Goal: Task Accomplishment & Management: Manage account settings

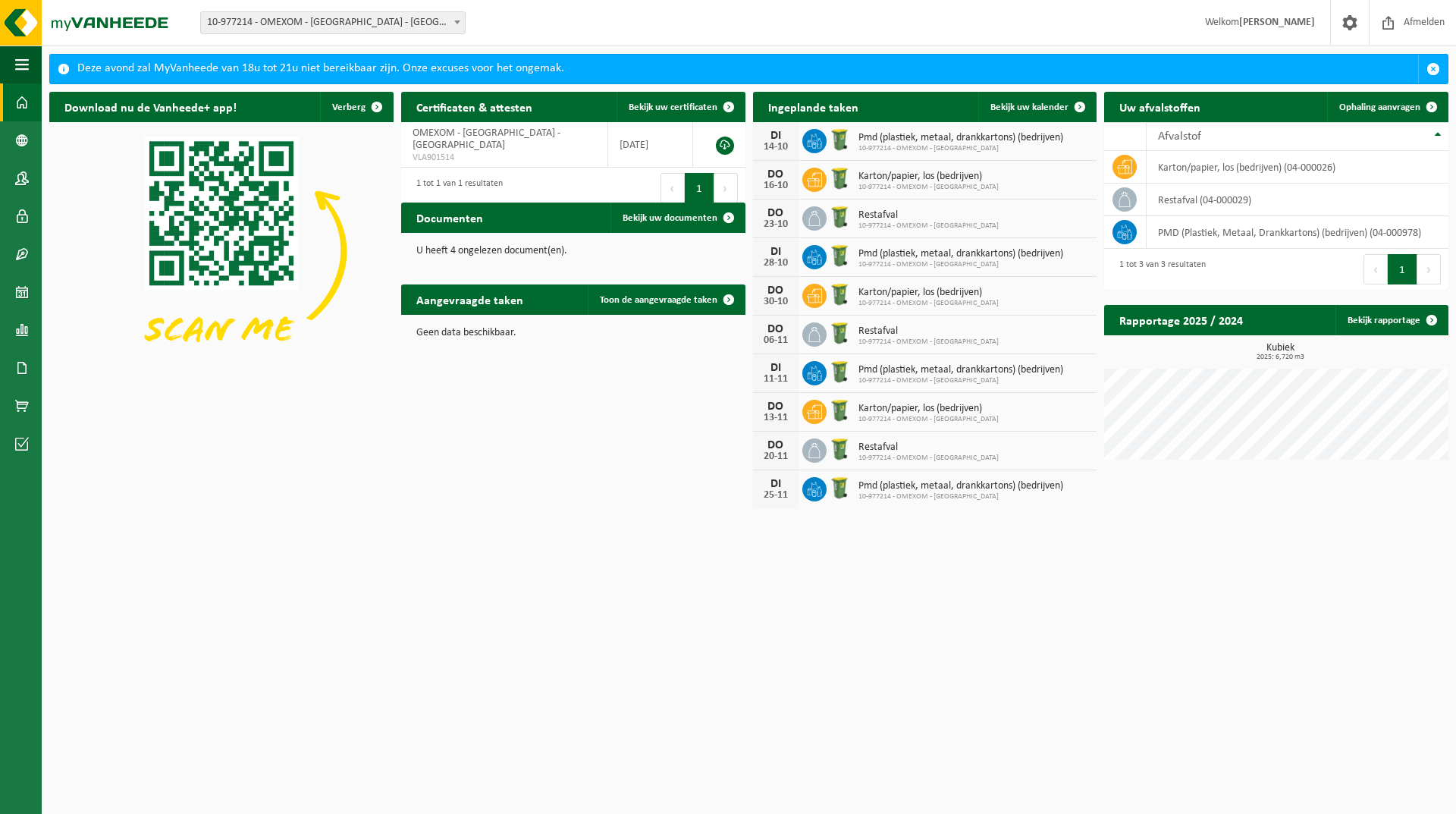
drag, startPoint x: 289, startPoint y: 24, endPoint x: 425, endPoint y: 20, distance: 136.1
click at [289, 23] on span "10-977214 - OMEXOM - [GEOGRAPHIC_DATA] - [GEOGRAPHIC_DATA]" at bounding box center [332, 22] width 264 height 21
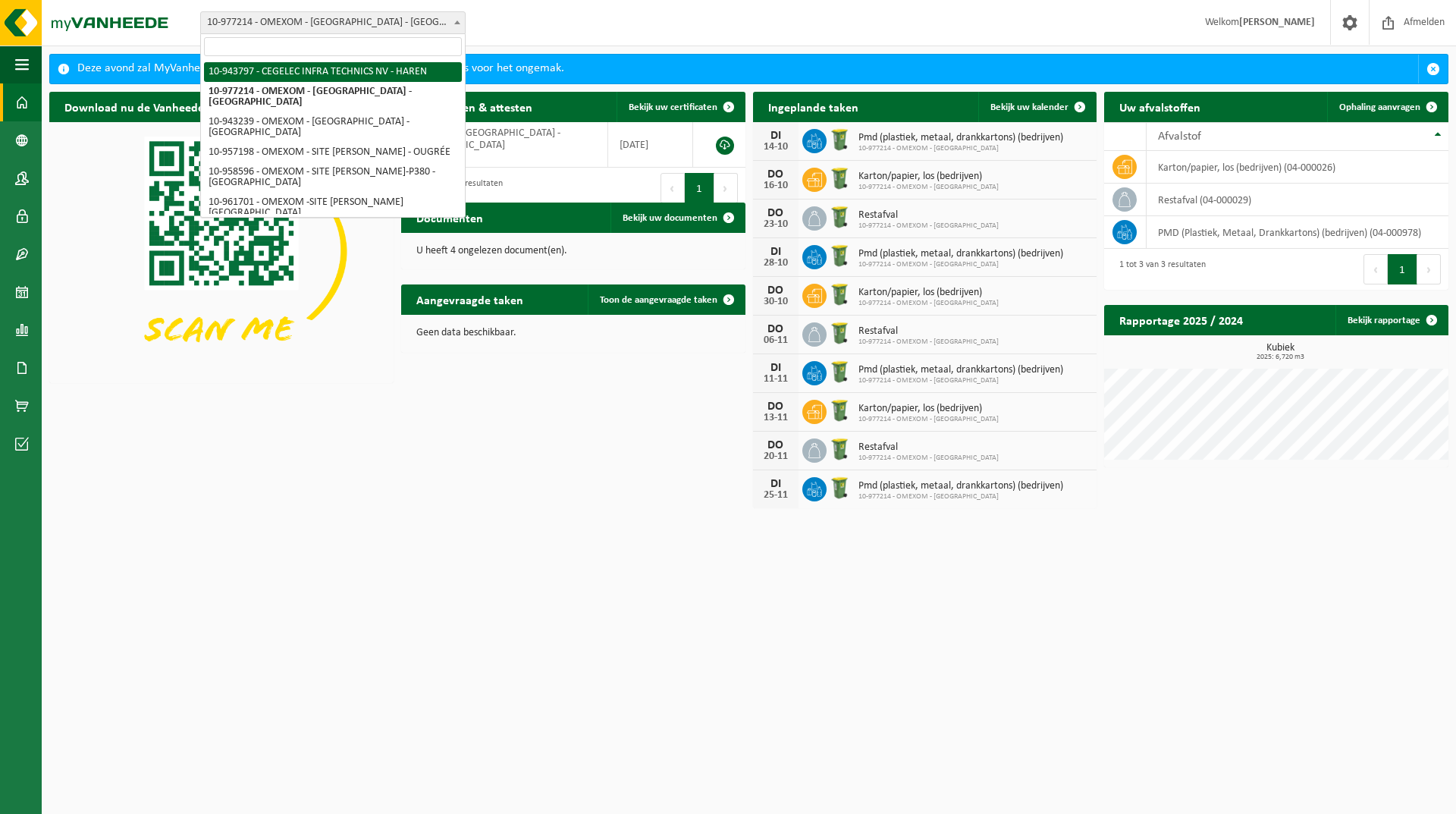
select select "140731"
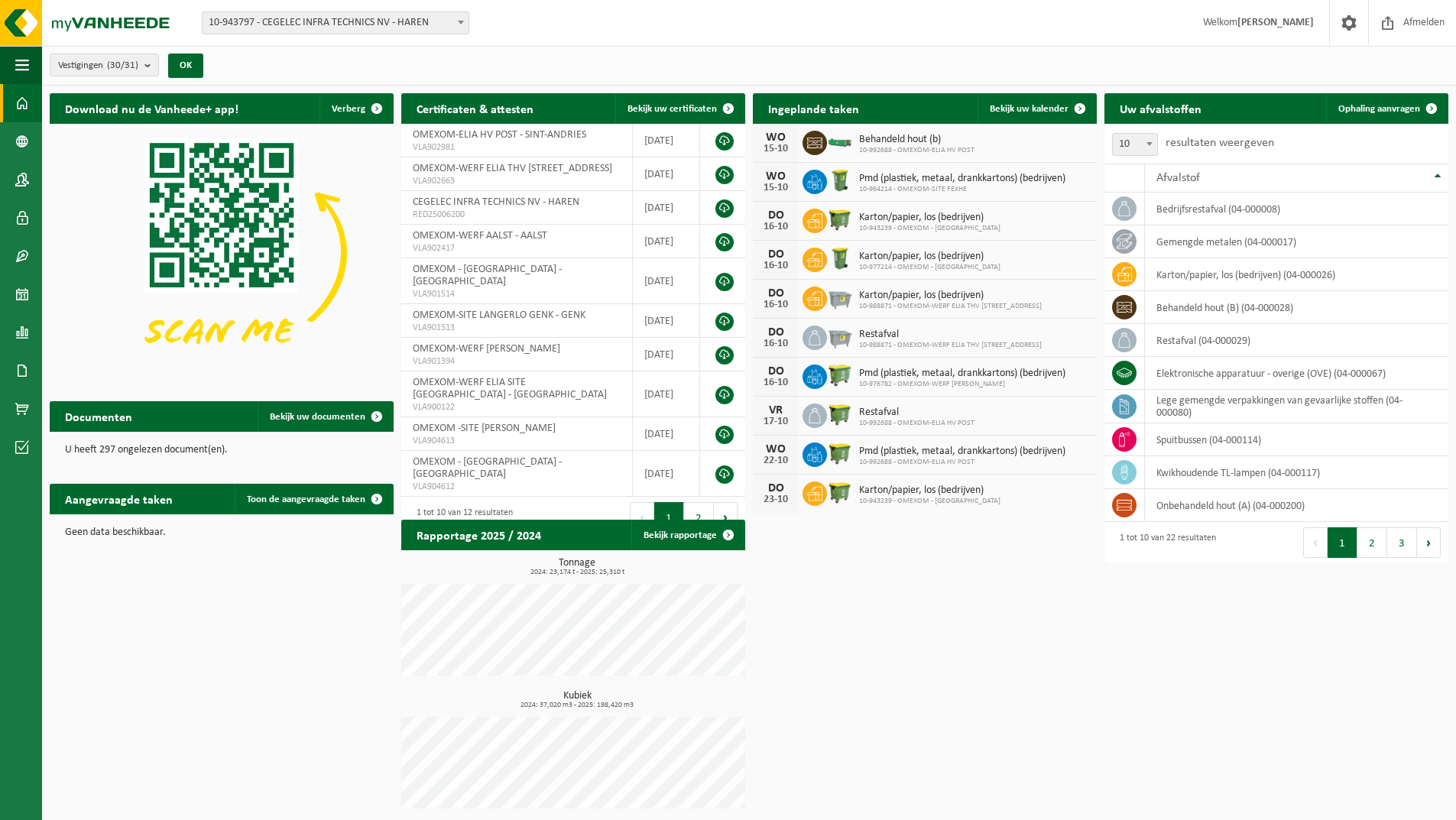
click at [462, 21] on b at bounding box center [461, 22] width 6 height 4
click at [20, 178] on span at bounding box center [22, 180] width 14 height 39
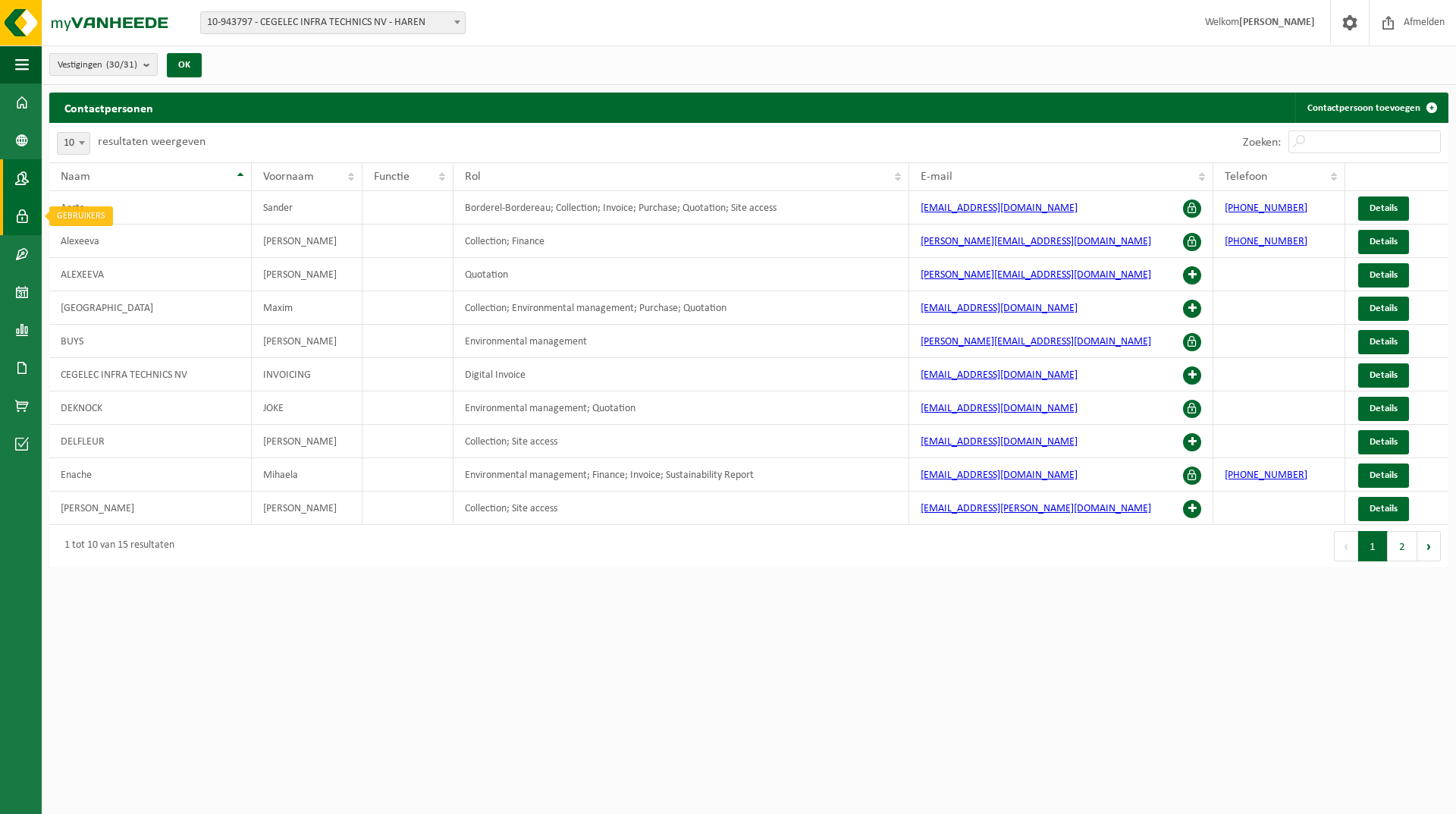
click at [22, 214] on span at bounding box center [22, 216] width 14 height 38
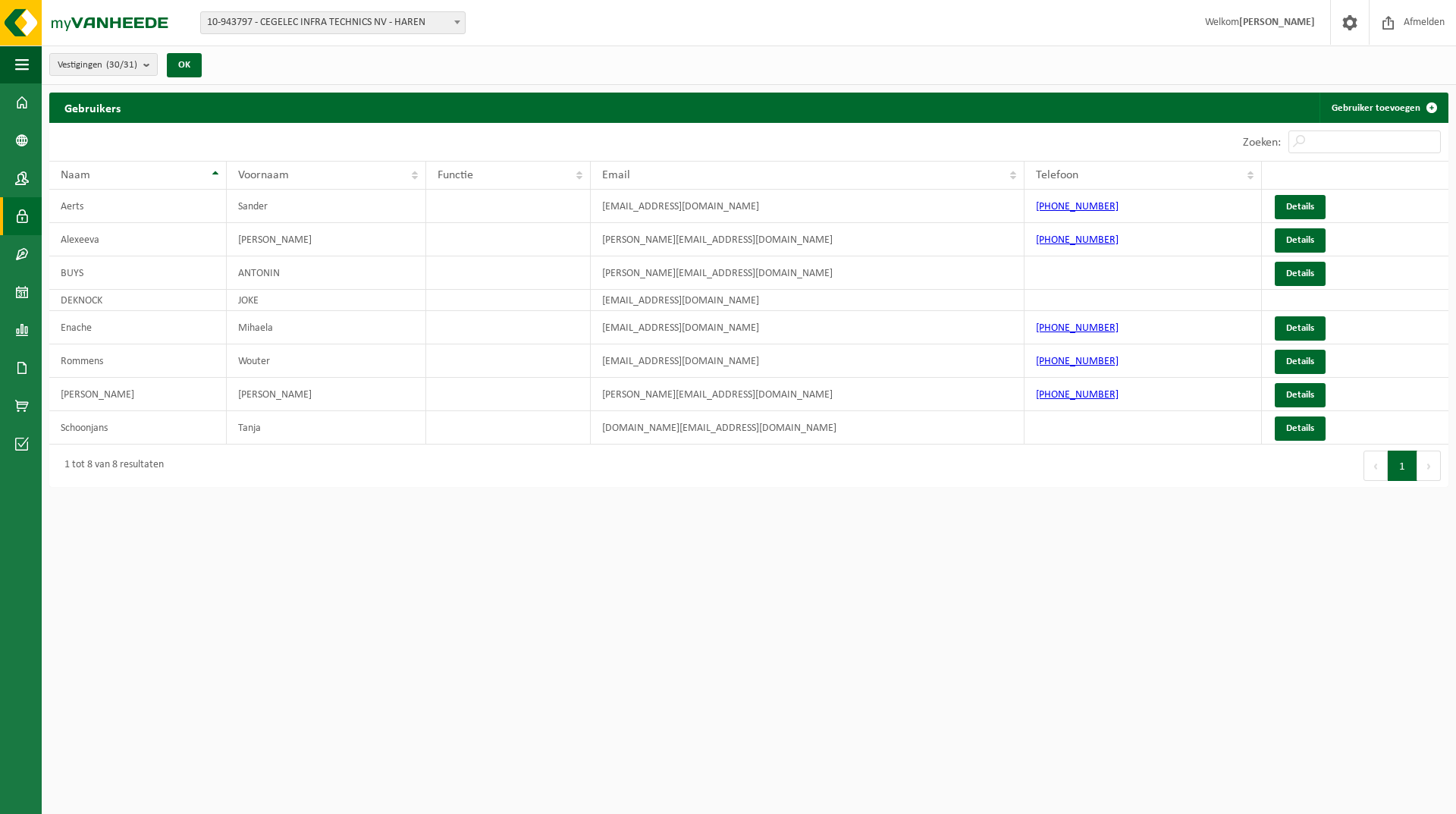
click at [458, 23] on b at bounding box center [457, 22] width 6 height 4
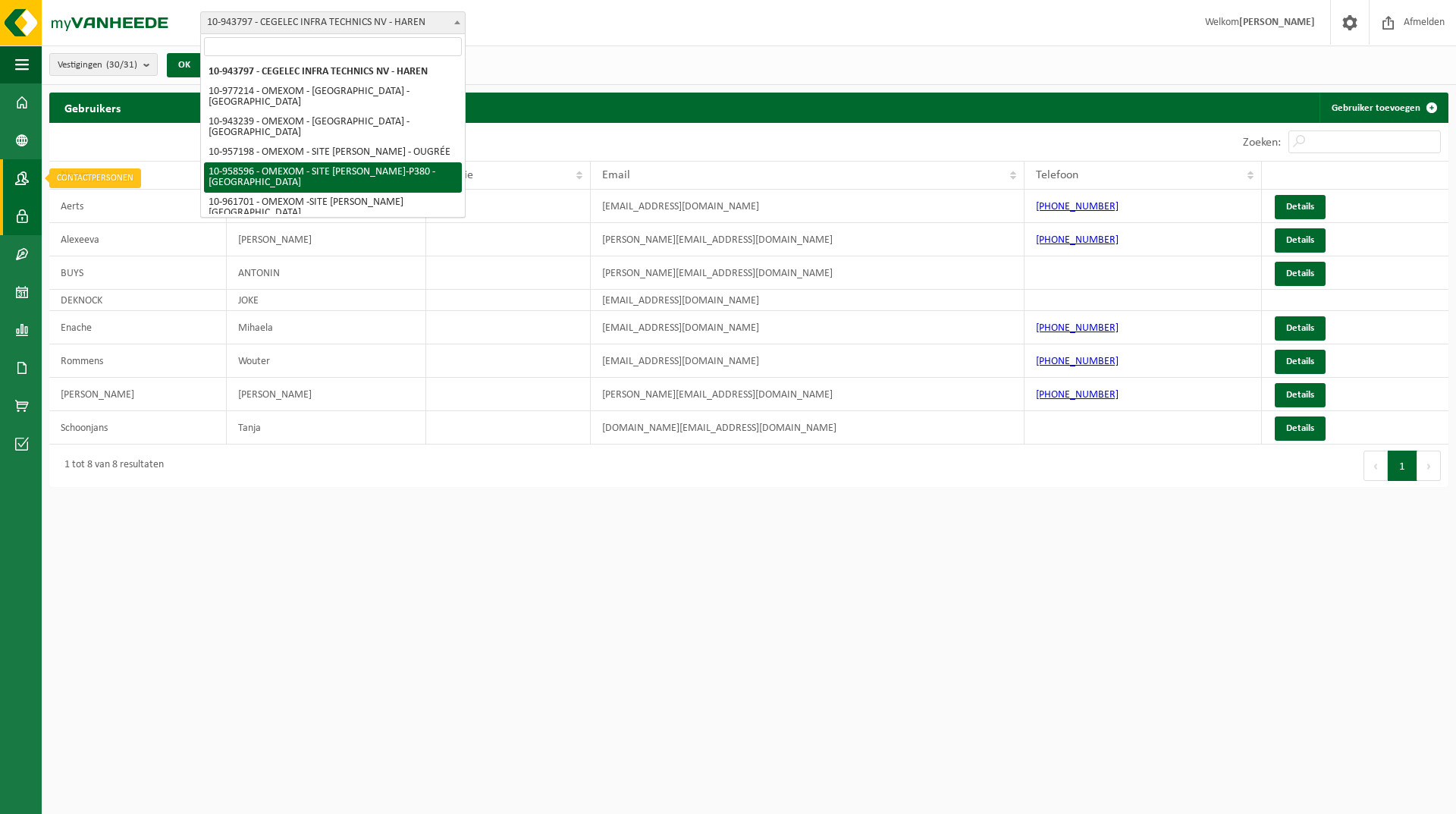
click at [25, 183] on span at bounding box center [22, 179] width 14 height 38
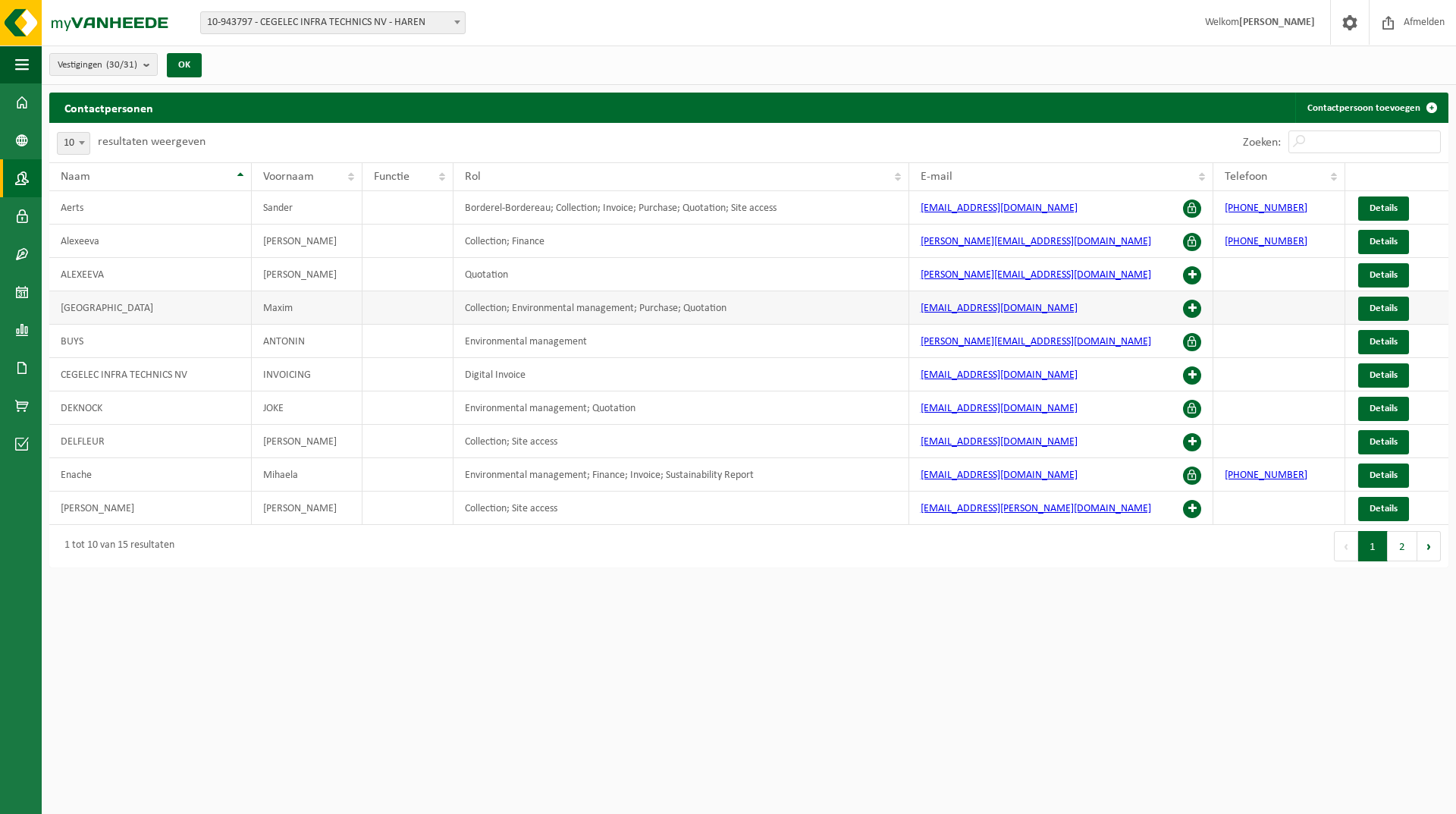
click at [1194, 305] on span at bounding box center [1192, 308] width 18 height 18
click at [1401, 558] on button "2" at bounding box center [1403, 546] width 29 height 30
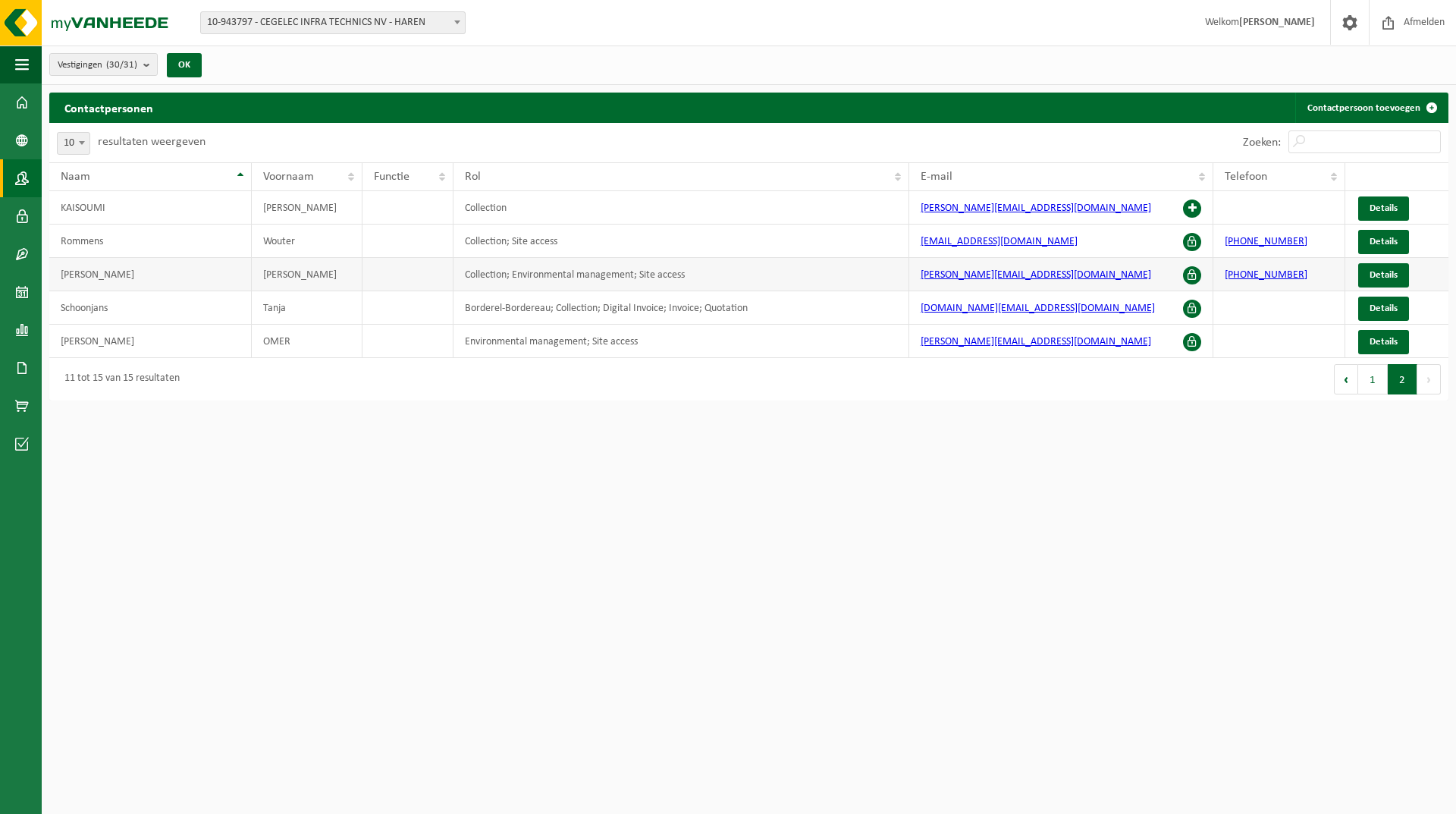
click at [1191, 277] on span at bounding box center [1192, 276] width 18 height 18
click at [1191, 272] on span at bounding box center [1192, 276] width 18 height 18
click at [1193, 272] on span at bounding box center [1192, 276] width 18 height 18
click at [1186, 277] on span at bounding box center [1192, 276] width 18 height 18
click at [1187, 344] on span at bounding box center [1192, 342] width 18 height 18
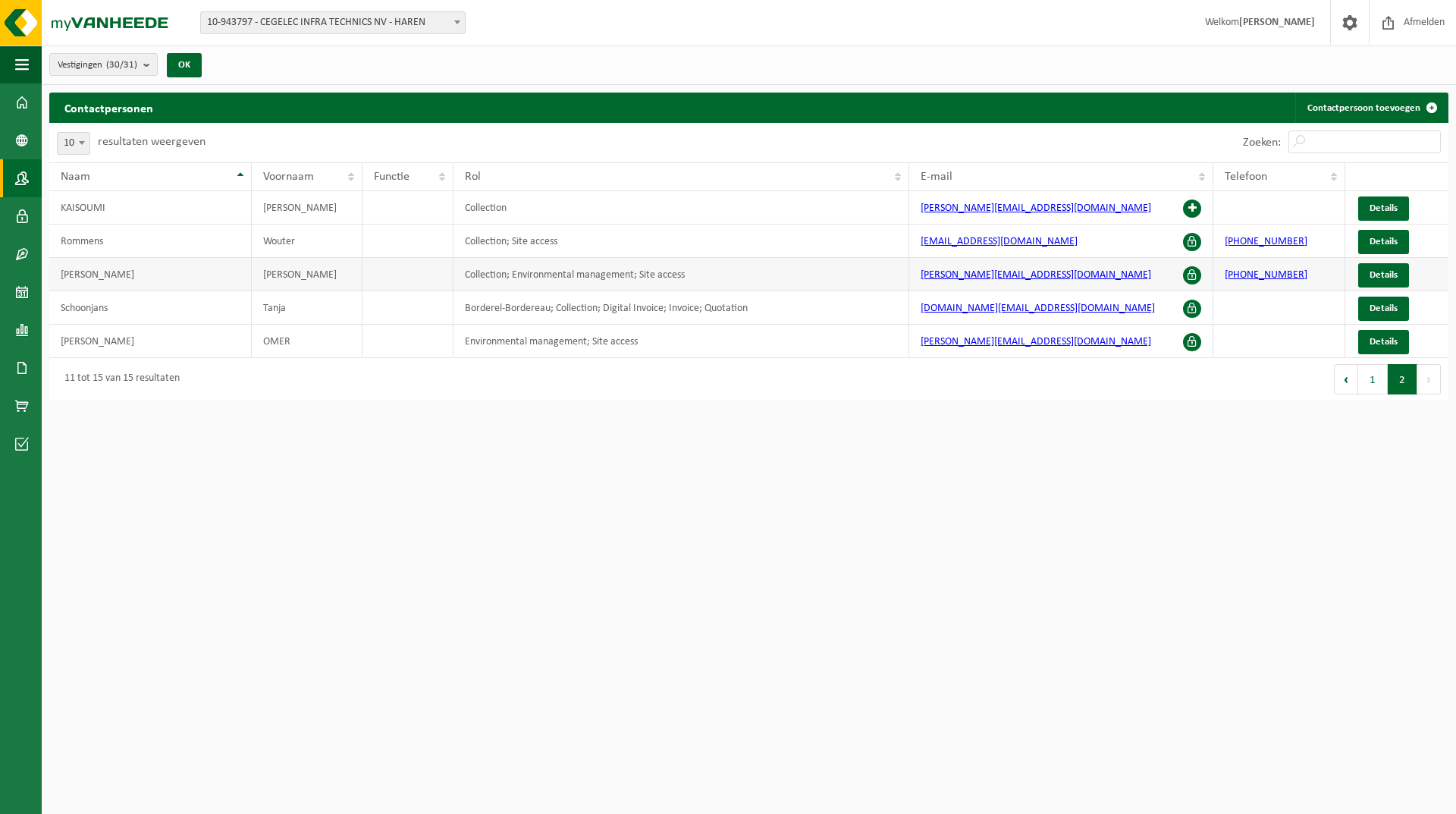
click at [1190, 277] on span at bounding box center [1192, 276] width 18 height 18
click at [1379, 281] on link "Details" at bounding box center [1384, 276] width 51 height 25
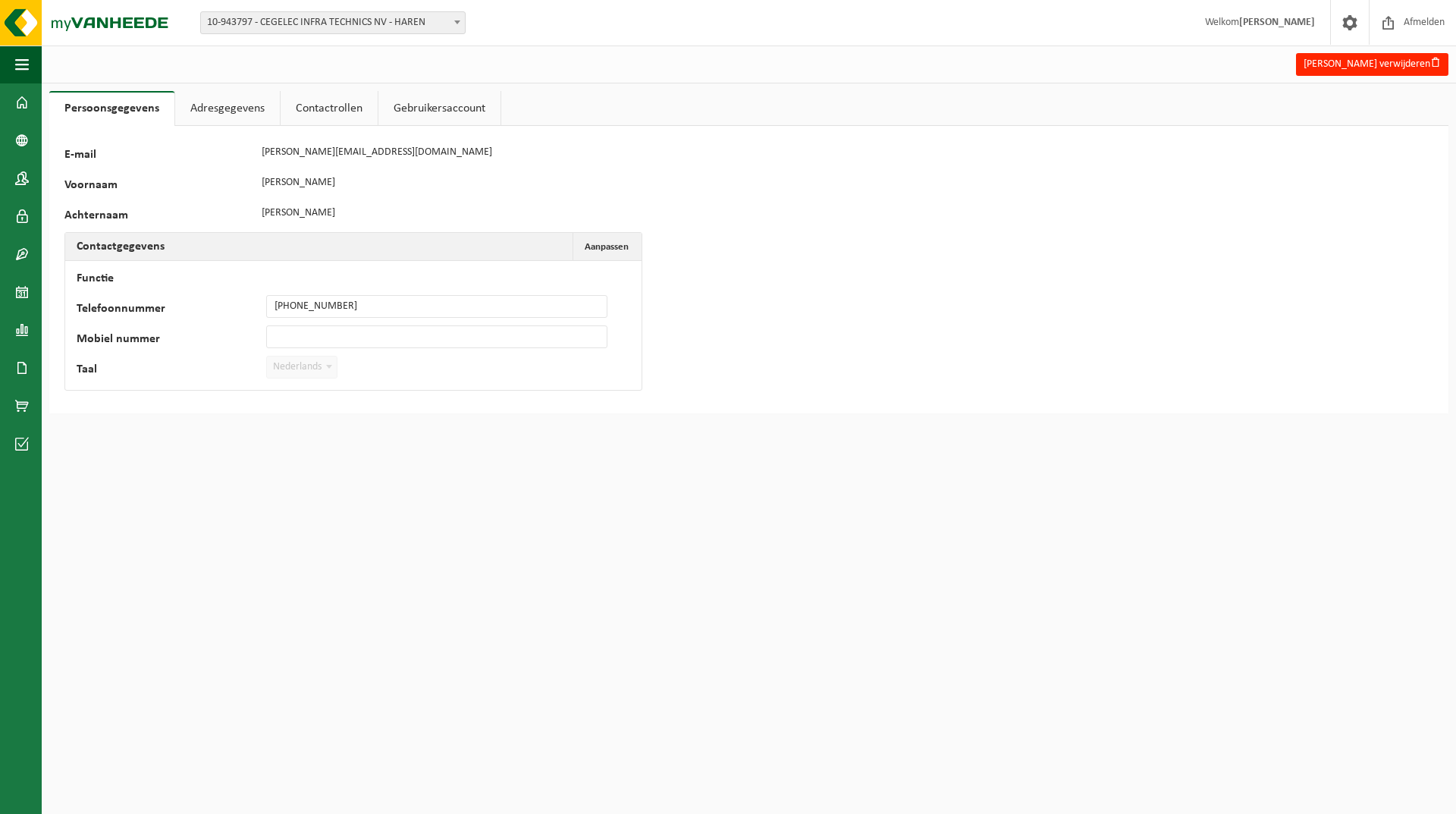
click at [319, 113] on link "Contactrollen" at bounding box center [329, 109] width 97 height 35
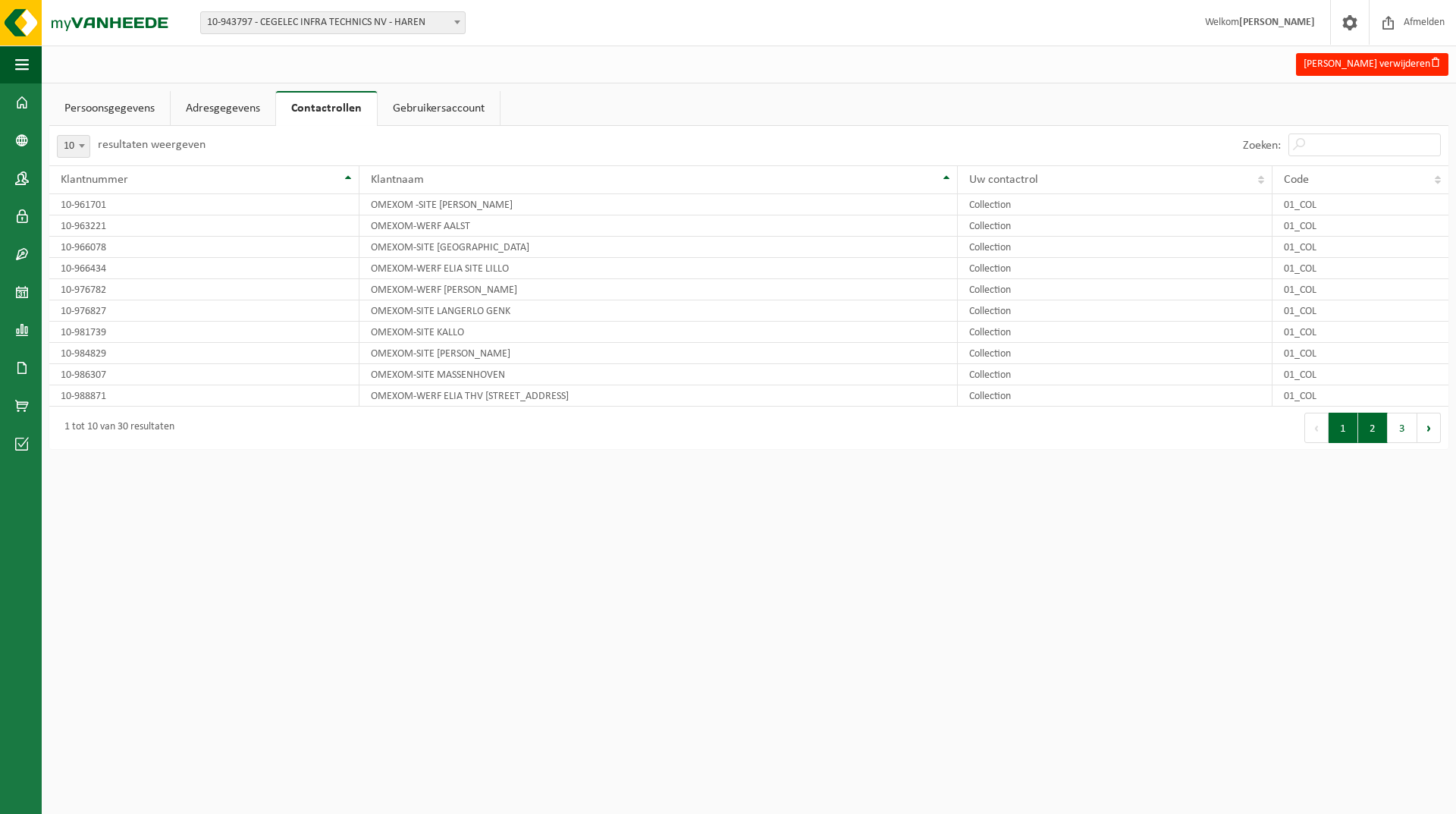
click at [1379, 432] on button "2" at bounding box center [1373, 427] width 29 height 30
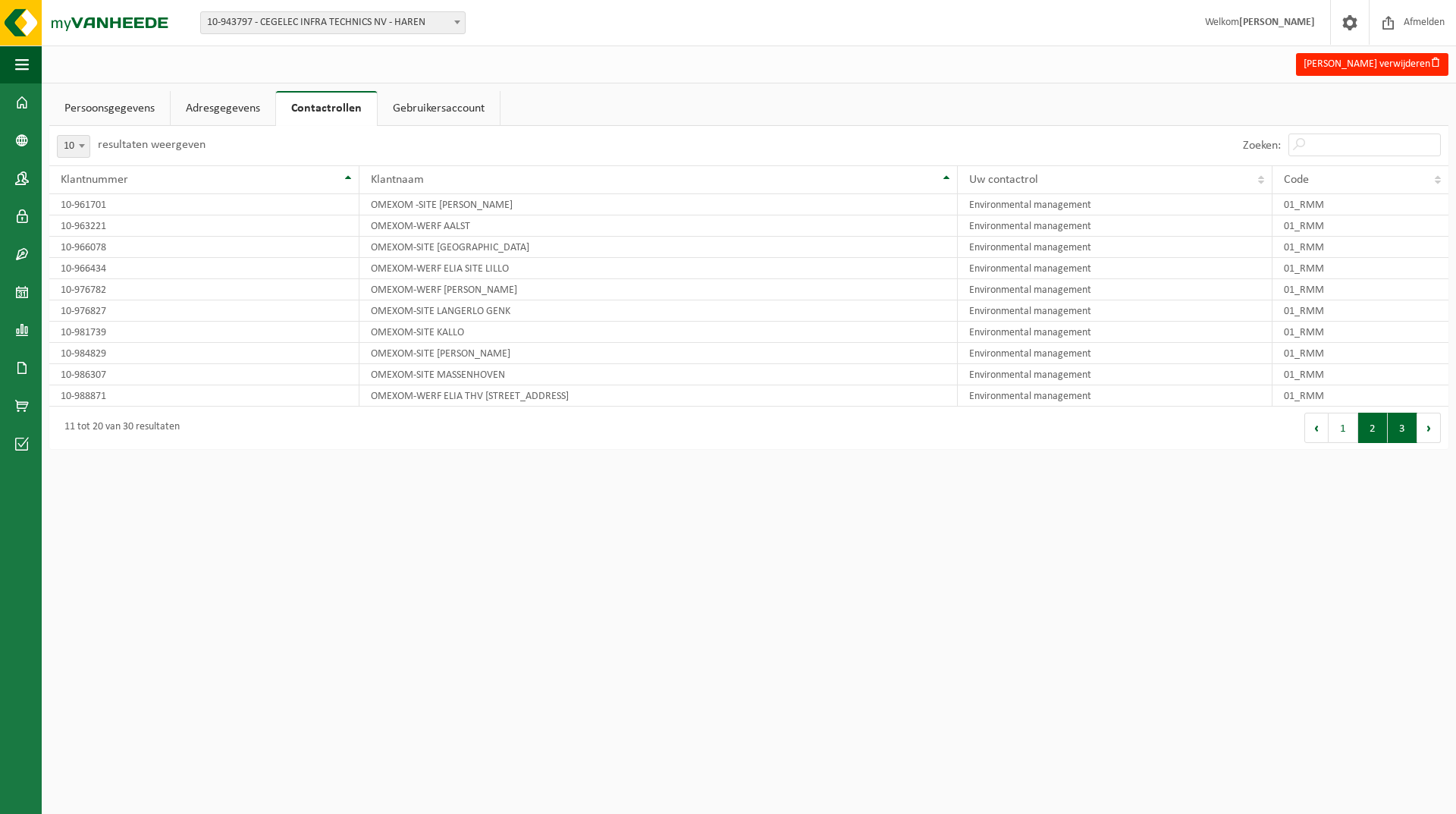
click at [1403, 431] on button "3" at bounding box center [1403, 427] width 29 height 30
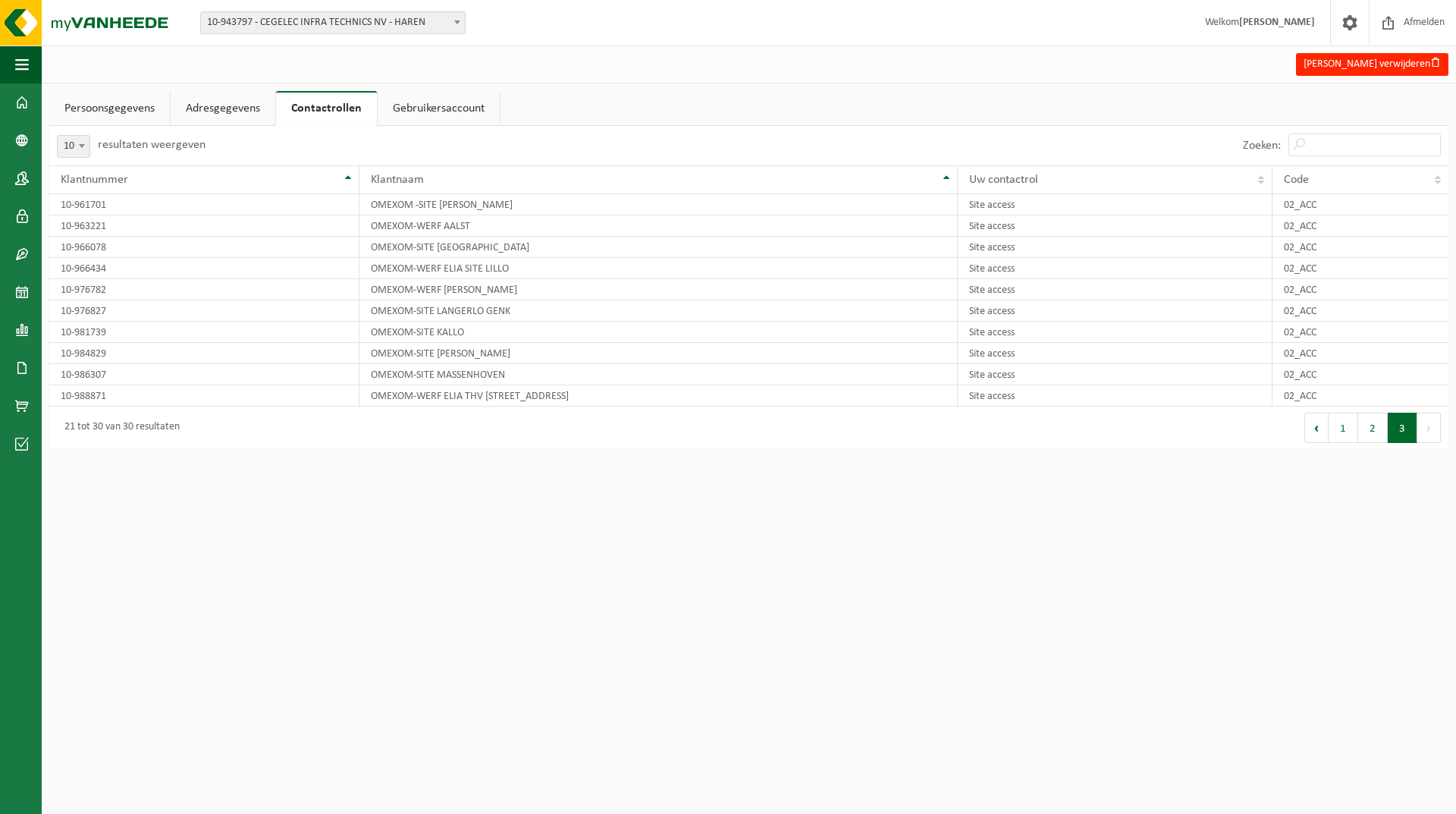
click at [425, 108] on link "Gebruikersaccount" at bounding box center [439, 109] width 122 height 35
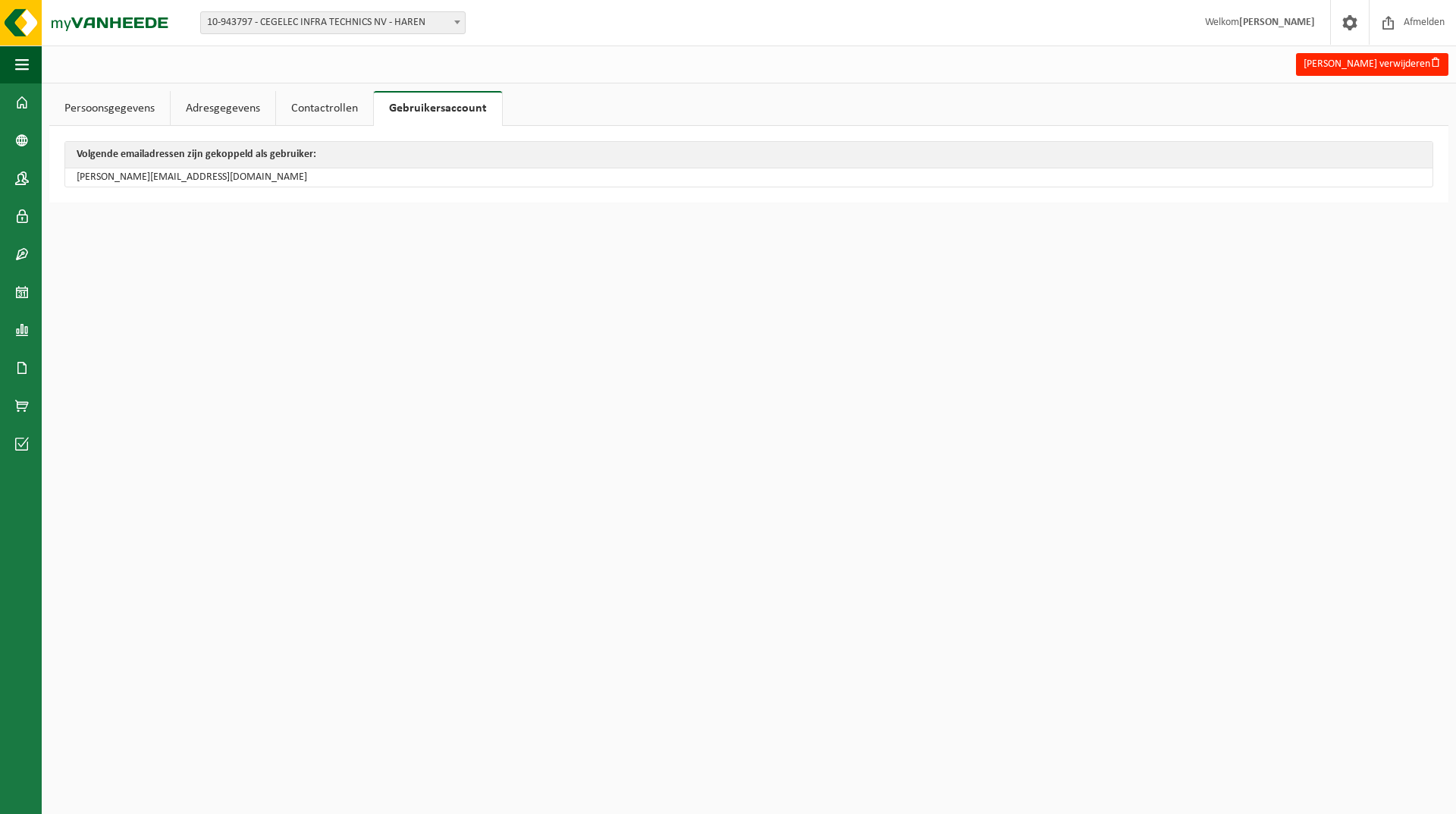
click at [213, 110] on link "Adresgegevens" at bounding box center [223, 109] width 105 height 35
click at [74, 115] on link "Persoonsgegevens" at bounding box center [109, 109] width 120 height 35
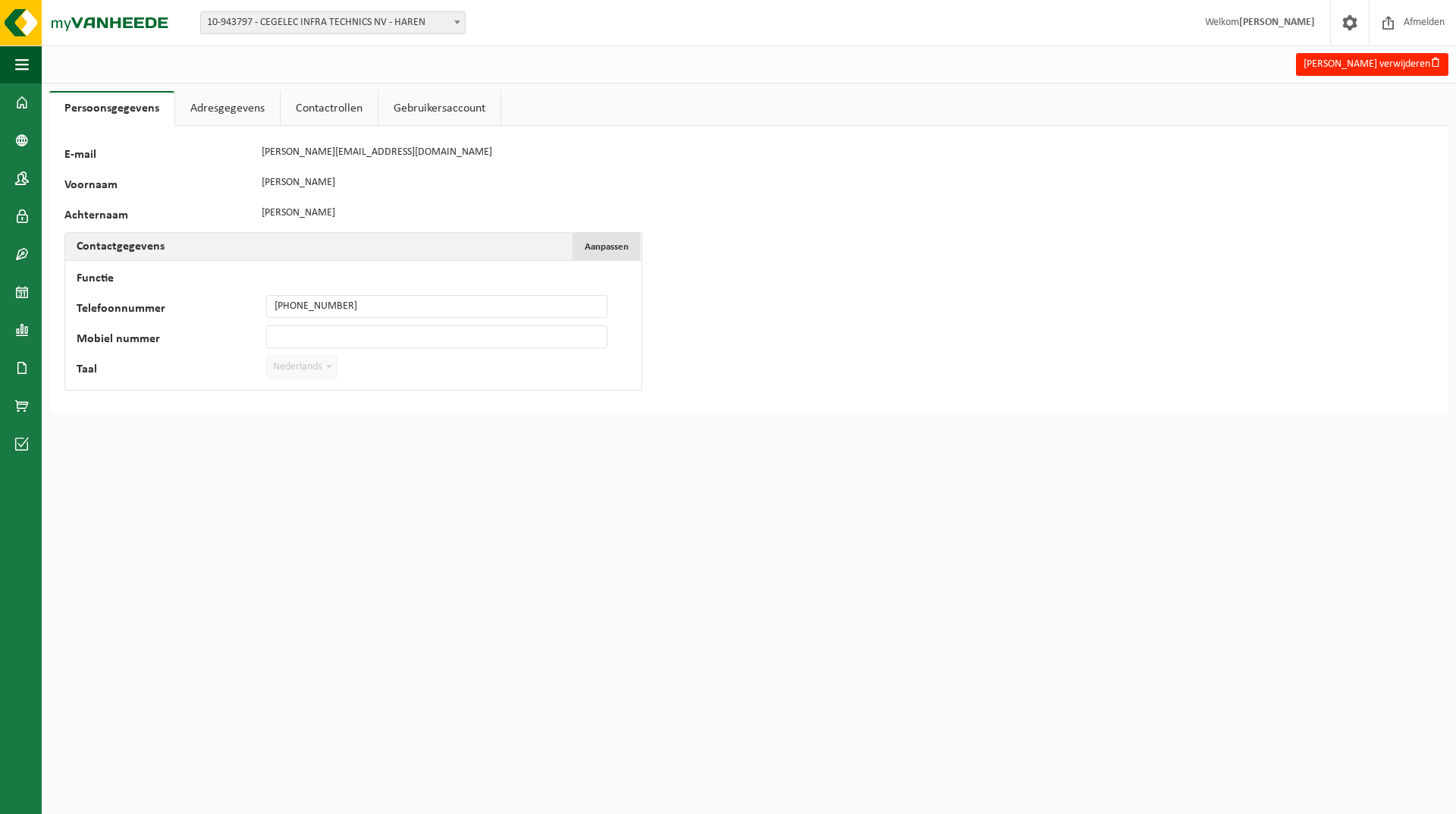
click at [601, 245] on span "Aanpassen" at bounding box center [607, 246] width 44 height 10
click at [547, 280] on input "Functie" at bounding box center [437, 276] width 341 height 23
click at [622, 250] on span "Annuleren" at bounding box center [607, 246] width 44 height 10
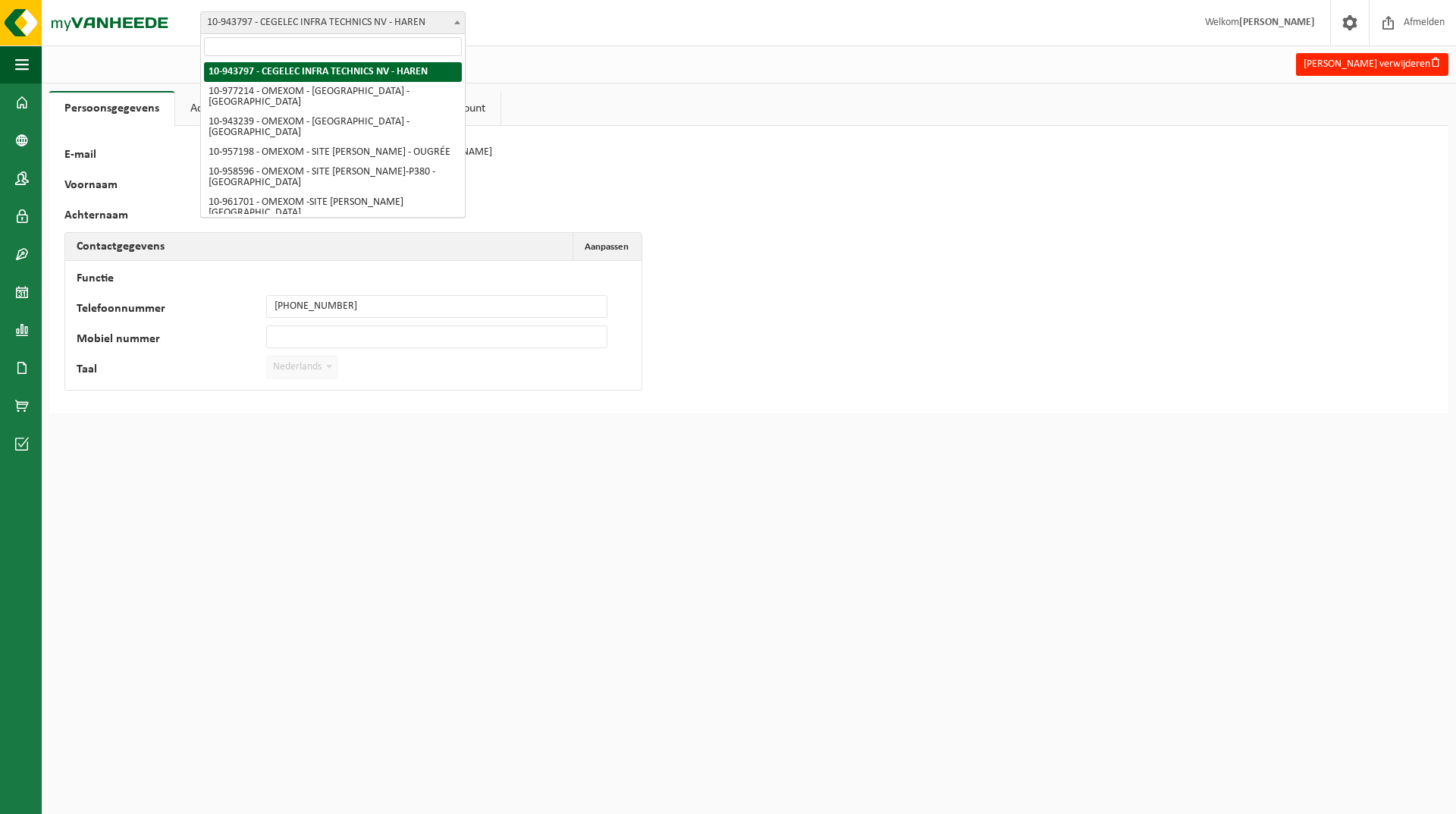
click at [463, 23] on span at bounding box center [457, 22] width 16 height 20
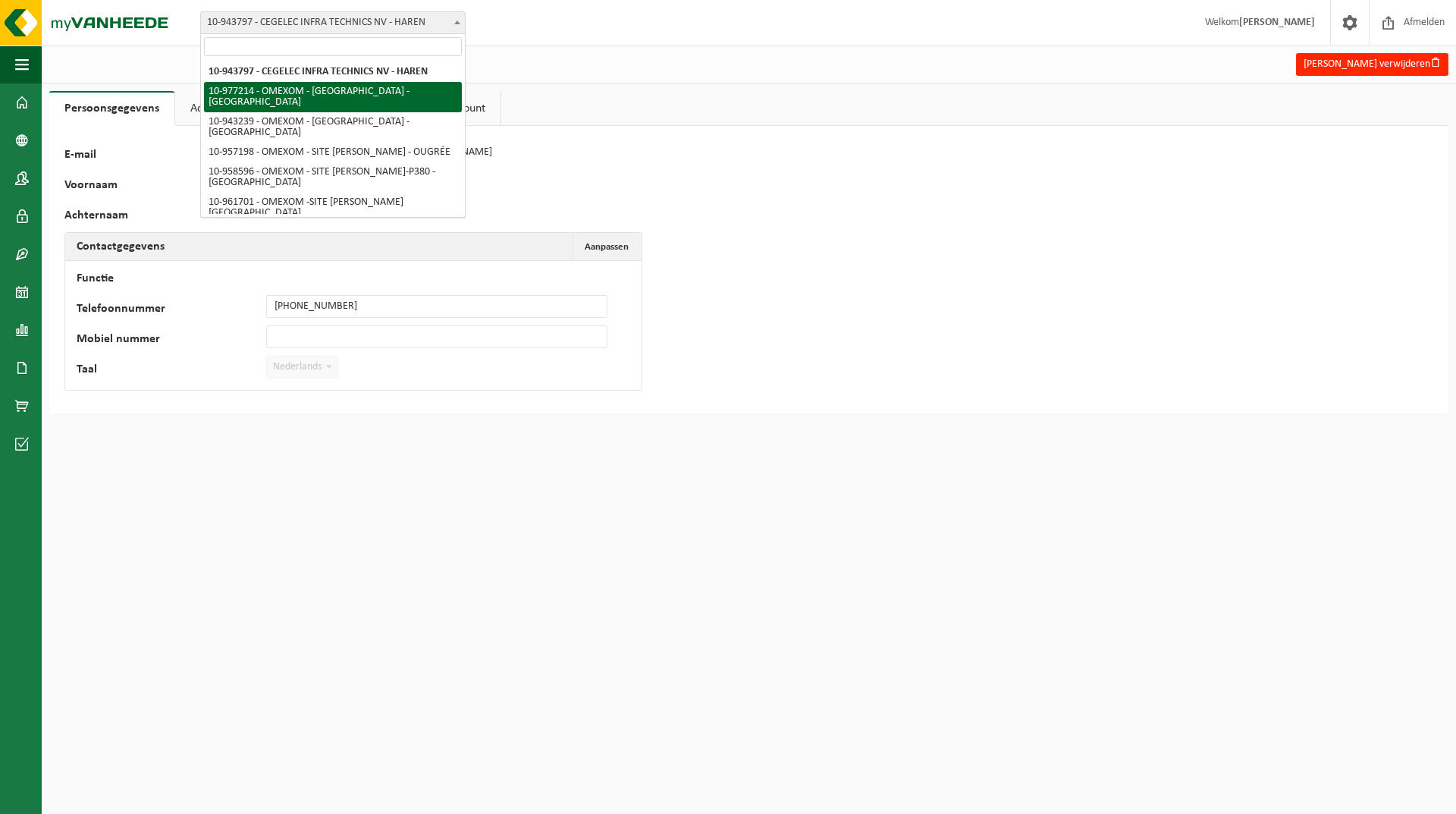
select select "159331"
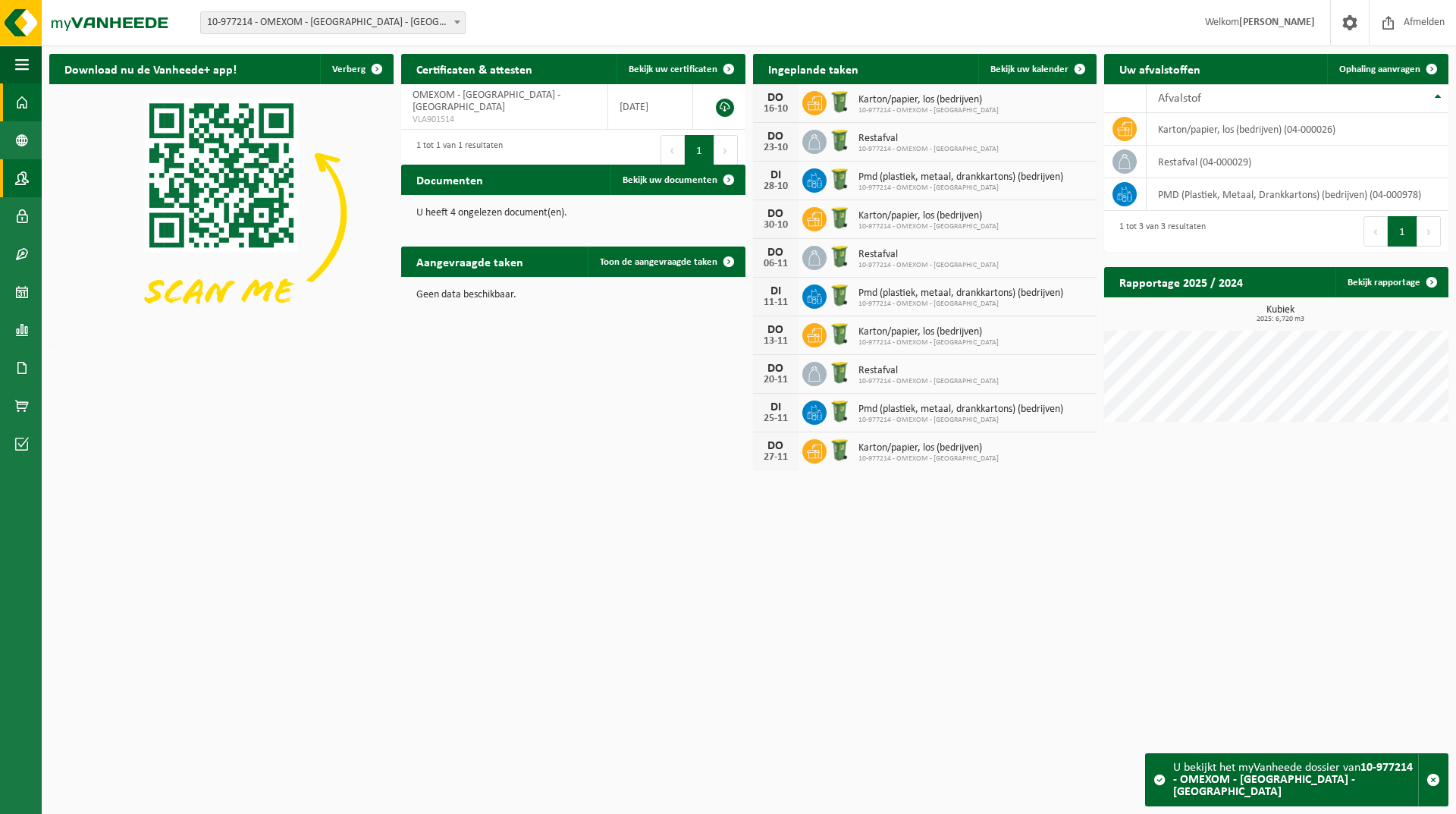
click at [16, 183] on span at bounding box center [22, 179] width 14 height 38
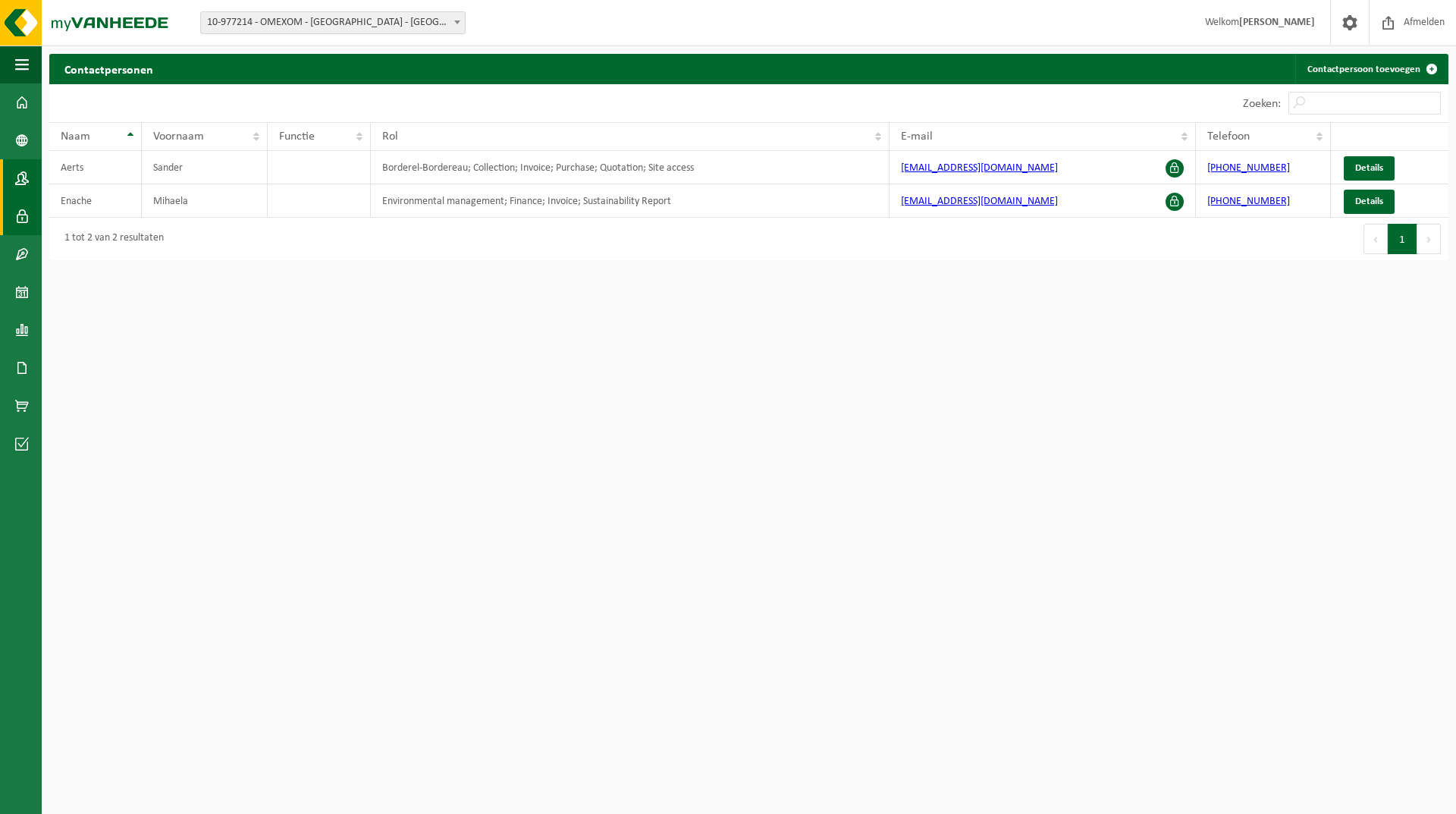
click at [25, 215] on span at bounding box center [22, 216] width 14 height 38
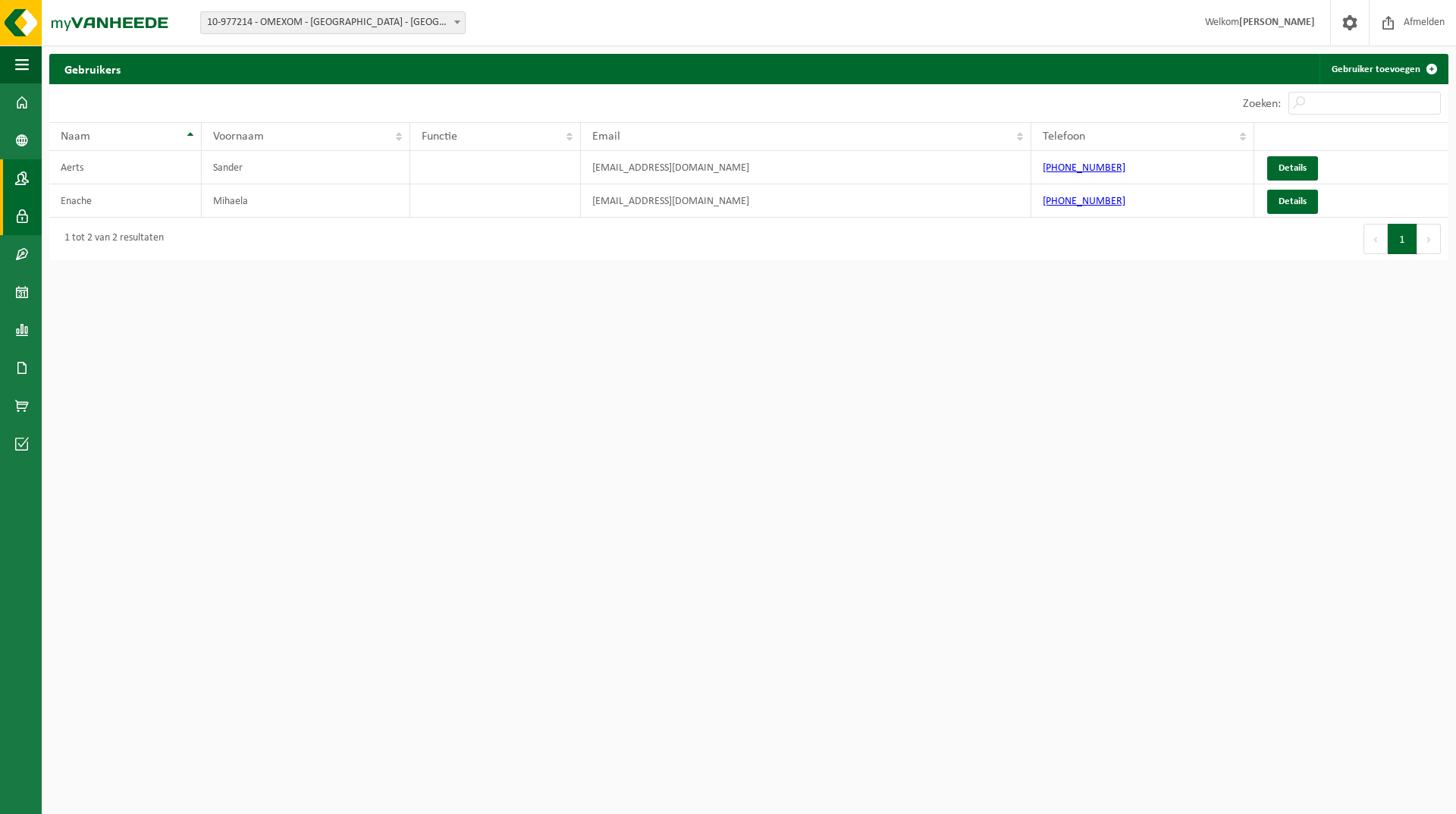
click at [25, 185] on span at bounding box center [22, 179] width 14 height 38
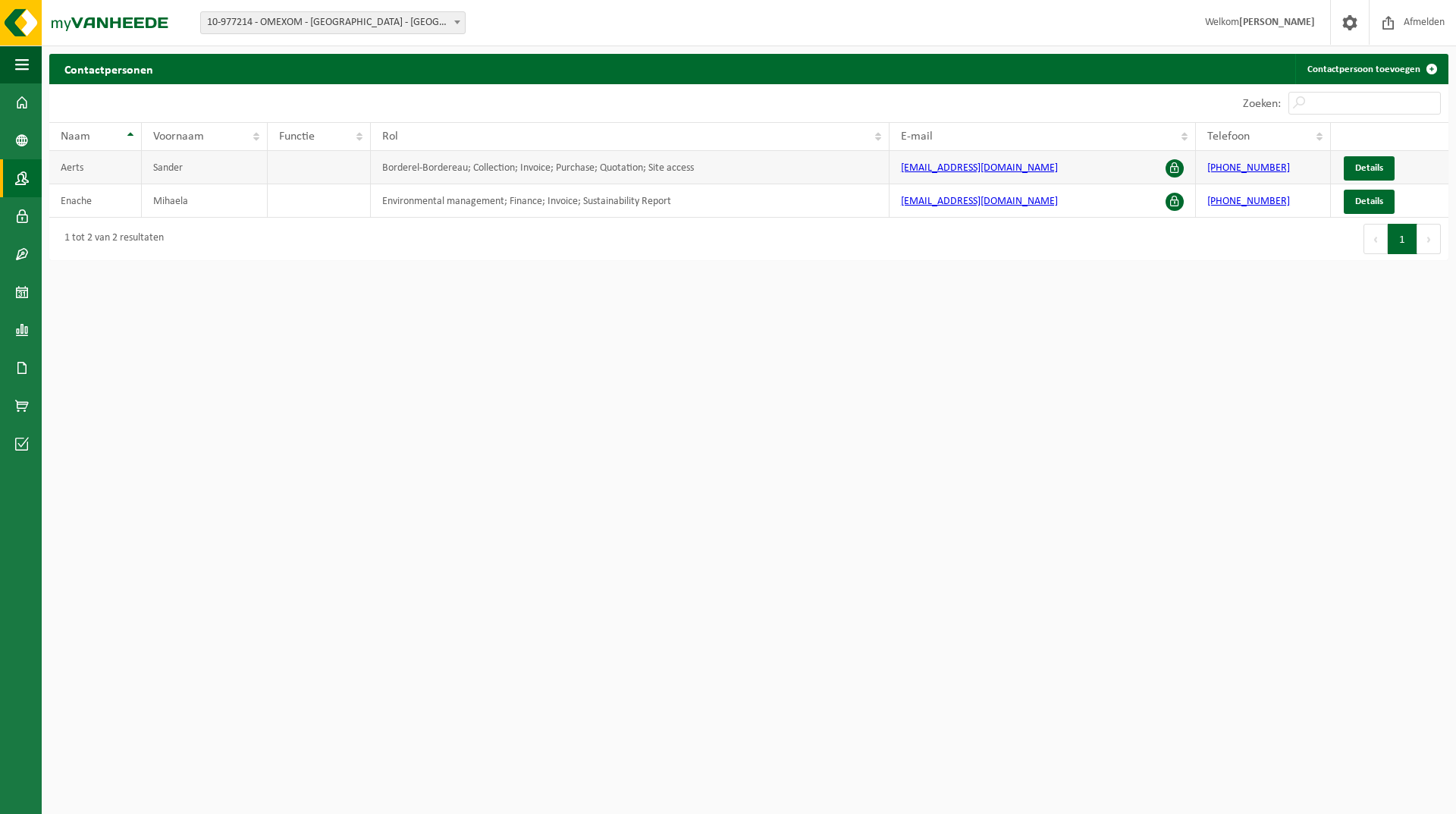
click at [1175, 171] on span at bounding box center [1175, 169] width 18 height 18
click at [12, 144] on link "Bedrijfsgegevens" at bounding box center [21, 141] width 42 height 38
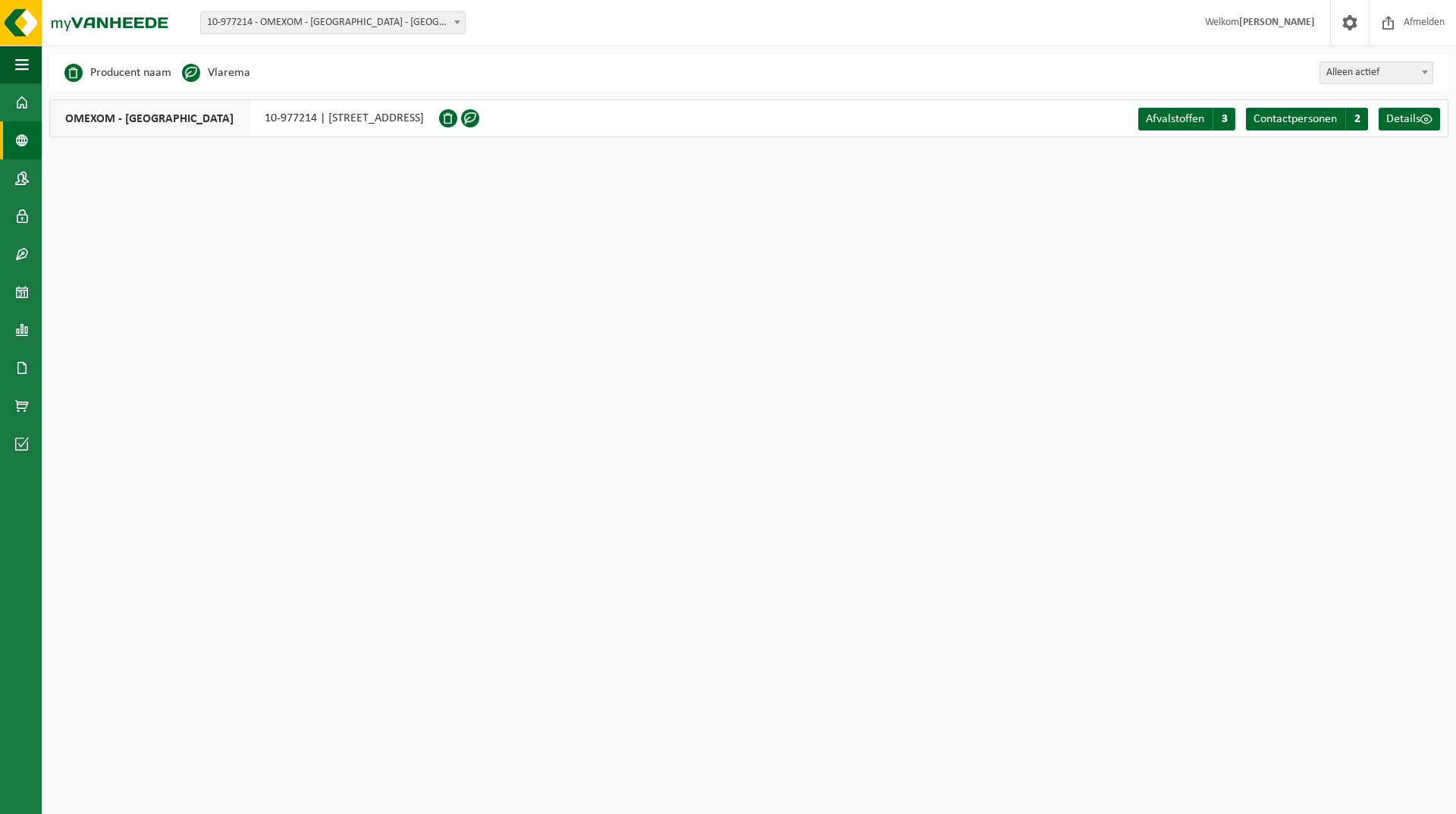
click at [454, 24] on b at bounding box center [457, 22] width 6 height 4
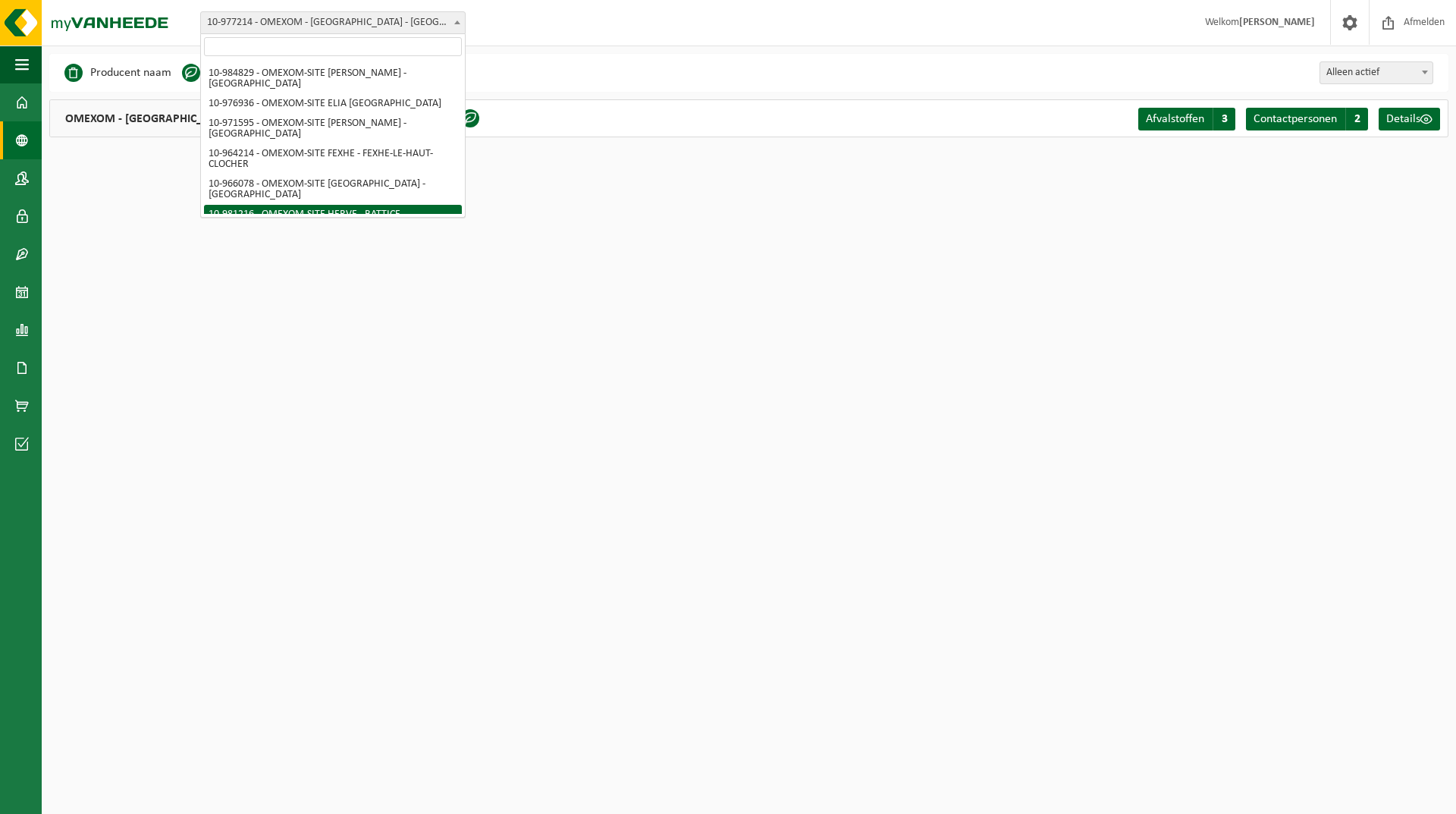
scroll to position [557, 0]
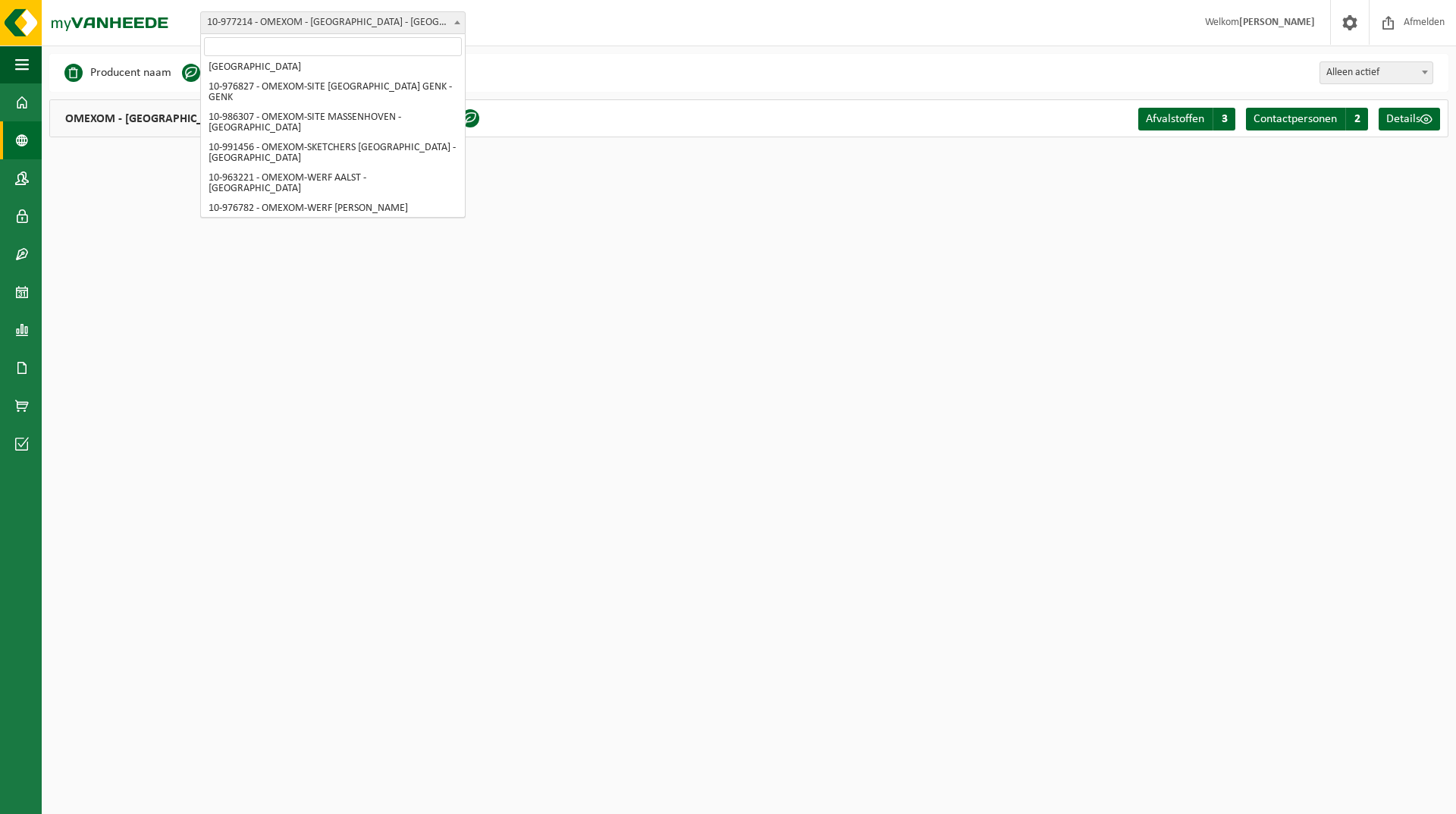
click at [397, 308] on html "Vestiging: 10-943797 - CEGELEC INFRA TECHNICS NV - HAREN 10-977214 - OMEXOM - M…" at bounding box center [728, 407] width 1456 height 814
click at [390, 14] on span "10-977214 - OMEXOM - [GEOGRAPHIC_DATA] - [GEOGRAPHIC_DATA]" at bounding box center [332, 22] width 264 height 21
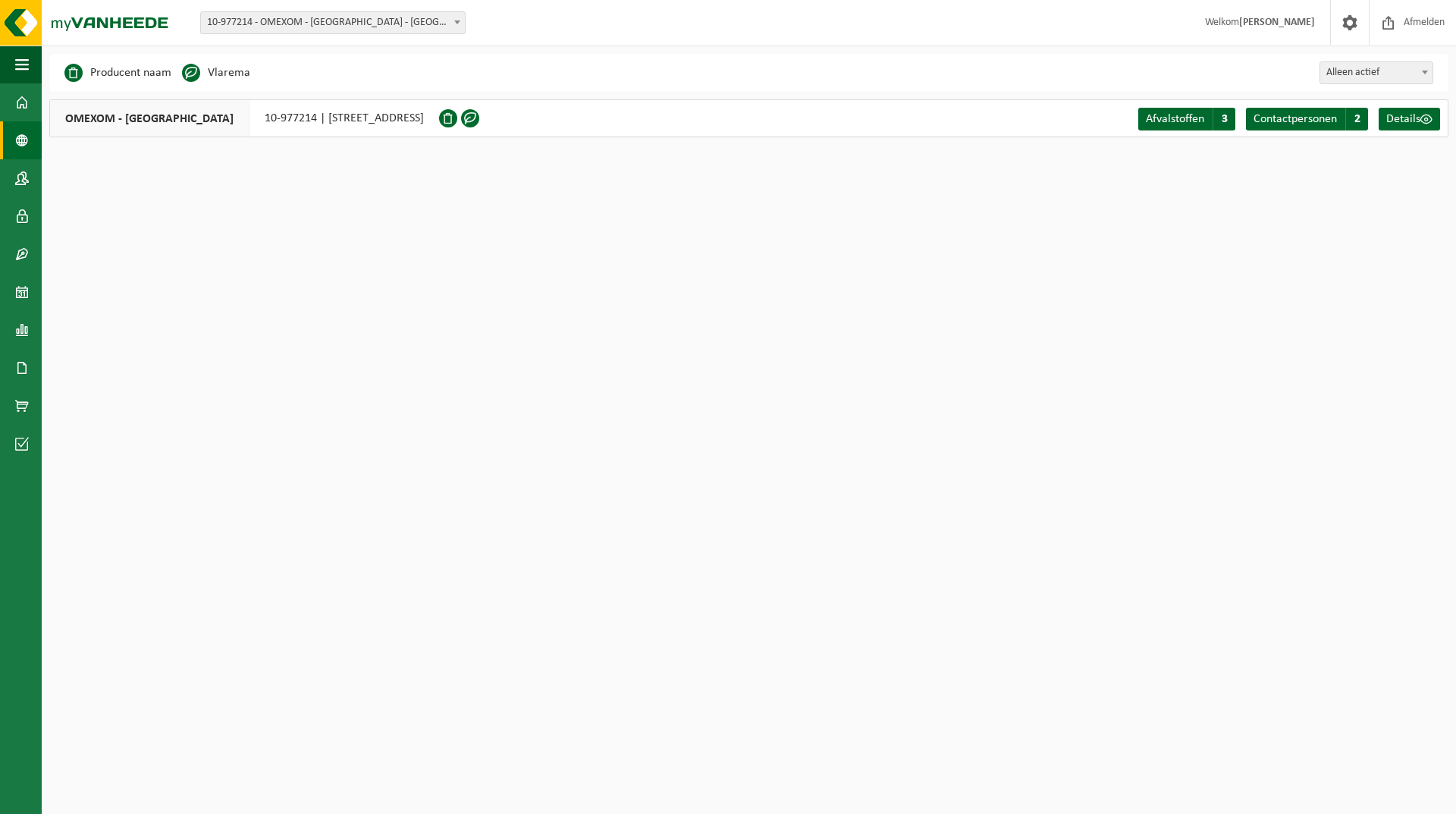
click at [332, 29] on span "10-977214 - OMEXOM - [GEOGRAPHIC_DATA] - [GEOGRAPHIC_DATA]" at bounding box center [332, 22] width 264 height 21
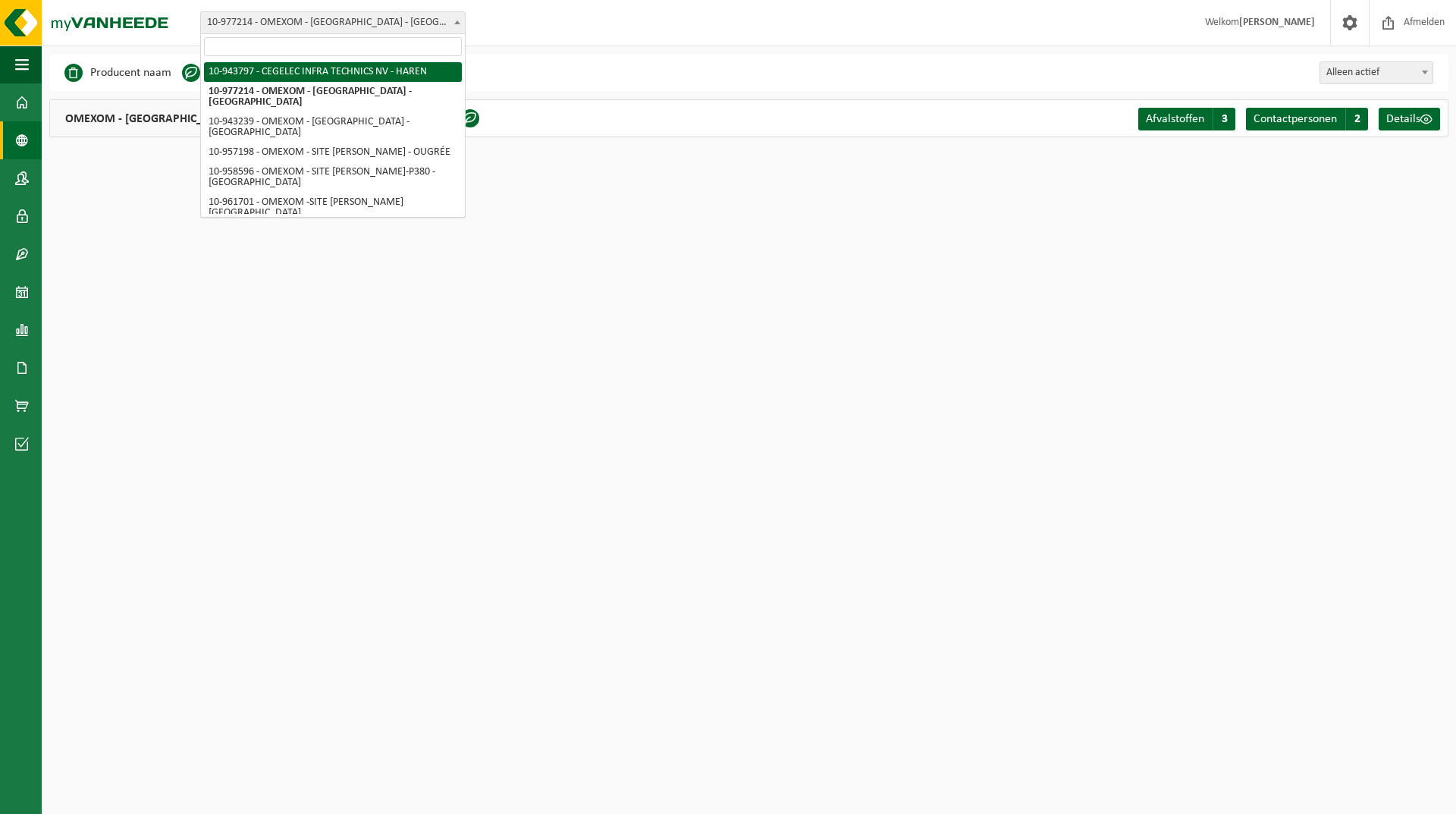
select select "140731"
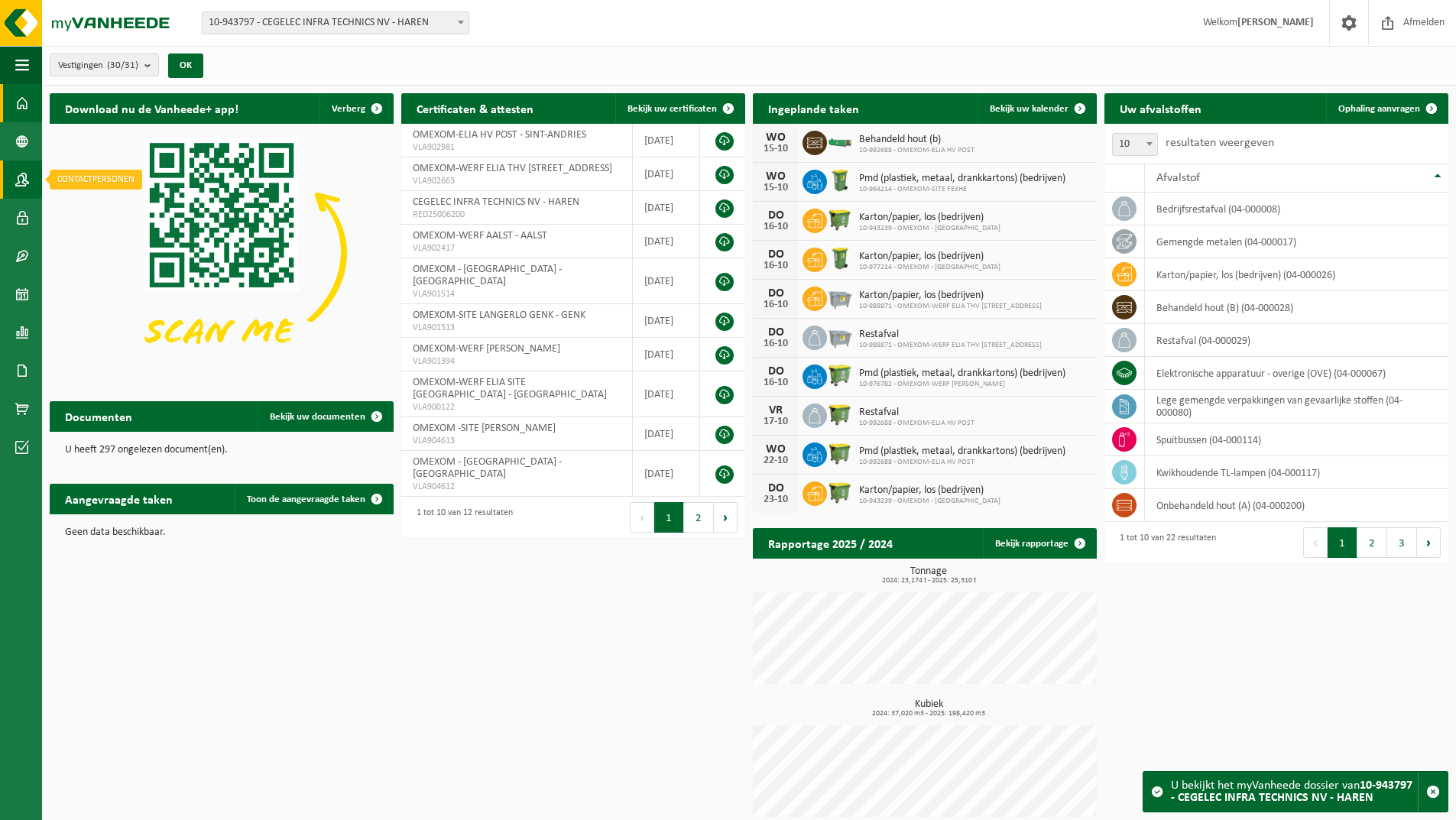
click at [22, 177] on span at bounding box center [22, 180] width 14 height 39
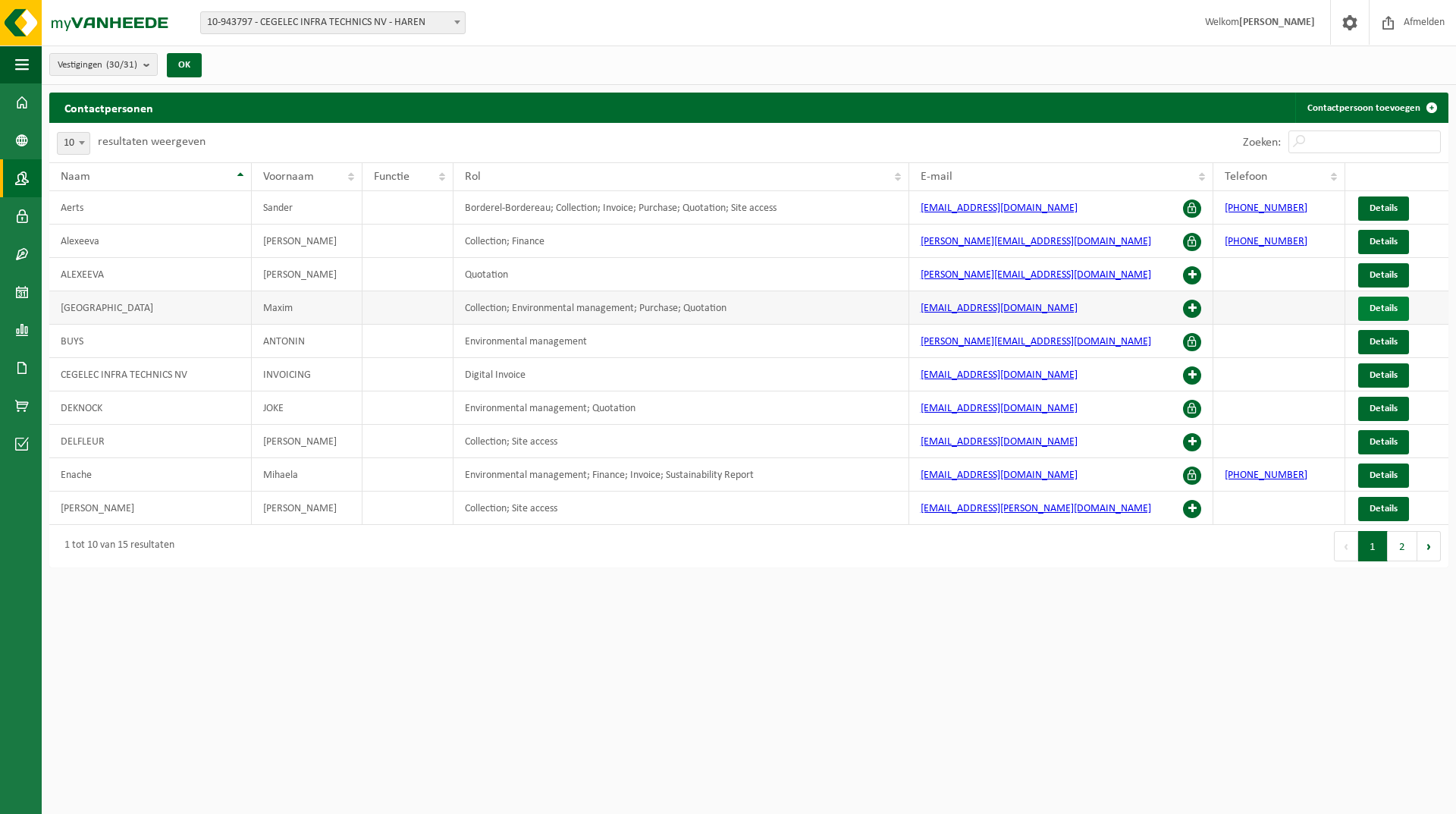
click at [1390, 306] on span "Details" at bounding box center [1384, 308] width 28 height 10
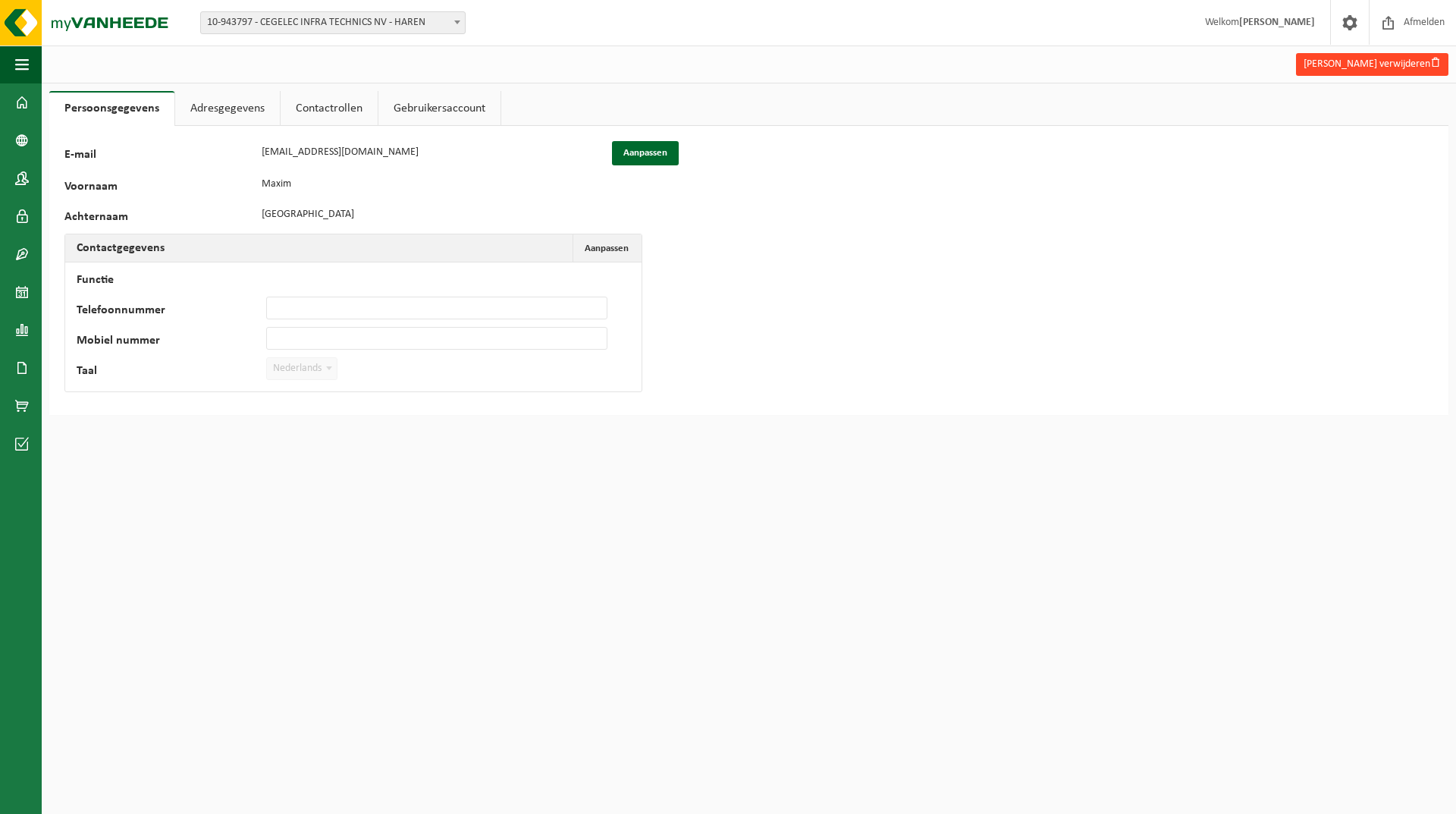
click at [1381, 53] on button "Maxim Buabadi verwijderen" at bounding box center [1372, 64] width 152 height 23
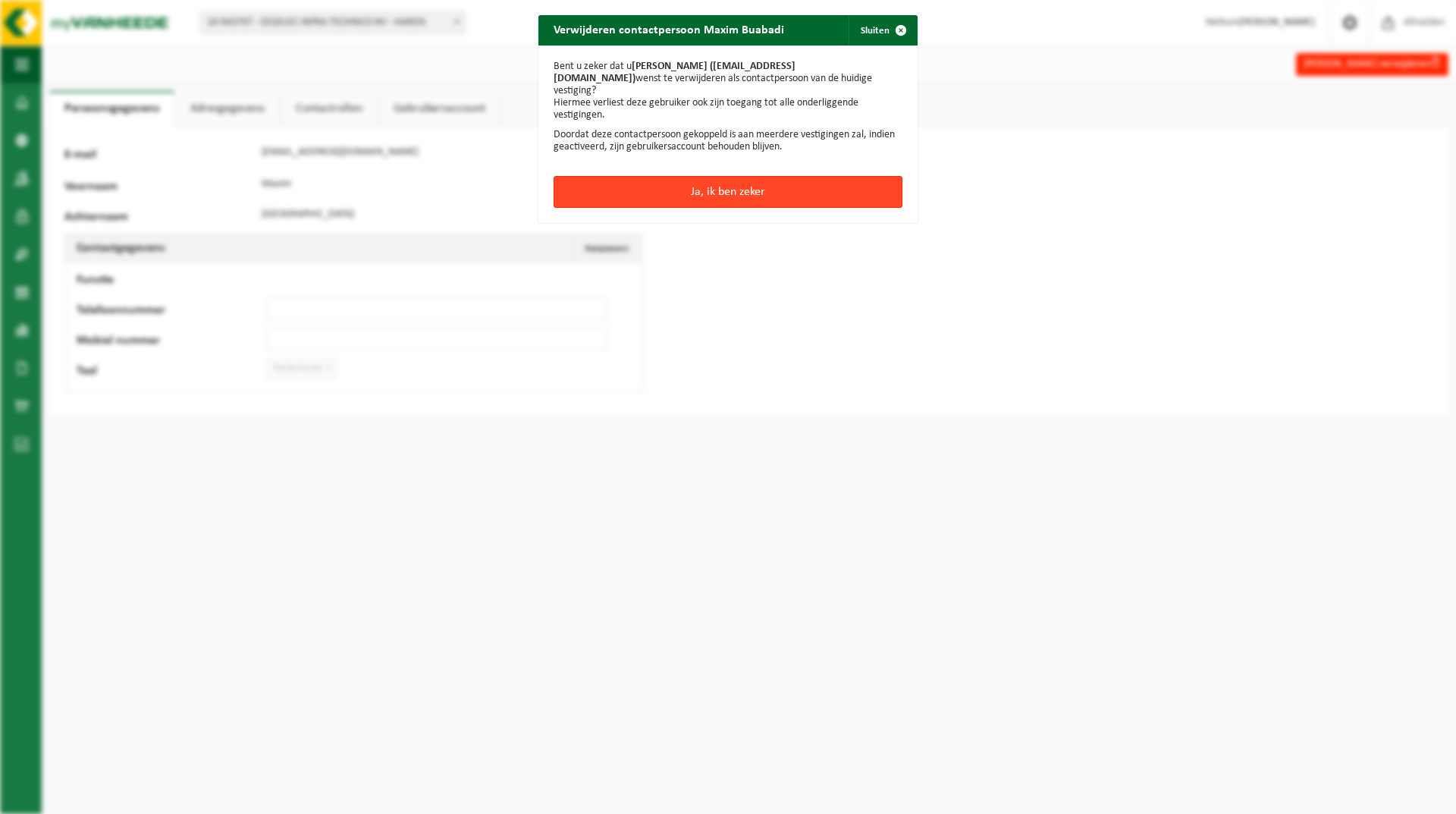
click at [725, 186] on button "Ja, ik ben zeker" at bounding box center [728, 192] width 348 height 32
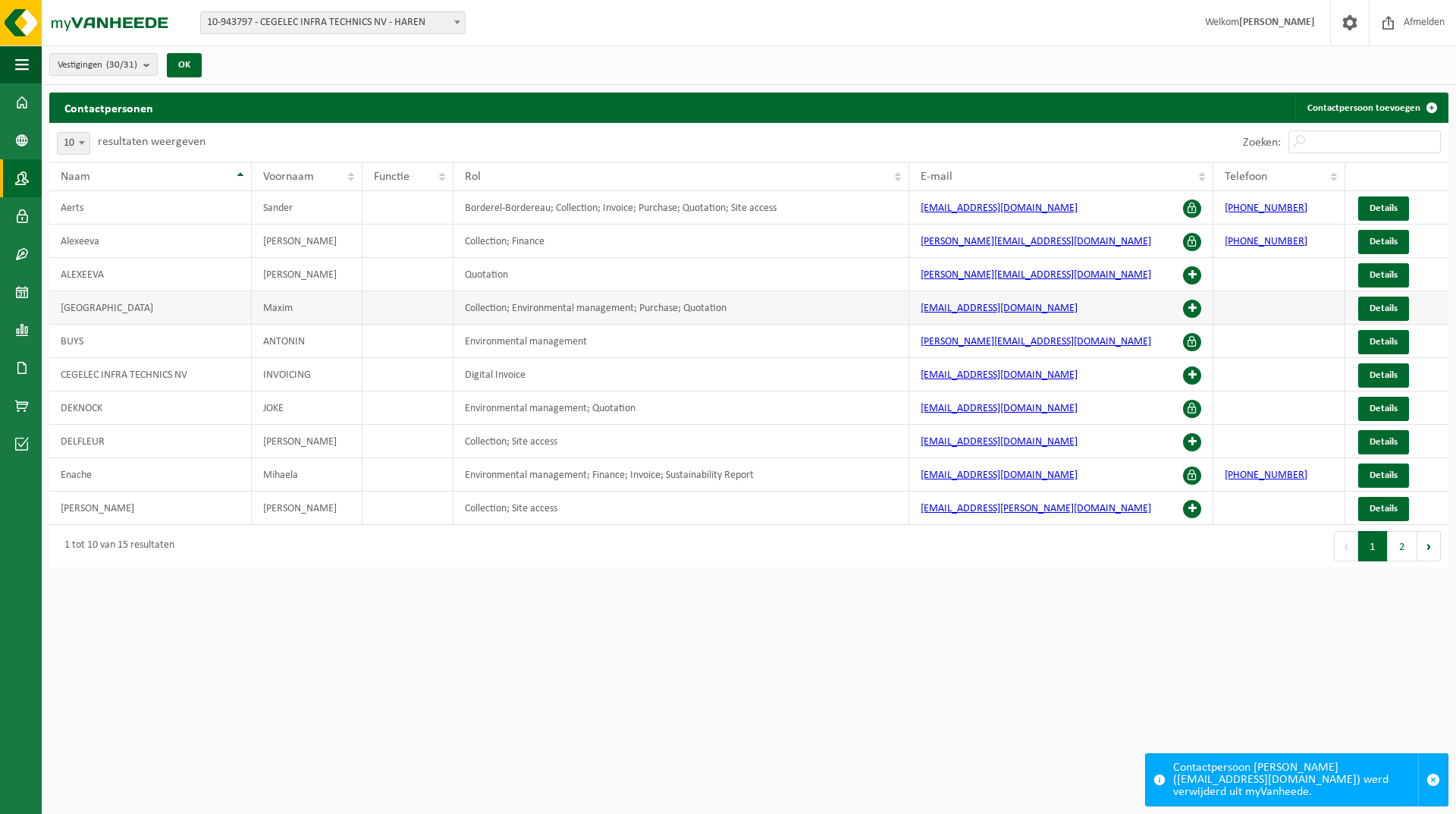
click at [1191, 313] on span at bounding box center [1192, 308] width 18 height 18
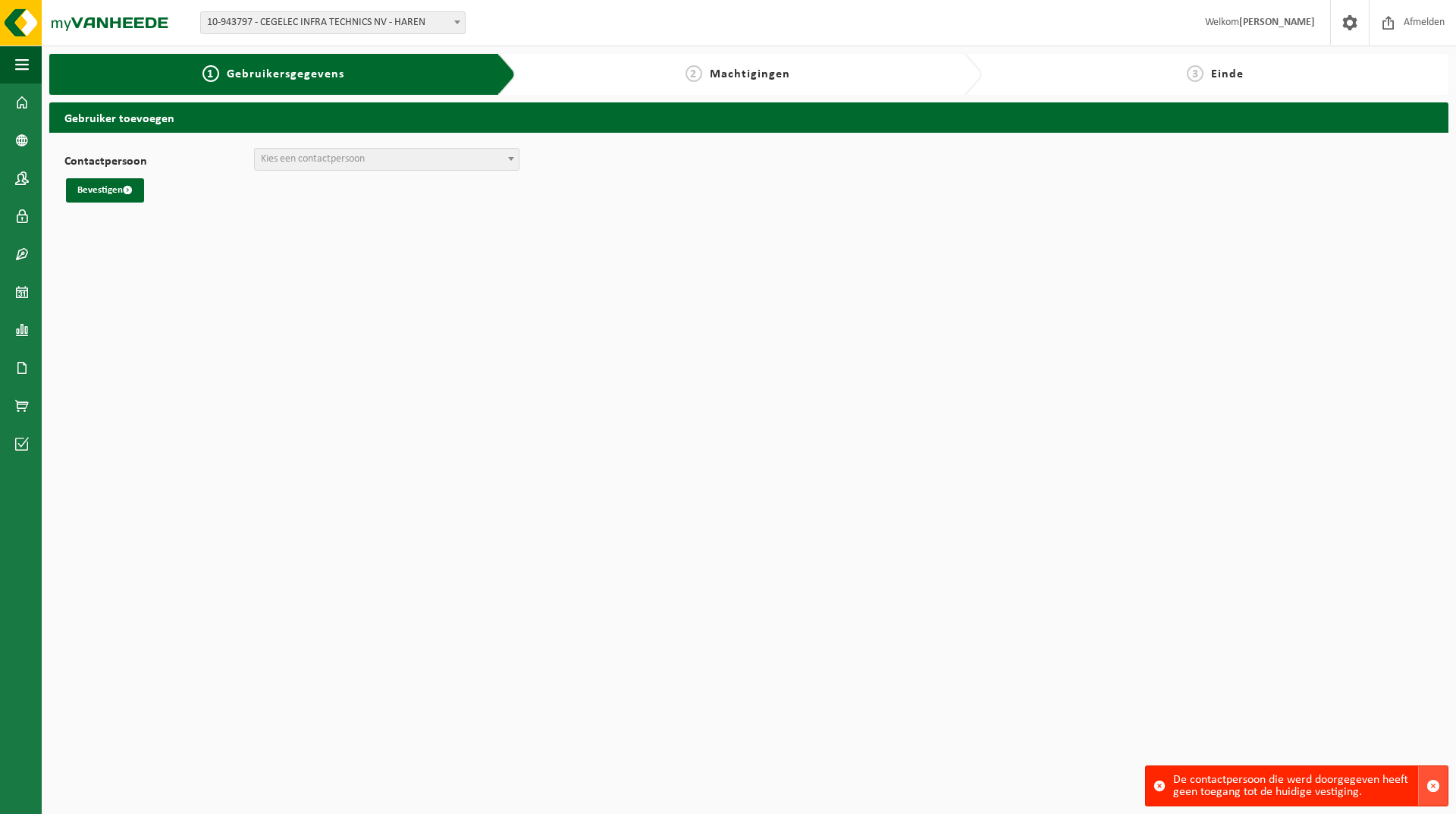
click at [1439, 786] on span "button" at bounding box center [1433, 786] width 14 height 14
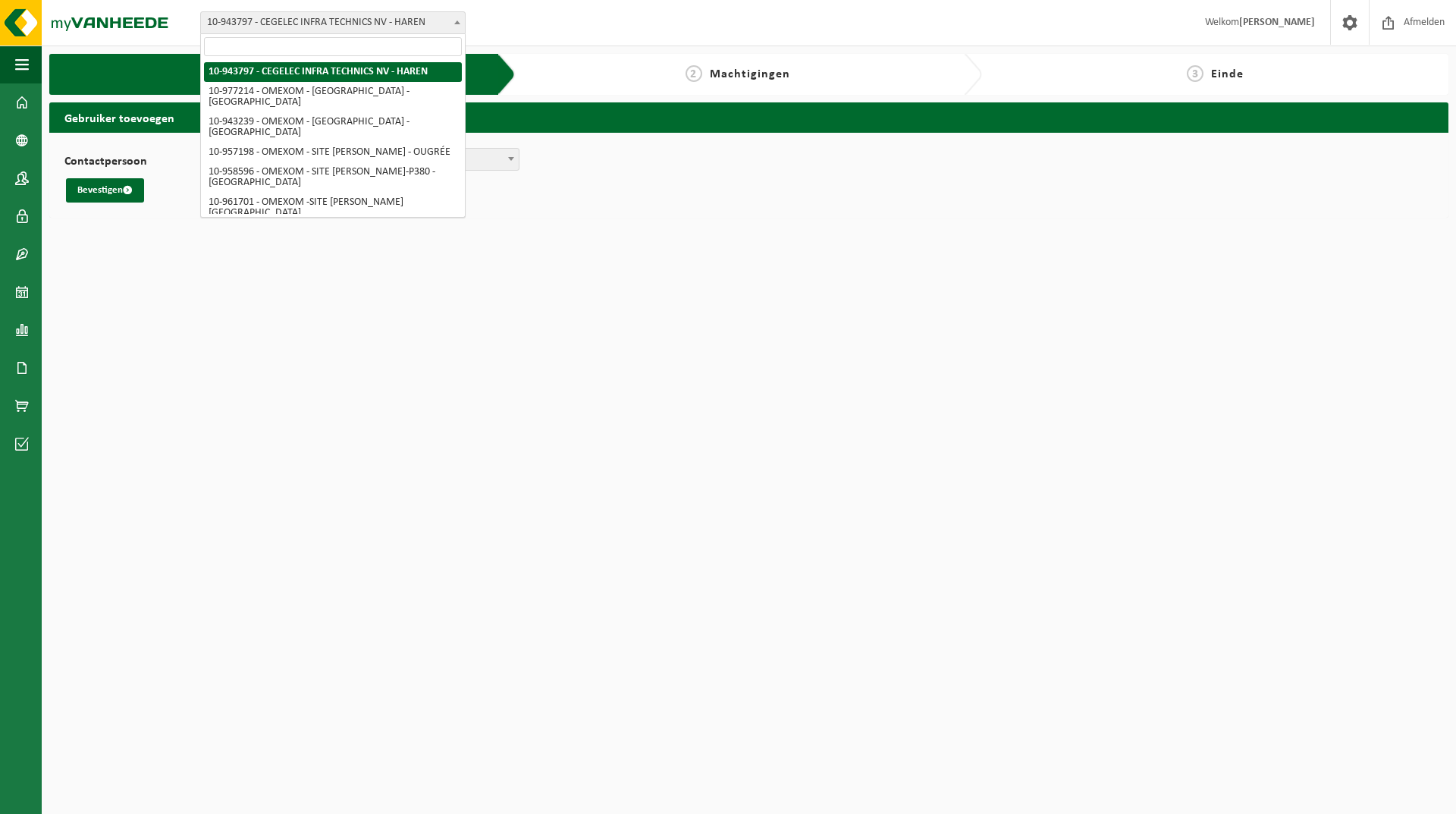
click at [351, 26] on span "10-943797 - CEGELEC INFRA TECHNICS NV - HAREN" at bounding box center [332, 22] width 264 height 21
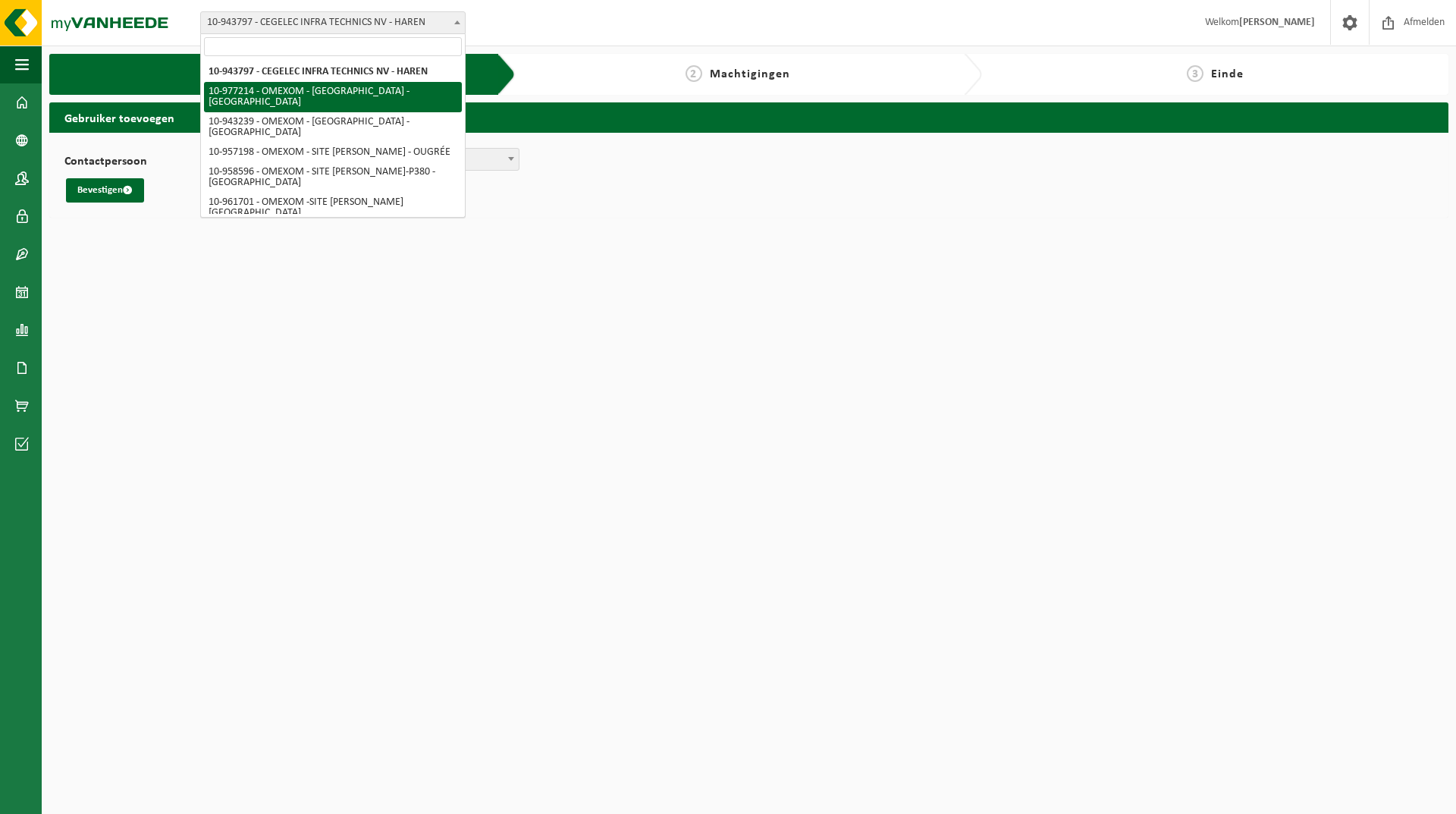
select select "159331"
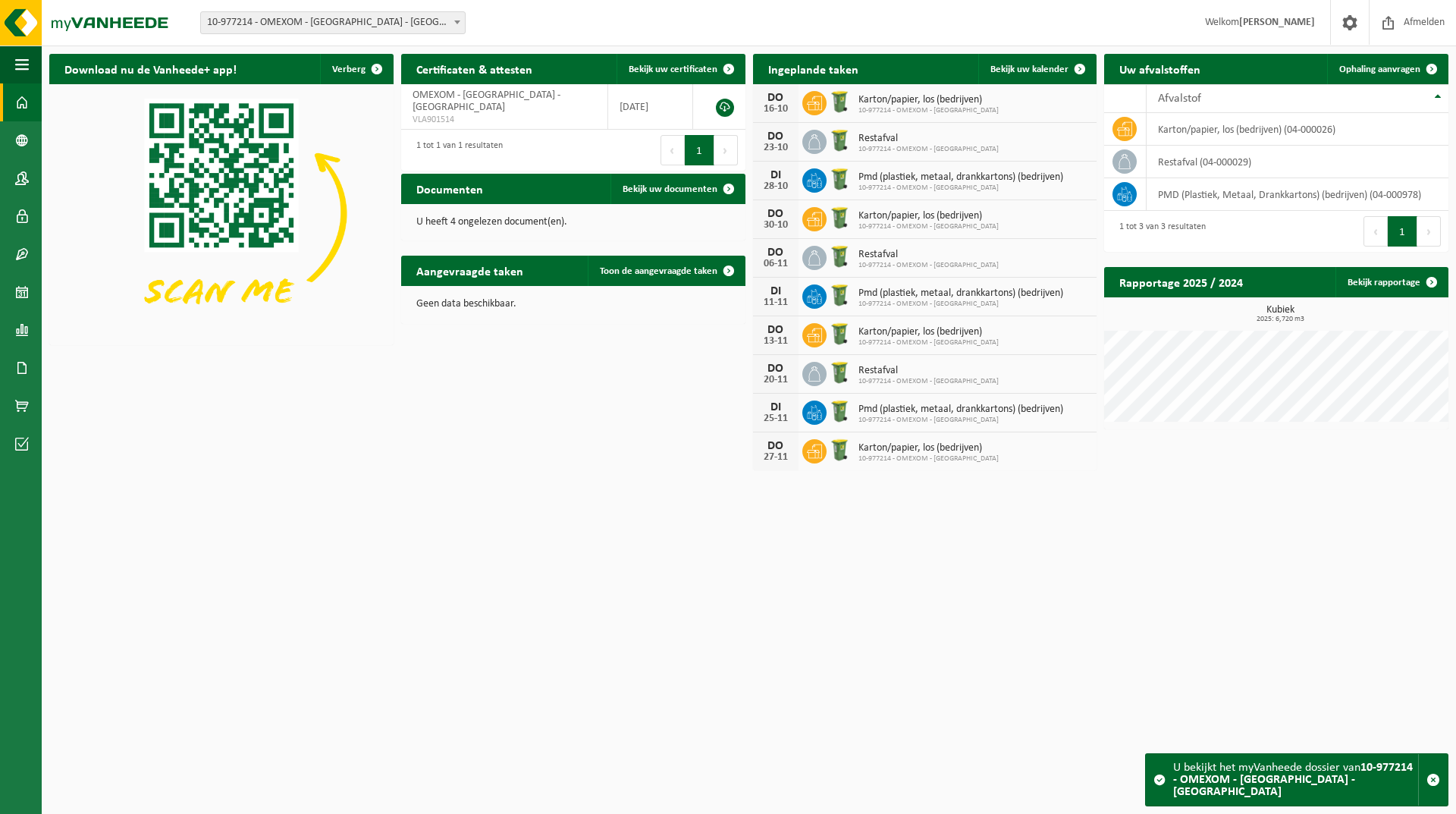
click at [445, 25] on span "10-977214 - OMEXOM - [GEOGRAPHIC_DATA] - [GEOGRAPHIC_DATA]" at bounding box center [332, 22] width 264 height 21
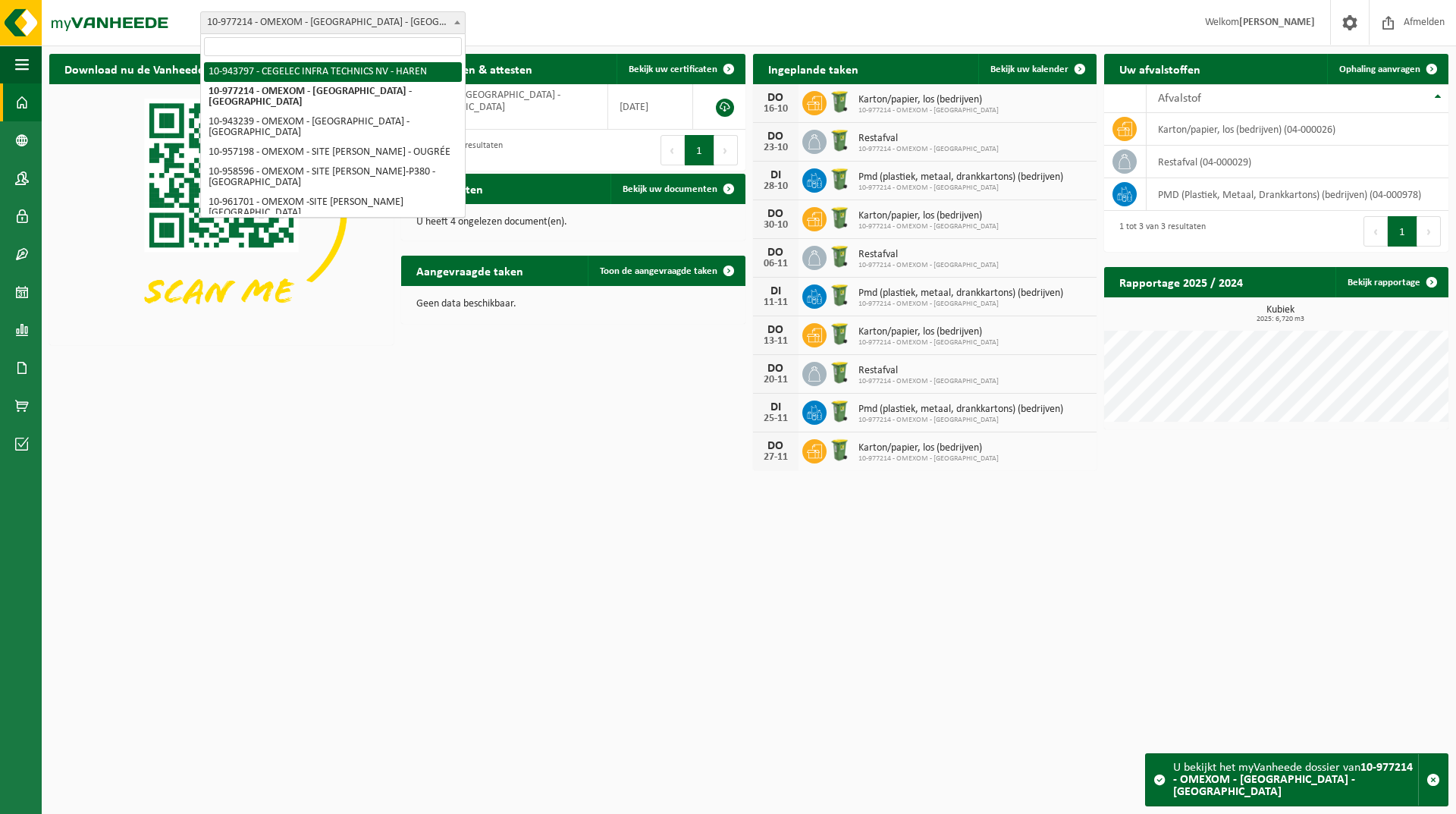
select select "140731"
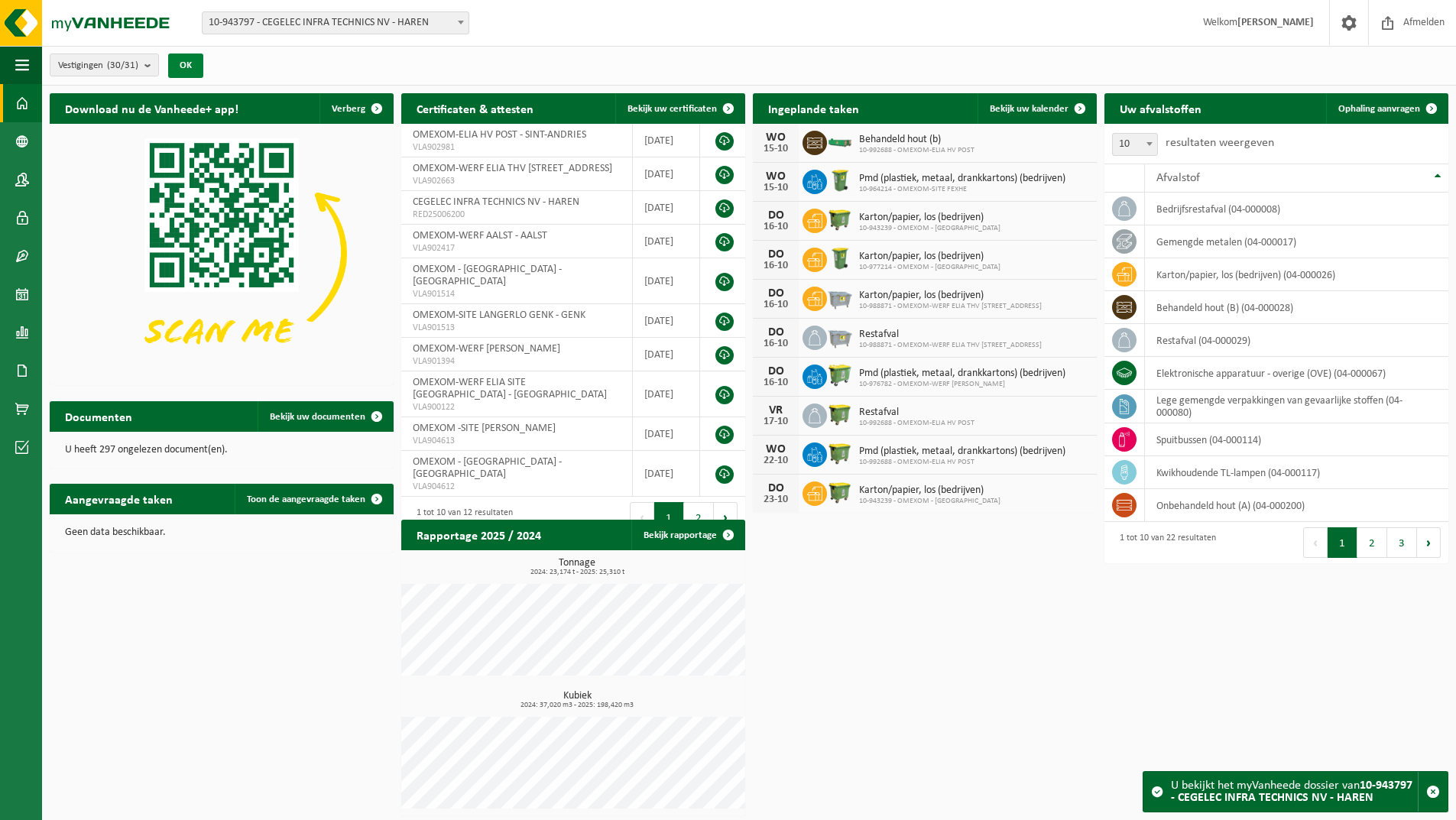
click at [195, 66] on button "OK" at bounding box center [186, 65] width 35 height 25
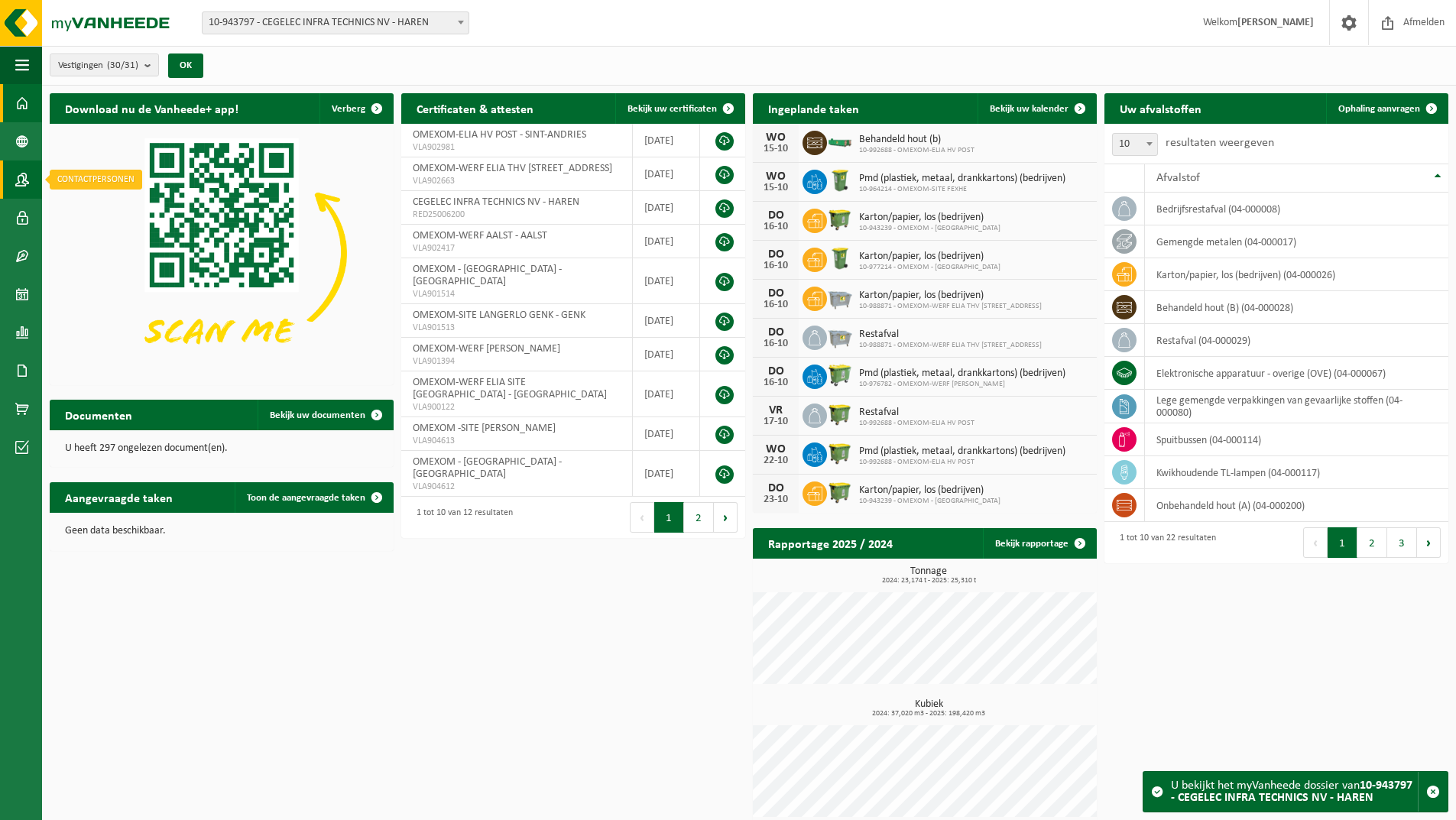
click at [25, 176] on span at bounding box center [22, 180] width 14 height 39
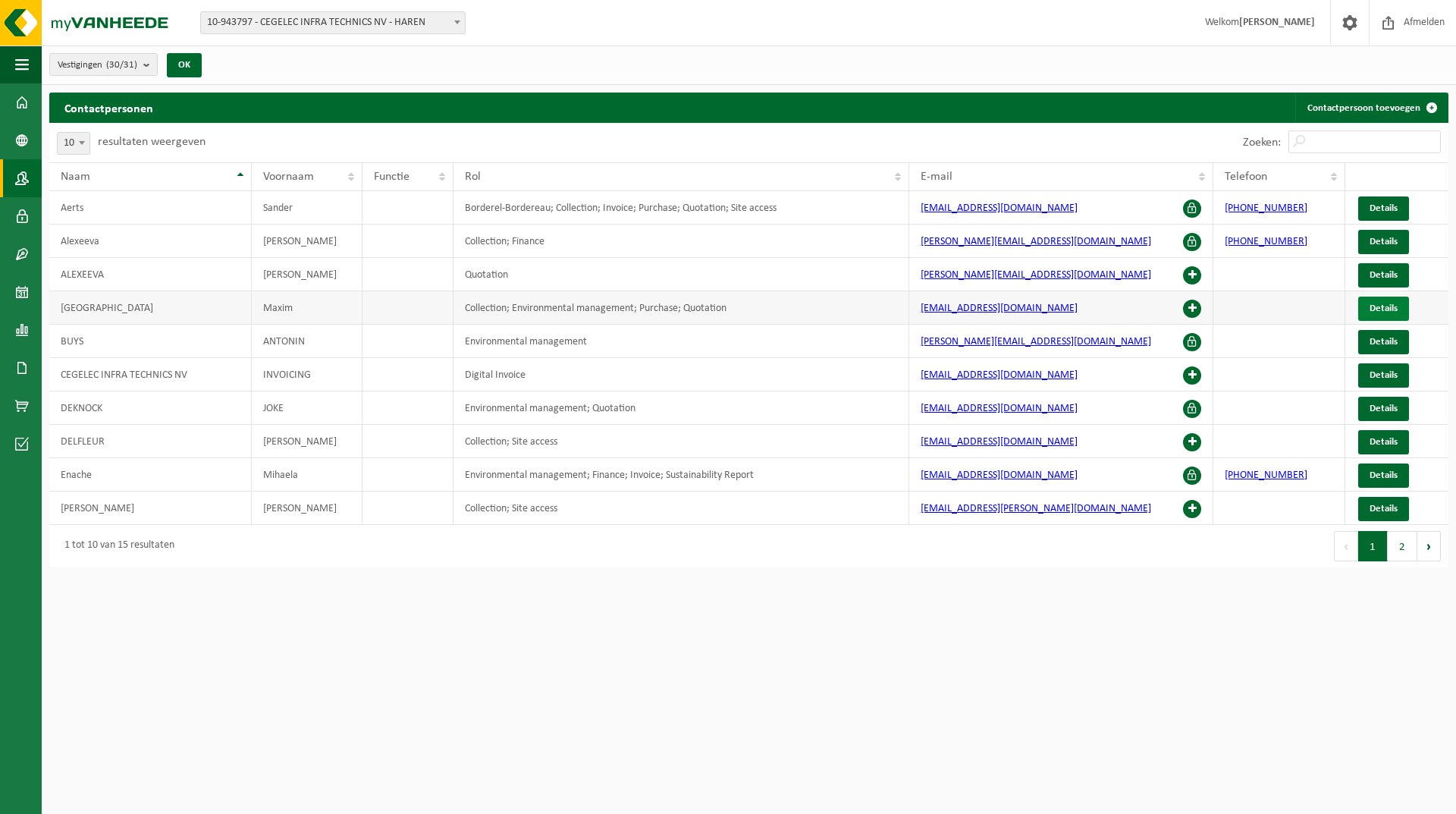
click at [1391, 310] on span "Details" at bounding box center [1384, 308] width 28 height 10
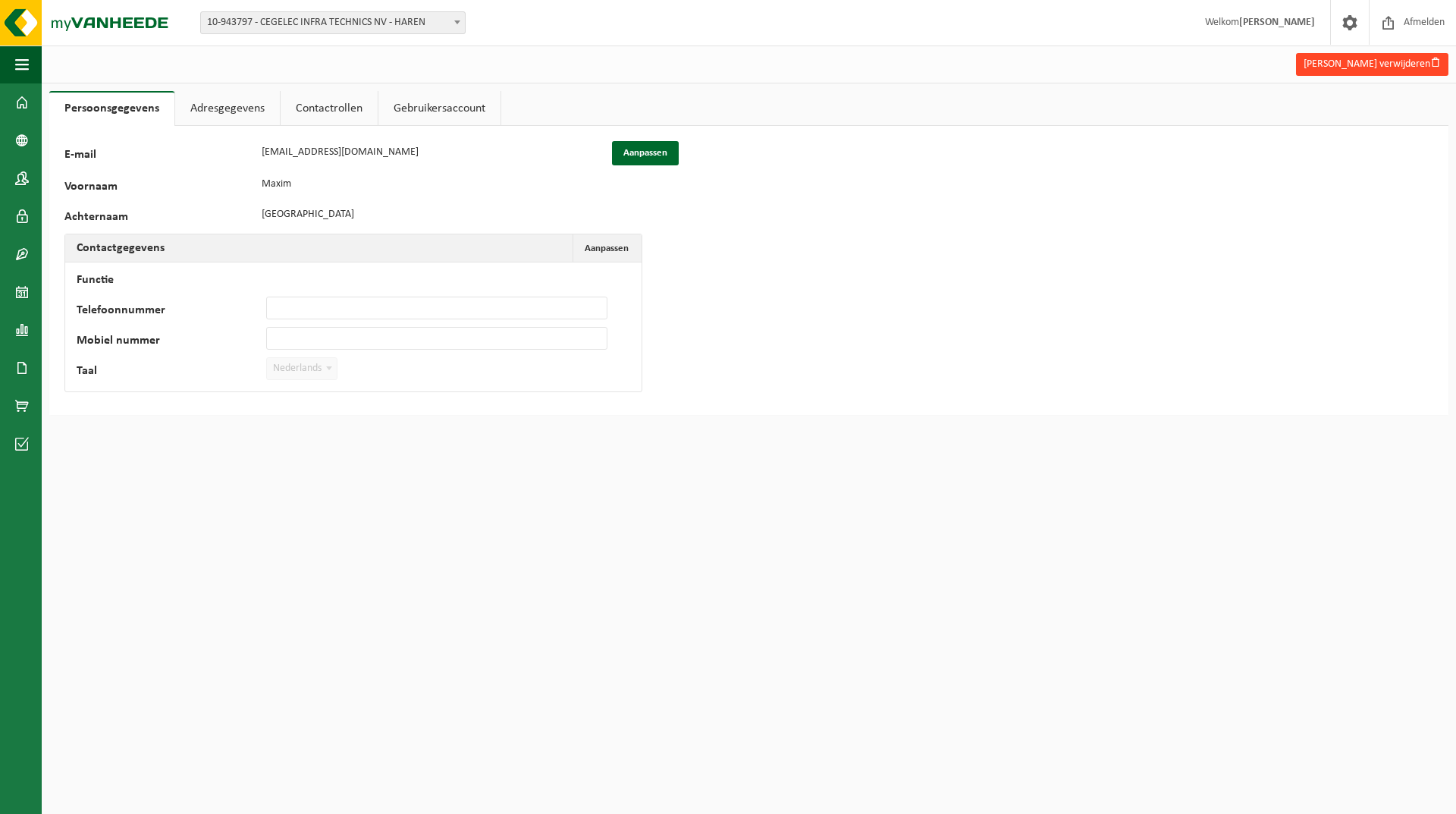
click at [1386, 65] on button "Maxim Buabadi verwijderen" at bounding box center [1372, 64] width 152 height 23
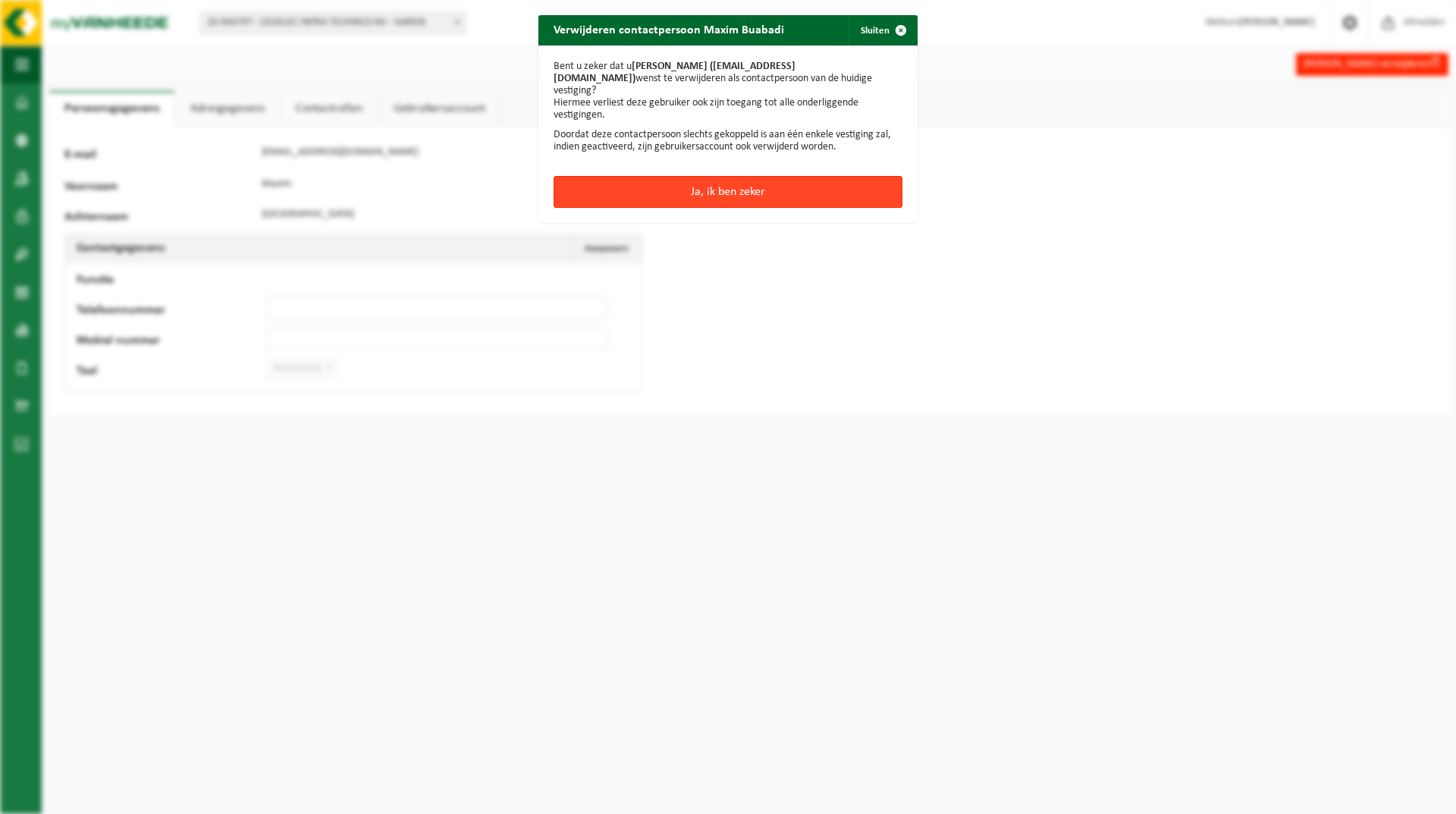
click at [722, 182] on button "Ja, ik ben zeker" at bounding box center [728, 192] width 348 height 32
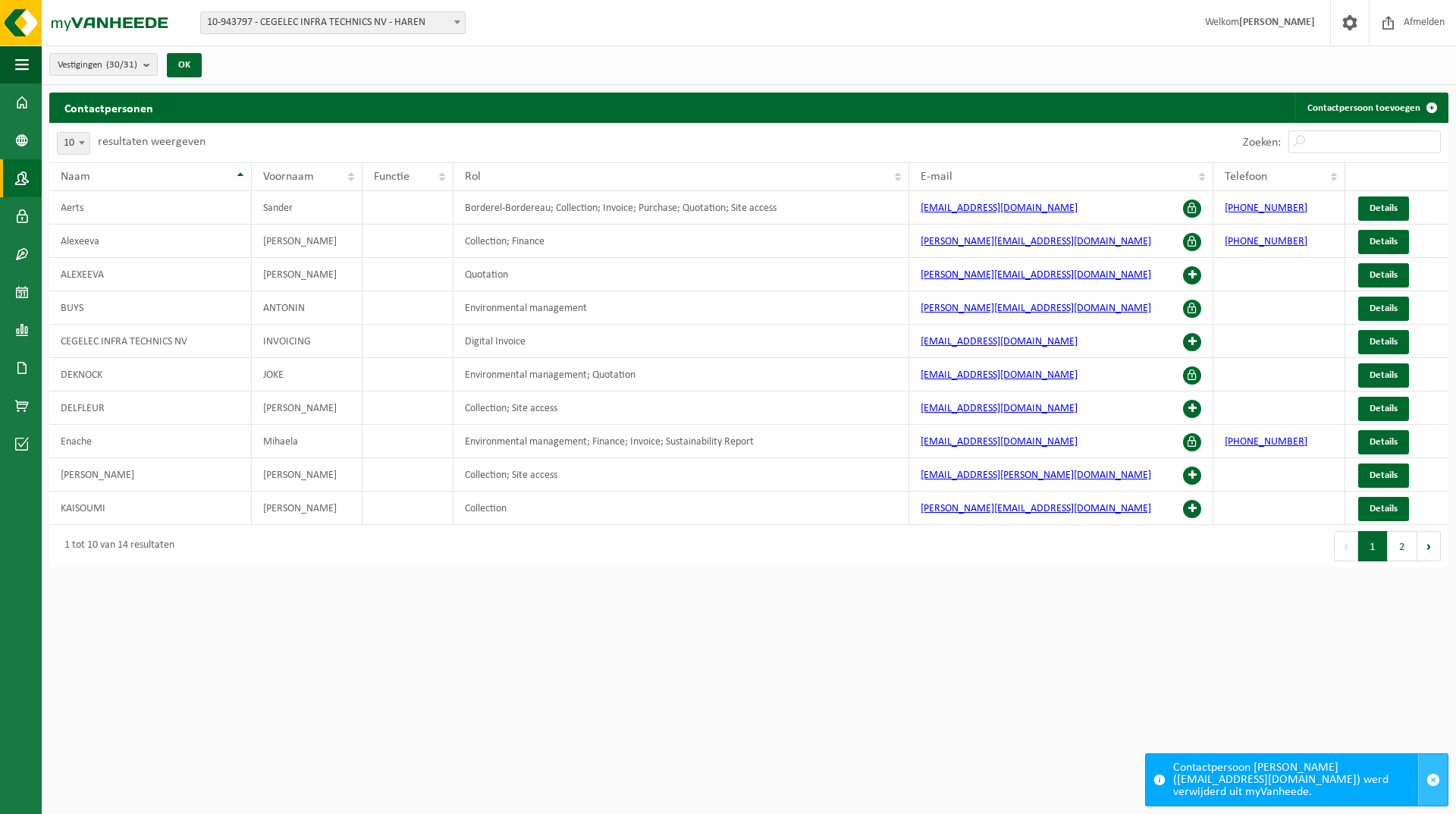
click at [1437, 778] on span "button" at bounding box center [1433, 779] width 14 height 14
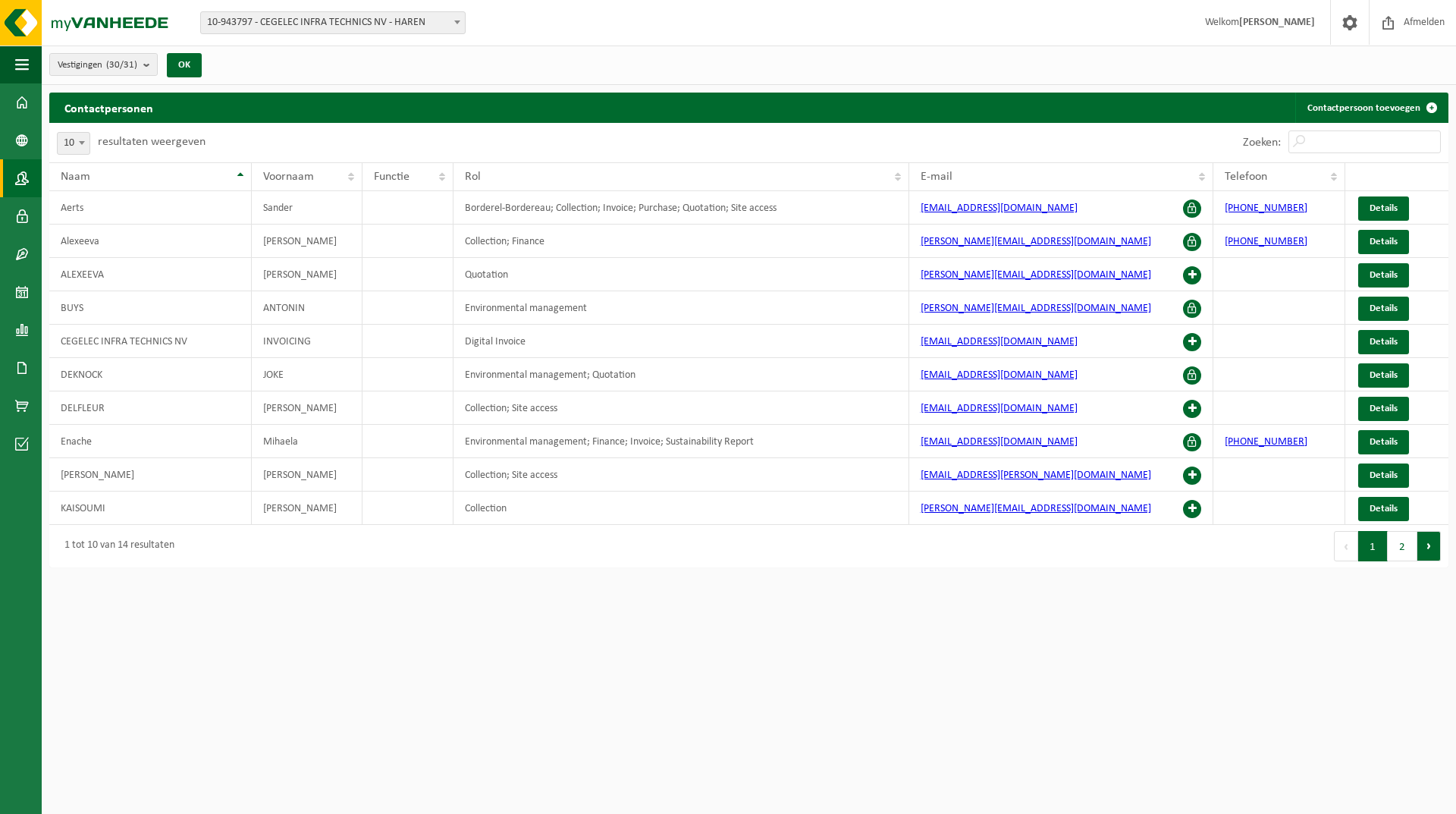
click at [1429, 556] on button "Volgende" at bounding box center [1430, 546] width 24 height 30
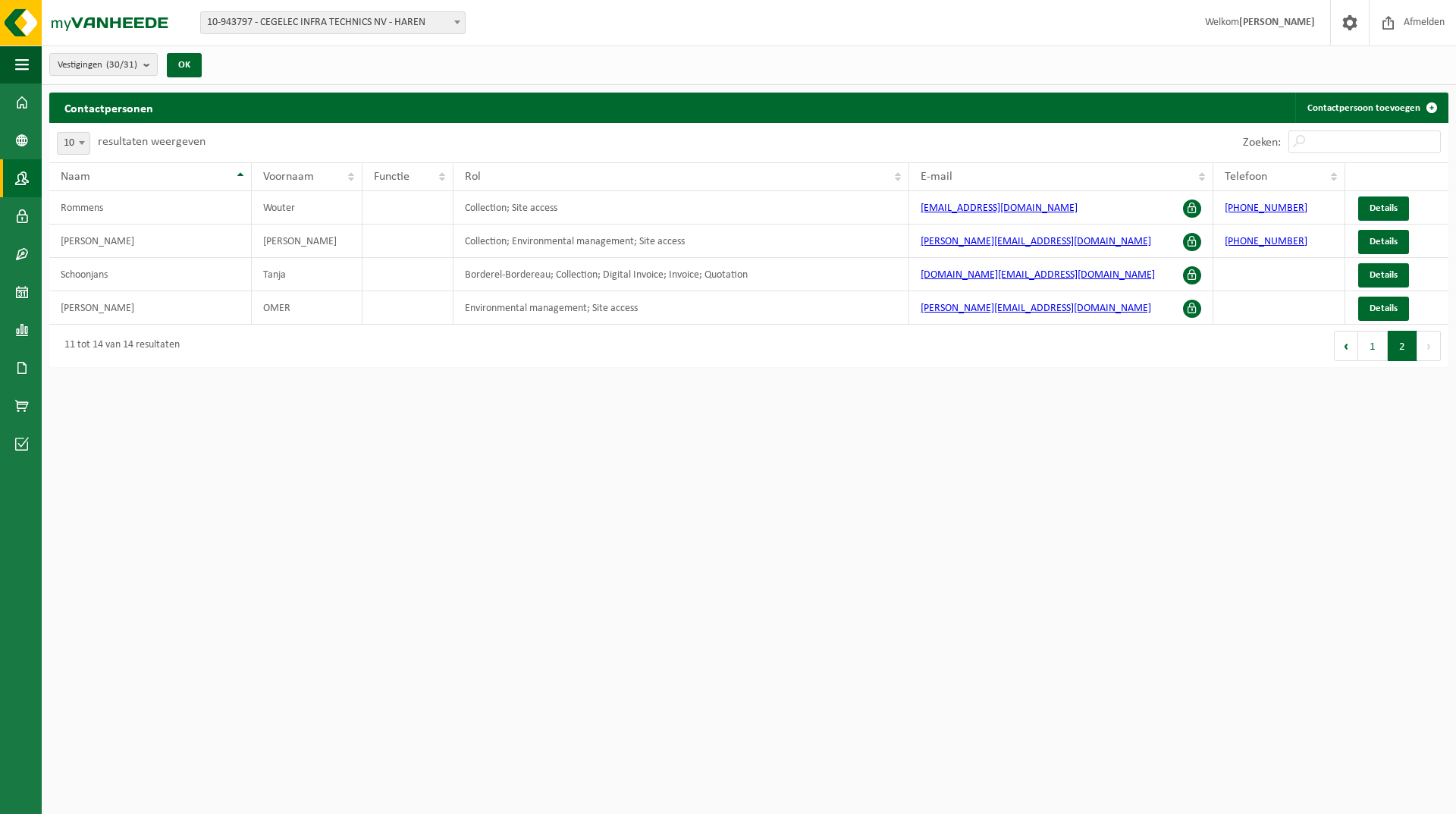
click at [1368, 353] on button "1" at bounding box center [1373, 346] width 29 height 30
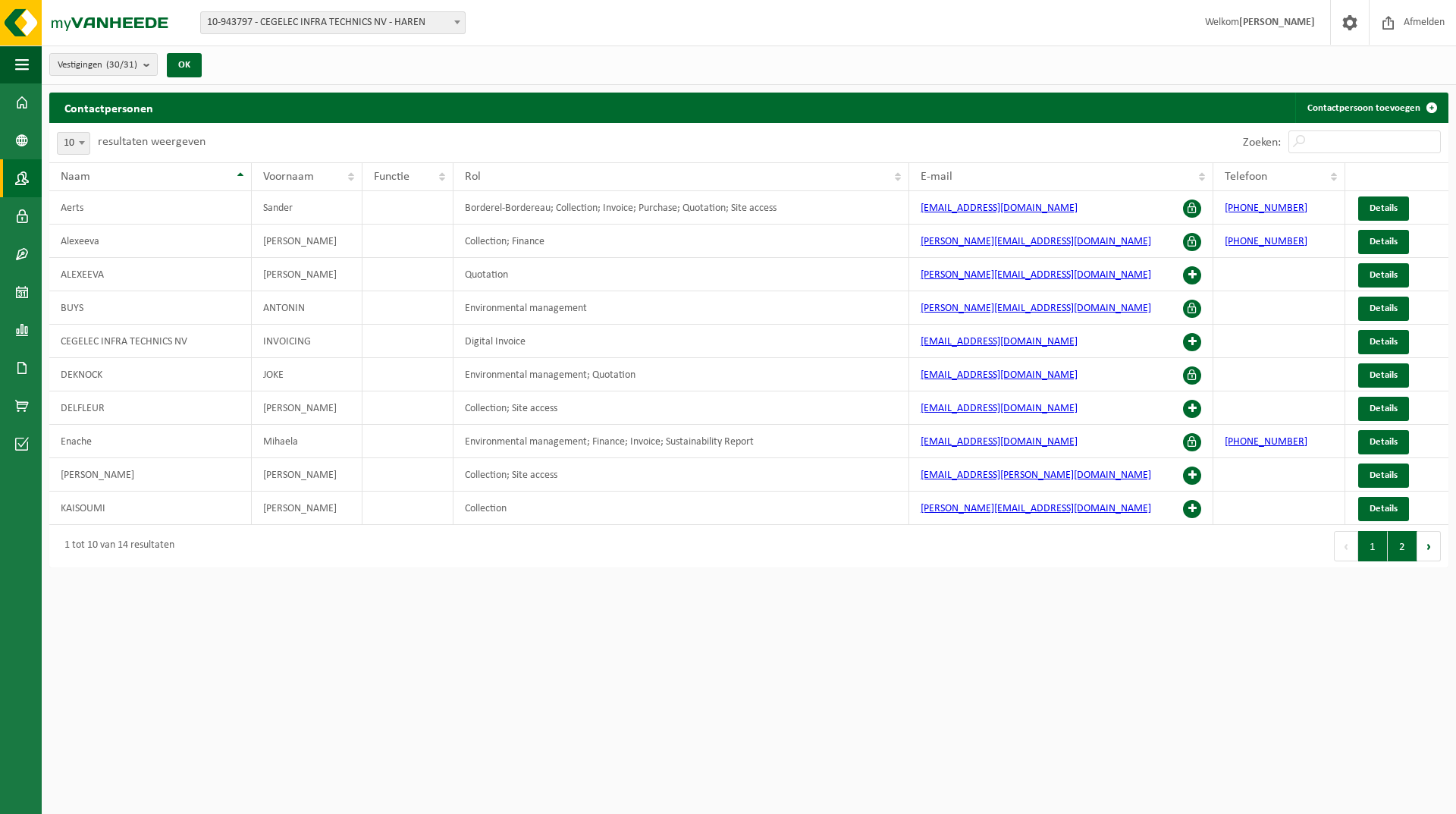
click at [1405, 542] on button "2" at bounding box center [1403, 546] width 29 height 30
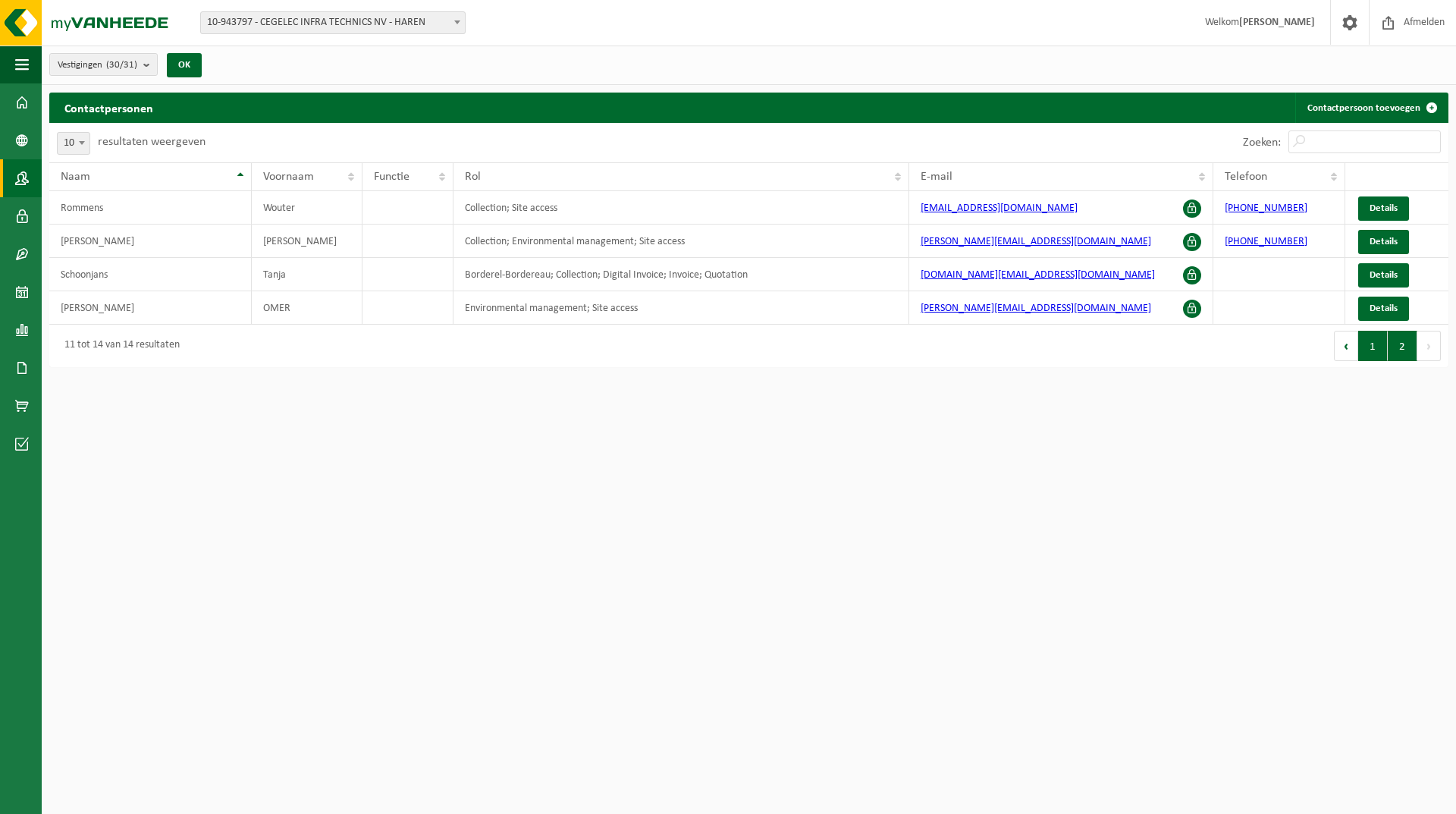
click at [1375, 354] on button "1" at bounding box center [1373, 346] width 29 height 30
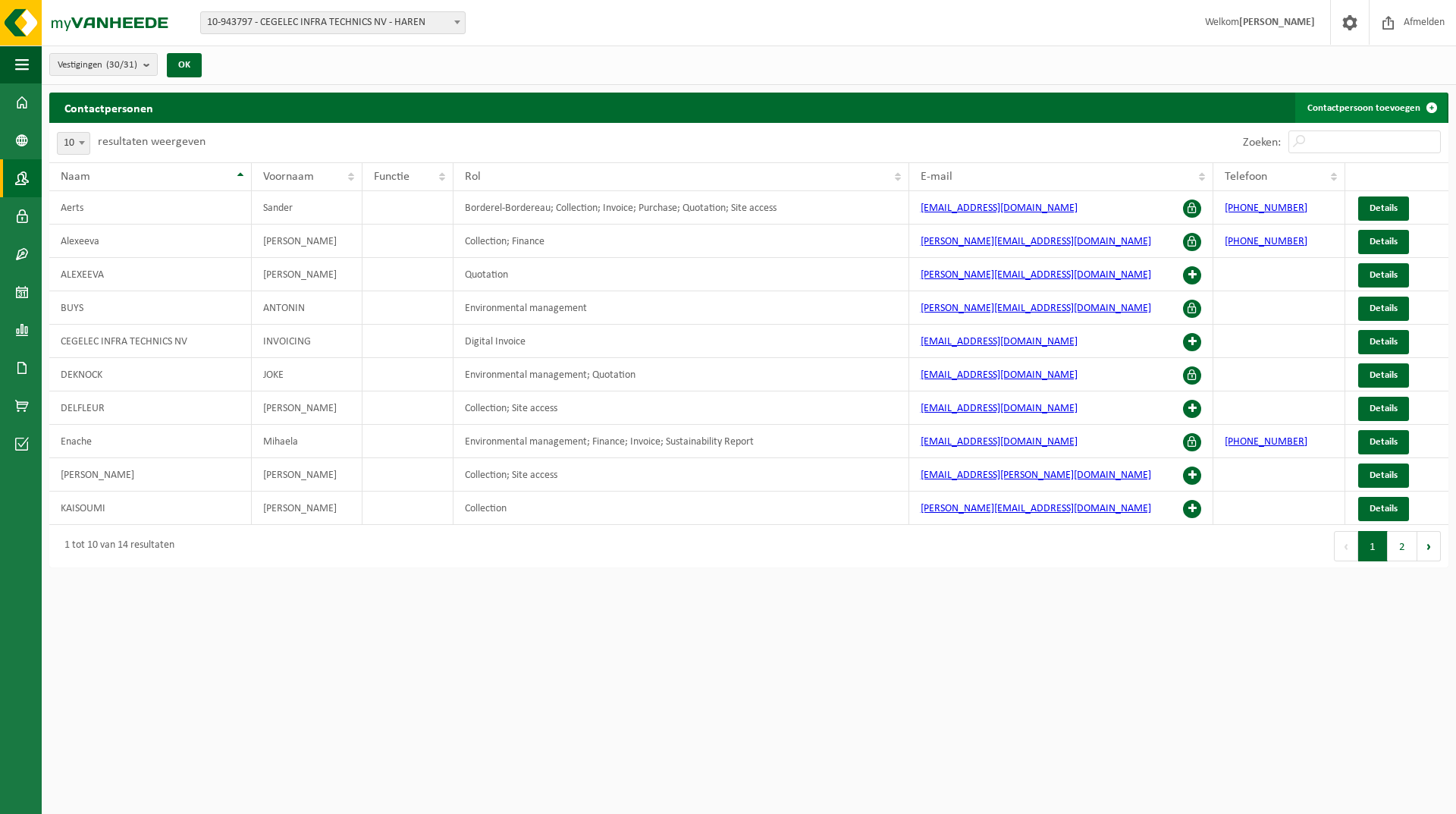
click at [1365, 103] on link "Contactpersoon toevoegen" at bounding box center [1371, 107] width 151 height 30
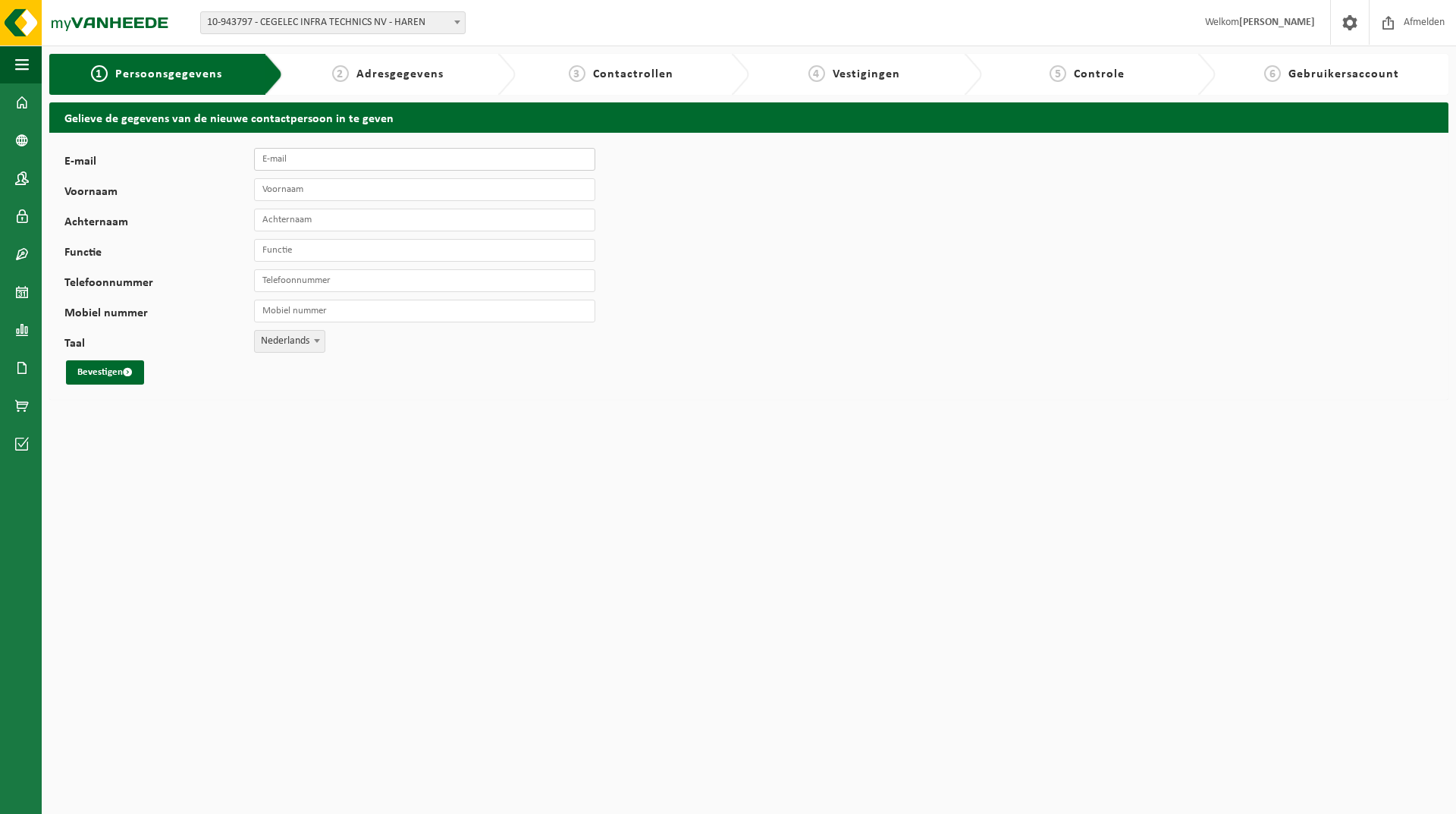
click at [312, 161] on input "E-mail" at bounding box center [425, 159] width 341 height 23
type input "[EMAIL_ADDRESS][DOMAIN_NAME]"
type input "Eline"
type input "Matthys"
type input "Assistent projet"
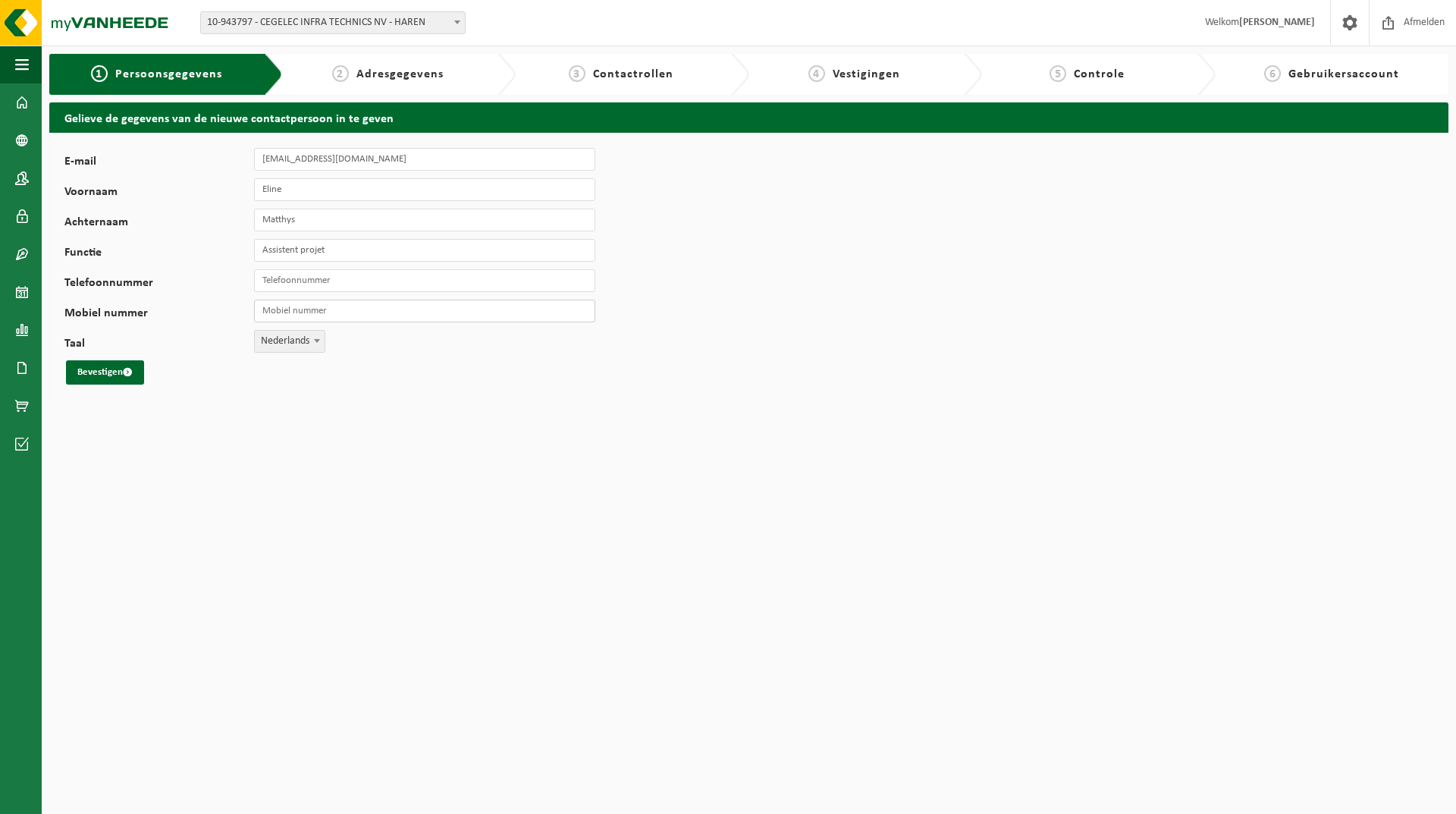
click at [280, 308] on input "Mobiel nummer" at bounding box center [425, 310] width 341 height 23
paste input "[PHONE_NUMBER]"
type input "[PHONE_NUMBER]"
paste input "[PHONE_NUMBER]"
click at [287, 280] on input "[PHONE_NUMBER]" at bounding box center [425, 280] width 341 height 23
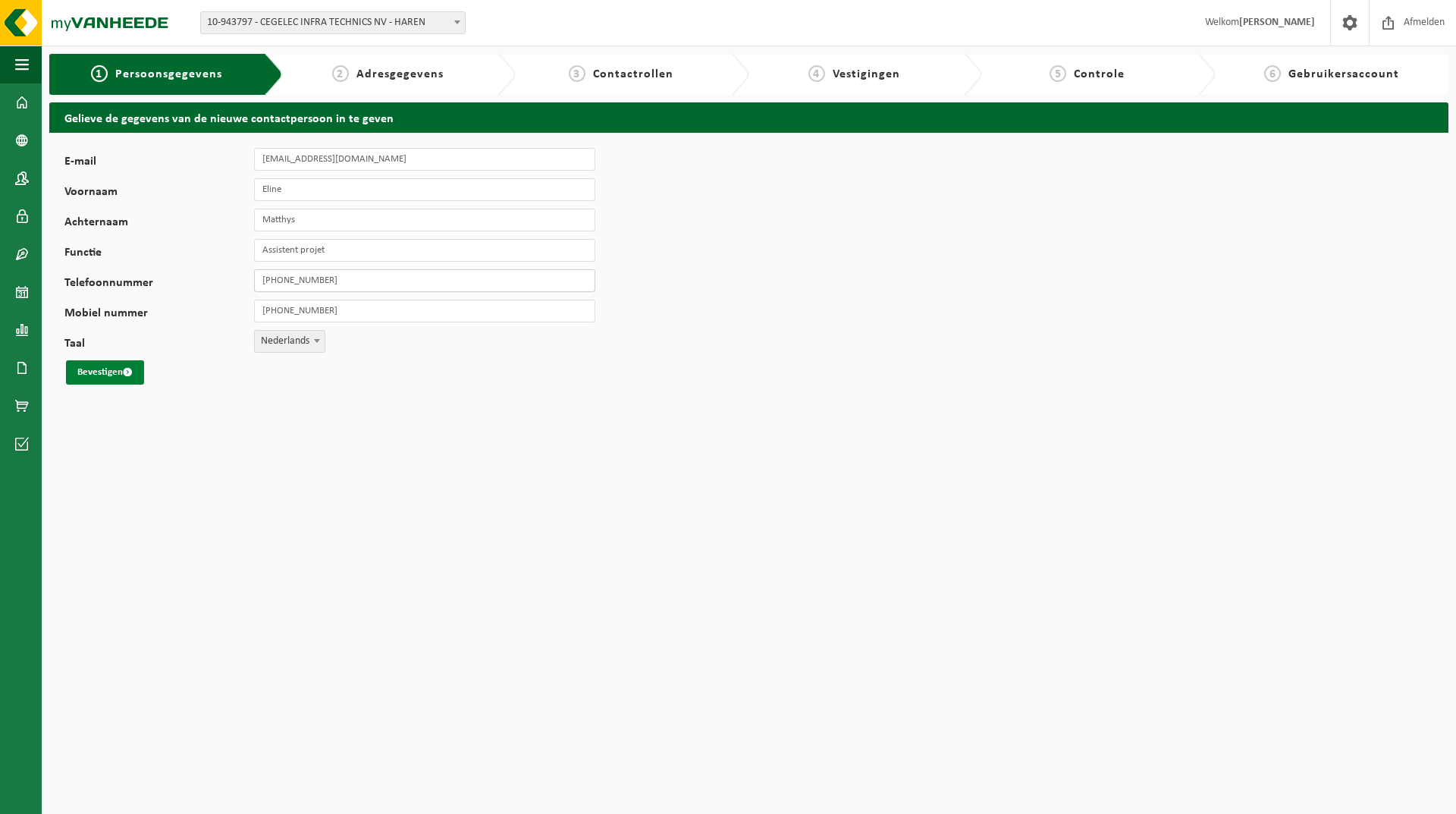
type input "[PHONE_NUMBER]"
click at [132, 373] on span "submit" at bounding box center [128, 371] width 10 height 10
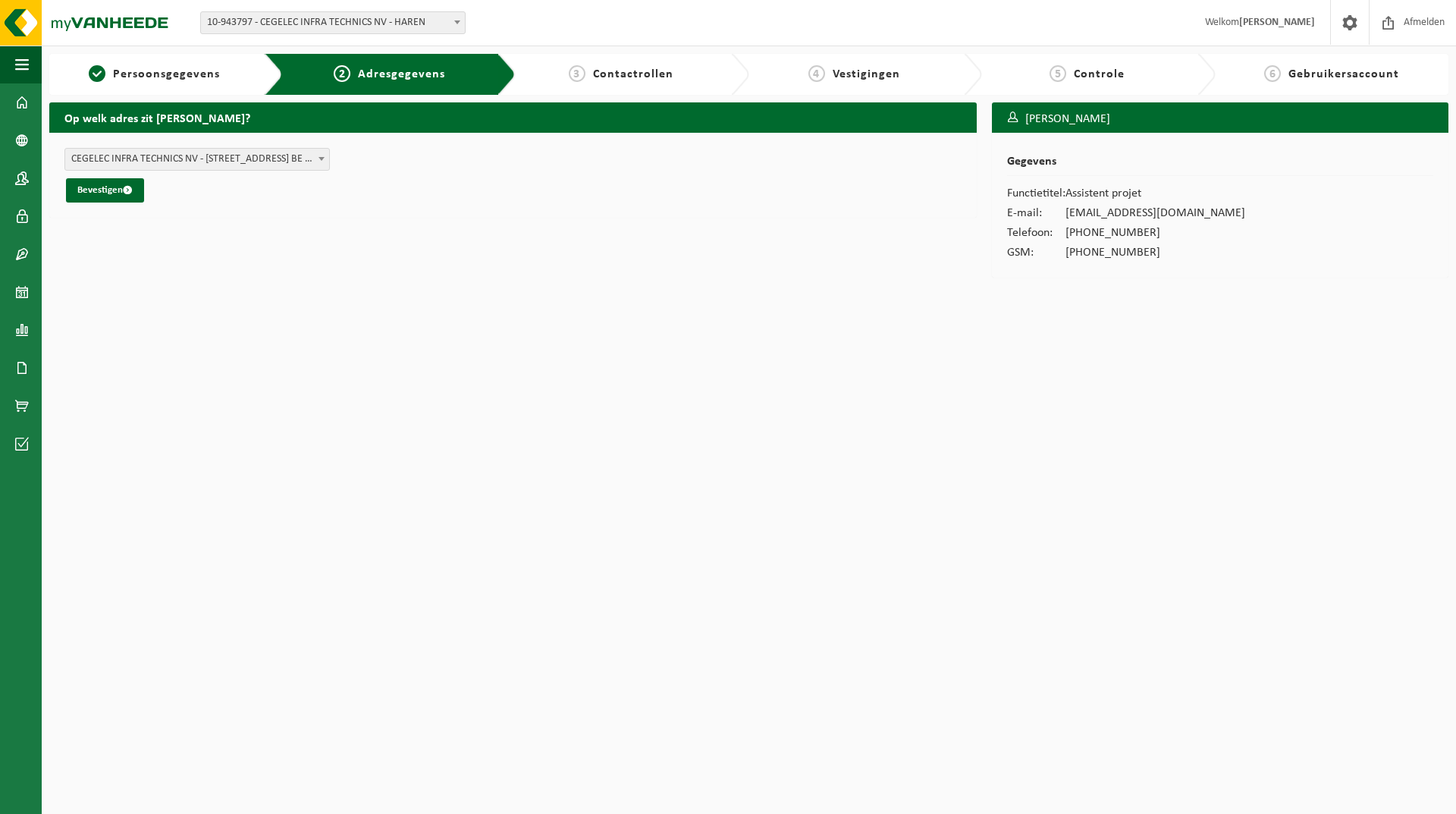
click at [318, 160] on b at bounding box center [321, 159] width 6 height 4
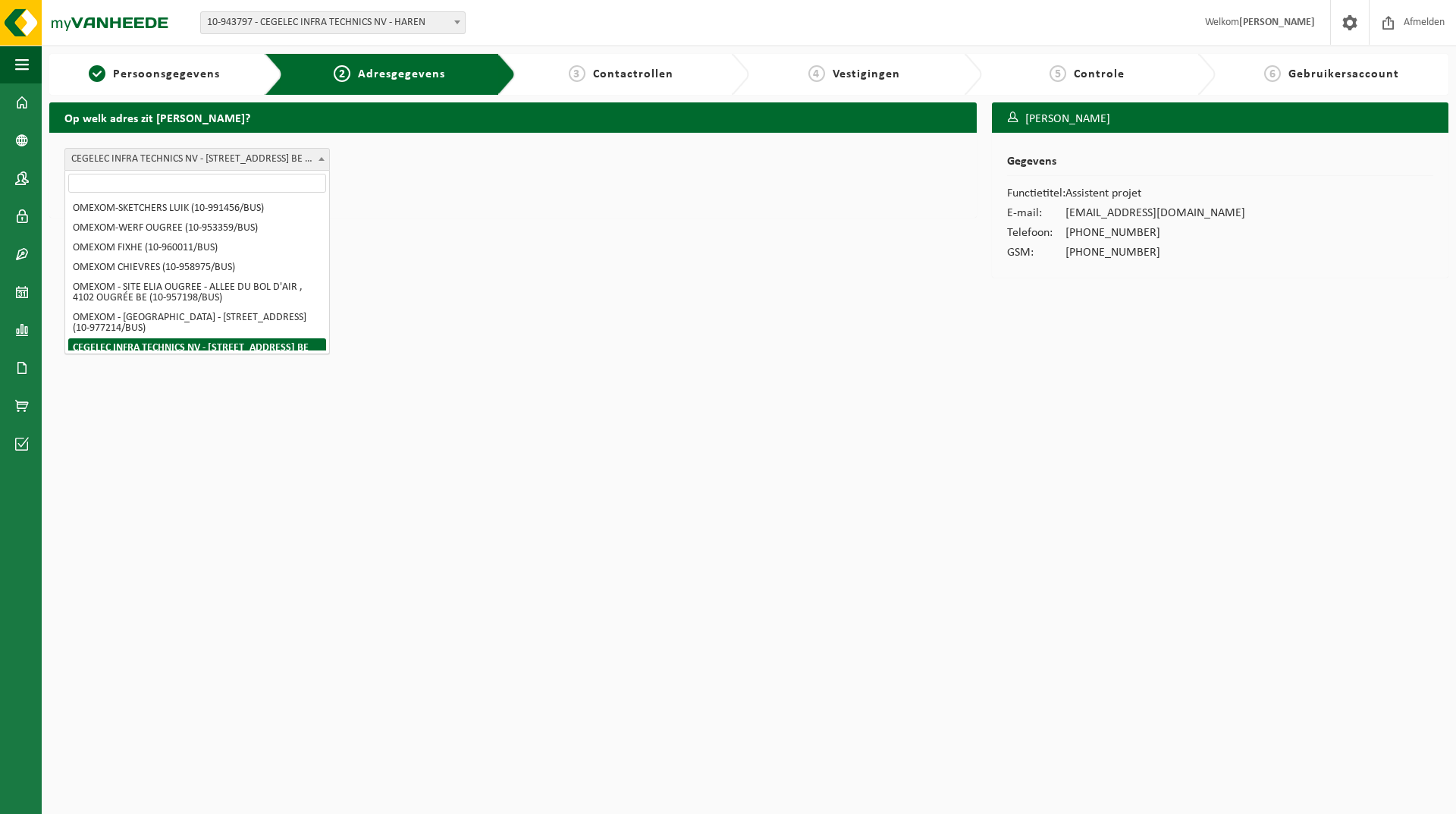
click at [318, 160] on b at bounding box center [321, 159] width 6 height 4
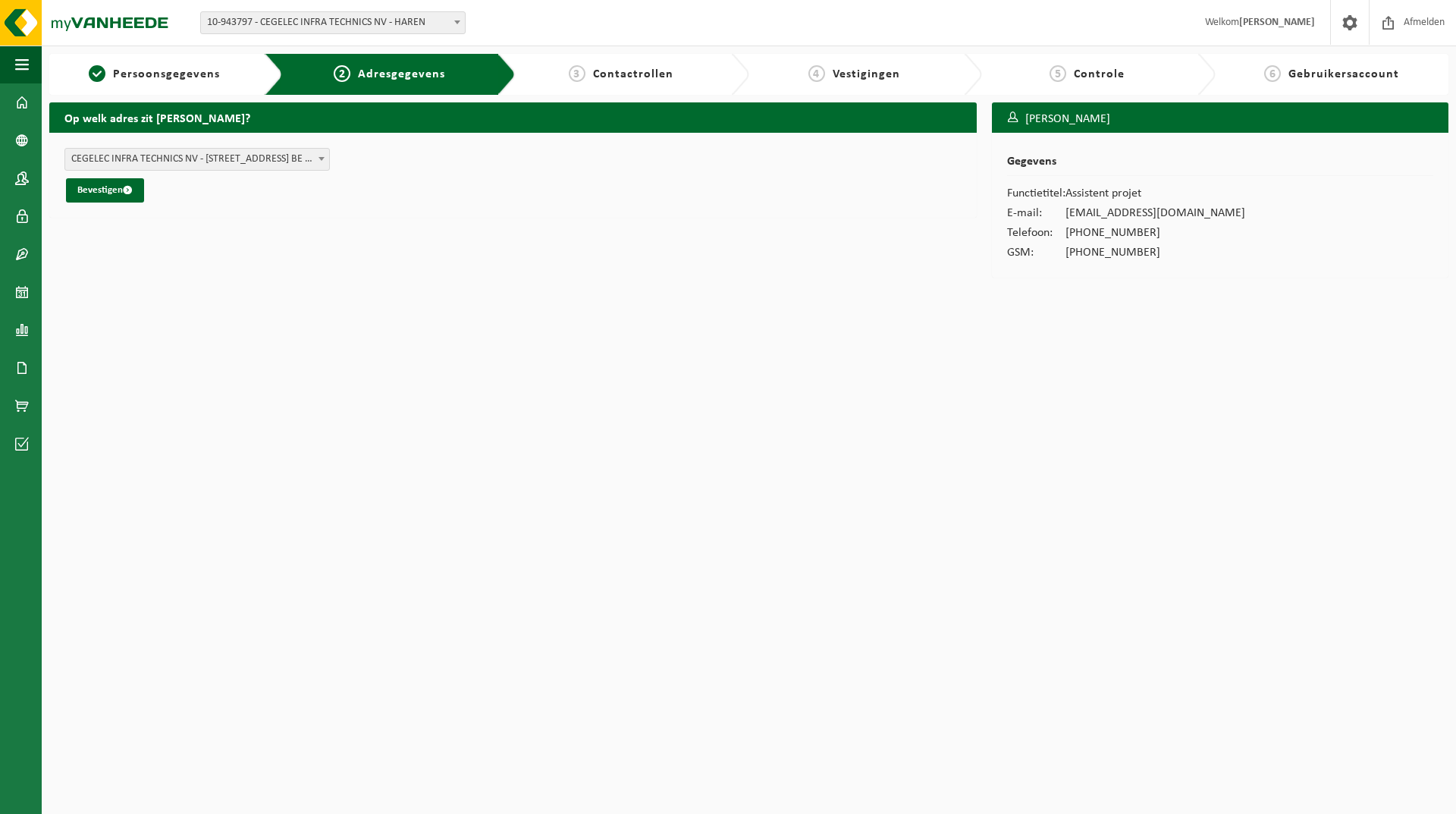
click at [324, 160] on span at bounding box center [321, 159] width 16 height 20
click at [195, 161] on span "CEGELEC INFRA TECHNICS NV - AVENUE DU BOURGET 44 , 1130 HAREN BE (10-943797/BUS)" at bounding box center [197, 159] width 264 height 21
click at [105, 193] on button "Bevestigen" at bounding box center [105, 190] width 78 height 25
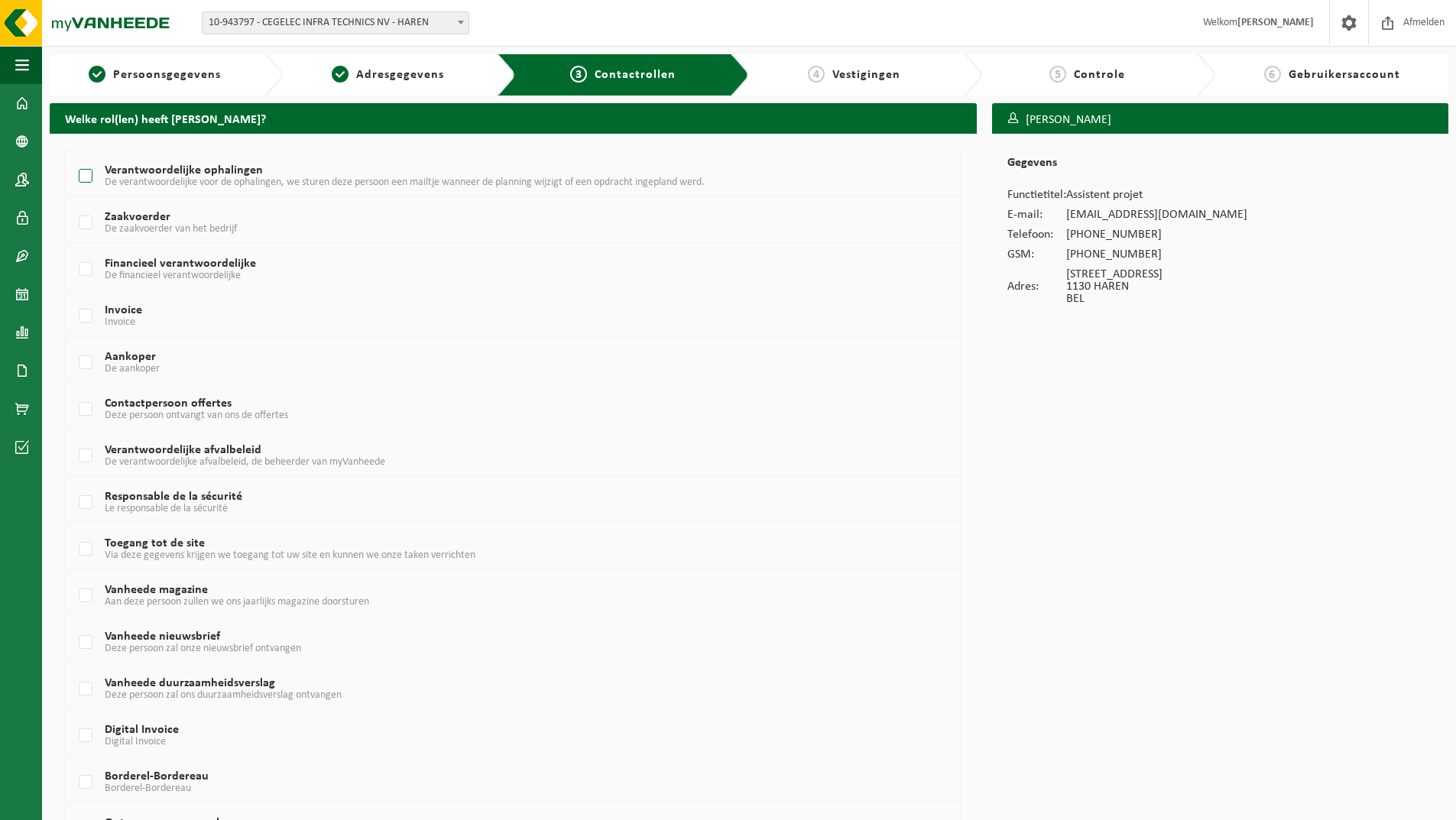
click at [86, 176] on label "Verantwoordelijke ophalingen De verantwoordelijke voor de ophalingen, we sturen…" at bounding box center [474, 177] width 799 height 23
click at [74, 157] on input "Verantwoordelijke ophalingen De verantwoordelijke voor de ophalingen, we sturen…" at bounding box center [73, 156] width 1 height 1
click at [89, 176] on label "Verantwoordelijke ophalingen De verantwoordelijke voor de ophalingen, we sturen…" at bounding box center [474, 177] width 799 height 23
click at [74, 157] on input "Verantwoordelijke ophalingen De verantwoordelijke voor de ophalingen, we sturen…" at bounding box center [73, 156] width 1 height 1
checkbox input "false"
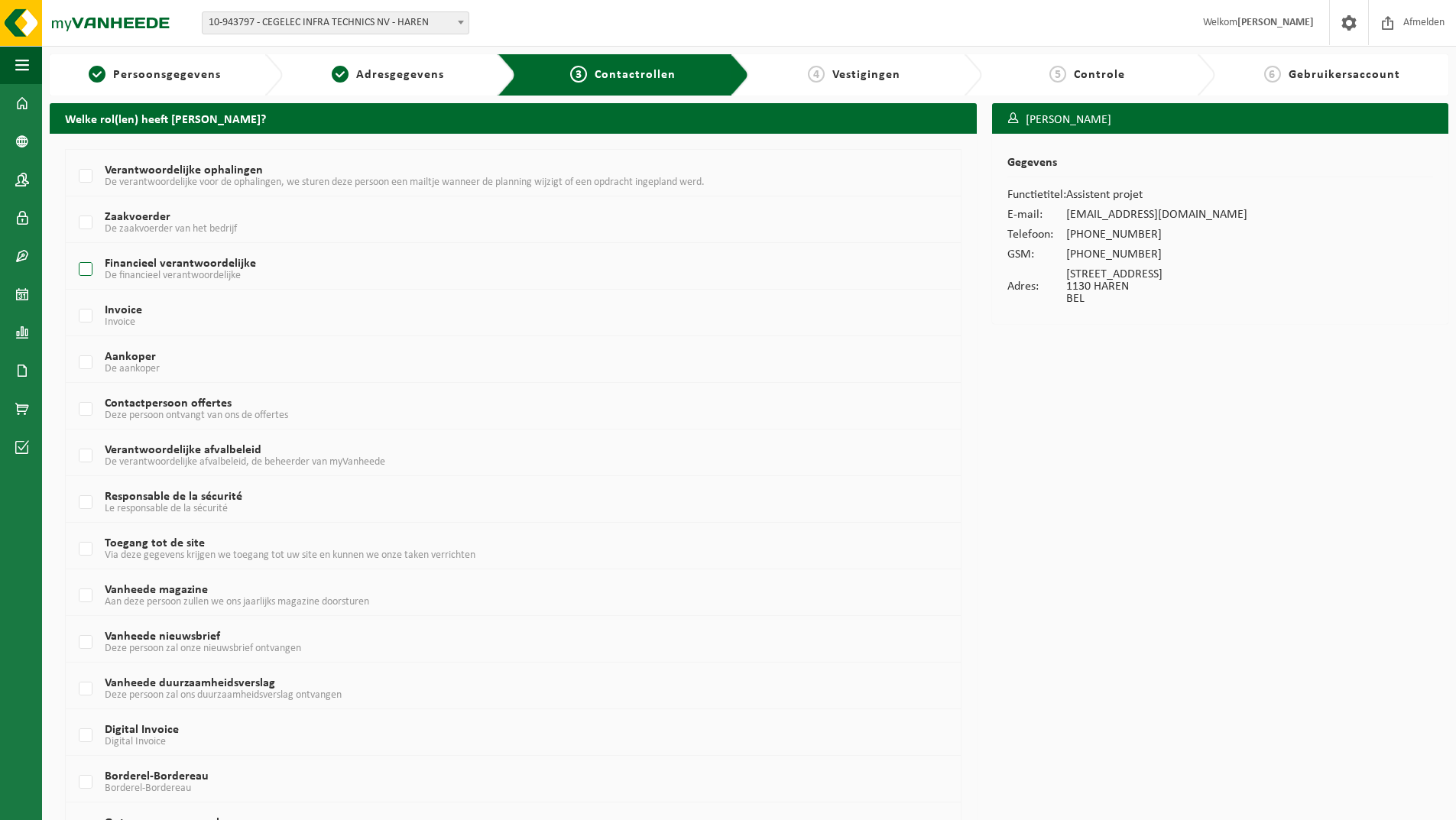
drag, startPoint x: 87, startPoint y: 312, endPoint x: 87, endPoint y: 261, distance: 51.0
click at [87, 311] on label "Invoice Invoice" at bounding box center [474, 316] width 799 height 23
click at [74, 297] on input "Invoice Invoice" at bounding box center [73, 297] width 1 height 1
checkbox input "true"
click at [86, 268] on label "Financieel verantwoordelijke De financieel verantwoordelijke" at bounding box center [474, 269] width 799 height 23
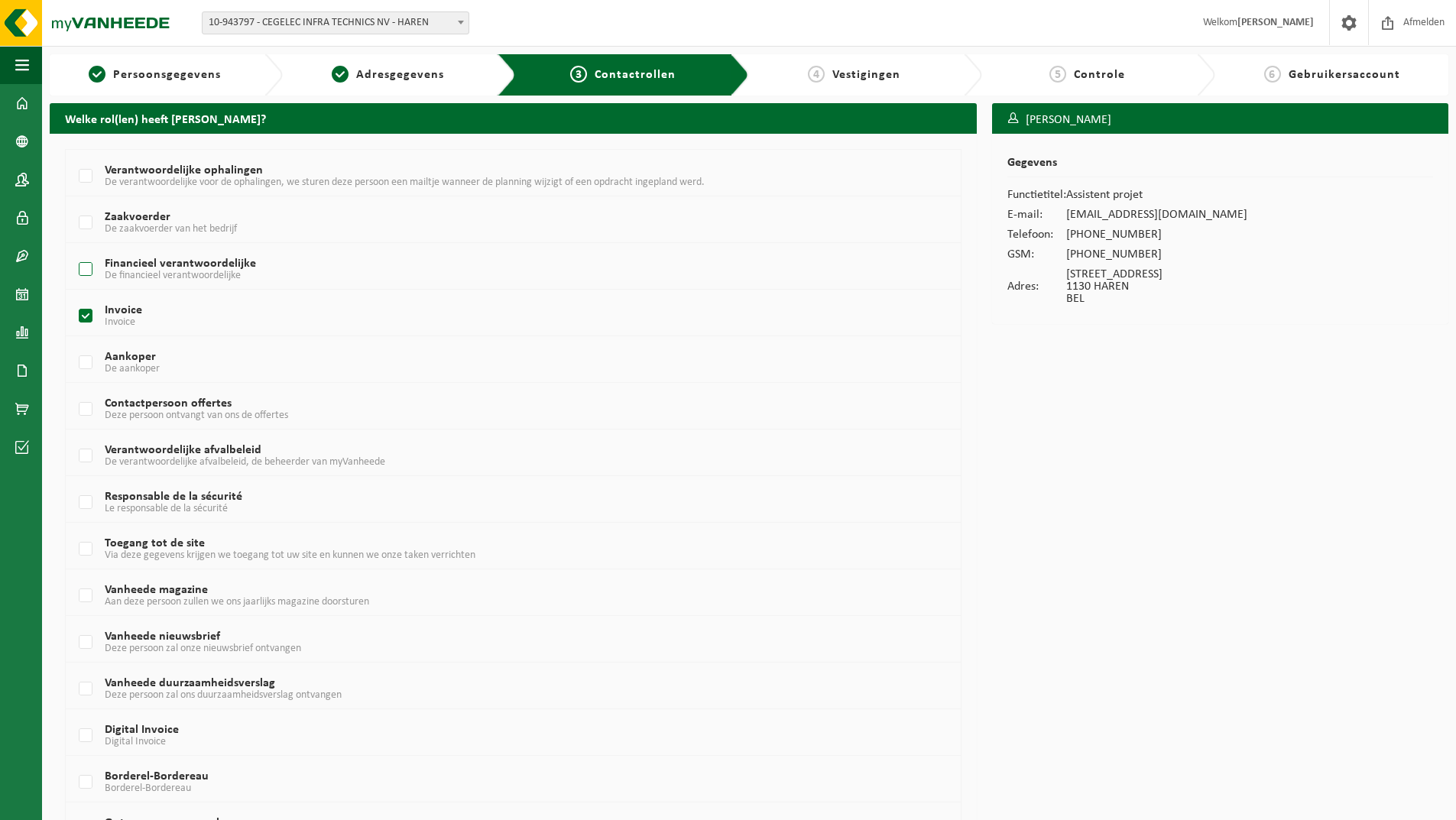
click at [74, 251] on input "Financieel verantwoordelijke De financieel verantwoordelijke" at bounding box center [73, 250] width 1 height 1
checkbox input "true"
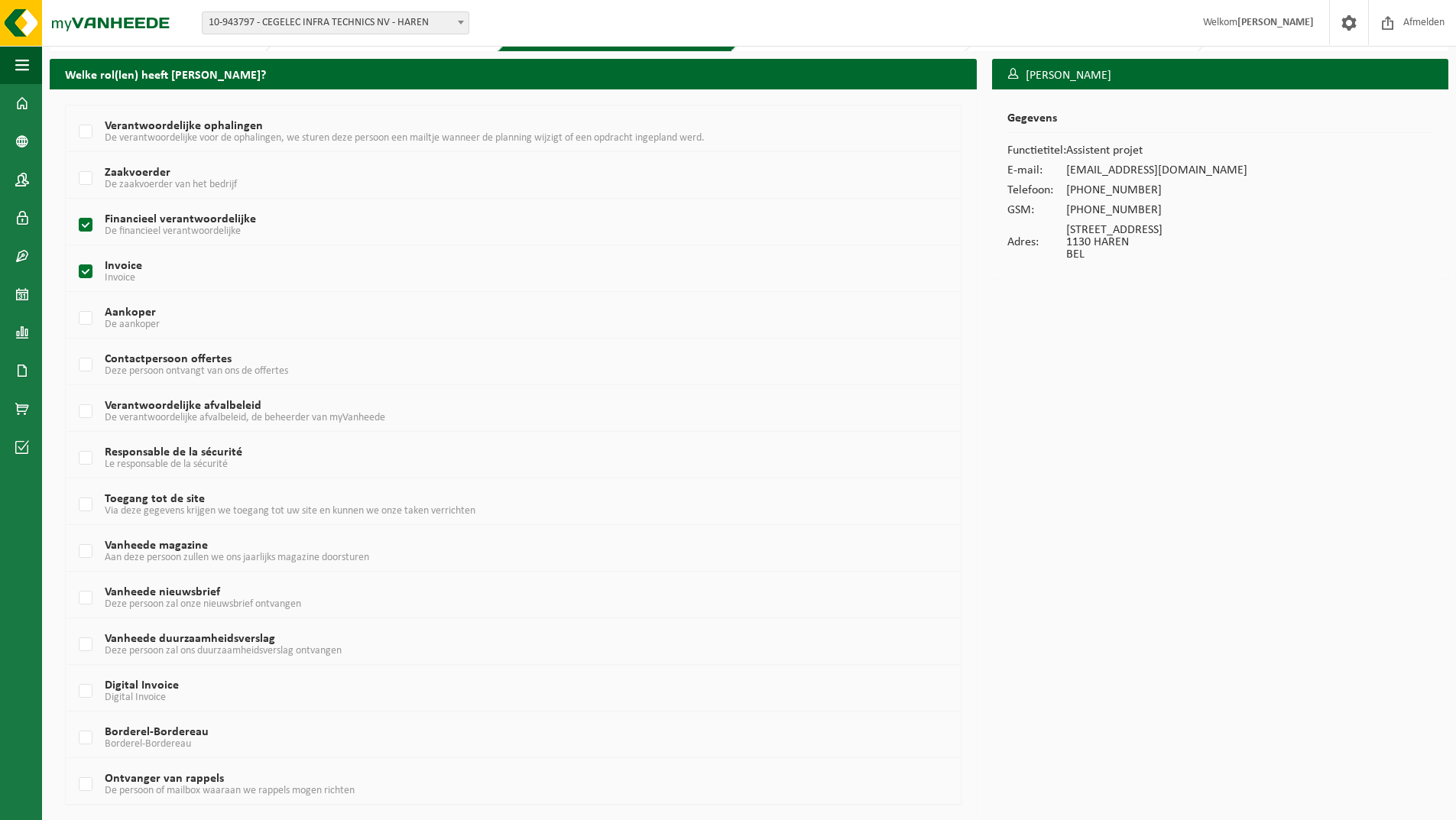
scroll to position [92, 0]
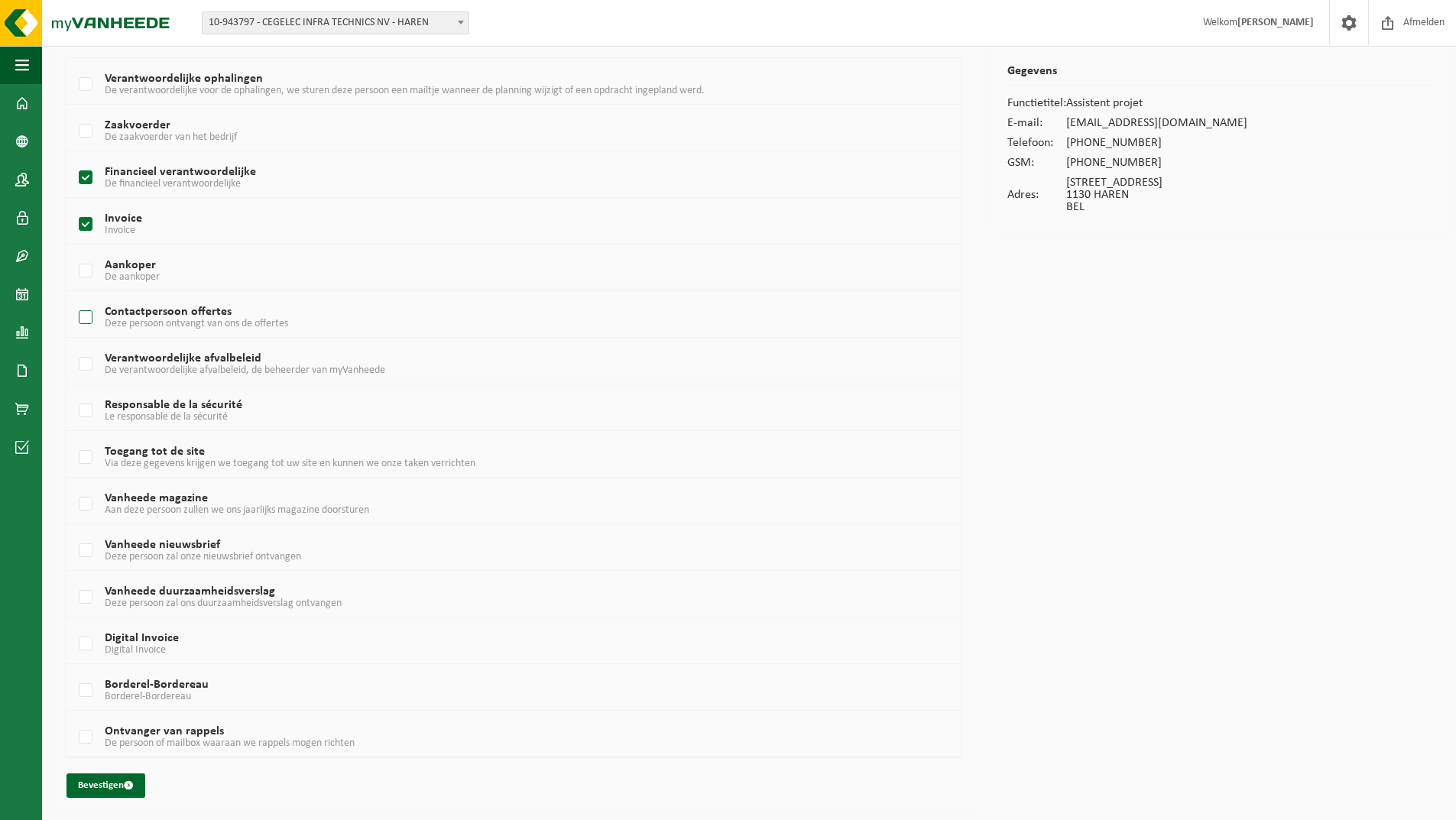
drag, startPoint x: 84, startPoint y: 271, endPoint x: 85, endPoint y: 311, distance: 40.0
click at [84, 271] on label "Aankoper De aankoper" at bounding box center [474, 271] width 799 height 23
click at [74, 252] on input "Aankoper De aankoper" at bounding box center [73, 252] width 1 height 1
checkbox input "true"
click at [85, 326] on label "Contactpersoon offertes Deze persoon ontvangt van ons de offertes" at bounding box center [474, 317] width 799 height 23
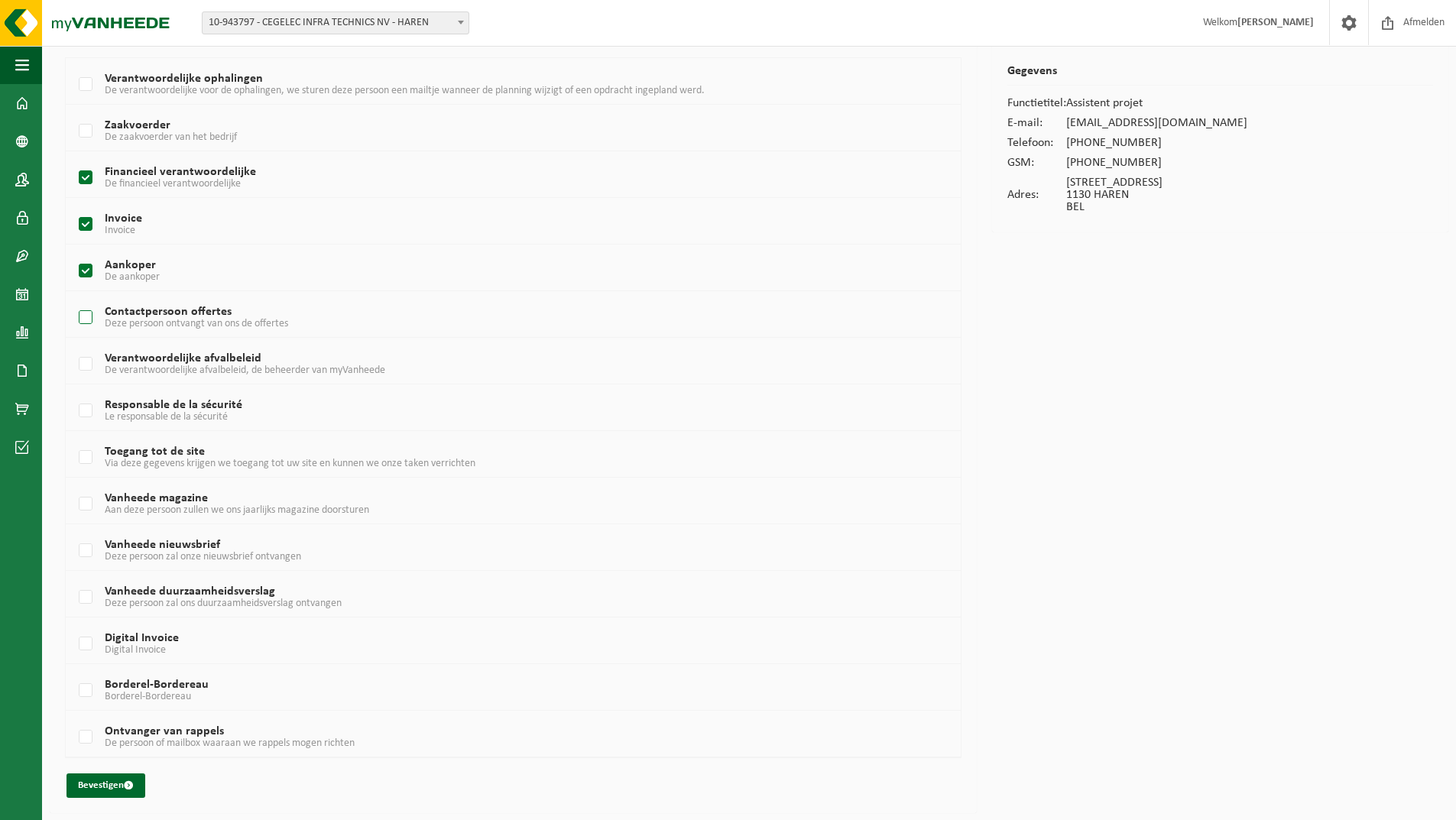
click at [74, 299] on input "Contactpersoon offertes Deze persoon ontvangt van ons de offertes" at bounding box center [73, 298] width 1 height 1
checkbox input "true"
click at [95, 457] on label "Toegang tot de site Via deze gegevens krijgen we toegang tot uw site en kunnen …" at bounding box center [474, 458] width 799 height 23
click at [74, 438] on input "Toegang tot de site Via deze gegevens krijgen we toegang tot uw site en kunnen …" at bounding box center [73, 438] width 1 height 1
checkbox input "true"
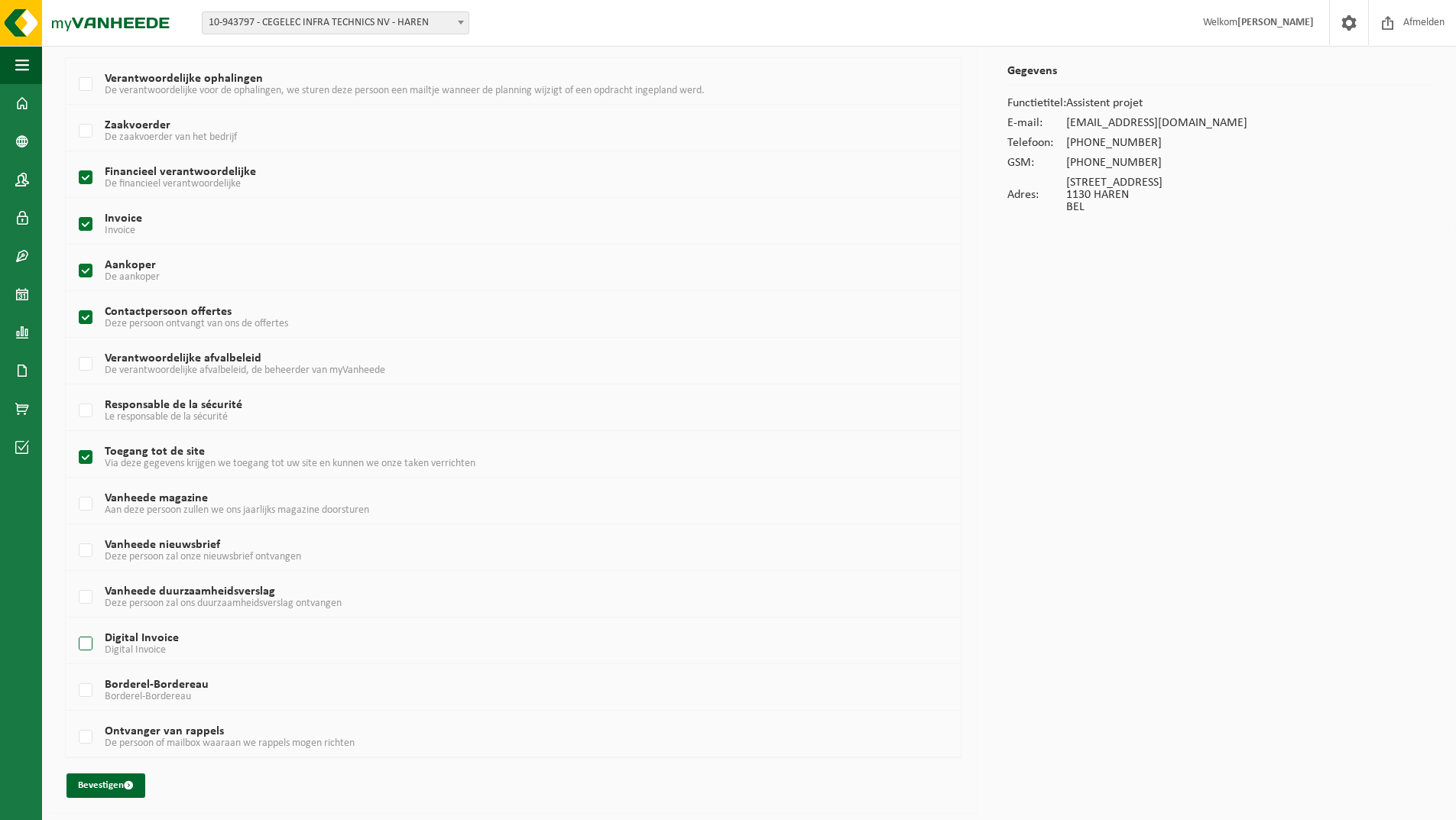
click at [89, 642] on label "Digital Invoice Digital Invoice" at bounding box center [474, 643] width 799 height 23
click at [74, 625] on input "Digital Invoice Digital Invoice" at bounding box center [73, 624] width 1 height 1
checkbox input "true"
click at [82, 690] on label "Borderel-Bordereau Borderel-Bordereau" at bounding box center [474, 690] width 799 height 23
click at [74, 672] on input "Borderel-Bordereau Borderel-Bordereau" at bounding box center [73, 671] width 1 height 1
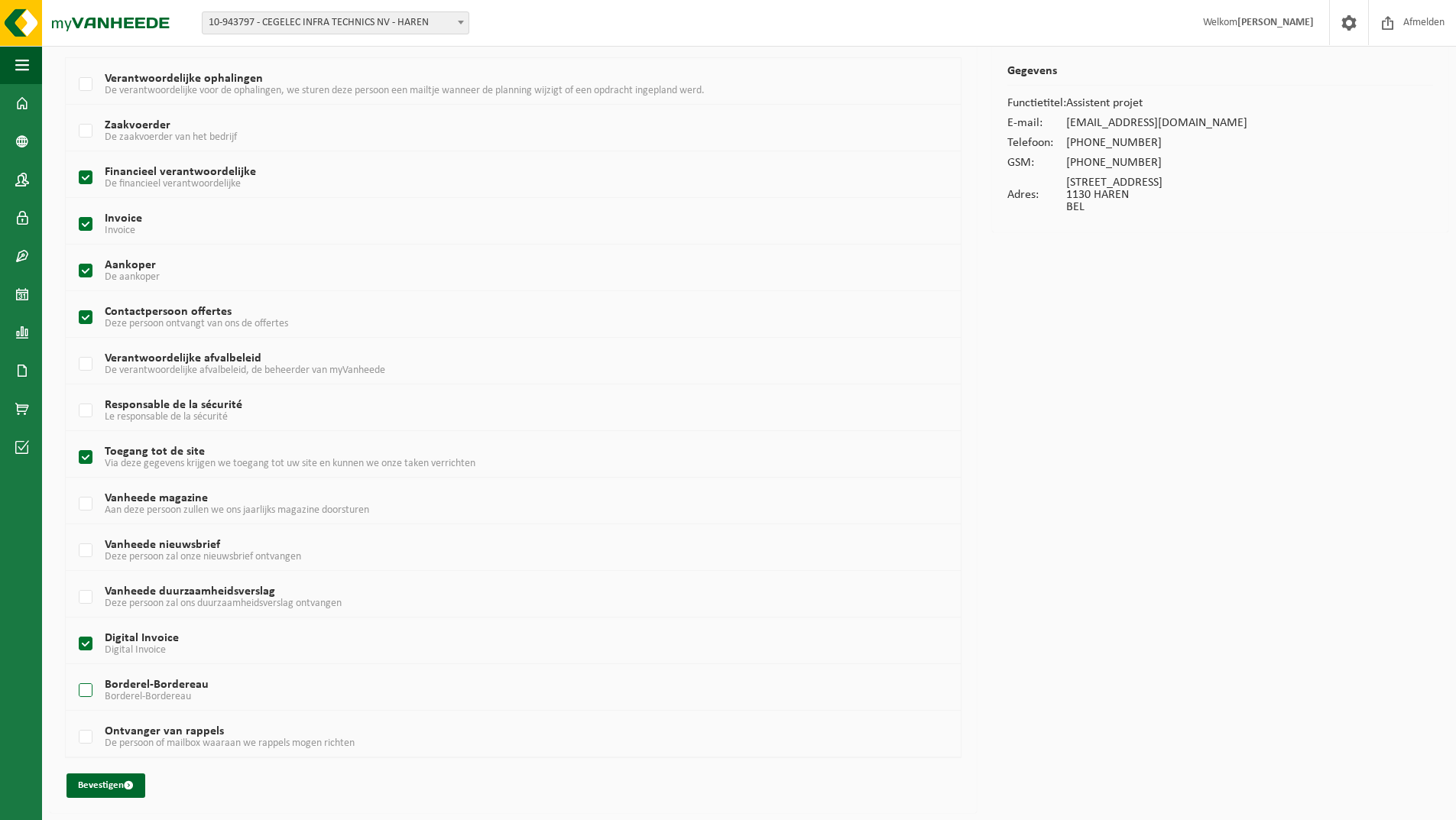
checkbox input "true"
click at [103, 787] on button "Bevestigen" at bounding box center [106, 785] width 79 height 25
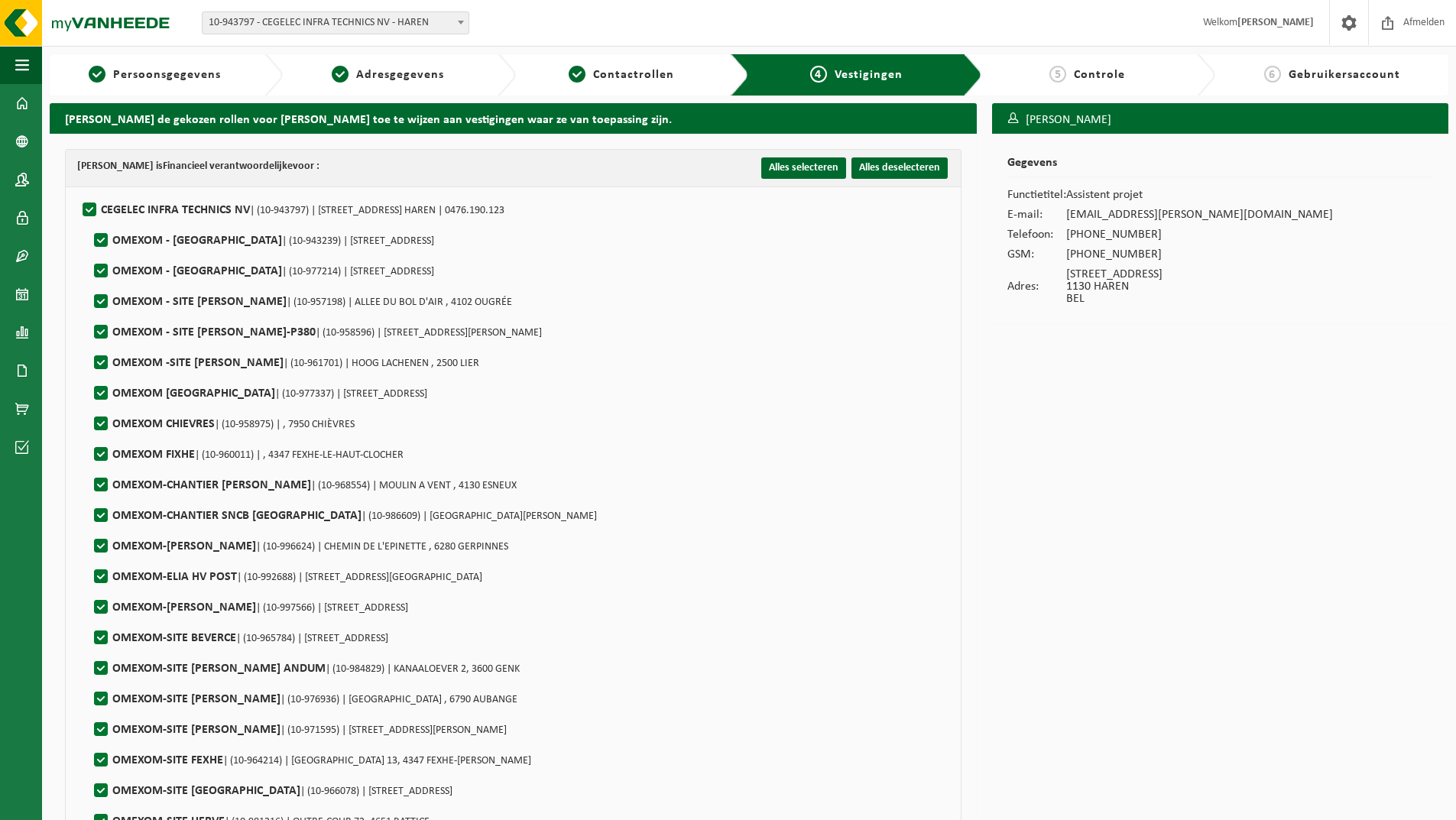
click at [107, 329] on label"] "OMEXOM - SITE ELIA RIMIERE-P380 | (10-958596) | RUE BONRY 4, 4121 NEUVILLE-EN-C…" at bounding box center [316, 332] width 451 height 23
click at [88, 313] on input "OMEXOM - SITE ELIA RIMIERE-P380 | (10-958596) | RUE BONRY 4, 4121 NEUVILLE-EN-C…" at bounding box center [88, 313] width 1 height 1
checkbox input "false"
click at [106, 300] on label"] "OMEXOM - SITE ELIA OUGREE | (10-957198) | ALLEE DU BOL D'AIR , 4102 OUGRÉE" at bounding box center [301, 302] width 421 height 23
click at [88, 283] on input "OMEXOM - SITE ELIA OUGREE | (10-957198) | ALLEE DU BOL D'AIR , 4102 OUGRÉE" at bounding box center [88, 282] width 1 height 1
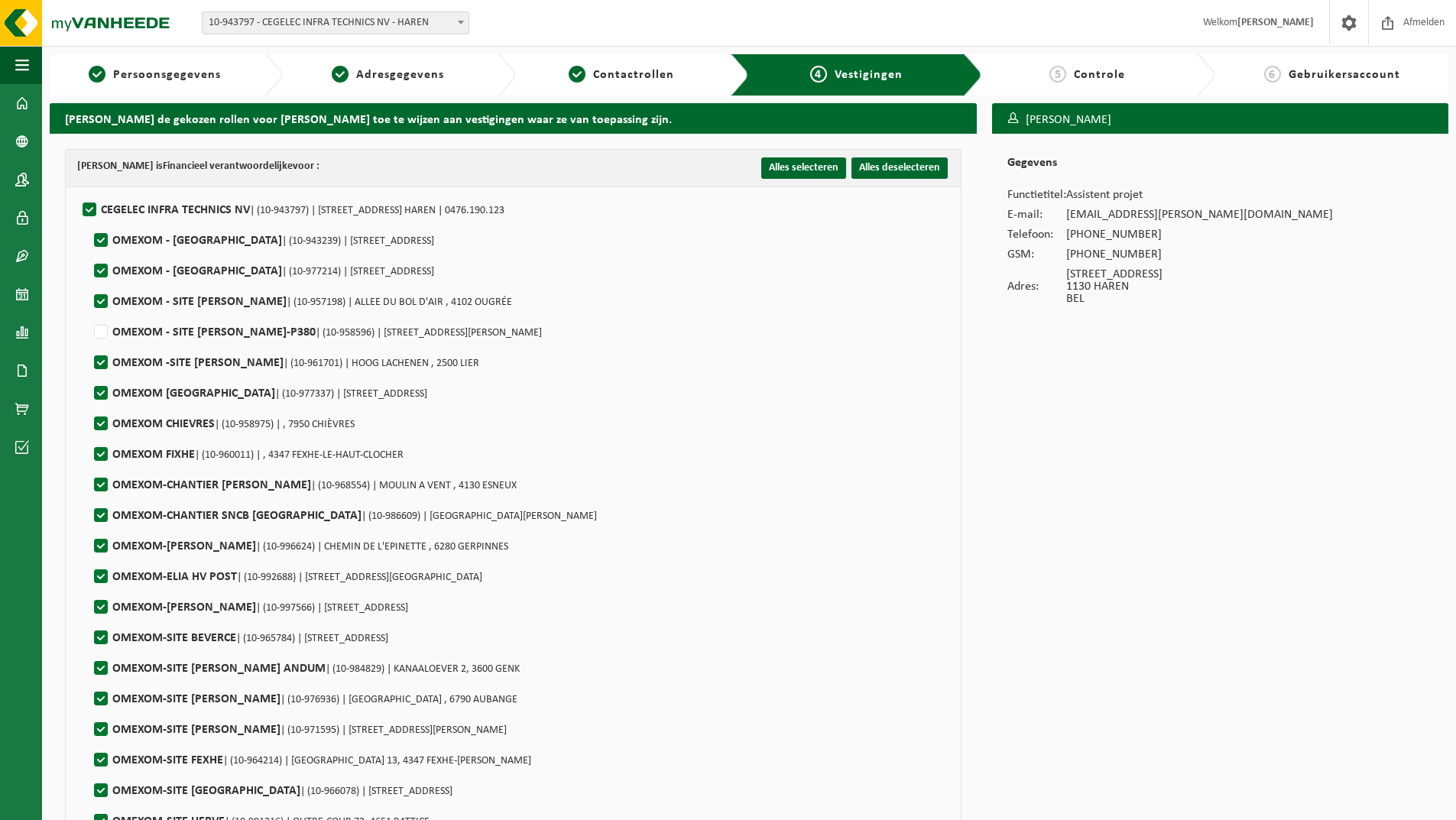
checkbox input "false"
click at [101, 424] on label"] "OMEXOM CHIEVRES | (10-958975) | , 7950 CHIÈVRES" at bounding box center [222, 424] width 264 height 23
click at [88, 405] on input "OMEXOM CHIEVRES | (10-958975) | , 7950 CHIÈVRES" at bounding box center [88, 404] width 1 height 1
checkbox input "false"
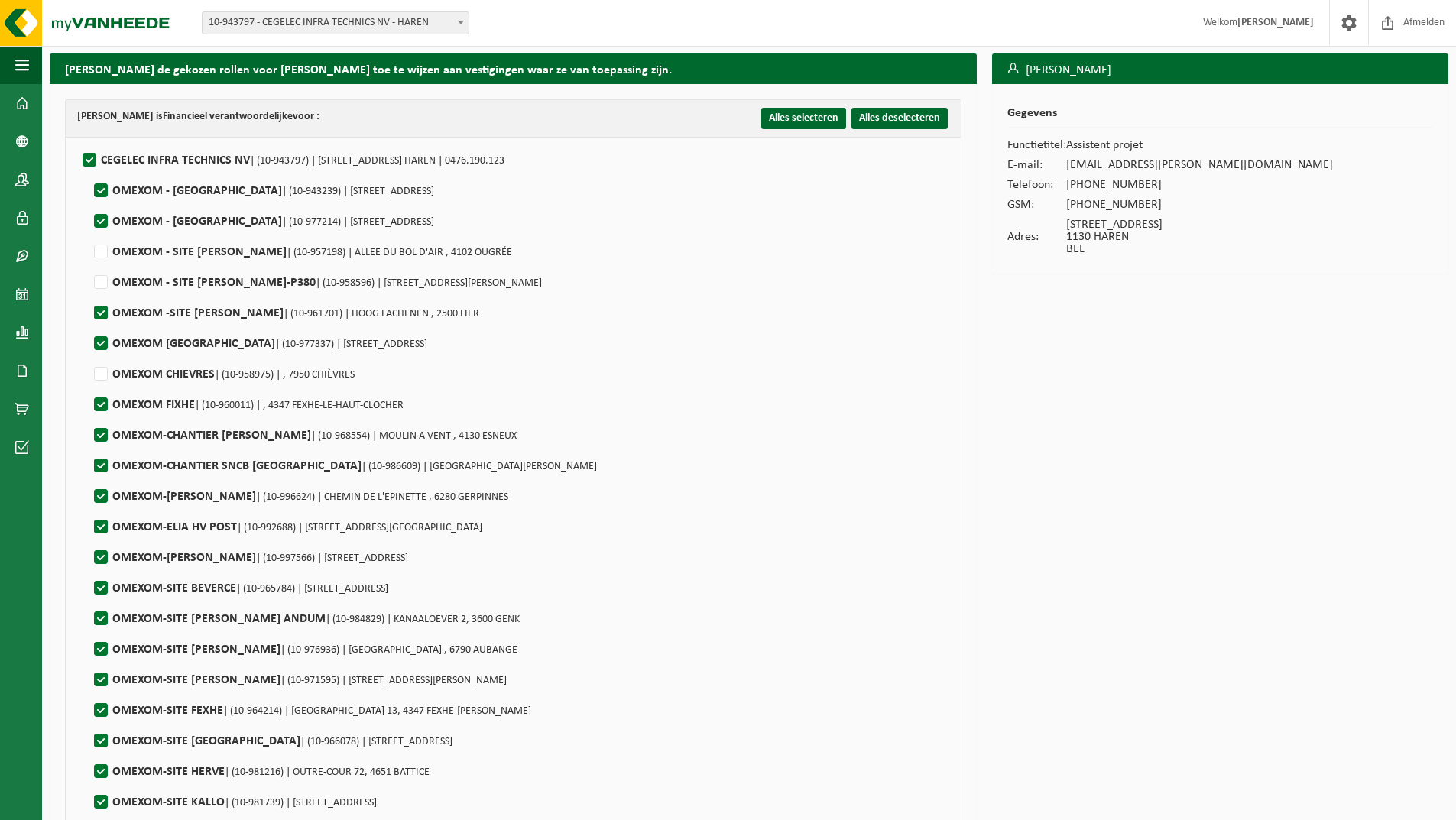
scroll to position [76, 0]
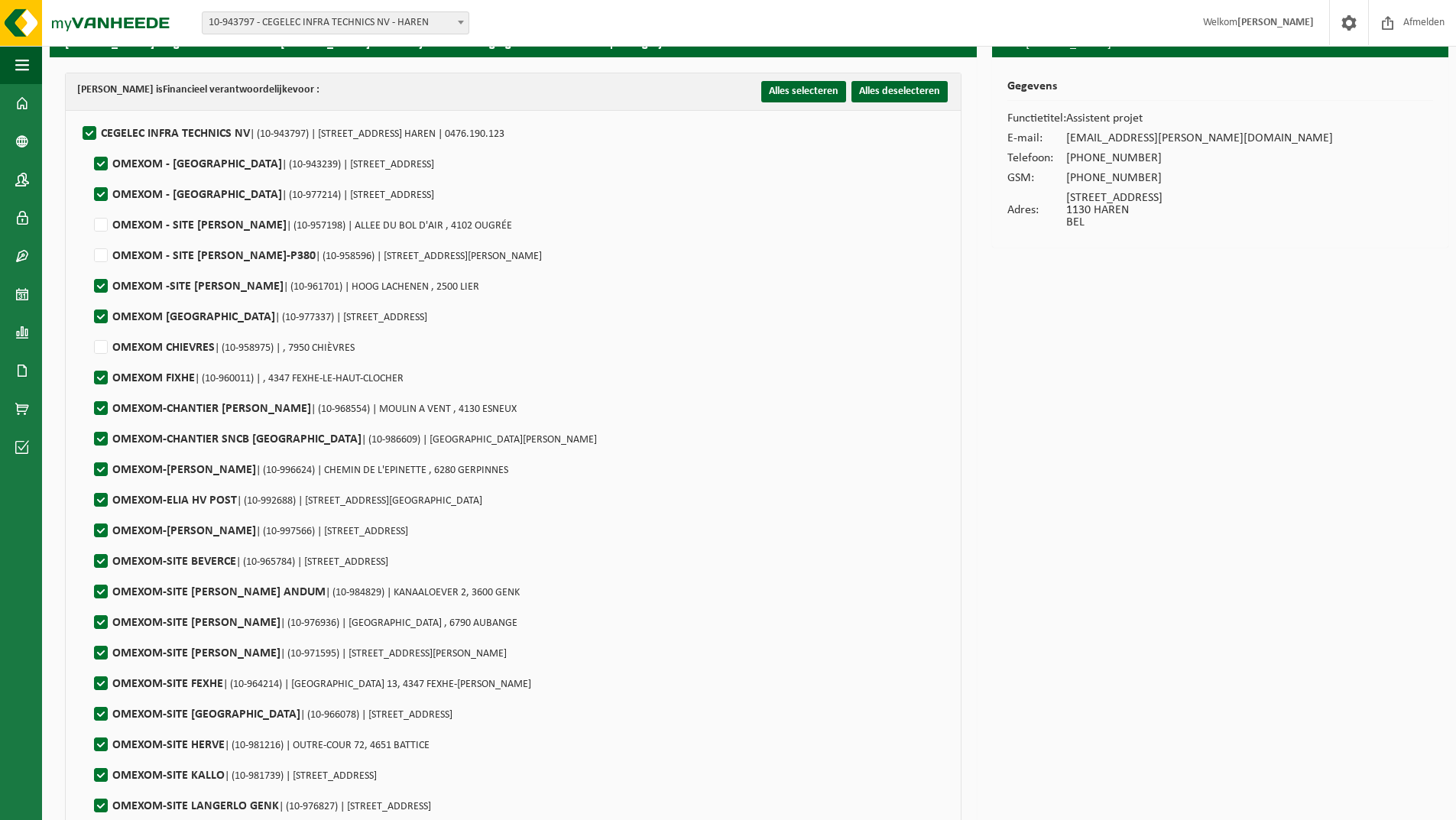
click at [103, 377] on label"] "OMEXOM FIXHE | (10-960011) | , 4347 FEXHE-LE-HAUT-CLOCHER" at bounding box center [247, 378] width 313 height 23
click at [88, 359] on input "OMEXOM FIXHE | (10-960011) | , 4347 FEXHE-LE-HAUT-CLOCHER" at bounding box center [88, 359] width 1 height 1
checkbox input "false"
click at [101, 405] on label"] "OMEXOM-CHANTIER ELIA ESNEU | (10-968554) | MOULIN A VENT , 4130 ESNEUX" at bounding box center [303, 408] width 426 height 23
click at [88, 390] on input "OMEXOM-CHANTIER ELIA ESNEU | (10-968554) | MOULIN A VENT , 4130 ESNEUX" at bounding box center [88, 389] width 1 height 1
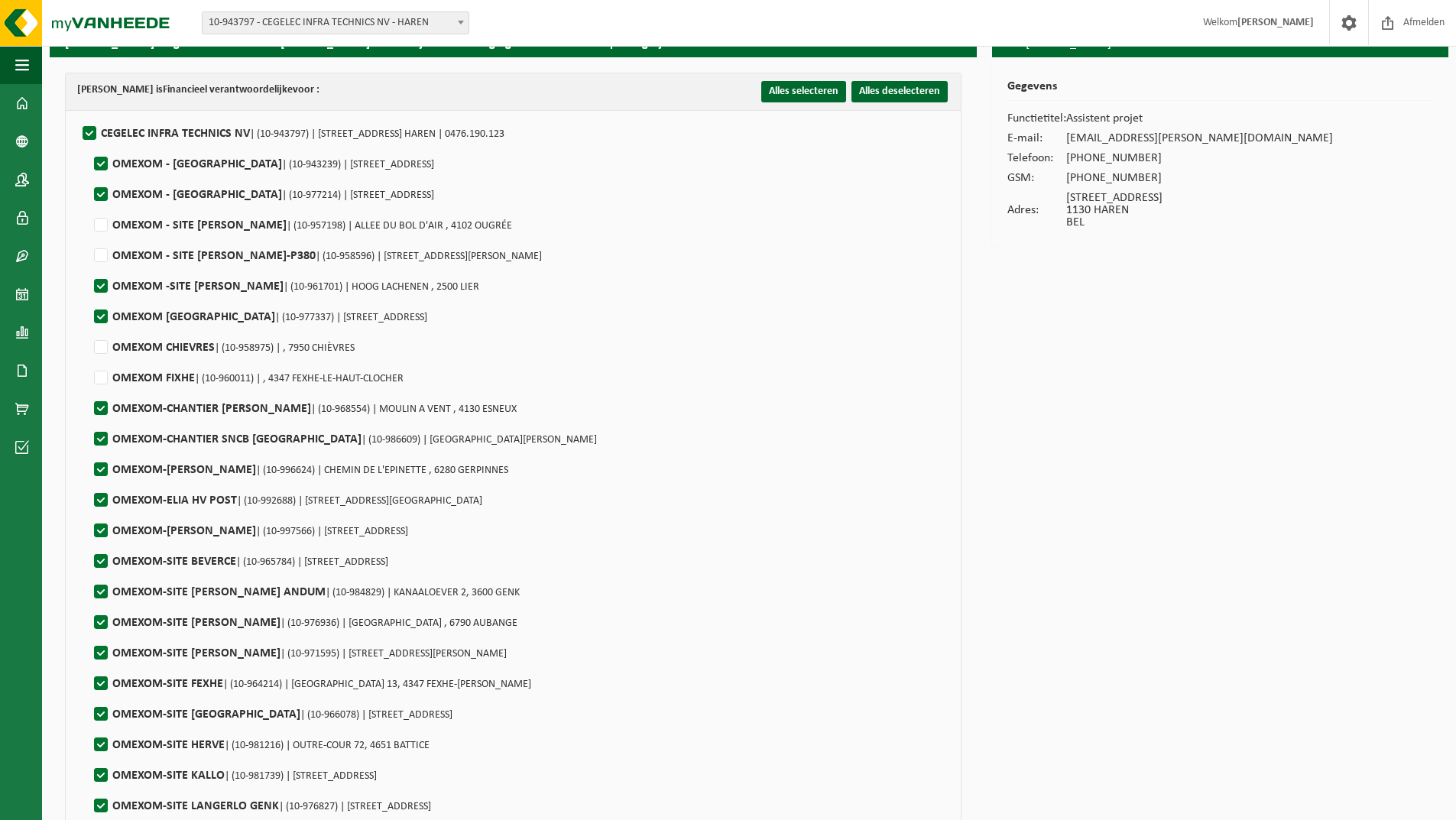
checkbox input "false"
click at [101, 434] on label"] "OMEXOM-CHANTIER SNCB NAMUR | (10-986609) | RUE HENRI BLES , 5000 NAMUR" at bounding box center [344, 439] width 506 height 23
click at [88, 420] on input "OMEXOM-CHANTIER SNCB NAMUR | (10-986609) | RUE HENRI BLES , 5000 NAMUR" at bounding box center [88, 419] width 1 height 1
checkbox input "false"
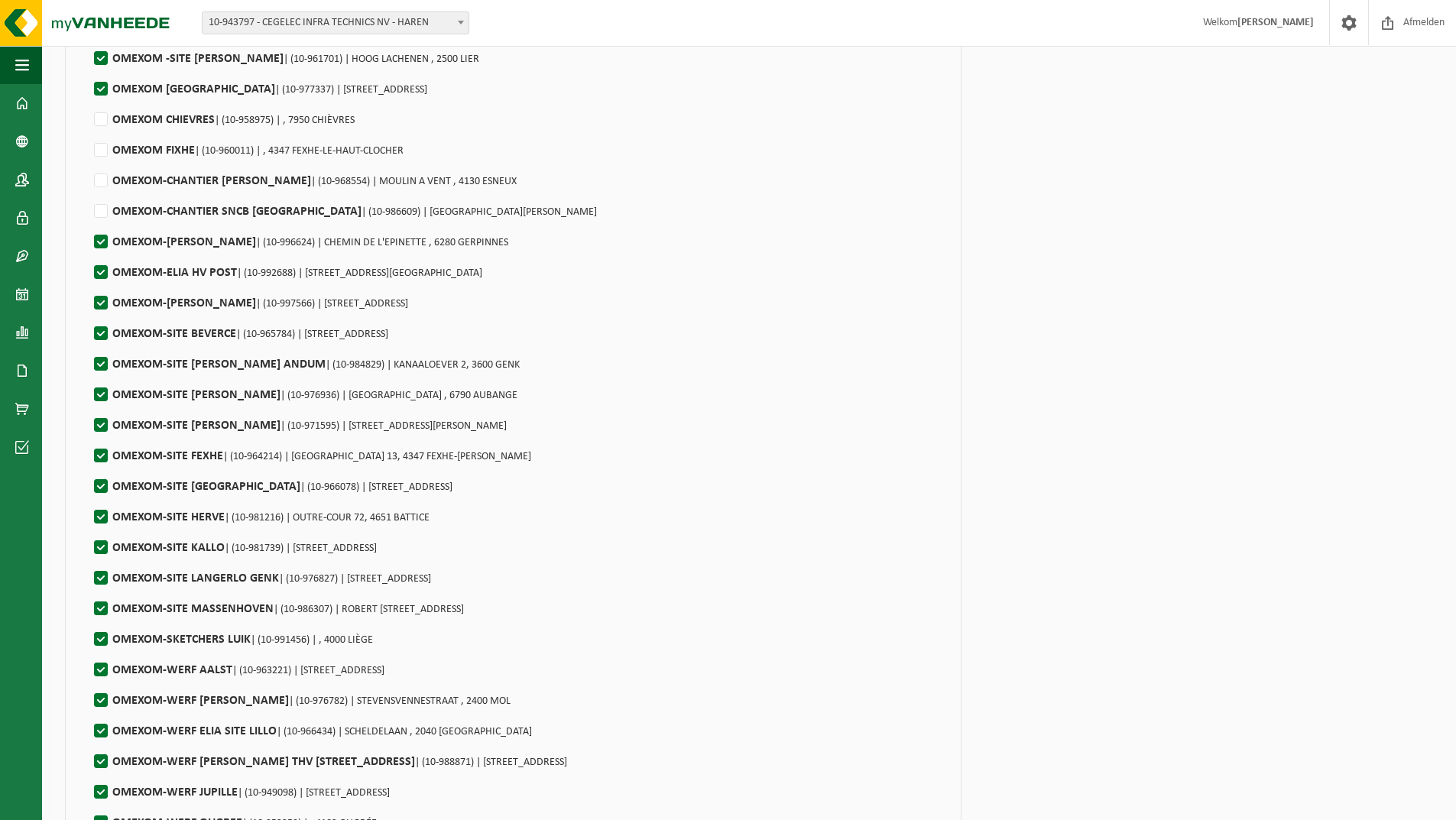
scroll to position [306, 0]
click at [103, 242] on label"] "OMEXOM-ELIA GERPINNES | (10-996624) | CHEMIN DE L'EPINETTE , 6280 GERPINNES" at bounding box center [300, 240] width 417 height 23
click at [88, 222] on input "OMEXOM-ELIA GERPINNES | (10-996624) | CHEMIN DE L'EPINETTE , 6280 GERPINNES" at bounding box center [88, 221] width 1 height 1
checkbox input "false"
drag, startPoint x: 99, startPoint y: 328, endPoint x: 99, endPoint y: 342, distance: 14.0
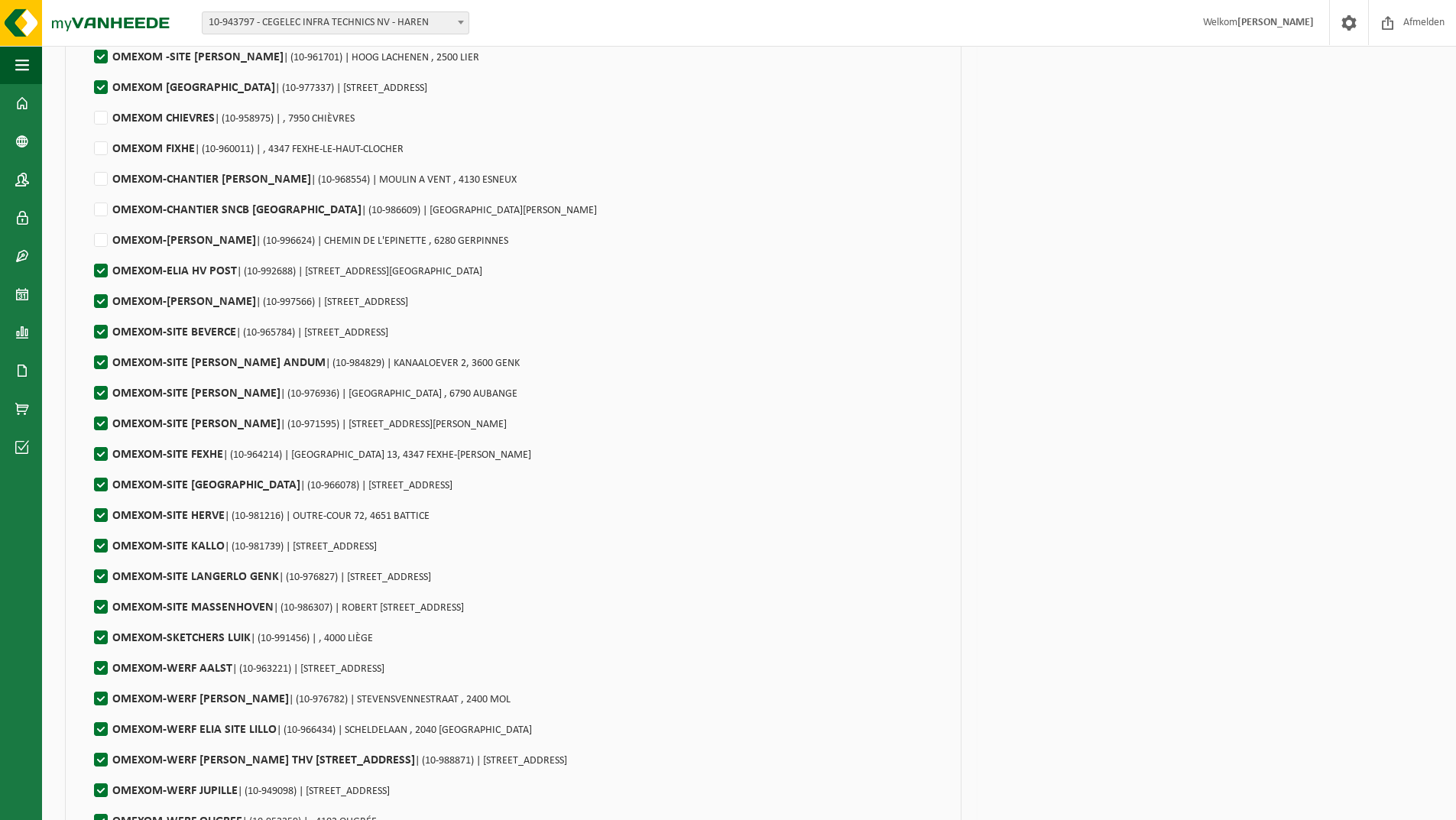
click at [100, 329] on label"] "OMEXOM-SITE BEVERCE | (10-965784) | ROUTE DE BEVERCE 24, 4960 BEVERCÉ" at bounding box center [239, 332] width 297 height 23
click at [88, 313] on input "OMEXOM-SITE BEVERCE | (10-965784) | ROUTE DE BEVERCE 24, 4960 BEVERCÉ" at bounding box center [88, 313] width 1 height 1
checkbox input "false"
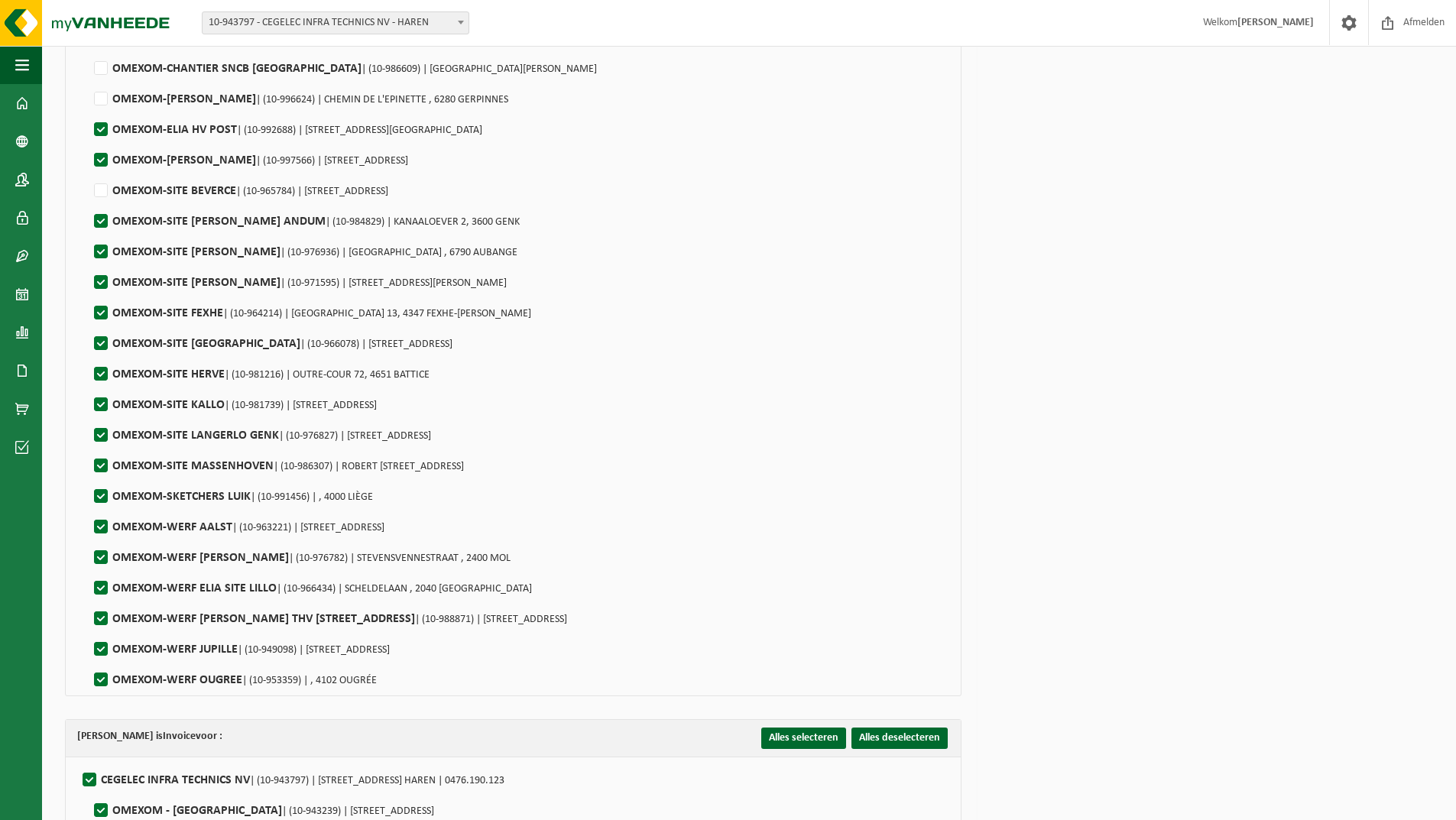
scroll to position [459, 0]
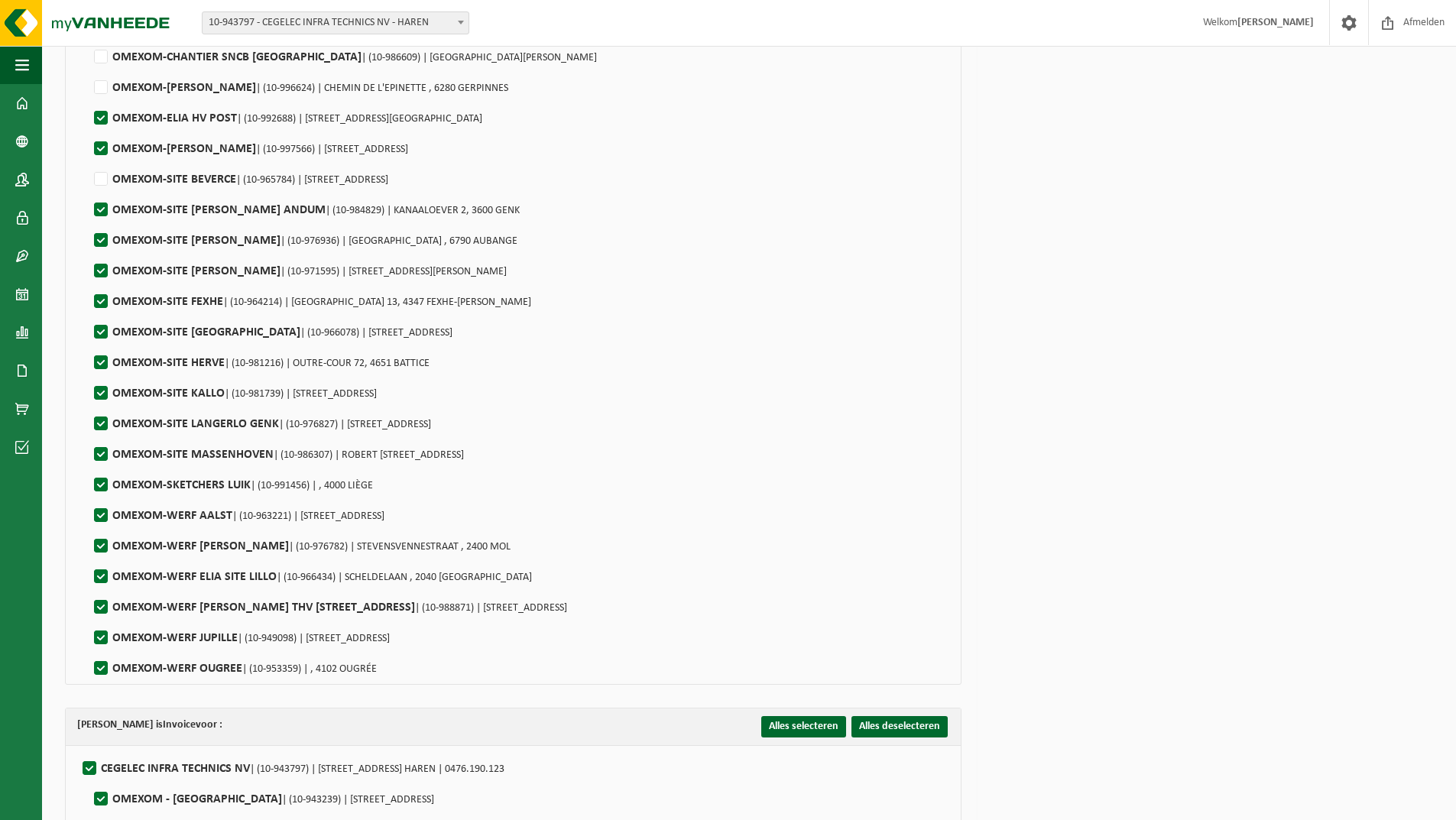
click at [103, 242] on label"] "OMEXOM-SITE ELIA AUBANGE | (10-976936) | RUE DE LA LINALUX , 6790 AUBANGE" at bounding box center [304, 240] width 427 height 23
click at [88, 222] on input "OMEXOM-SITE ELIA AUBANGE | (10-976936) | RUE DE LA LINALUX , 6790 AUBANGE" at bounding box center [88, 221] width 1 height 1
checkbox input "false"
click at [103, 277] on label"] "OMEXOM-SITE ELIA LEVAL SERAING | (10-971595) | RUE DE LA BARRIERE 42, 4100 SERA…" at bounding box center [299, 271] width 415 height 23
click at [88, 252] on input "OMEXOM-SITE ELIA LEVAL SERAING | (10-971595) | RUE DE LA BARRIERE 42, 4100 SERA…" at bounding box center [88, 252] width 1 height 1
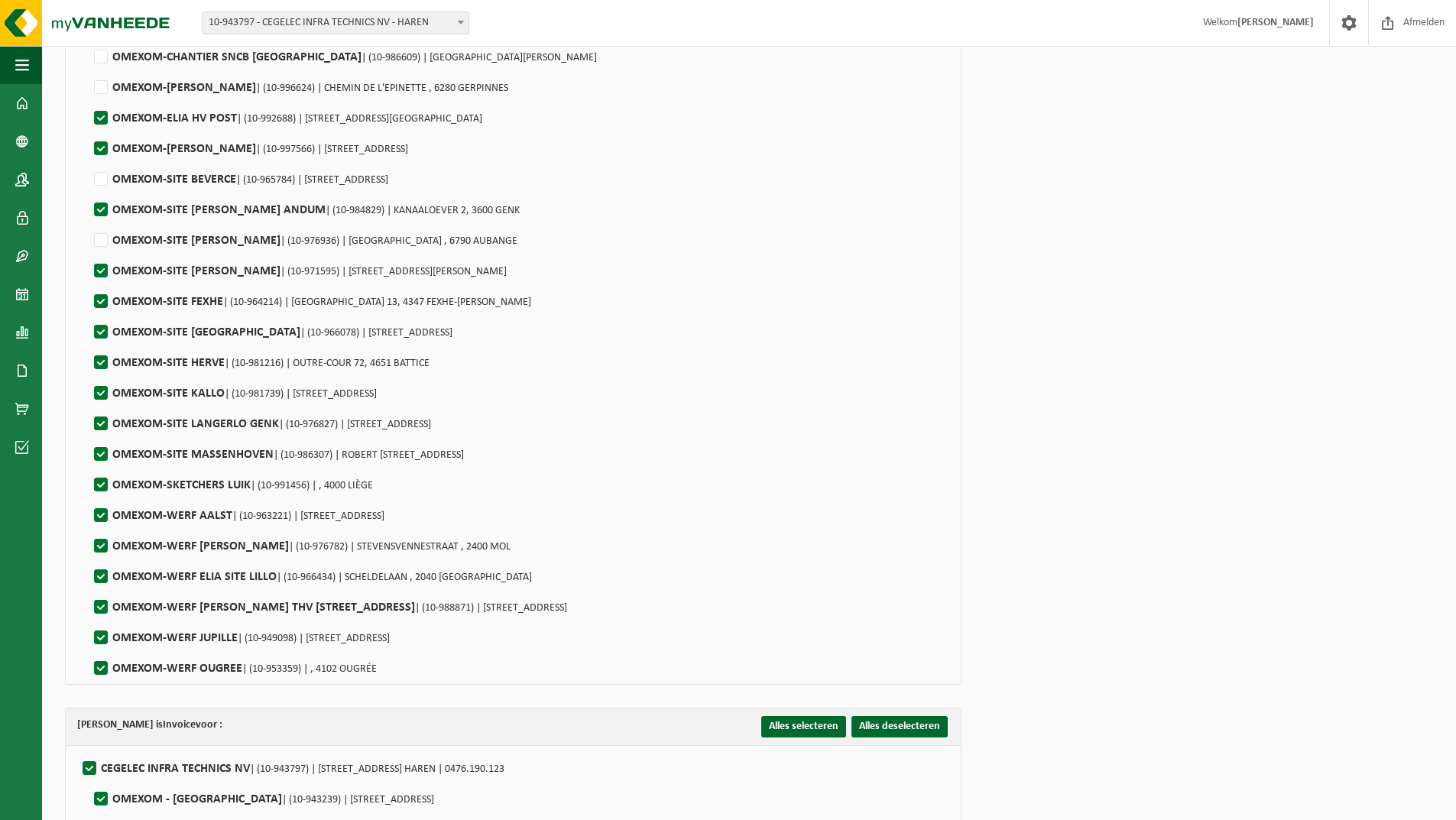
checkbox input "false"
click at [103, 305] on label"] "OMEXOM-SITE FEXHE | (10-964214) | RUE DU PERY 13, 4347 FEXHE-LE-HAUT-CLOCHER" at bounding box center [311, 302] width 440 height 23
click at [88, 283] on input "OMEXOM-SITE FEXHE | (10-964214) | RUE DU PERY 13, 4347 FEXHE-LE-HAUT-CLOCHER" at bounding box center [88, 282] width 1 height 1
checkbox input "false"
click at [103, 361] on label"] "OMEXOM-SITE HERVE | (10-981216) | OUTRE-COUR 72, 4651 BATTICE" at bounding box center [260, 362] width 338 height 23
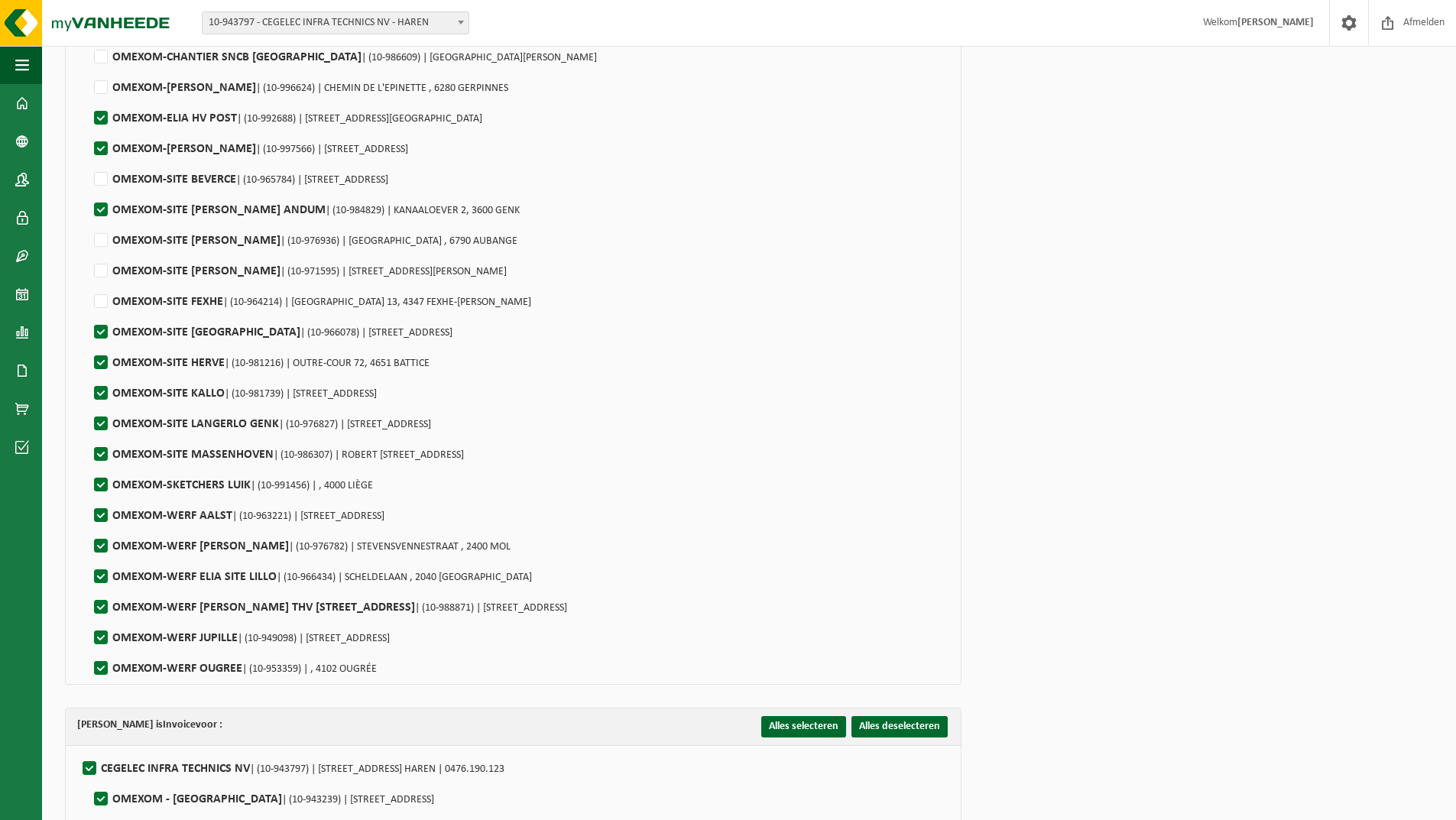
click at [88, 344] on input "OMEXOM-SITE HERVE | (10-981216) | OUTRE-COUR 72, 4651 BATTICE" at bounding box center [88, 343] width 1 height 1
checkbox input "false"
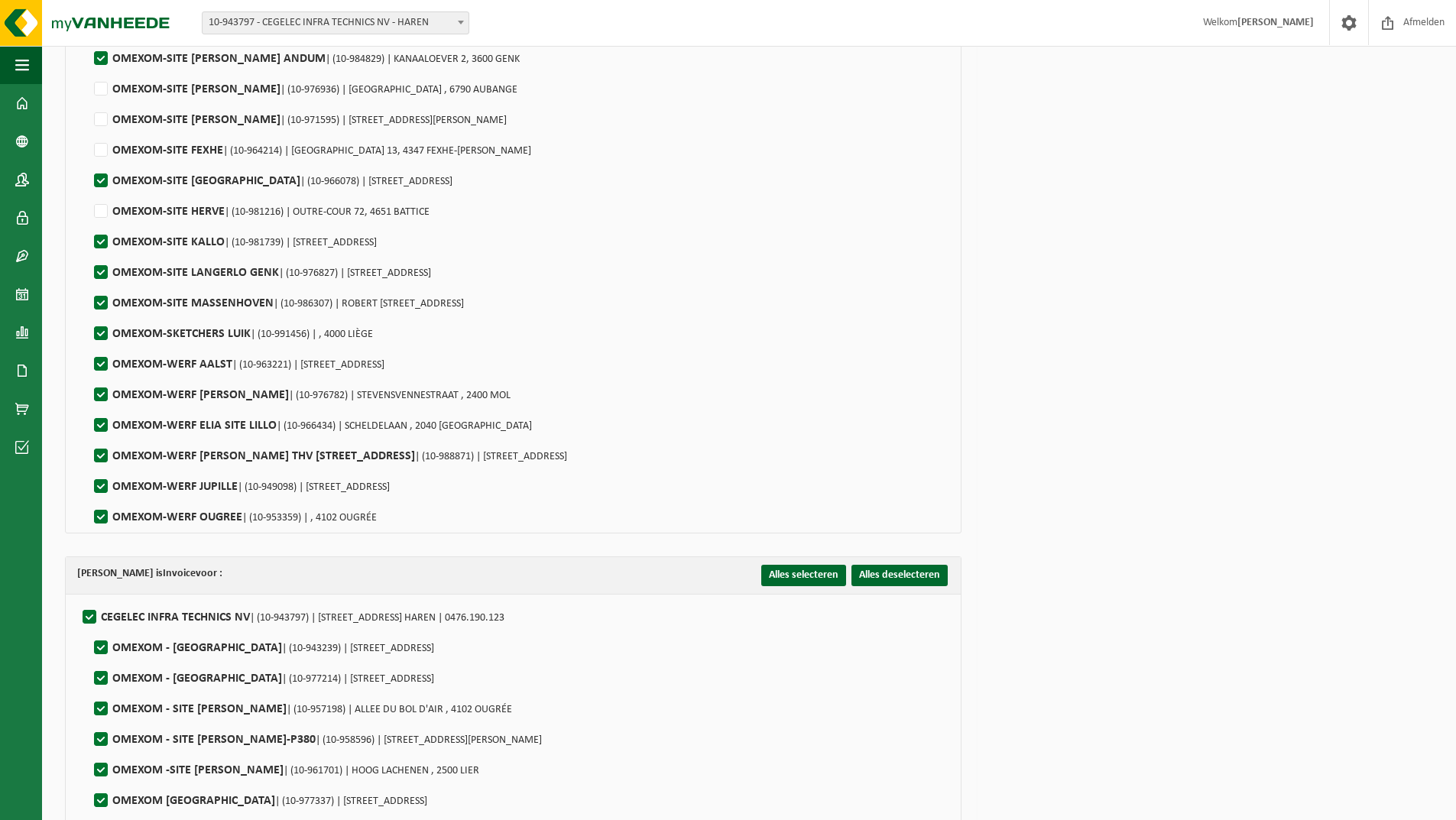
scroll to position [611, 0]
click at [106, 324] on label"] "OMEXOM-SKETCHERS LUIK | (10-991456) | , 4000 LIÈGE" at bounding box center [232, 332] width 282 height 23
click at [88, 313] on input "OMEXOM-SKETCHERS LUIK | (10-991456) | , 4000 LIÈGE" at bounding box center [88, 313] width 1 height 1
checkbox input "false"
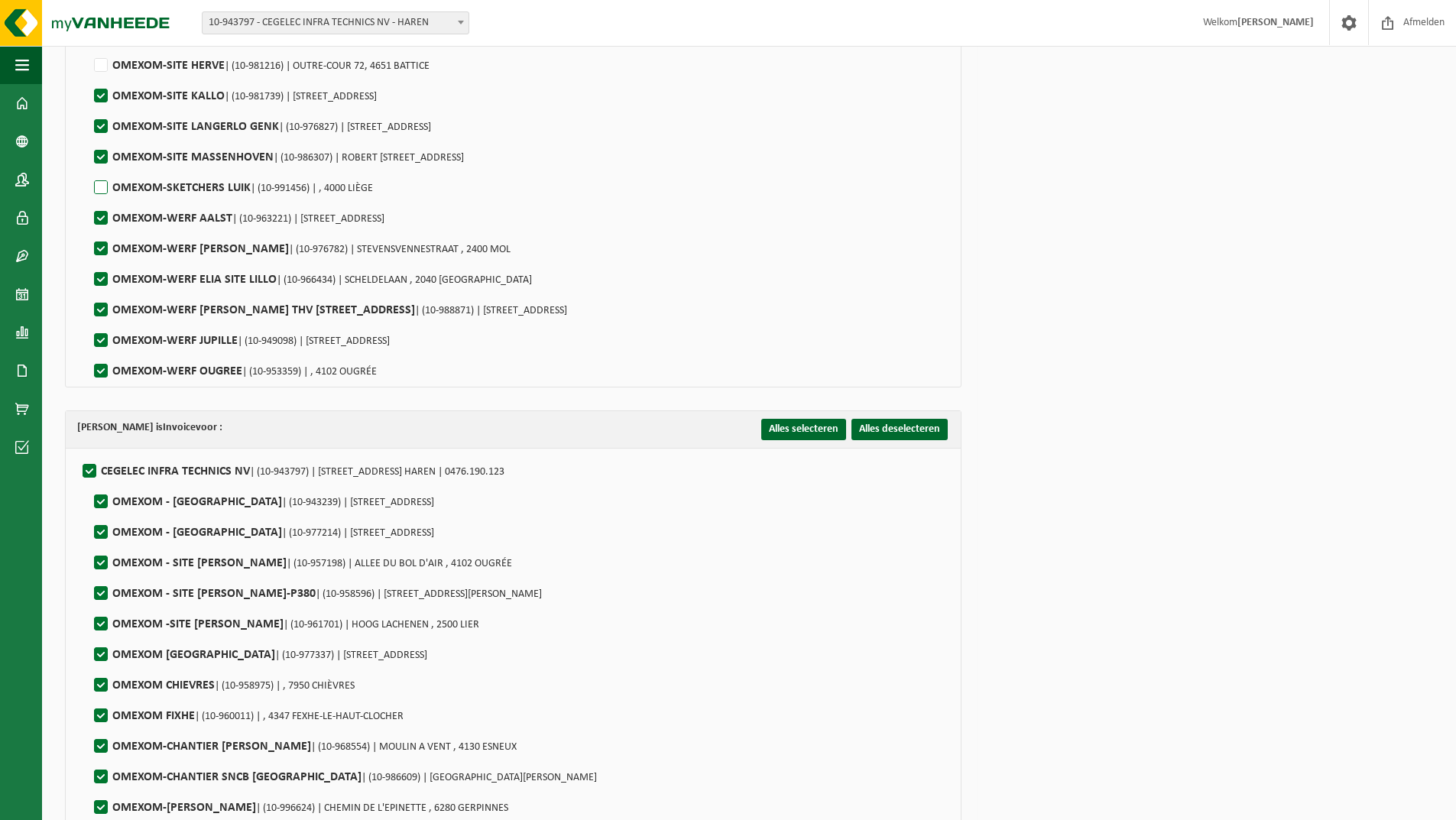
scroll to position [764, 0]
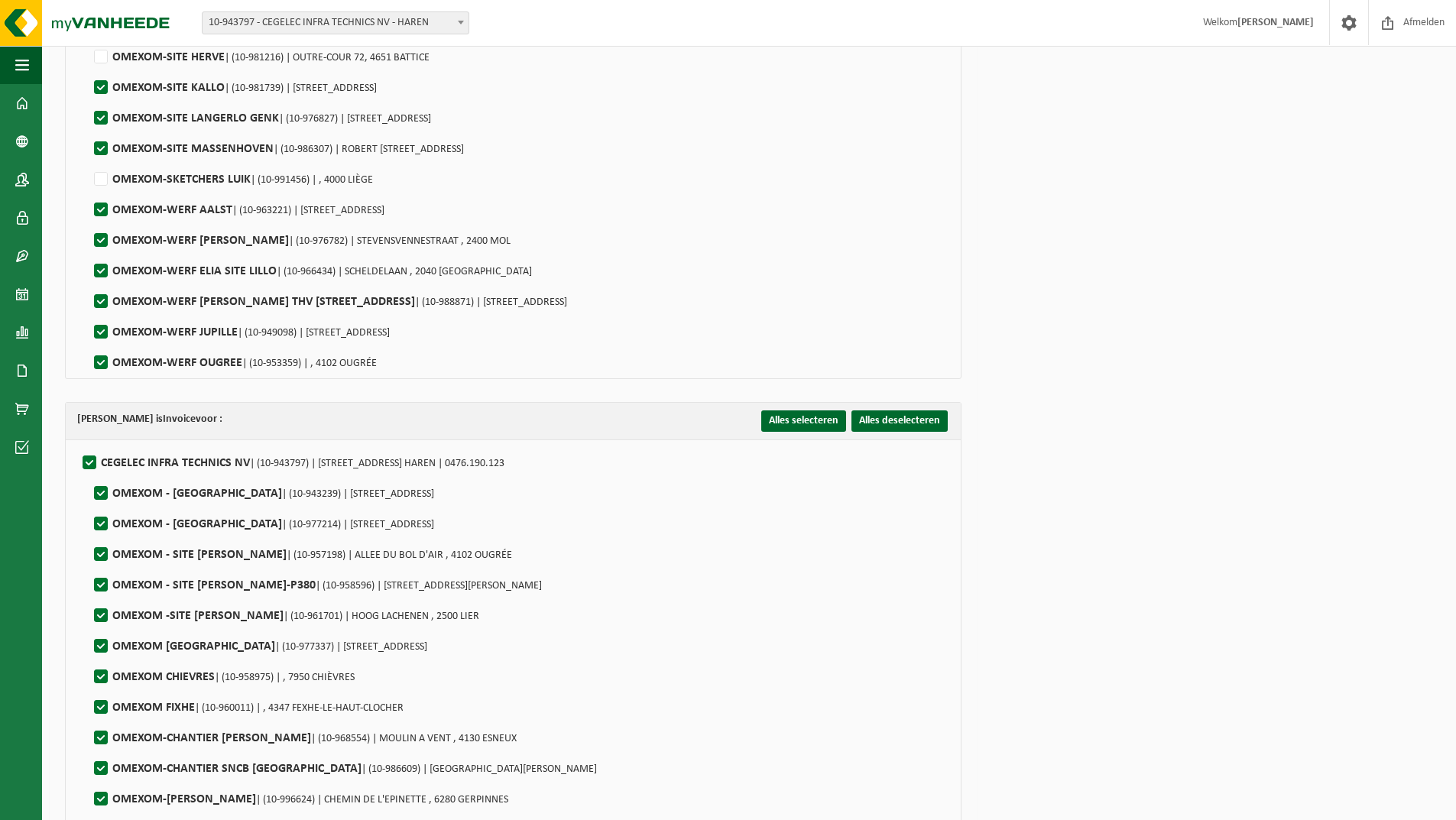
click at [106, 334] on label"] "OMEXOM-WERF JUPILLE | (10-949098) | RUE DE LIEGE 22, 4020 JUPILLE-SUR-MEUSE" at bounding box center [240, 332] width 299 height 23
click at [88, 313] on input "OMEXOM-WERF JUPILLE | (10-949098) | RUE DE LIEGE 22, 4020 JUPILLE-SUR-MEUSE" at bounding box center [88, 313] width 1 height 1
checkbox input "false"
click at [103, 365] on label"] "OMEXOM-WERF OUGREE | (10-953359) | , 4102 OUGRÉE" at bounding box center [233, 362] width 286 height 23
click at [88, 344] on input "OMEXOM-WERF OUGREE | (10-953359) | , 4102 OUGRÉE" at bounding box center [88, 343] width 1 height 1
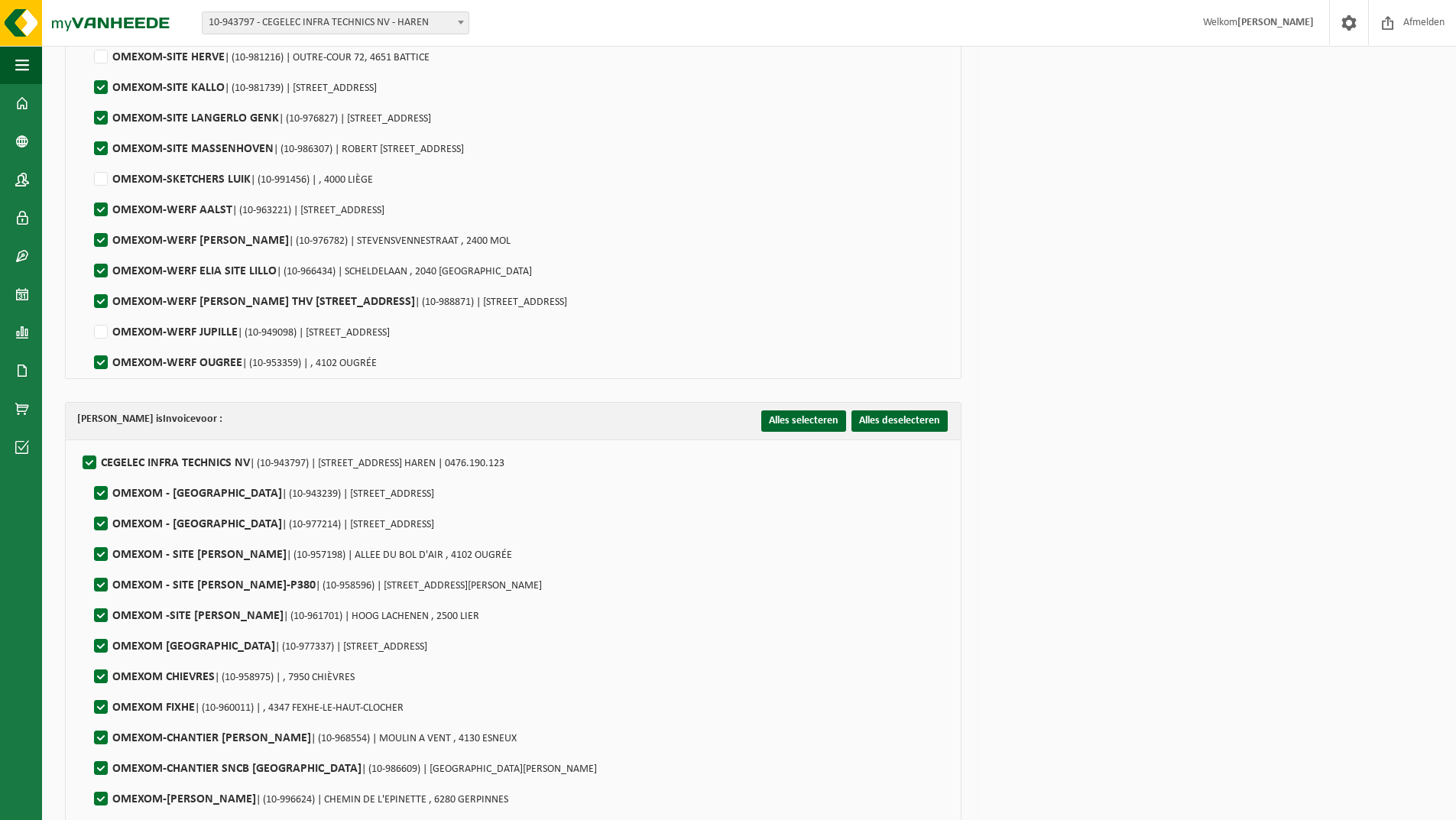
checkbox input "false"
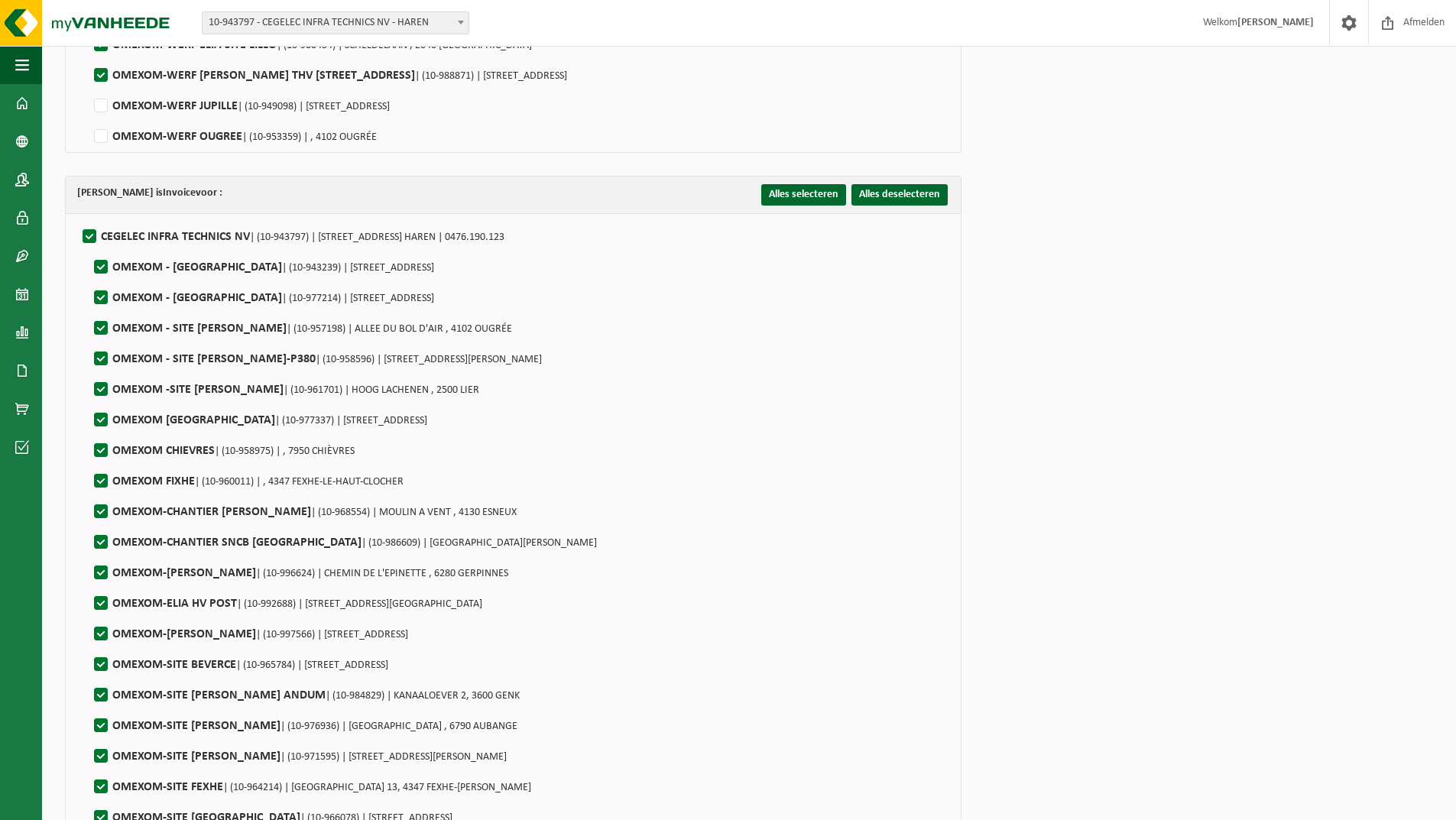
scroll to position [994, 0]
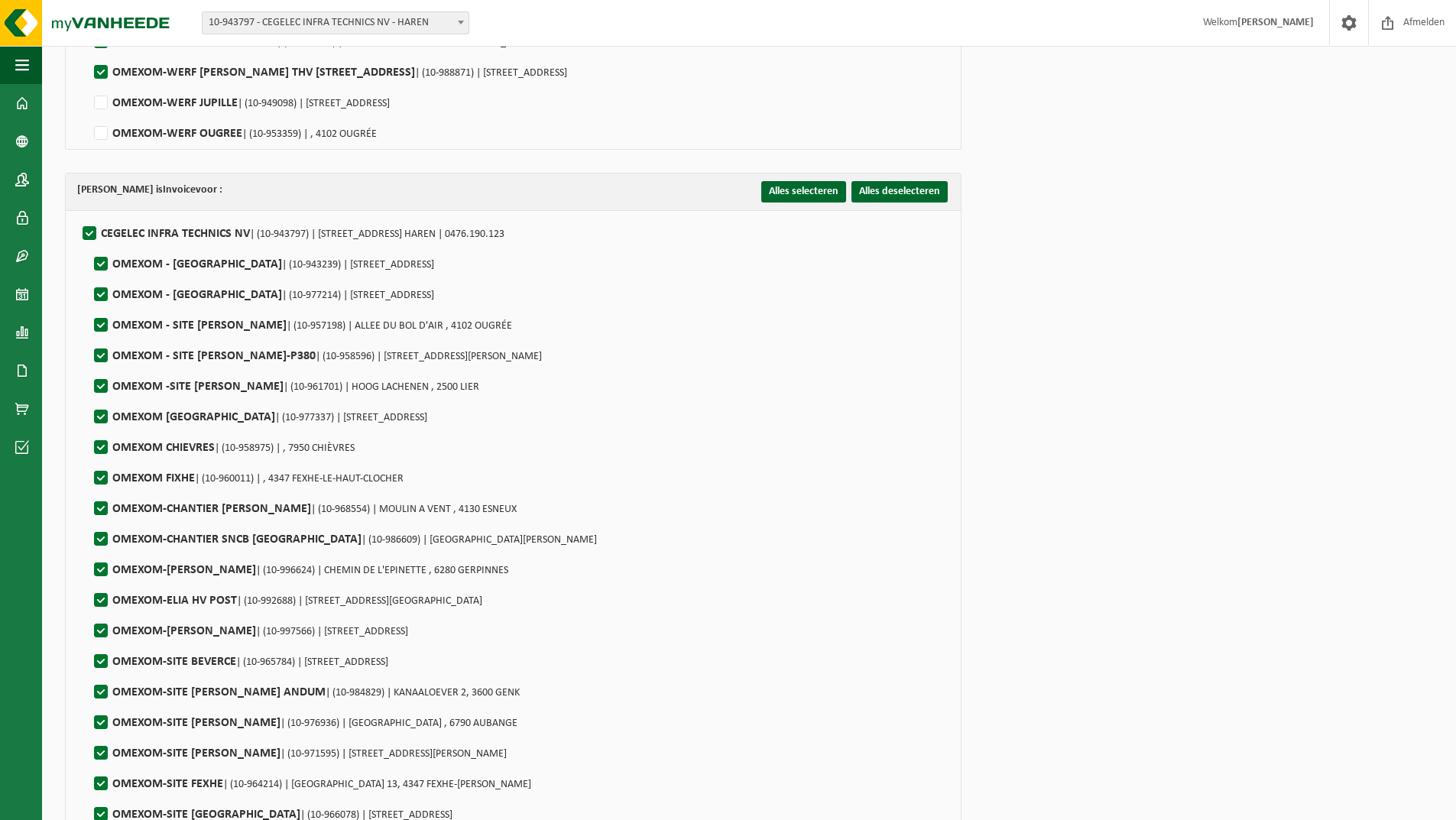
click at [95, 330] on label"] "OMEXOM - SITE ELIA OUGREE | (10-957198) | ALLEE DU BOL D'AIR , 4102 OUGRÉE" at bounding box center [301, 325] width 421 height 23
click at [88, 306] on input "OMEXOM - SITE ELIA OUGREE | (10-957198) | ALLEE DU BOL D'AIR , 4102 OUGRÉE" at bounding box center [88, 306] width 1 height 1
checkbox input "false"
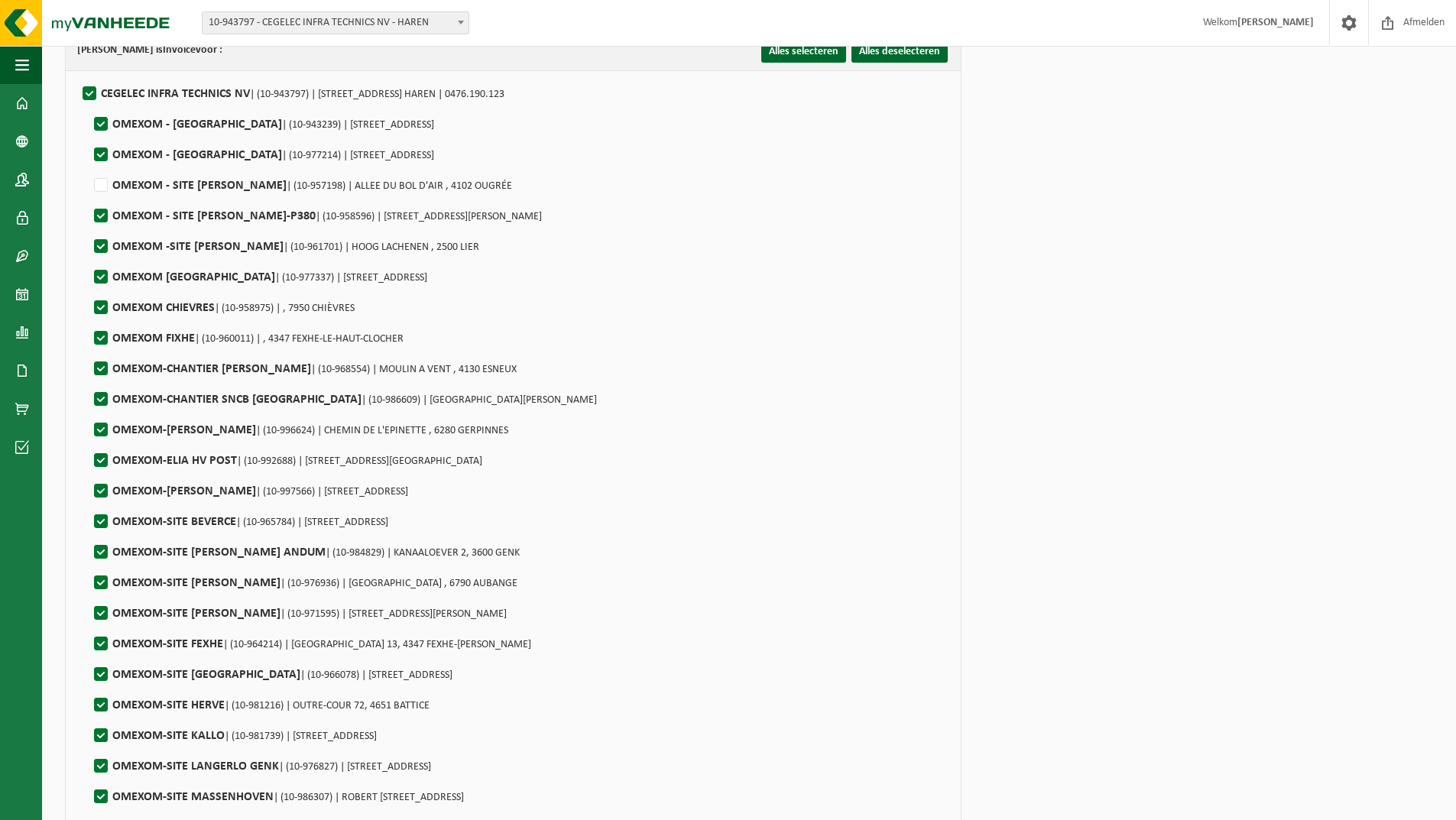
scroll to position [1146, 0]
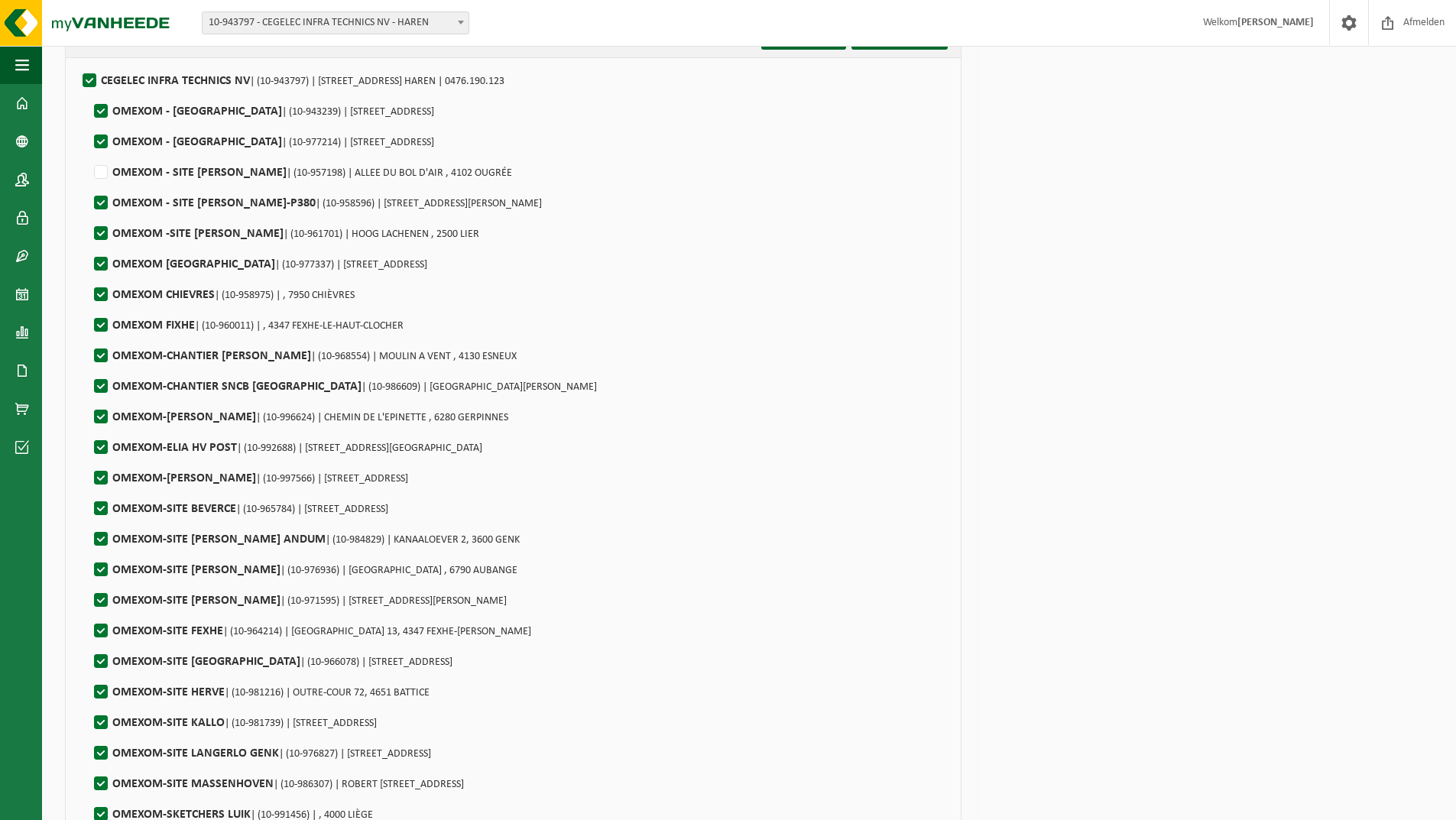
click at [103, 198] on label"] "OMEXOM - SITE ELIA RIMIERE-P380 | (10-958596) | RUE BONRY 4, 4121 NEUVILLE-EN-C…" at bounding box center [316, 203] width 451 height 23
click at [88, 184] on input "OMEXOM - SITE ELIA RIMIERE-P380 | (10-958596) | RUE BONRY 4, 4121 NEUVILLE-EN-C…" at bounding box center [88, 184] width 1 height 1
checkbox input "false"
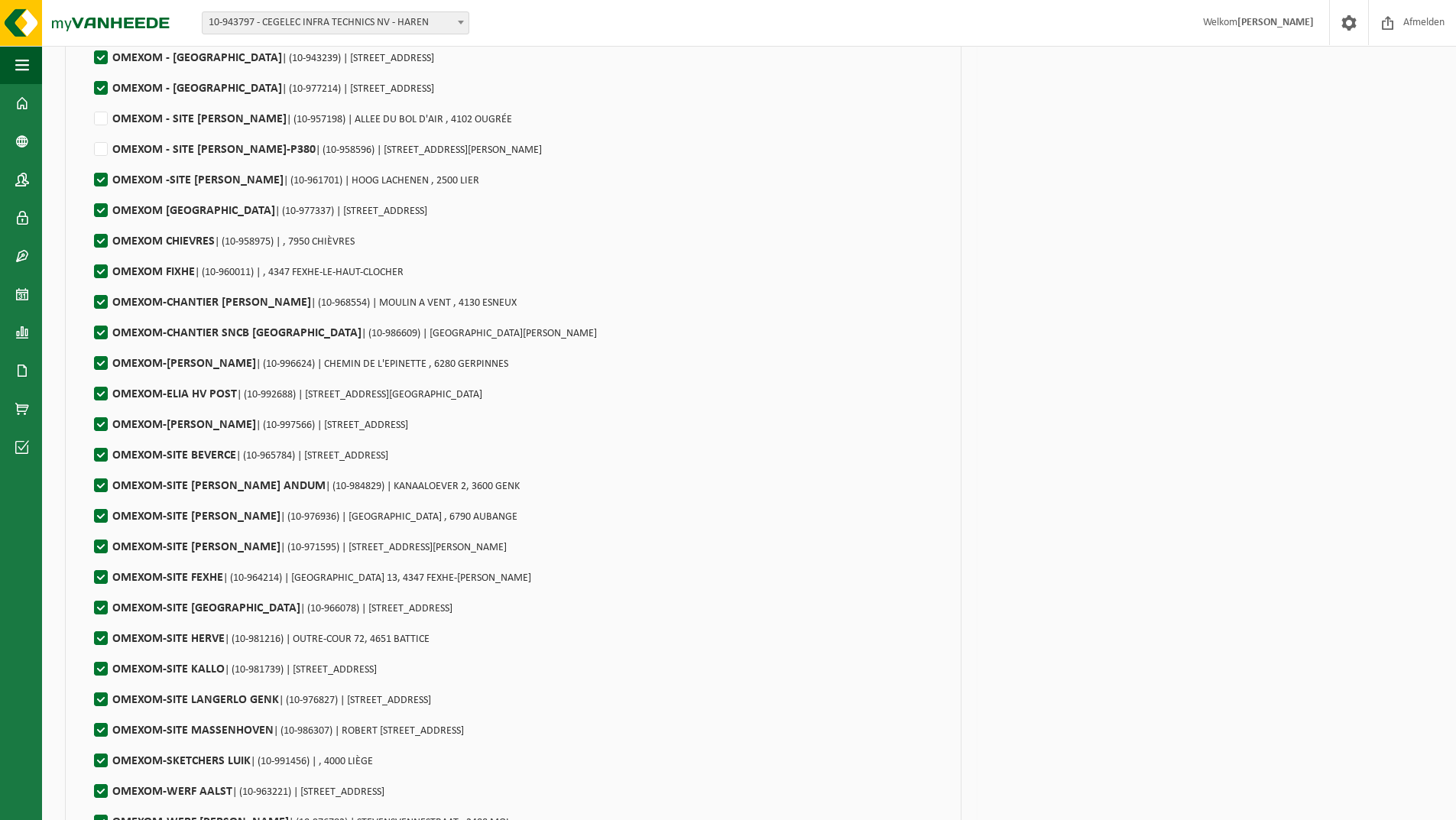
scroll to position [1299, 0]
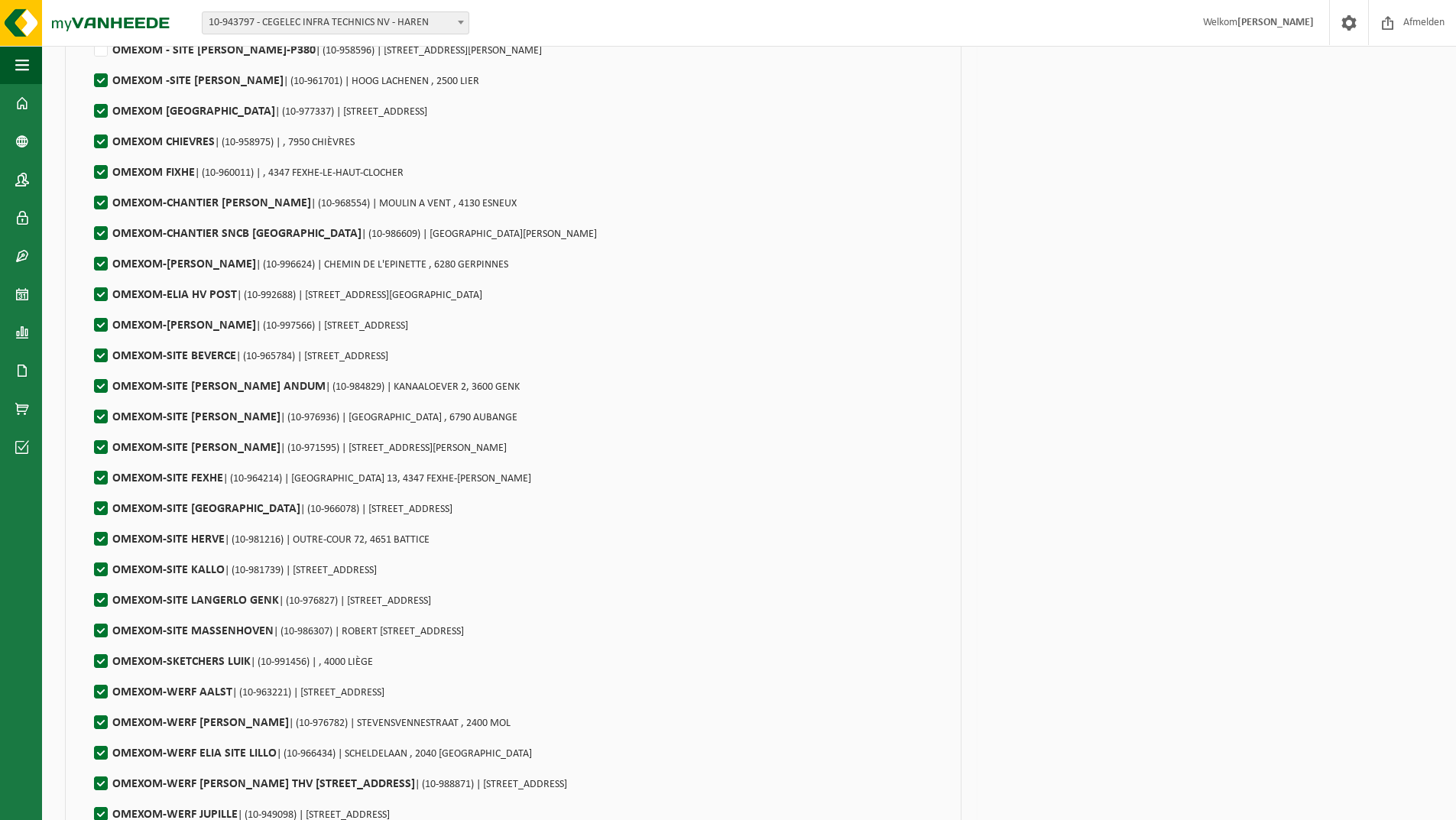
click at [99, 138] on label"] "OMEXOM CHIEVRES | (10-958975) | , 7950 CHIÈVRES" at bounding box center [222, 142] width 264 height 23
click at [88, 123] on input "OMEXOM CHIEVRES | (10-958975) | , 7950 CHIÈVRES" at bounding box center [88, 122] width 1 height 1
checkbox input "false"
click at [102, 174] on label"] "OMEXOM FIXHE | (10-960011) | , 4347 FEXHE-LE-HAUT-CLOCHER" at bounding box center [247, 172] width 313 height 23
click at [88, 154] on input "OMEXOM FIXHE | (10-960011) | , 4347 FEXHE-LE-HAUT-CLOCHER" at bounding box center [88, 153] width 1 height 1
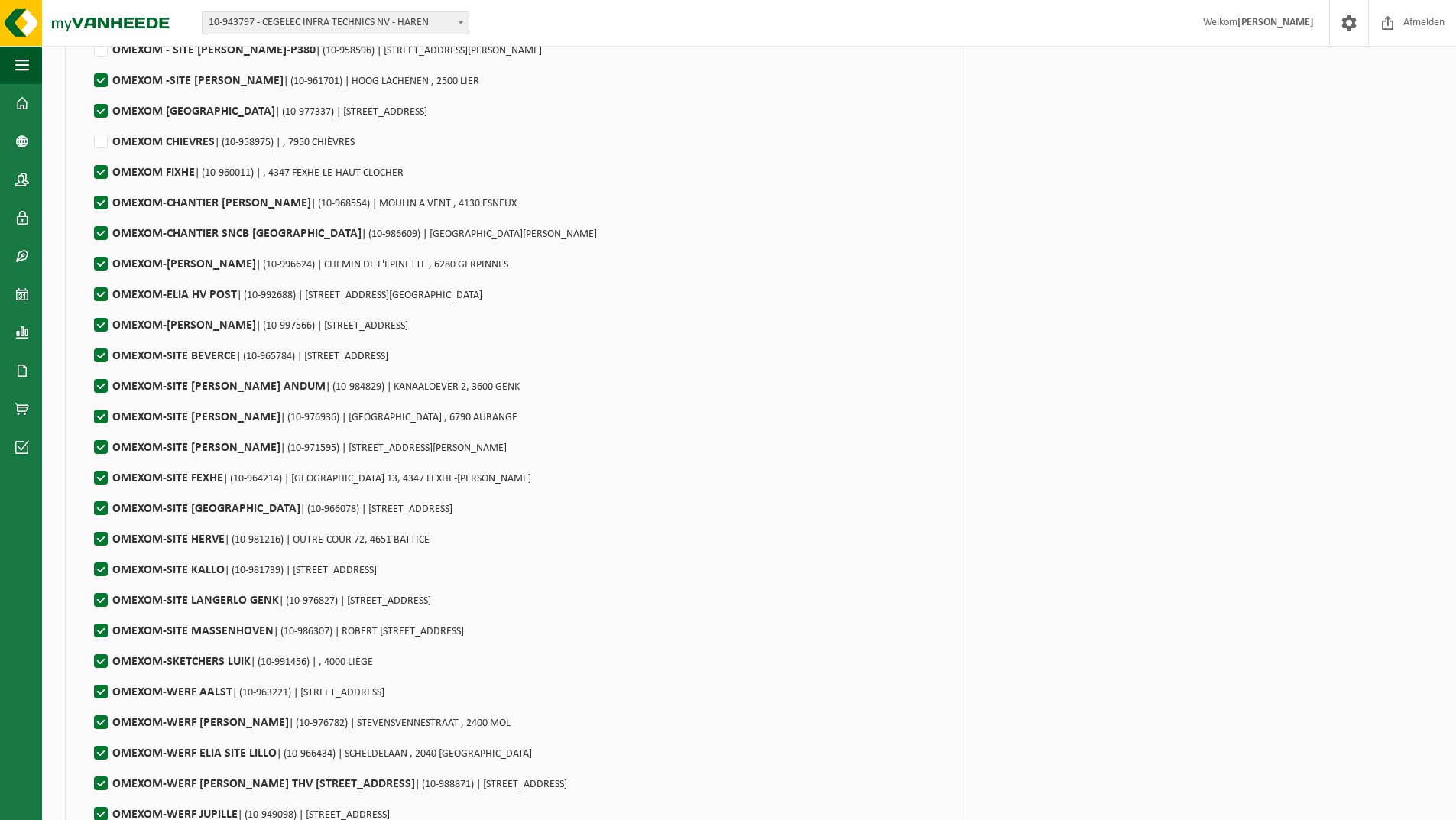
checkbox input "false"
click at [102, 200] on label"] "OMEXOM-CHANTIER ELIA ESNEU | (10-968554) | MOULIN A VENT , 4130 ESNEUX" at bounding box center [303, 203] width 426 height 23
click at [88, 184] on input "OMEXOM-CHANTIER ELIA ESNEU | (10-968554) | MOULIN A VENT , 4130 ESNEUX" at bounding box center [88, 184] width 1 height 1
checkbox input "false"
click at [100, 235] on label"] "OMEXOM-CHANTIER SNCB NAMUR | (10-986609) | RUE HENRI BLES , 5000 NAMUR" at bounding box center [344, 233] width 506 height 23
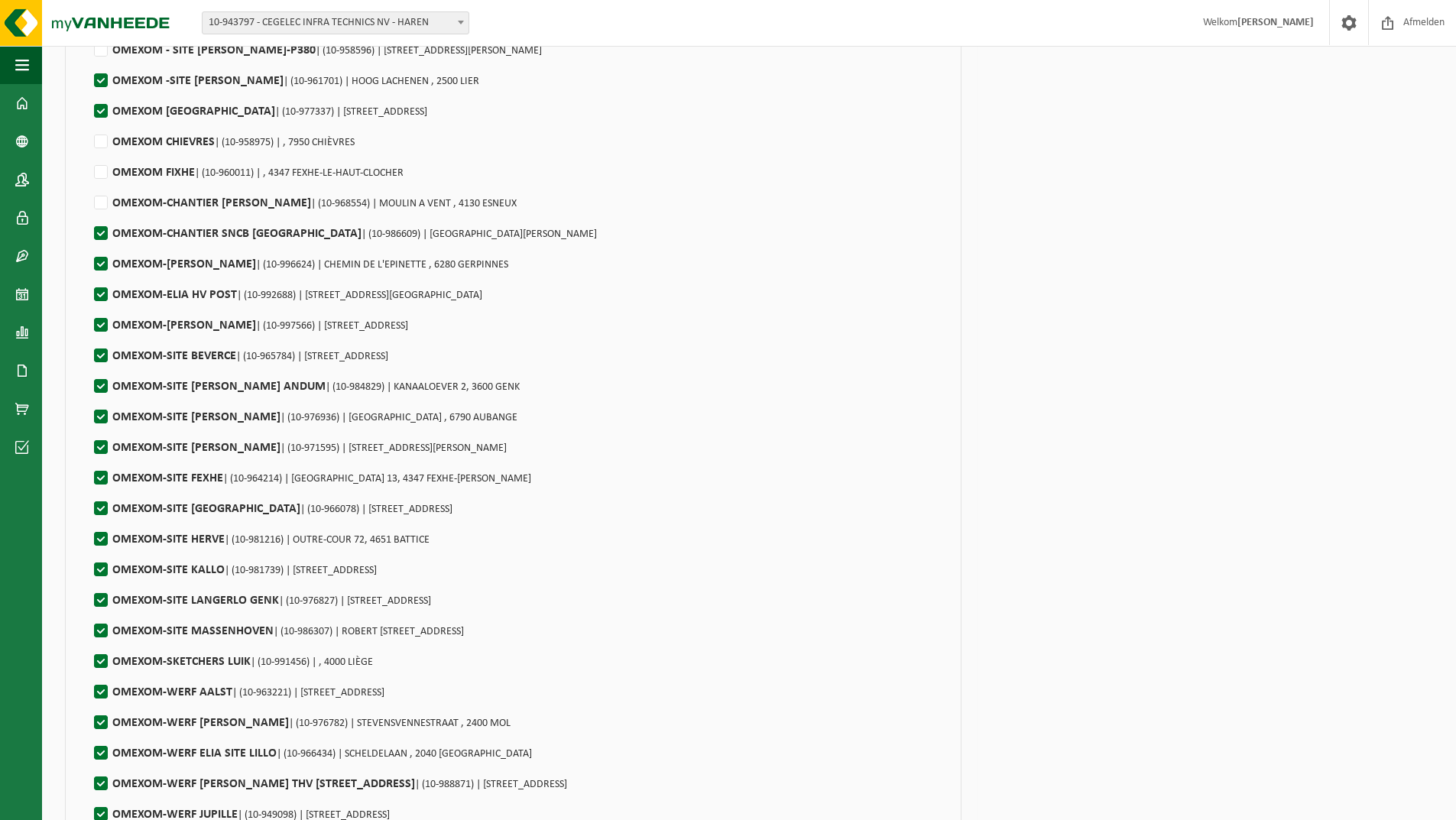
click at [88, 215] on input "OMEXOM-CHANTIER SNCB NAMUR | (10-986609) | RUE HENRI BLES , 5000 NAMUR" at bounding box center [88, 214] width 1 height 1
checkbox input "false"
click at [99, 261] on label"] "OMEXOM-ELIA GERPINNES | (10-996624) | CHEMIN DE L'EPINETTE , 6280 GERPINNES" at bounding box center [300, 264] width 417 height 23
click at [88, 245] on input "OMEXOM-ELIA GERPINNES | (10-996624) | CHEMIN DE L'EPINETTE , 6280 GERPINNES" at bounding box center [88, 245] width 1 height 1
checkbox input "false"
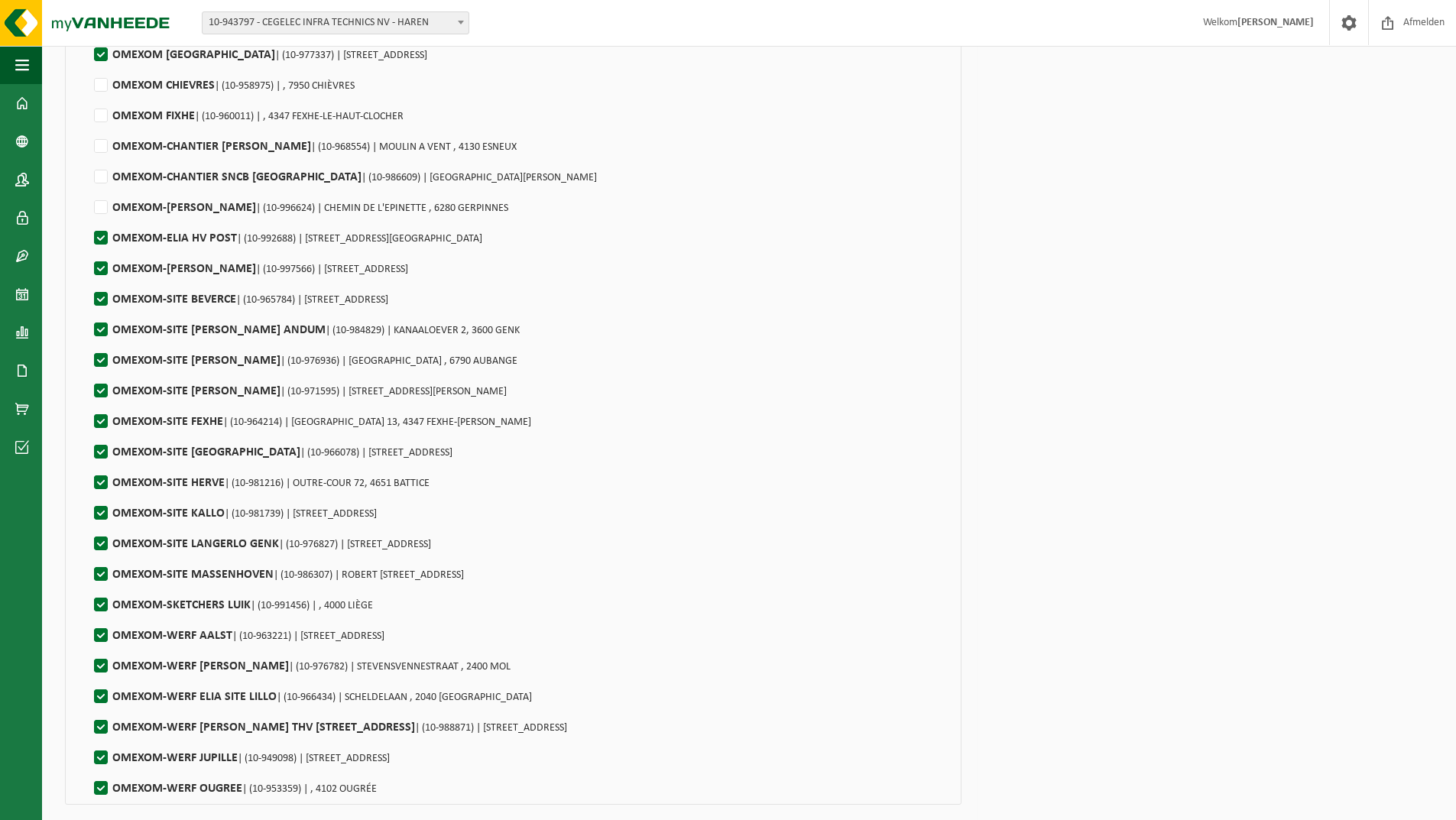
scroll to position [1452, 0]
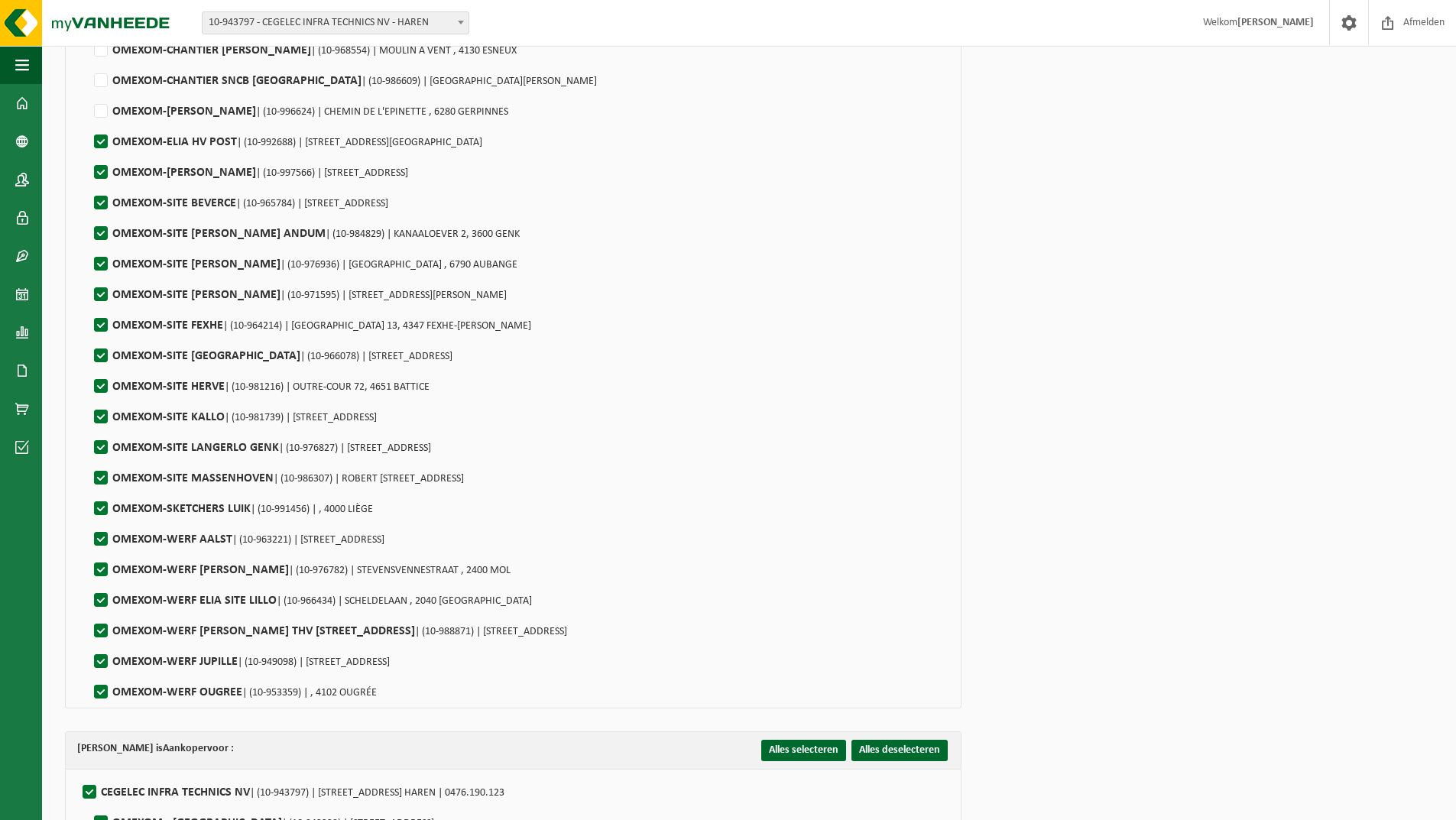
click at [102, 229] on label"] "OMEXOM-SITE ELIA ANDUM | (10-984829) | KANAALOEVER 2, 3600 GENK" at bounding box center [305, 233] width 428 height 23
click at [88, 215] on input "OMEXOM-SITE ELIA ANDUM | (10-984829) | KANAALOEVER 2, 3600 GENK" at bounding box center [88, 214] width 1 height 1
checkbox input "false"
click at [100, 264] on label"] "OMEXOM-SITE ELIA AUBANGE | (10-976936) | RUE DE LA LINALUX , 6790 AUBANGE" at bounding box center [304, 264] width 427 height 23
click at [88, 245] on input "OMEXOM-SITE ELIA AUBANGE | (10-976936) | RUE DE LA LINALUX , 6790 AUBANGE" at bounding box center [88, 245] width 1 height 1
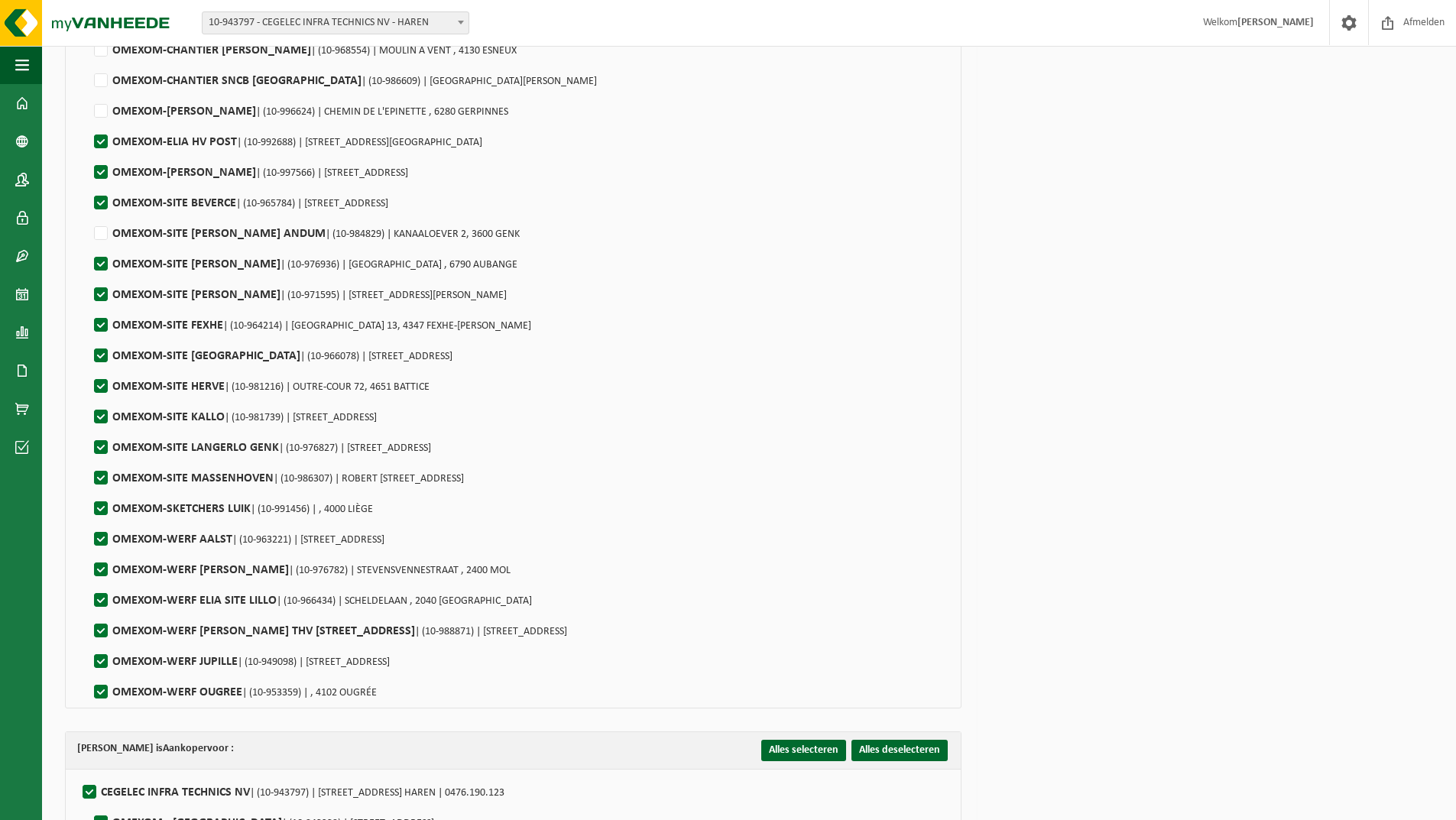
checkbox input "false"
click at [100, 289] on label"] "OMEXOM-SITE ELIA LEVAL SERAING | (10-971595) | RUE DE LA BARRIERE 42, 4100 SERA…" at bounding box center [299, 294] width 415 height 23
click at [88, 276] on input "OMEXOM-SITE ELIA LEVAL SERAING | (10-971595) | RUE DE LA BARRIERE 42, 4100 SERA…" at bounding box center [88, 275] width 1 height 1
checkbox input "false"
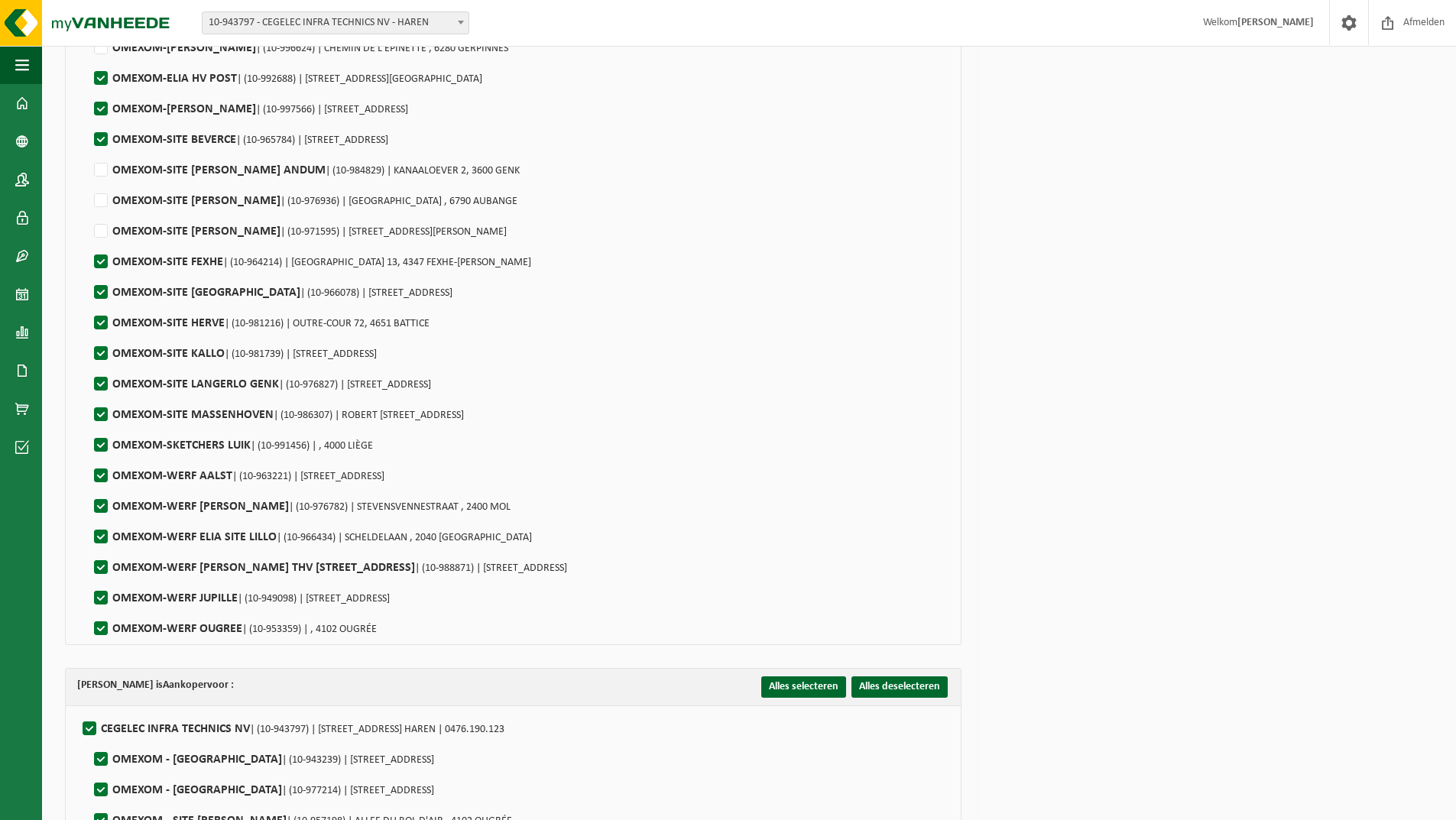
scroll to position [1605, 0]
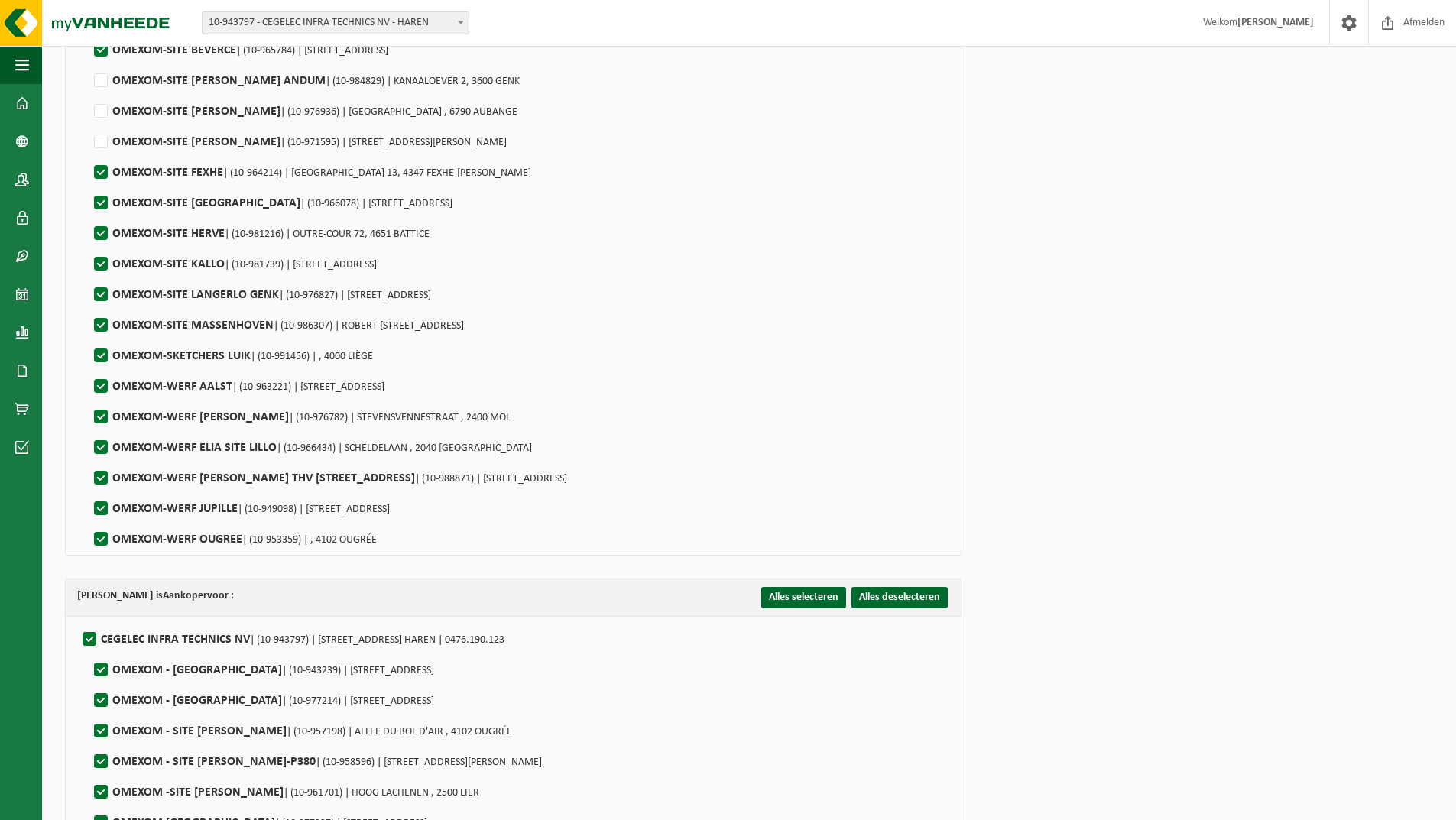
click at [98, 167] on label"] "OMEXOM-SITE FEXHE | (10-964214) | RUE DU PERY 13, 4347 FEXHE-LE-HAUT-CLOCHER" at bounding box center [311, 172] width 440 height 23
click at [88, 154] on input "OMEXOM-SITE FEXHE | (10-964214) | RUE DU PERY 13, 4347 FEXHE-LE-HAUT-CLOCHER" at bounding box center [88, 153] width 1 height 1
checkbox input "false"
click at [97, 233] on label"] "OMEXOM-SITE HERVE | (10-981216) | OUTRE-COUR 72, 4651 BATTICE" at bounding box center [260, 233] width 338 height 23
click at [88, 215] on input "OMEXOM-SITE HERVE | (10-981216) | OUTRE-COUR 72, 4651 BATTICE" at bounding box center [88, 214] width 1 height 1
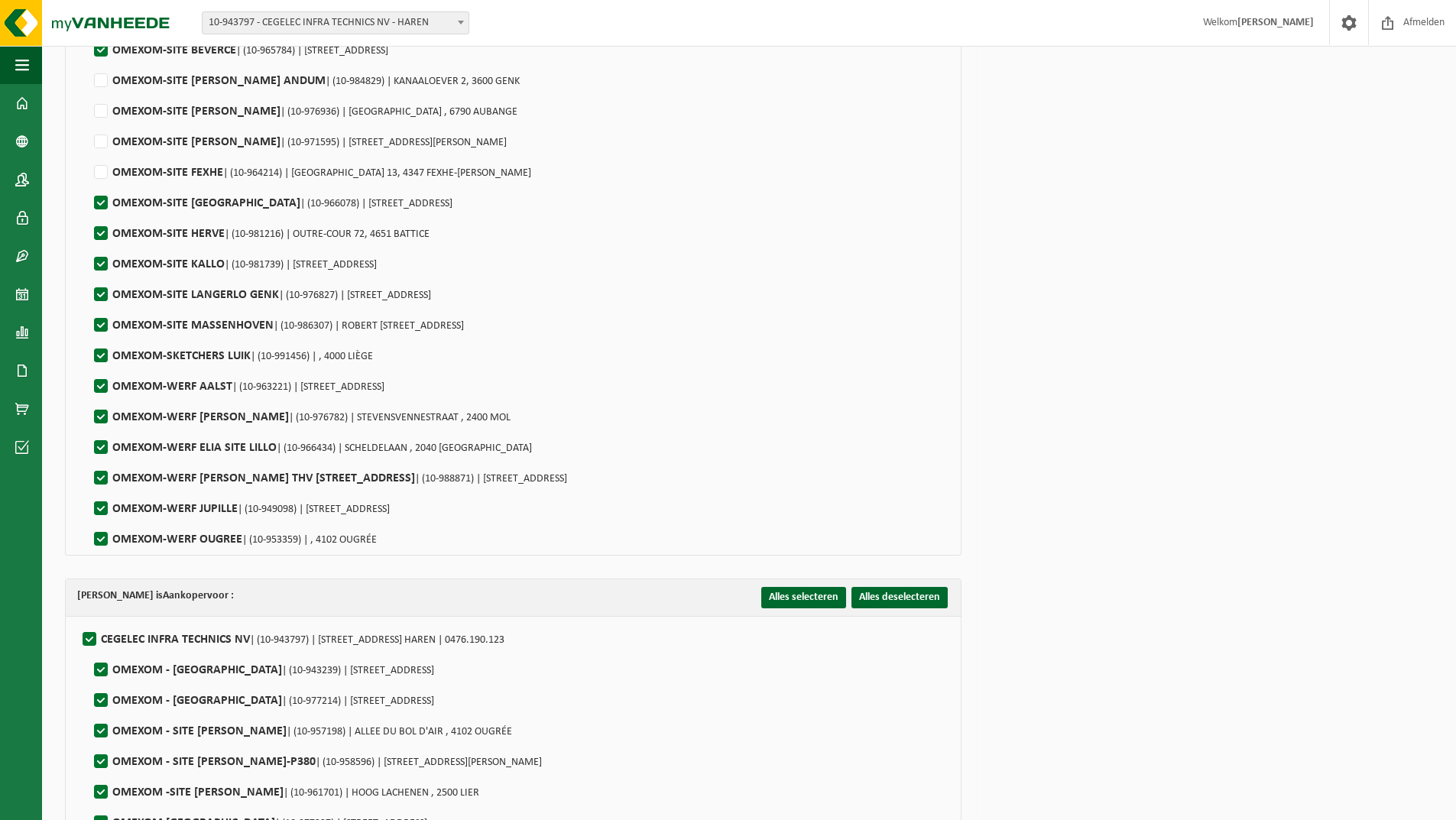
checkbox input "false"
click at [95, 289] on label"] "OMEXOM-SITE LANGERLO GENK | (10-976827) | SWINNENWIJERWEG 3, 3600 GENK" at bounding box center [261, 294] width 340 height 23
click at [88, 276] on input "OMEXOM-SITE LANGERLO GENK | (10-976827) | SWINNENWIJERWEG 3, 3600 GENK" at bounding box center [88, 275] width 1 height 1
click at [95, 289] on label"] "OMEXOM-SITE LANGERLO GENK | (10-976827) | SWINNENWIJERWEG 3, 3600 GENK" at bounding box center [261, 294] width 340 height 23
click at [88, 276] on input "OMEXOM-SITE LANGERLO GENK | (10-976827) | SWINNENWIJERWEG 3, 3600 GENK" at bounding box center [88, 275] width 1 height 1
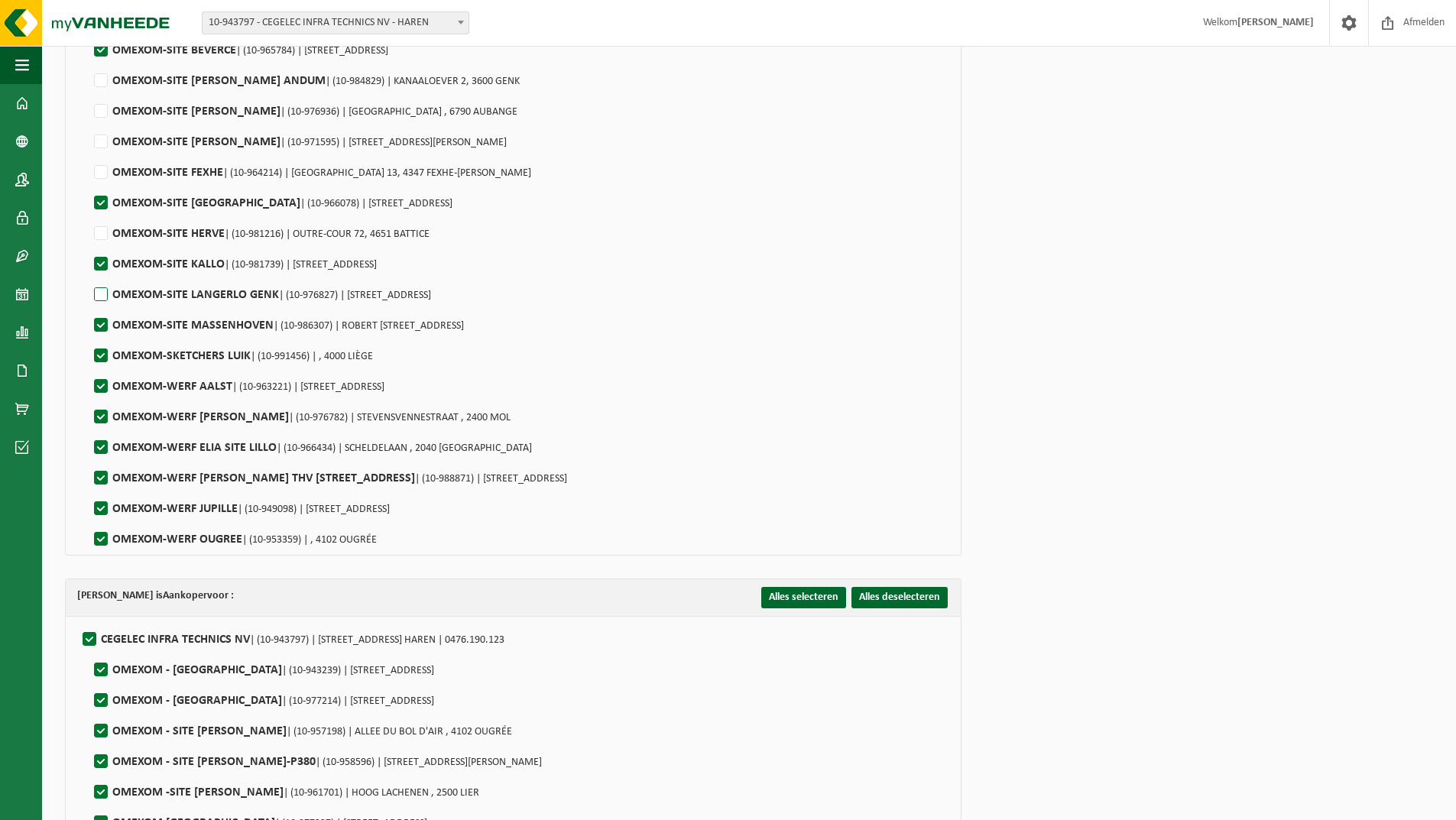
checkbox input "true"
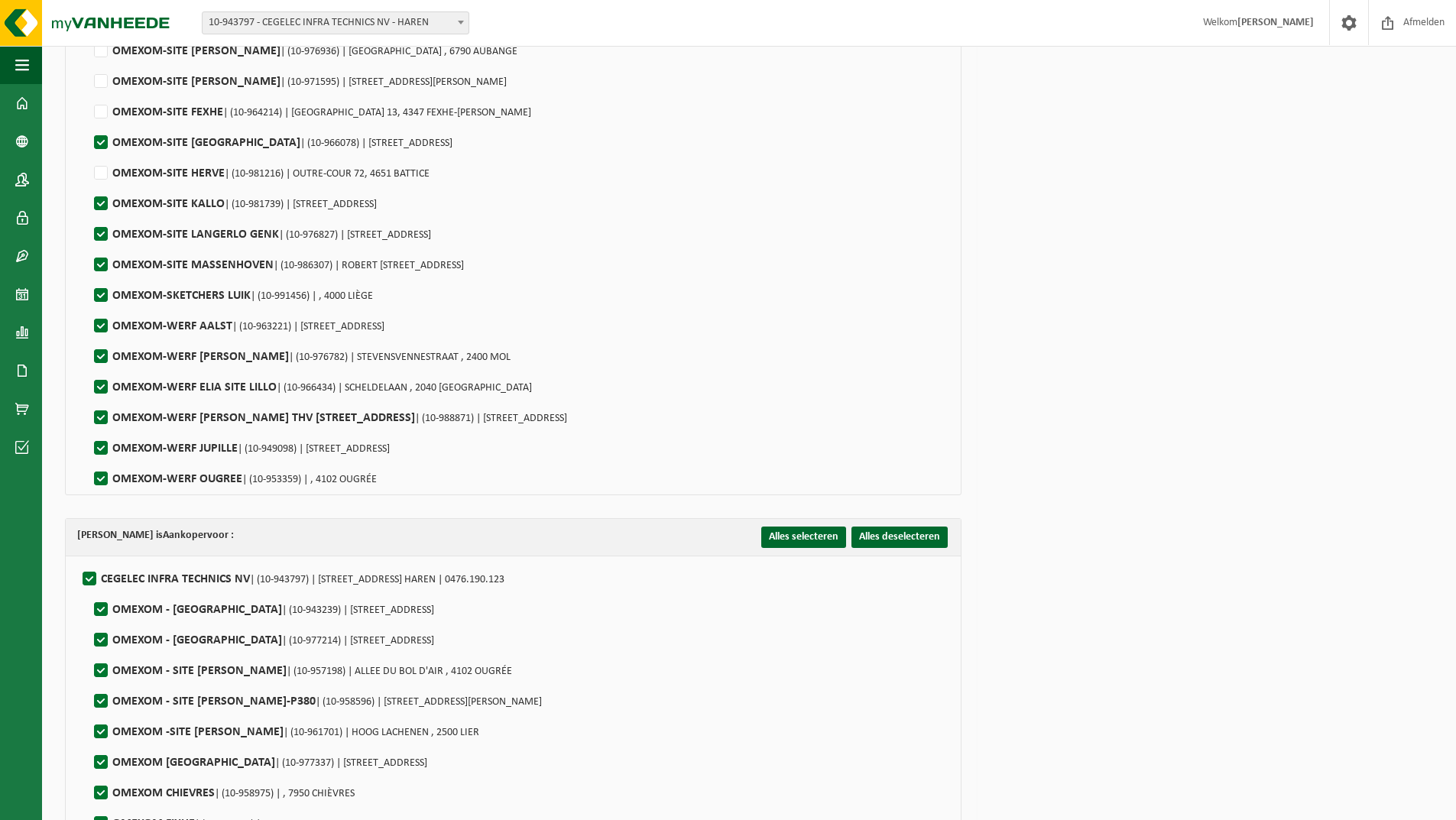
scroll to position [1758, 0]
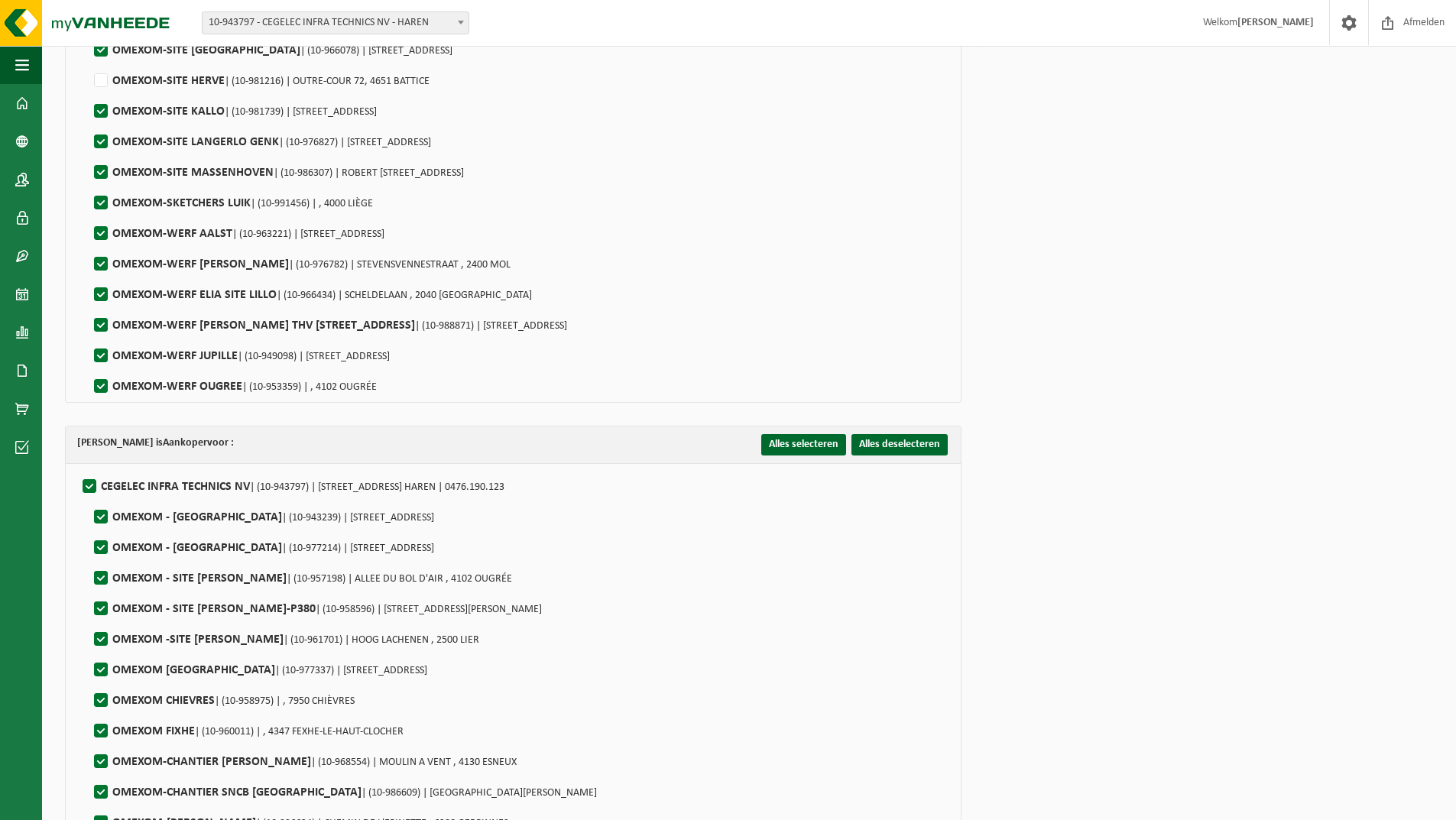
click at [97, 204] on label"] "OMEXOM-SKETCHERS LUIK | (10-991456) | , 4000 LIÈGE" at bounding box center [232, 203] width 282 height 23
click at [88, 184] on input "OMEXOM-SKETCHERS LUIK | (10-991456) | , 4000 LIÈGE" at bounding box center [88, 184] width 1 height 1
checkbox input "false"
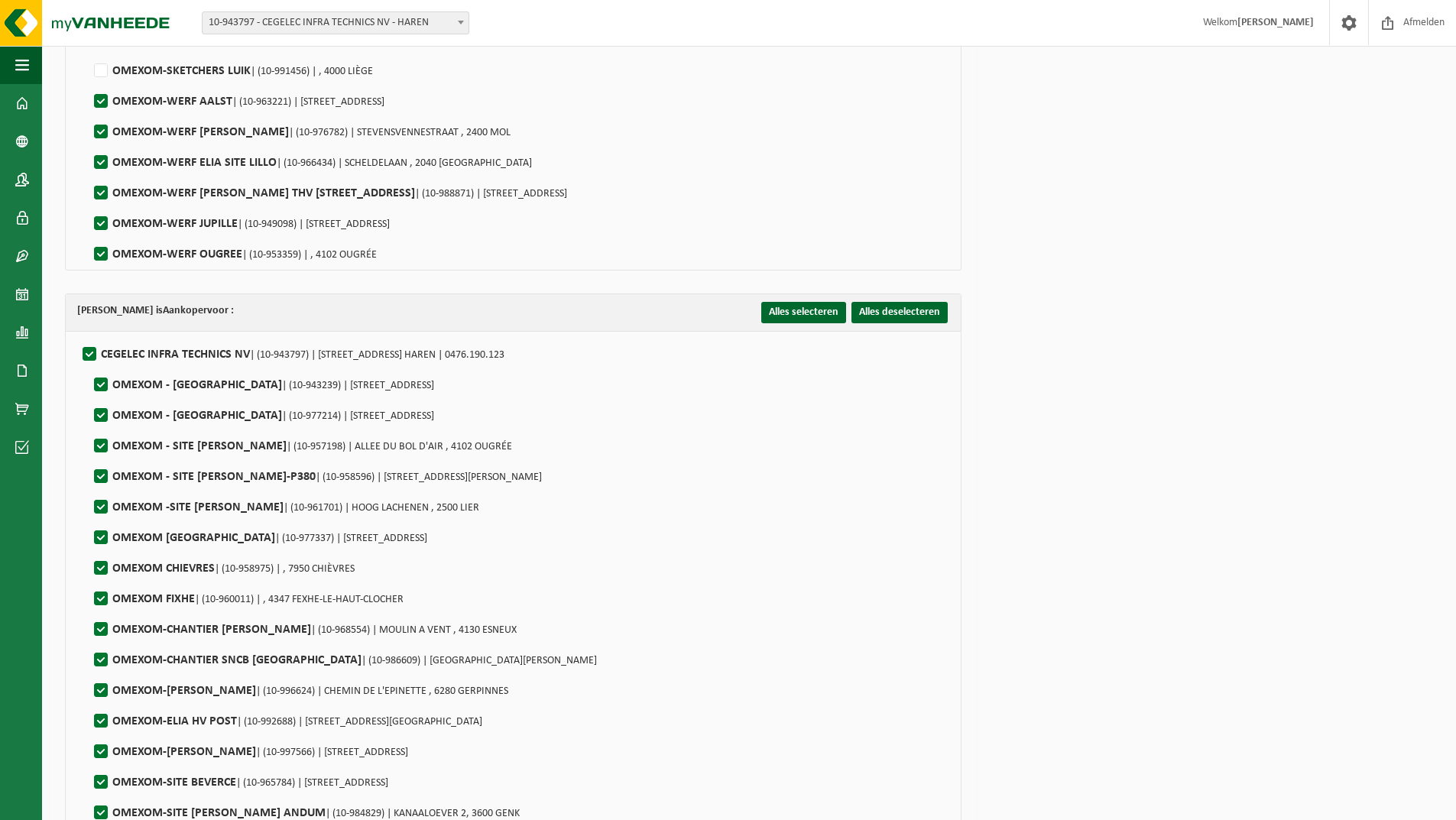
scroll to position [1911, 0]
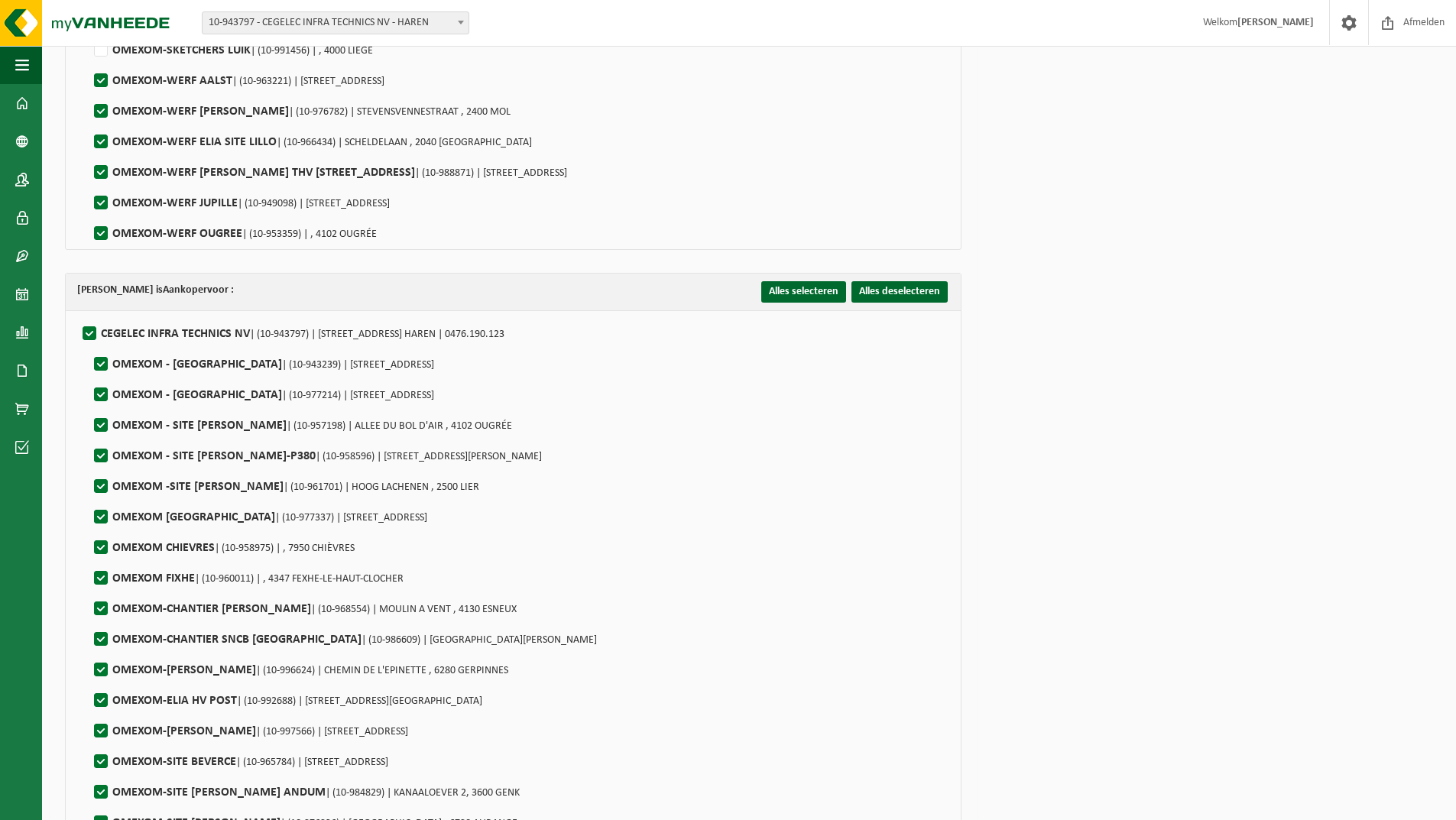
click at [108, 201] on label"] "OMEXOM-WERF JUPILLE | (10-949098) | RUE DE LIEGE 22, 4020 JUPILLE-SUR-MEUSE" at bounding box center [240, 203] width 299 height 23
click at [88, 184] on input "OMEXOM-WERF JUPILLE | (10-949098) | RUE DE LIEGE 22, 4020 JUPILLE-SUR-MEUSE" at bounding box center [88, 184] width 1 height 1
checkbox input "false"
click at [104, 229] on label"] "OMEXOM-WERF OUGREE | (10-953359) | , 4102 OUGRÉE" at bounding box center [233, 233] width 286 height 23
click at [88, 215] on input "OMEXOM-WERF OUGREE | (10-953359) | , 4102 OUGRÉE" at bounding box center [88, 214] width 1 height 1
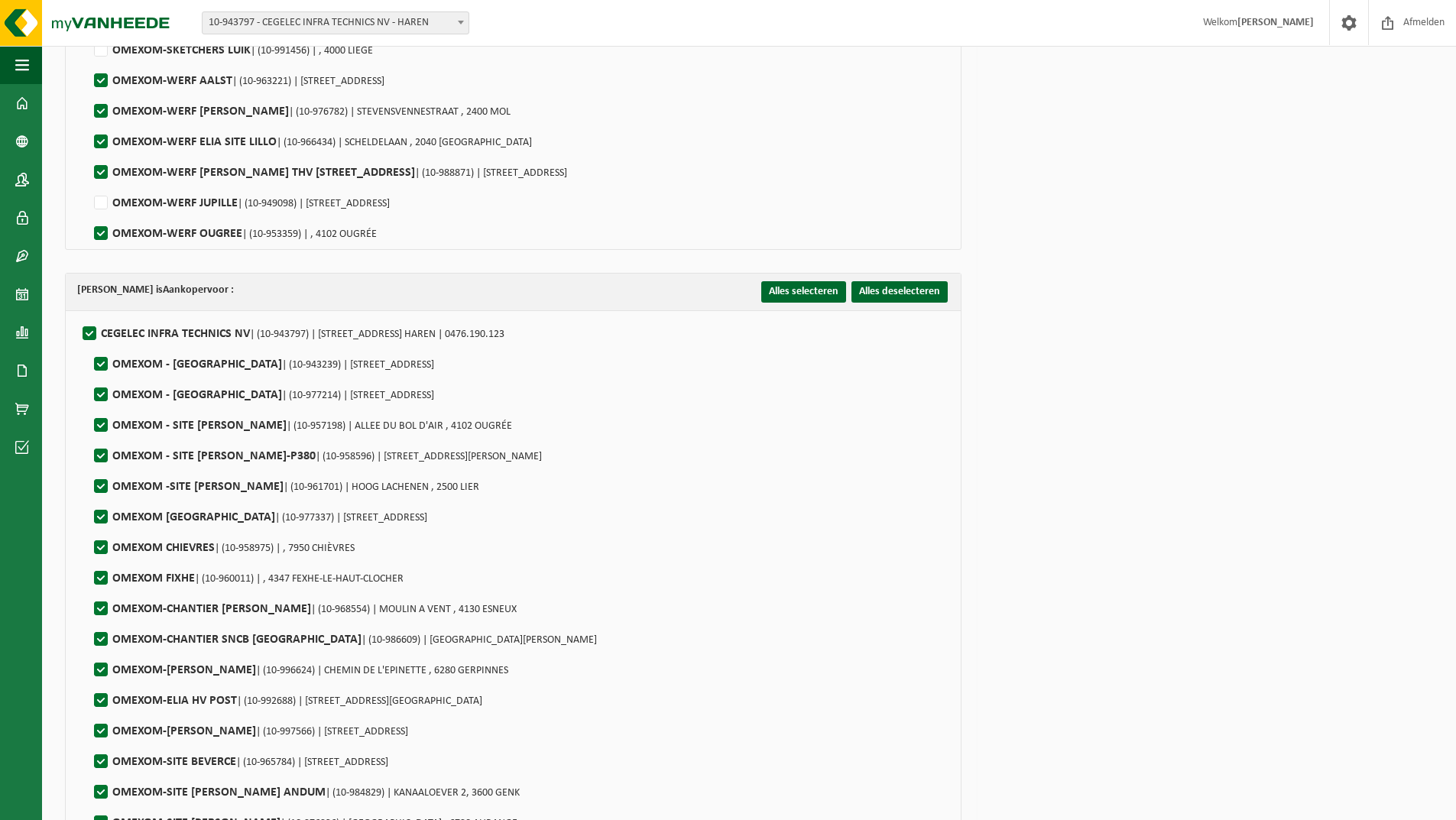
checkbox input "false"
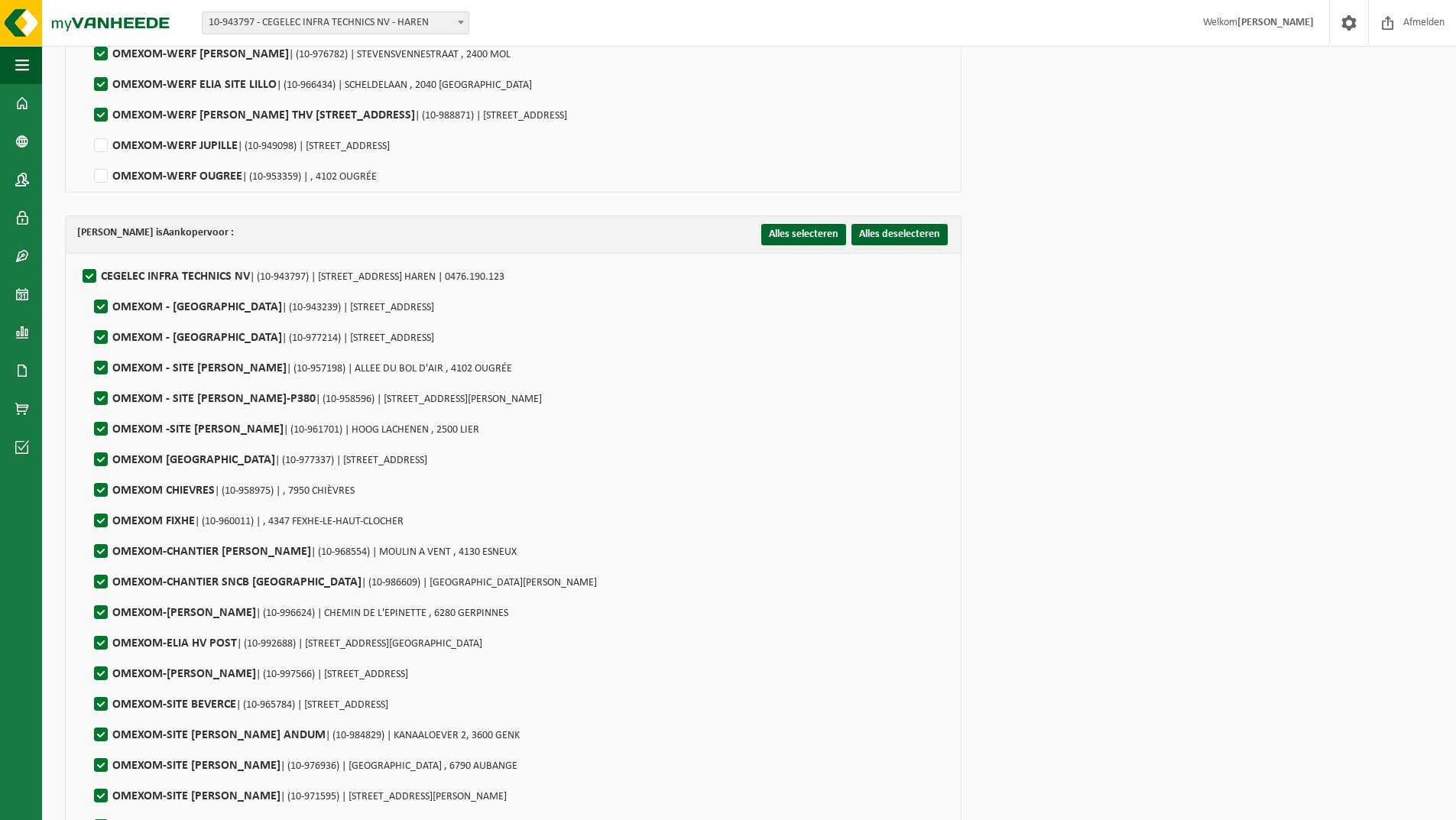
scroll to position [2140, 0]
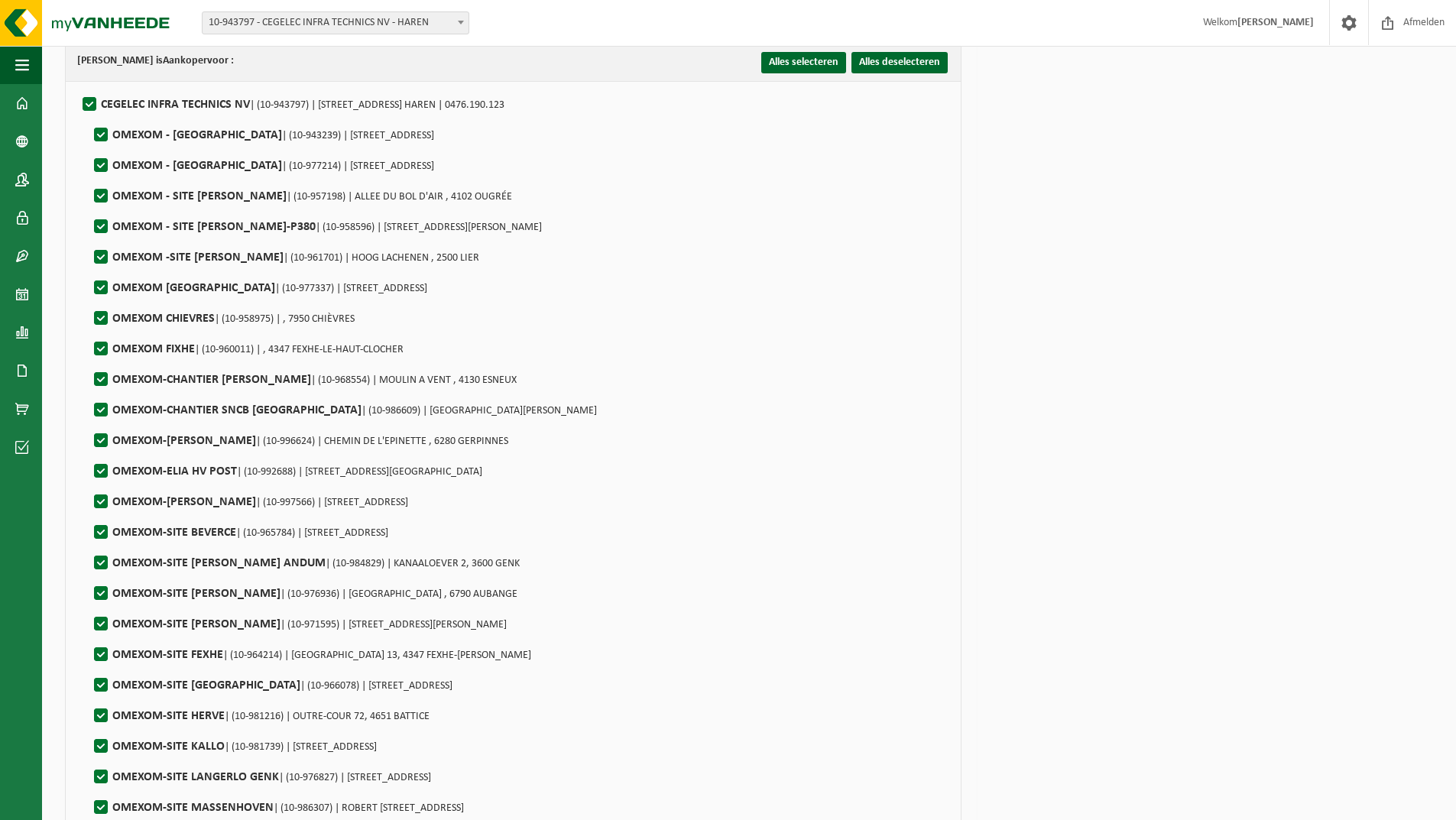
click at [99, 193] on label"] "OMEXOM - SITE ELIA OUGREE | (10-957198) | ALLEE DU BOL D'AIR , 4102 OUGRÉE" at bounding box center [301, 196] width 421 height 23
click at [88, 177] on input "OMEXOM - SITE ELIA OUGREE | (10-957198) | ALLEE DU BOL D'AIR , 4102 OUGRÉE" at bounding box center [88, 177] width 1 height 1
checkbox input "false"
click at [100, 227] on label"] "OMEXOM - SITE ELIA RIMIERE-P380 | (10-958596) | RUE BONRY 4, 4121 NEUVILLE-EN-C…" at bounding box center [316, 226] width 451 height 23
click at [88, 208] on input "OMEXOM - SITE ELIA RIMIERE-P380 | (10-958596) | RUE BONRY 4, 4121 NEUVILLE-EN-C…" at bounding box center [88, 207] width 1 height 1
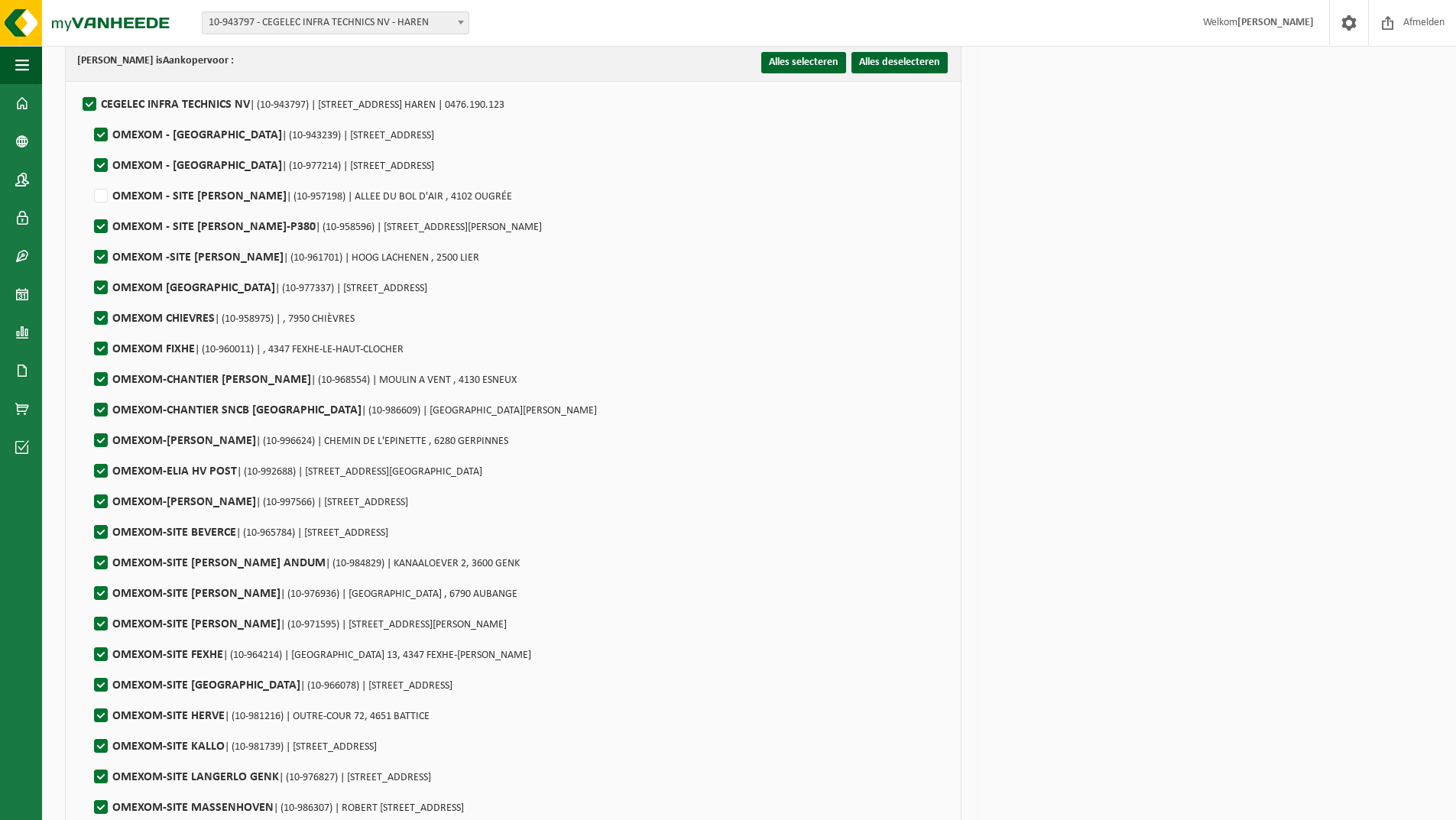
checkbox input "false"
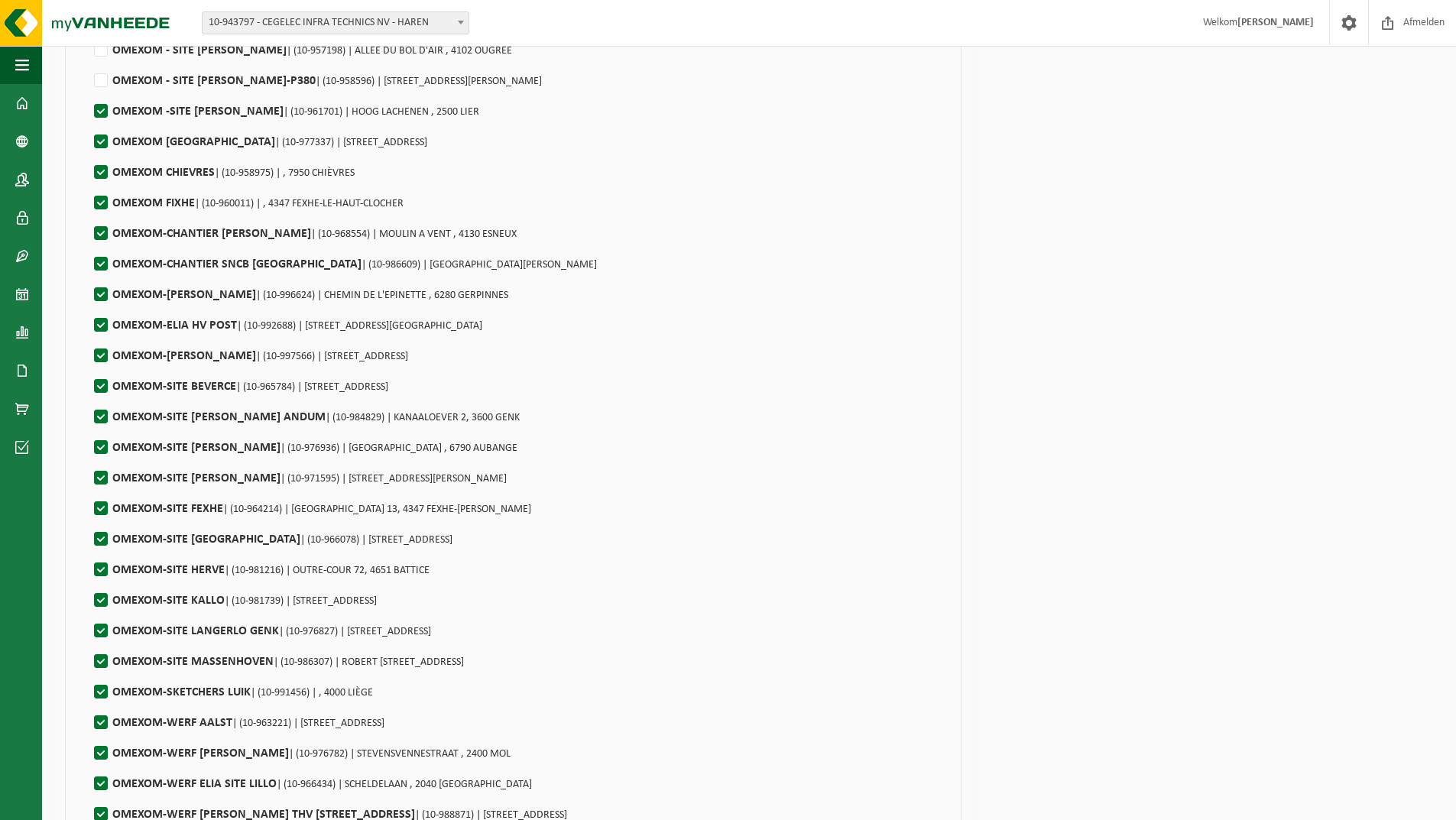
scroll to position [2293, 0]
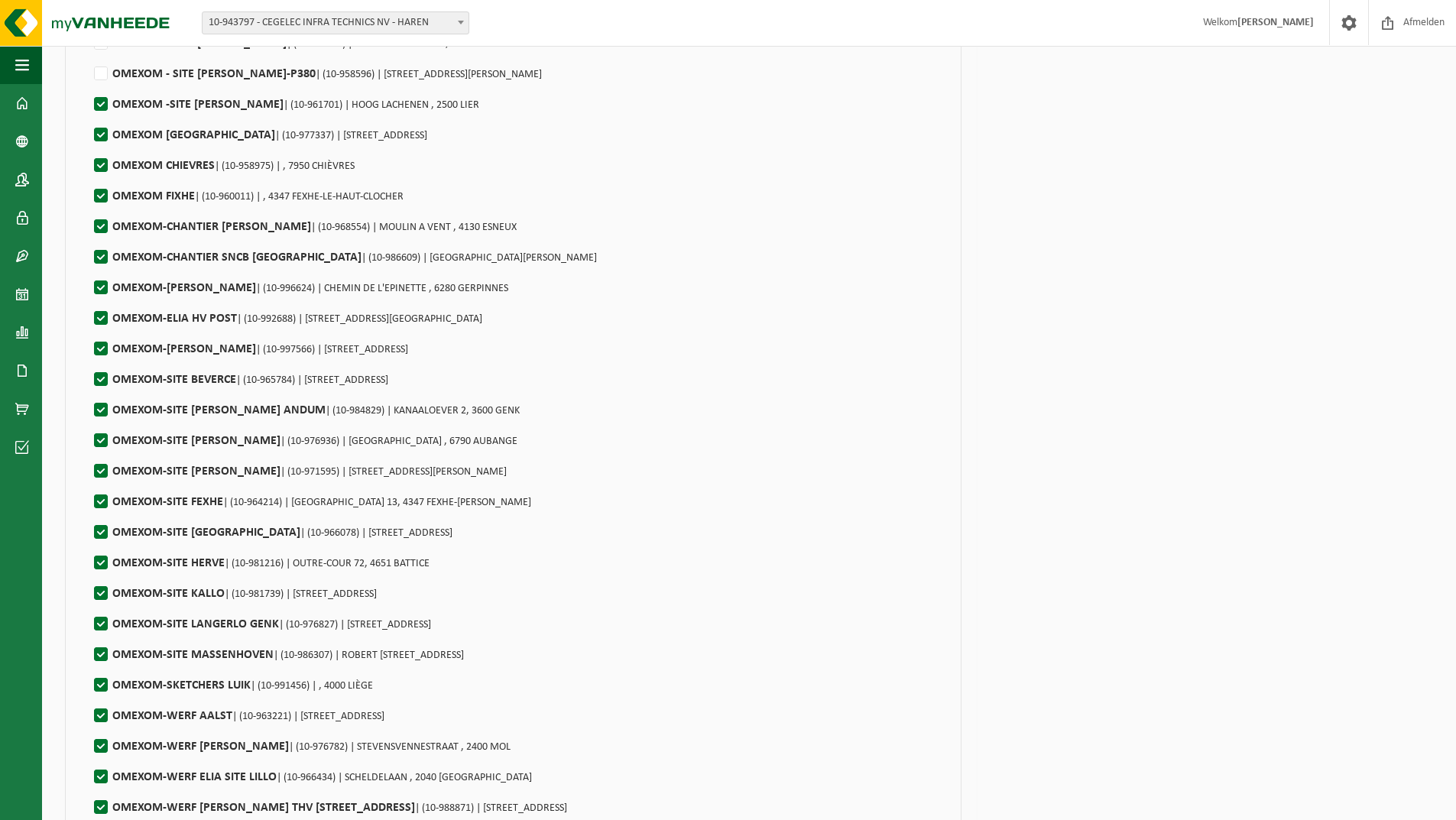
click at [102, 165] on label"] "OMEXOM CHIEVRES | (10-958975) | , 7950 CHIÈVRES" at bounding box center [222, 165] width 264 height 23
click at [88, 147] on input "OMEXOM CHIEVRES | (10-958975) | , 7950 CHIÈVRES" at bounding box center [88, 146] width 1 height 1
checkbox input "false"
click at [102, 191] on label"] "OMEXOM FIXHE | (10-960011) | , 4347 FEXHE-LE-HAUT-CLOCHER" at bounding box center [247, 196] width 313 height 23
click at [88, 177] on input "OMEXOM FIXHE | (10-960011) | , 4347 FEXHE-LE-HAUT-CLOCHER" at bounding box center [88, 177] width 1 height 1
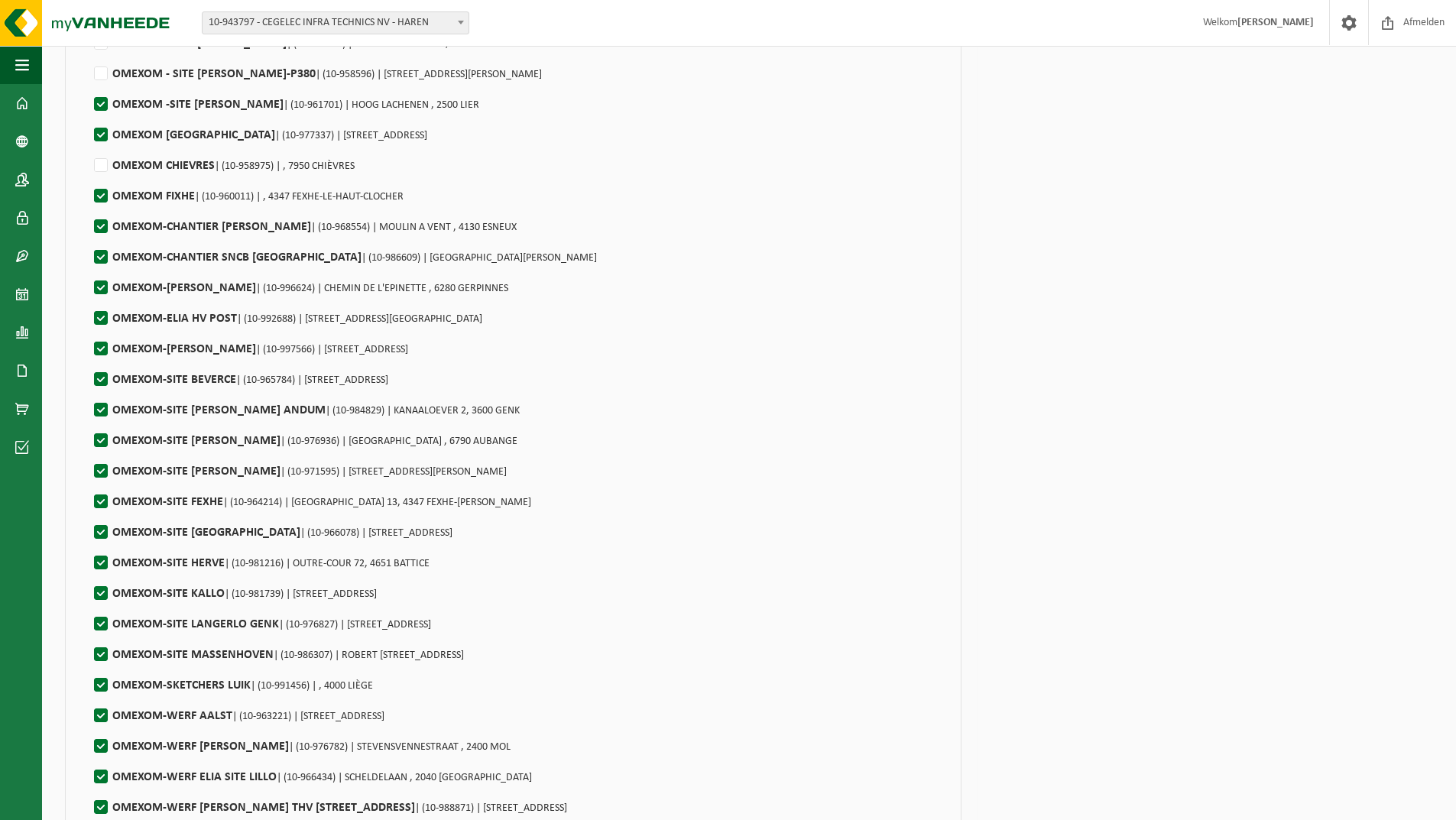
checkbox input "false"
click at [104, 221] on label"] "OMEXOM-CHANTIER ELIA ESNEU | (10-968554) | MOULIN A VENT , 4130 ESNEUX" at bounding box center [303, 226] width 426 height 23
click at [88, 208] on input "OMEXOM-CHANTIER ELIA ESNEU | (10-968554) | MOULIN A VENT , 4130 ESNEUX" at bounding box center [88, 207] width 1 height 1
checkbox input "false"
click at [108, 252] on label"] "OMEXOM-CHANTIER SNCB NAMUR | (10-986609) | RUE HENRI BLES , 5000 NAMUR" at bounding box center [344, 257] width 506 height 23
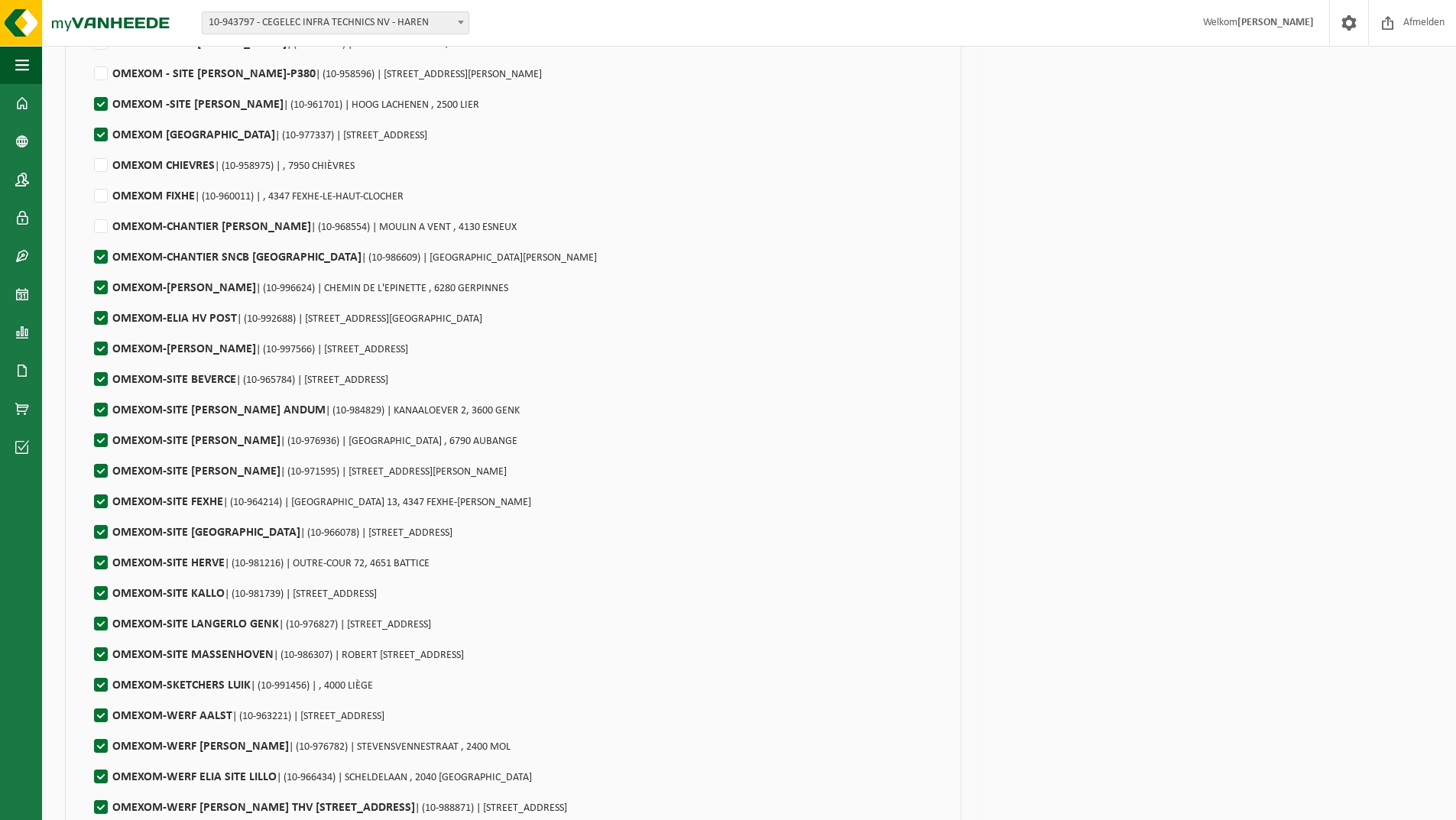
click at [88, 238] on input "OMEXOM-CHANTIER SNCB NAMUR | (10-986609) | RUE HENRI BLES , 5000 NAMUR" at bounding box center [88, 238] width 1 height 1
checkbox input "false"
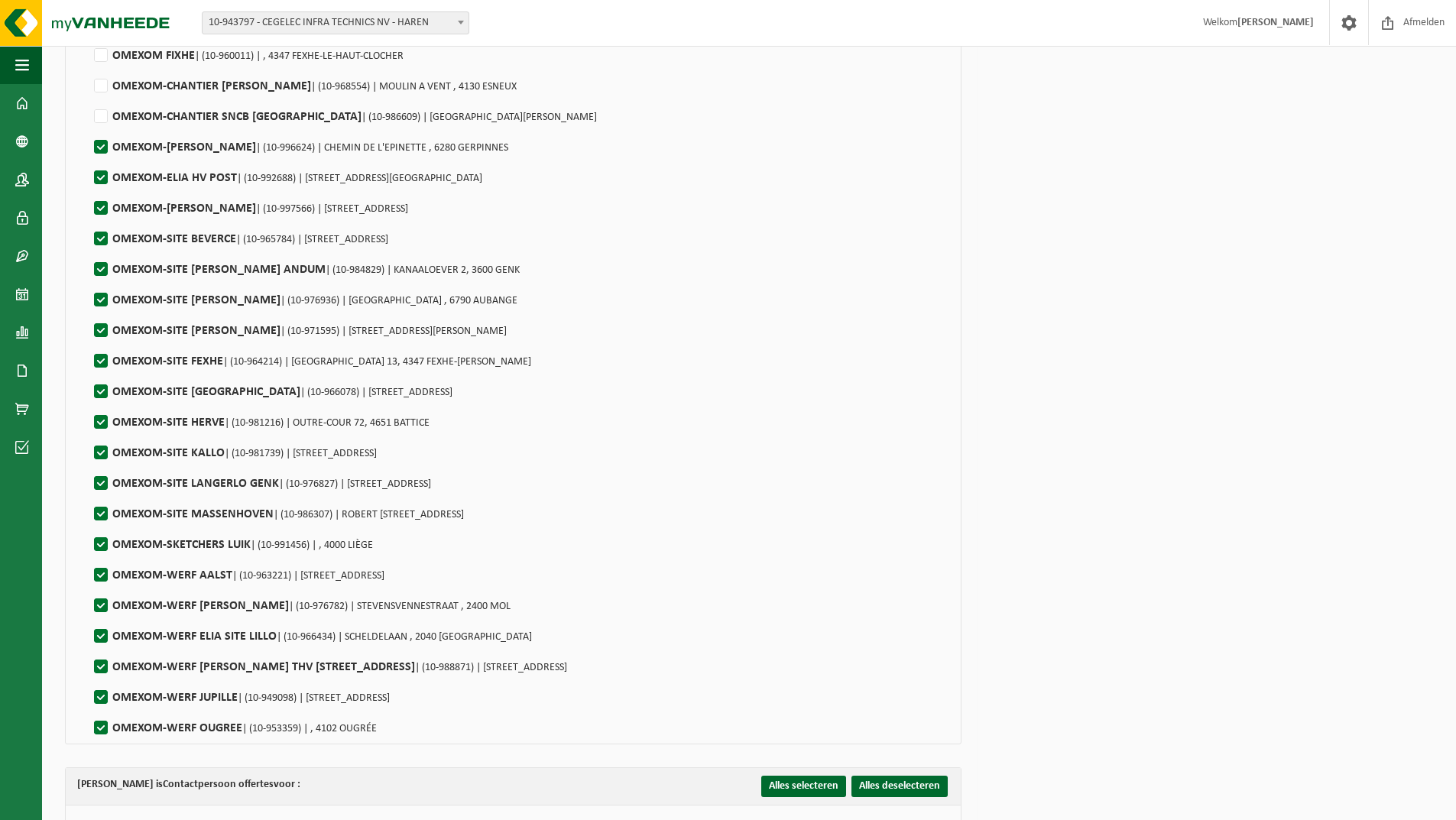
scroll to position [2446, 0]
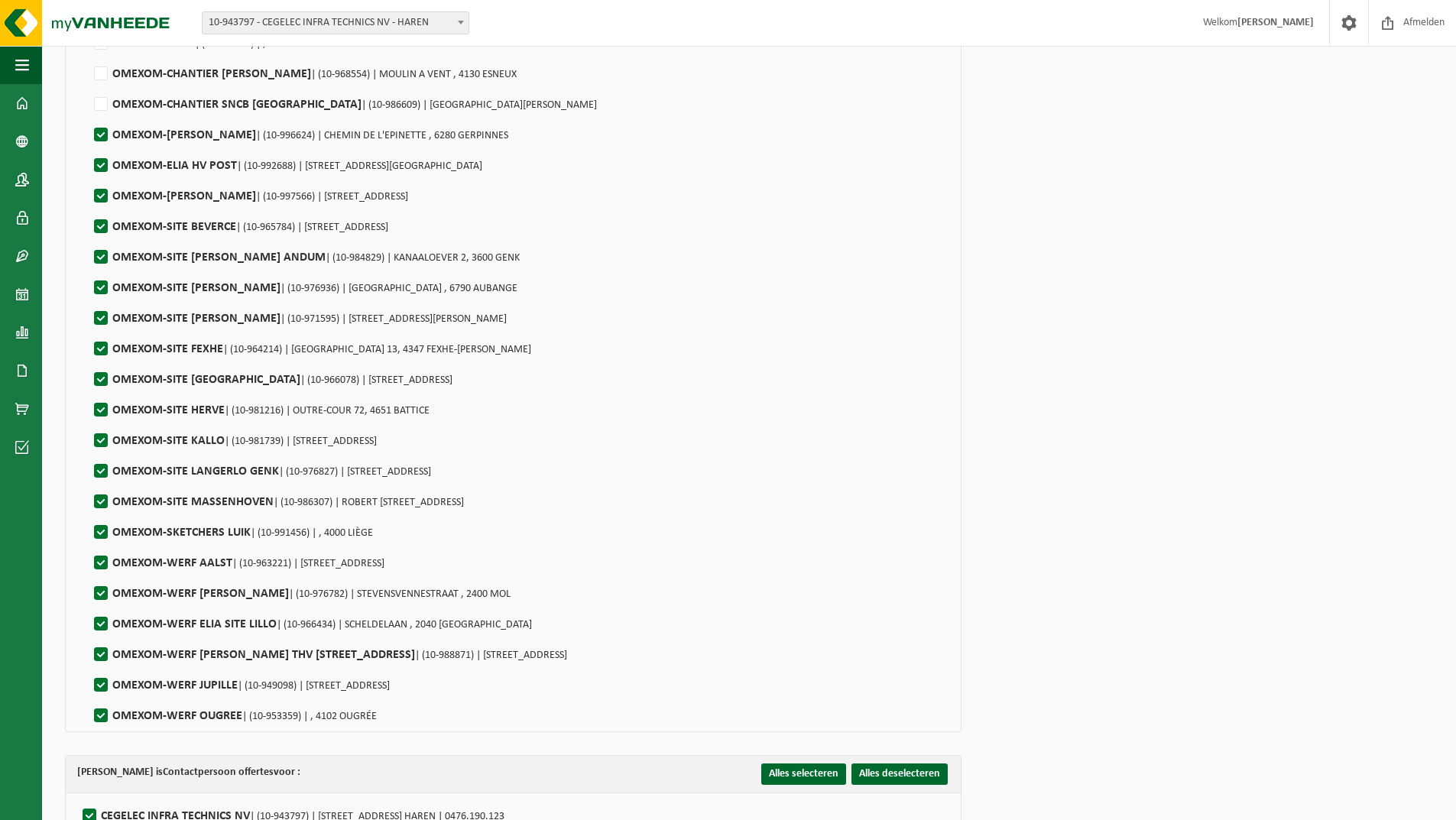
click at [98, 133] on label"] "OMEXOM-ELIA GERPINNES | (10-996624) | CHEMIN DE L'EPINETTE , 6280 GERPINNES" at bounding box center [300, 135] width 417 height 23
click at [88, 116] on input "OMEXOM-ELIA GERPINNES | (10-996624) | CHEMIN DE L'EPINETTE , 6280 GERPINNES" at bounding box center [88, 116] width 1 height 1
checkbox input "false"
click at [93, 231] on label"] "OMEXOM-SITE BEVERCE | (10-965784) | ROUTE DE BEVERCE 24, 4960 BEVERCÉ" at bounding box center [239, 226] width 297 height 23
click at [88, 208] on input "OMEXOM-SITE BEVERCE | (10-965784) | ROUTE DE BEVERCE 24, 4960 BEVERCÉ" at bounding box center [88, 207] width 1 height 1
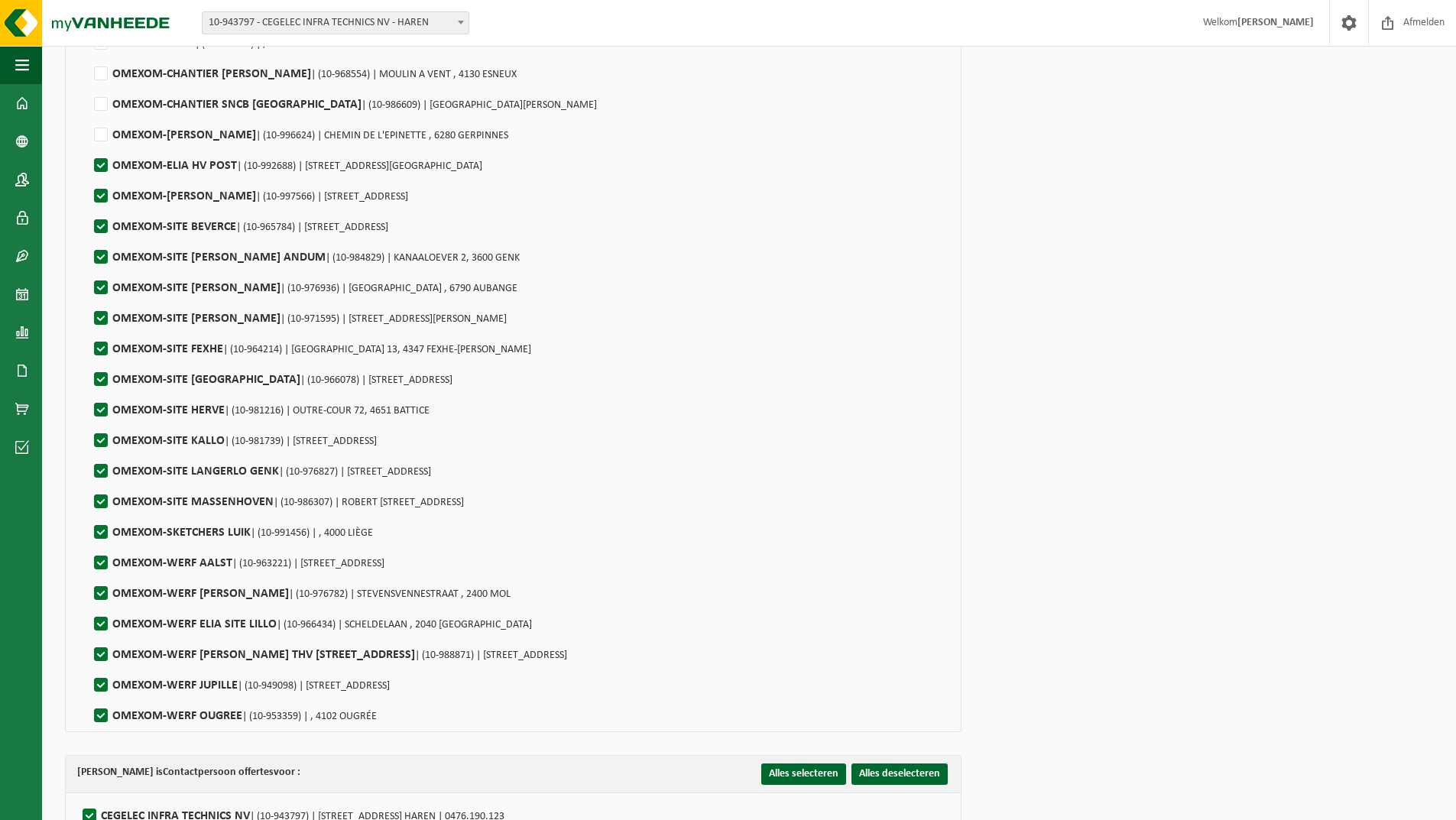
checkbox input "false"
click at [97, 252] on label"] "OMEXOM-SITE ELIA ANDUM | (10-984829) | KANAALOEVER 2, 3600 GENK" at bounding box center [305, 257] width 428 height 23
click at [88, 238] on input "OMEXOM-SITE ELIA ANDUM | (10-984829) | KANAALOEVER 2, 3600 GENK" at bounding box center [88, 238] width 1 height 1
checkbox input "false"
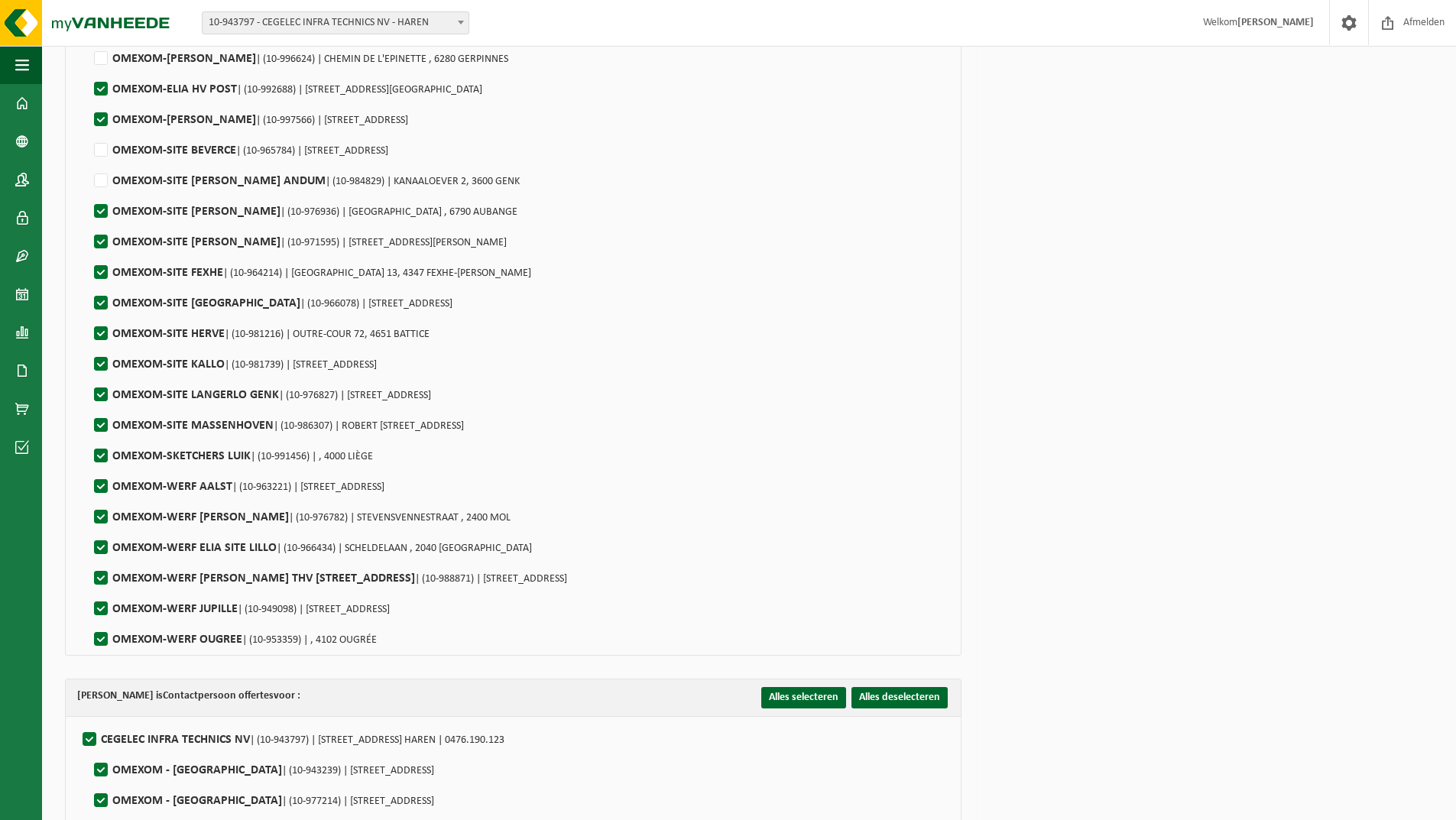
click at [97, 201] on label"] "OMEXOM-SITE ELIA AUBANGE | (10-976936) | RUE DE LA LINALUX , 6790 AUBANGE" at bounding box center [304, 211] width 427 height 23
click at [88, 193] on input "OMEXOM-SITE ELIA AUBANGE | (10-976936) | RUE DE LA LINALUX , 6790 AUBANGE" at bounding box center [88, 192] width 1 height 1
checkbox input "false"
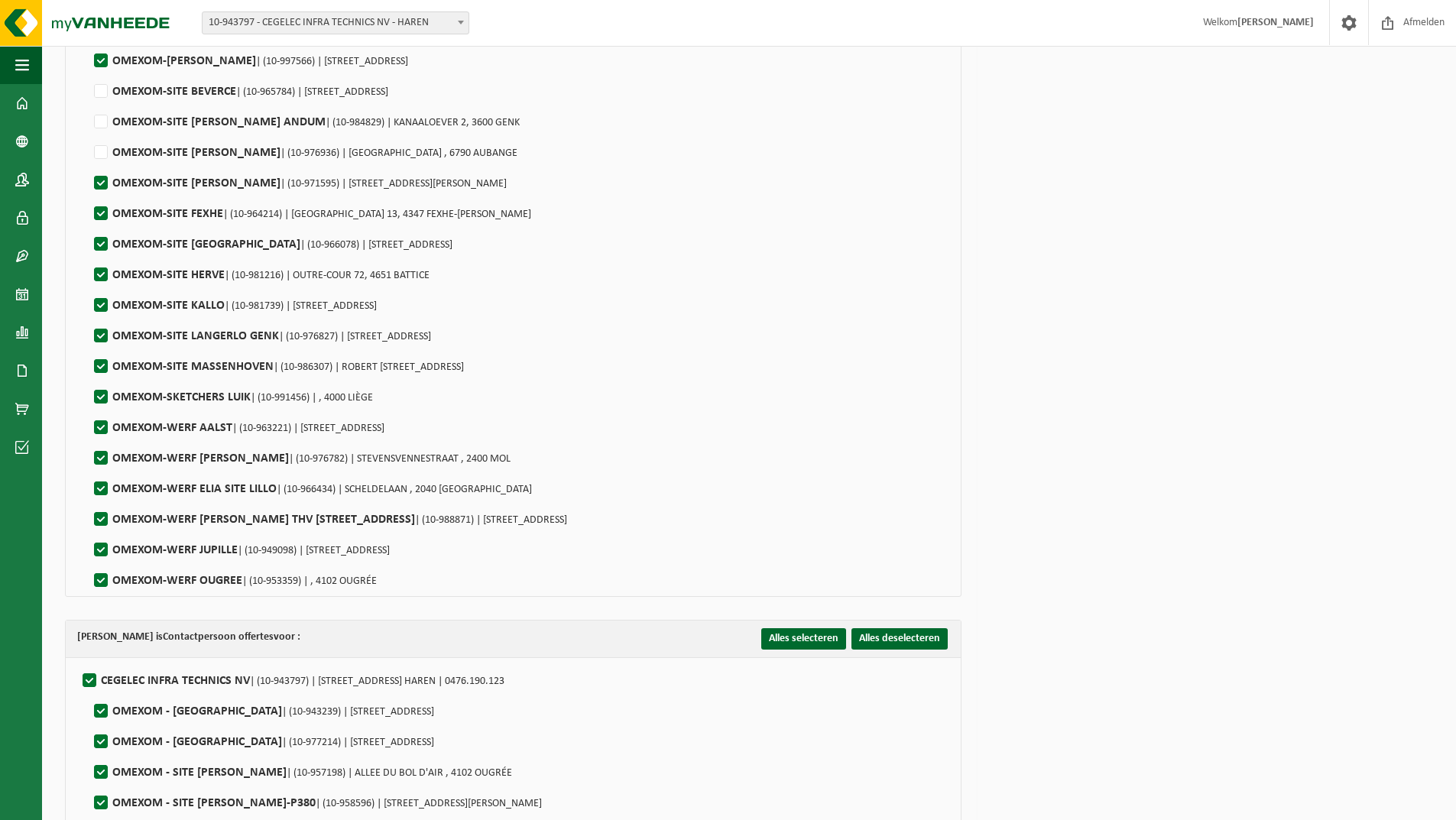
scroll to position [2675, 0]
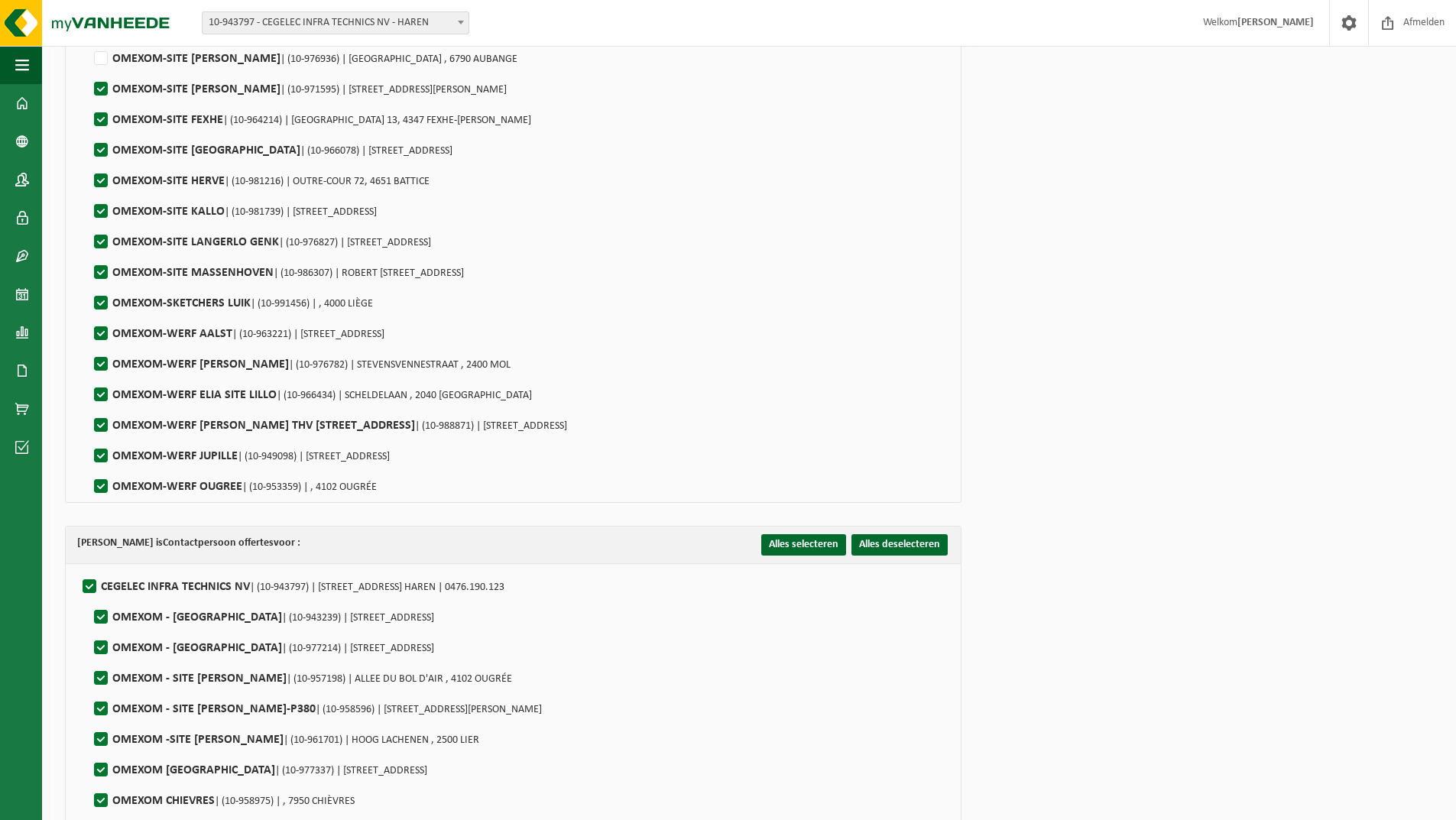
click at [103, 87] on label"] "OMEXOM-SITE ELIA LEVAL SERAING | (10-971595) | RUE DE LA BARRIERE 42, 4100 SERA…" at bounding box center [299, 89] width 415 height 23
click at [88, 70] on input "OMEXOM-SITE ELIA LEVAL SERAING | (10-971595) | RUE DE LA BARRIERE 42, 4100 SERA…" at bounding box center [88, 70] width 1 height 1
checkbox input "false"
click at [103, 115] on label"] "OMEXOM-SITE FEXHE | (10-964214) | RUE DU PERY 13, 4347 FEXHE-LE-HAUT-CLOCHER" at bounding box center [311, 120] width 440 height 23
click at [88, 101] on input "OMEXOM-SITE FEXHE | (10-964214) | RUE DU PERY 13, 4347 FEXHE-LE-HAUT-CLOCHER" at bounding box center [88, 100] width 1 height 1
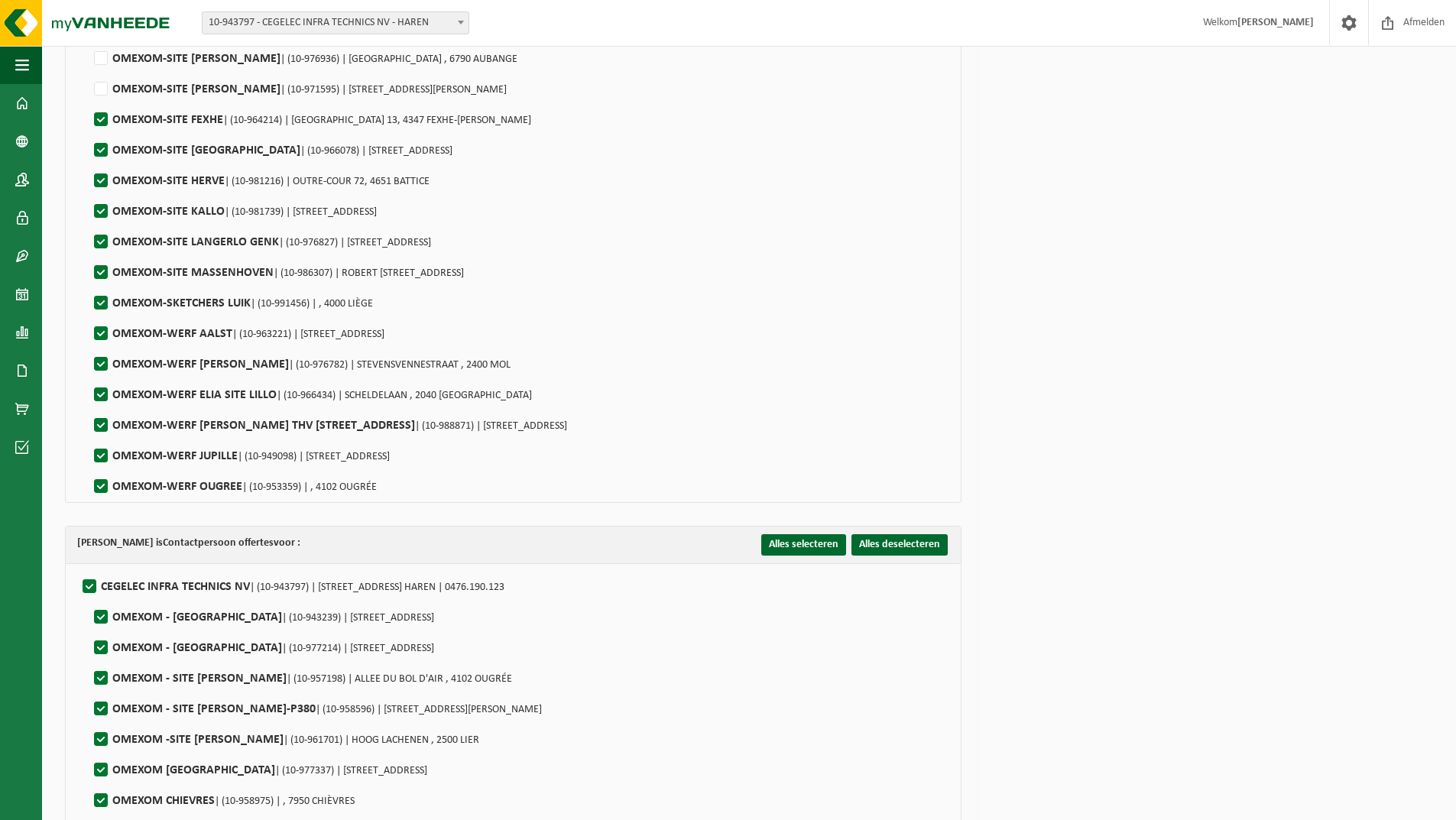
checkbox input "false"
click at [102, 171] on label"] "OMEXOM-SITE HERVE | (10-981216) | OUTRE-COUR 72, 4651 BATTICE" at bounding box center [260, 181] width 338 height 23
click at [88, 162] on input "OMEXOM-SITE HERVE | (10-981216) | OUTRE-COUR 72, 4651 BATTICE" at bounding box center [88, 161] width 1 height 1
checkbox input "false"
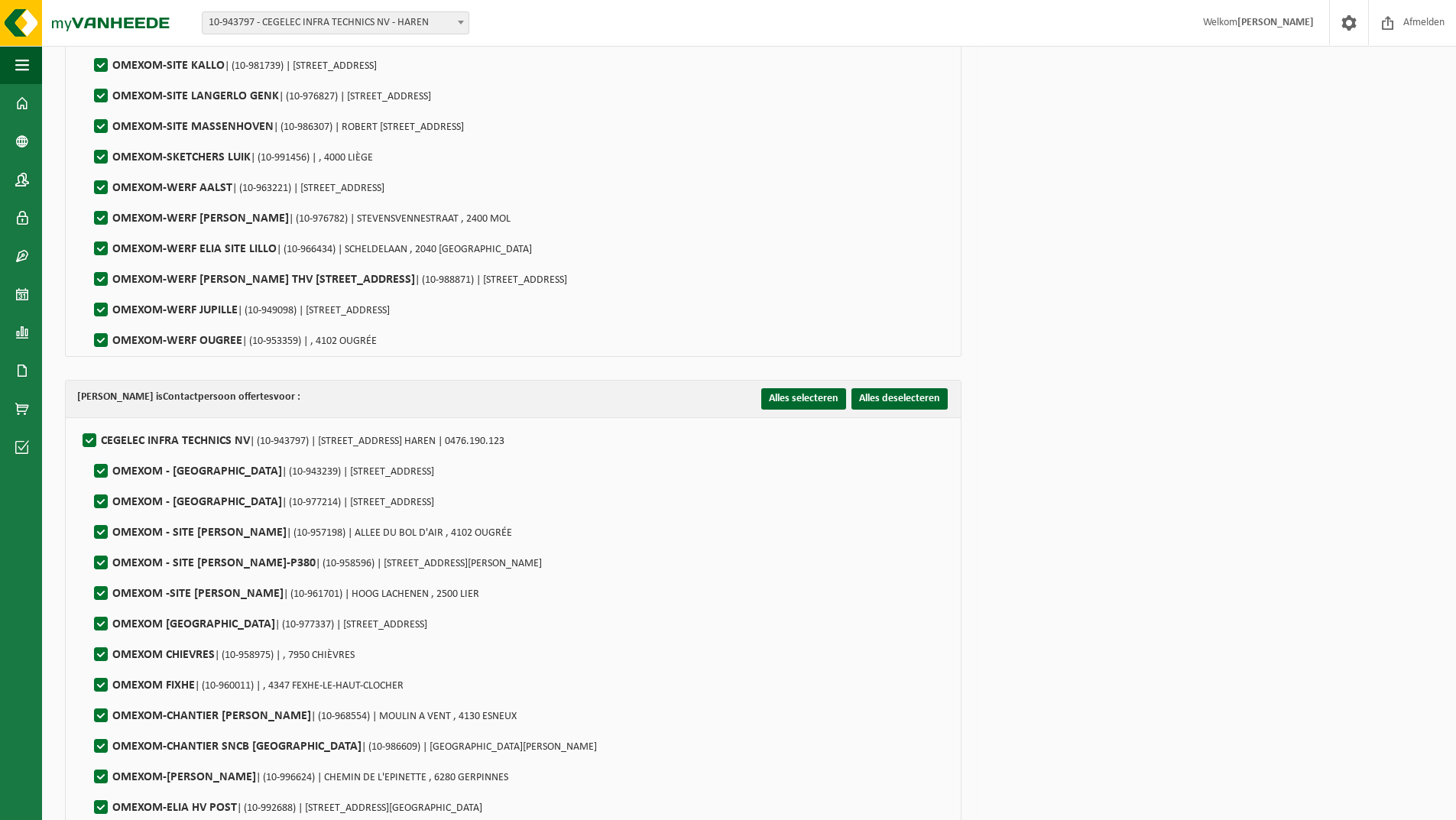
scroll to position [2828, 0]
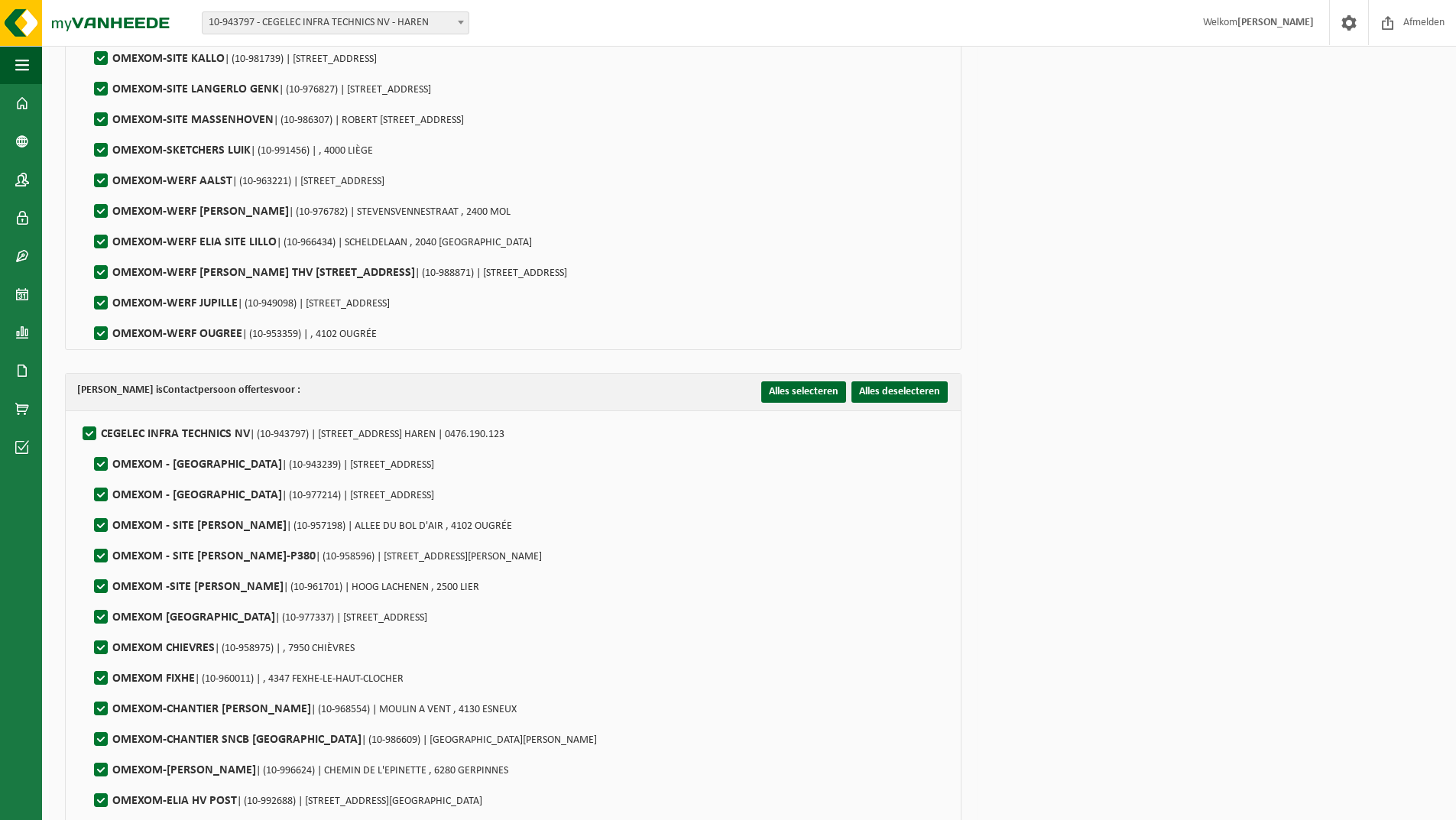
click at [92, 149] on label"] "OMEXOM-SKETCHERS LUIK | (10-991456) | , 4000 LIÈGE" at bounding box center [232, 150] width 282 height 23
click at [88, 131] on input "OMEXOM-SKETCHERS LUIK | (10-991456) | , 4000 LIÈGE" at bounding box center [88, 131] width 1 height 1
checkbox input "false"
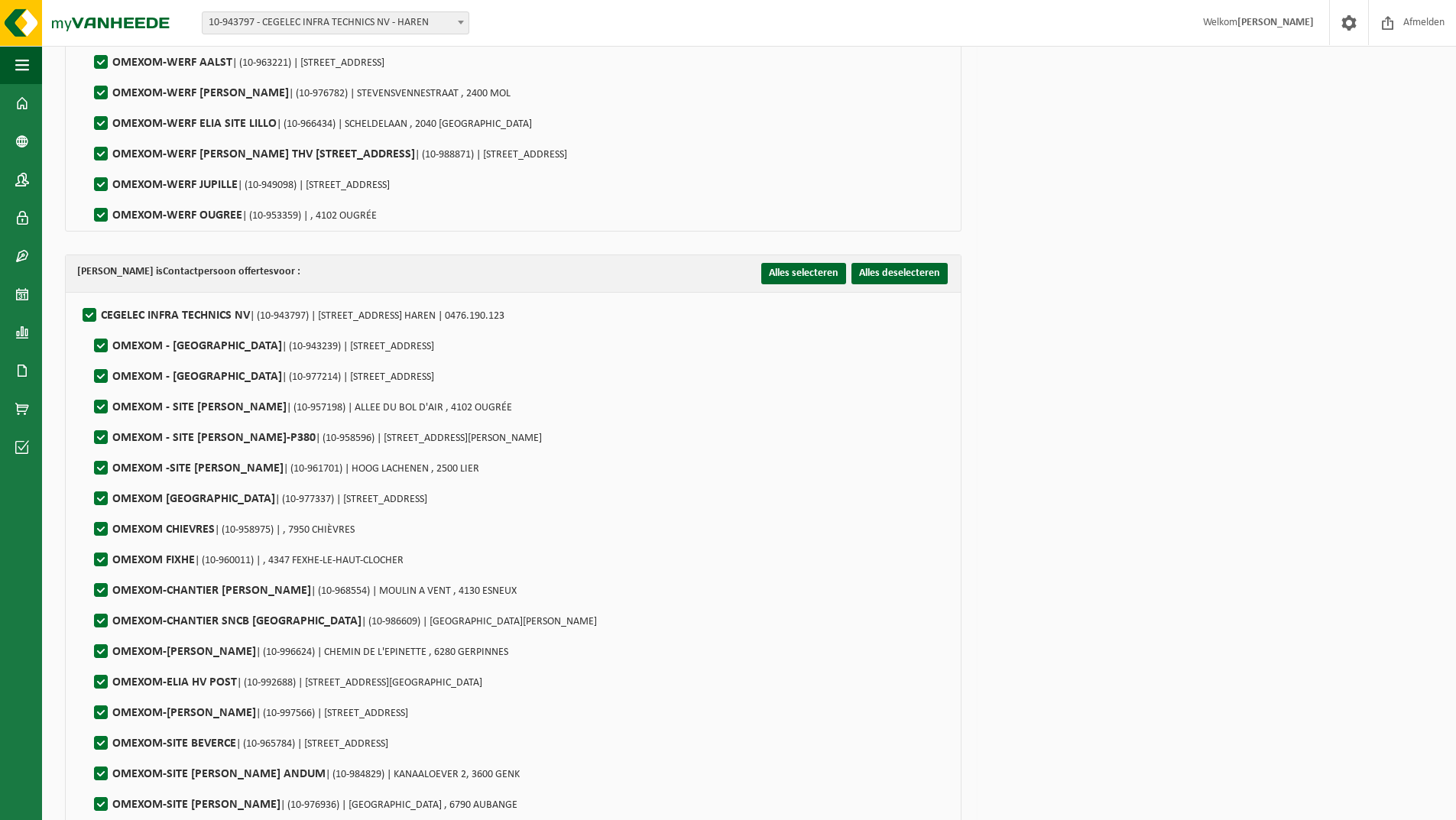
scroll to position [2981, 0]
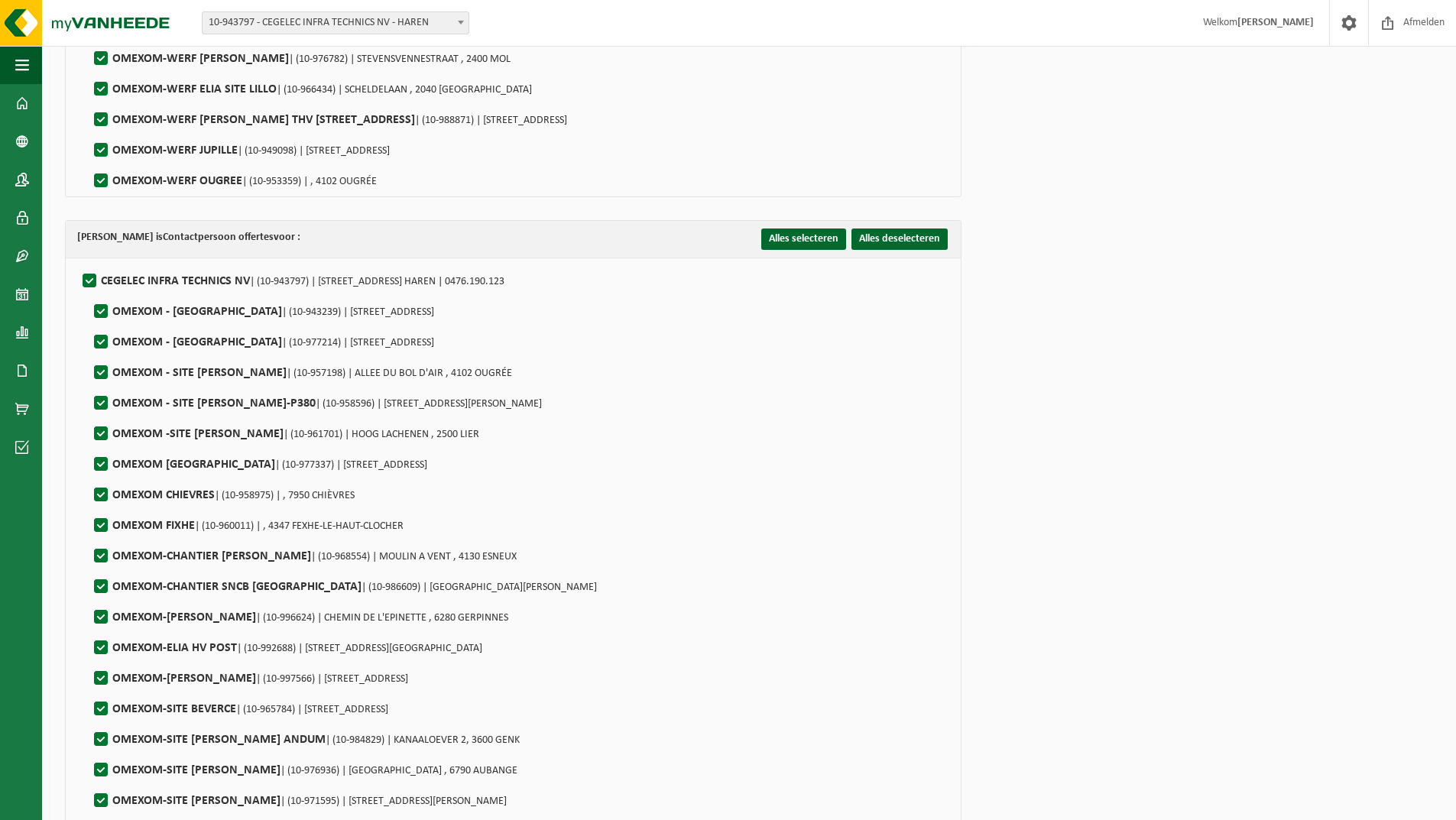
click at [102, 149] on label"] "OMEXOM-WERF JUPILLE | (10-949098) | RUE DE LIEGE 22, 4020 JUPILLE-SUR-MEUSE" at bounding box center [240, 150] width 299 height 23
click at [88, 131] on input "OMEXOM-WERF JUPILLE | (10-949098) | RUE DE LIEGE 22, 4020 JUPILLE-SUR-MEUSE" at bounding box center [88, 131] width 1 height 1
checkbox input "false"
click at [102, 176] on label"] "OMEXOM-WERF OUGREE | (10-953359) | , 4102 OUGRÉE" at bounding box center [233, 181] width 286 height 23
click at [88, 162] on input "OMEXOM-WERF OUGREE | (10-953359) | , 4102 OUGRÉE" at bounding box center [88, 161] width 1 height 1
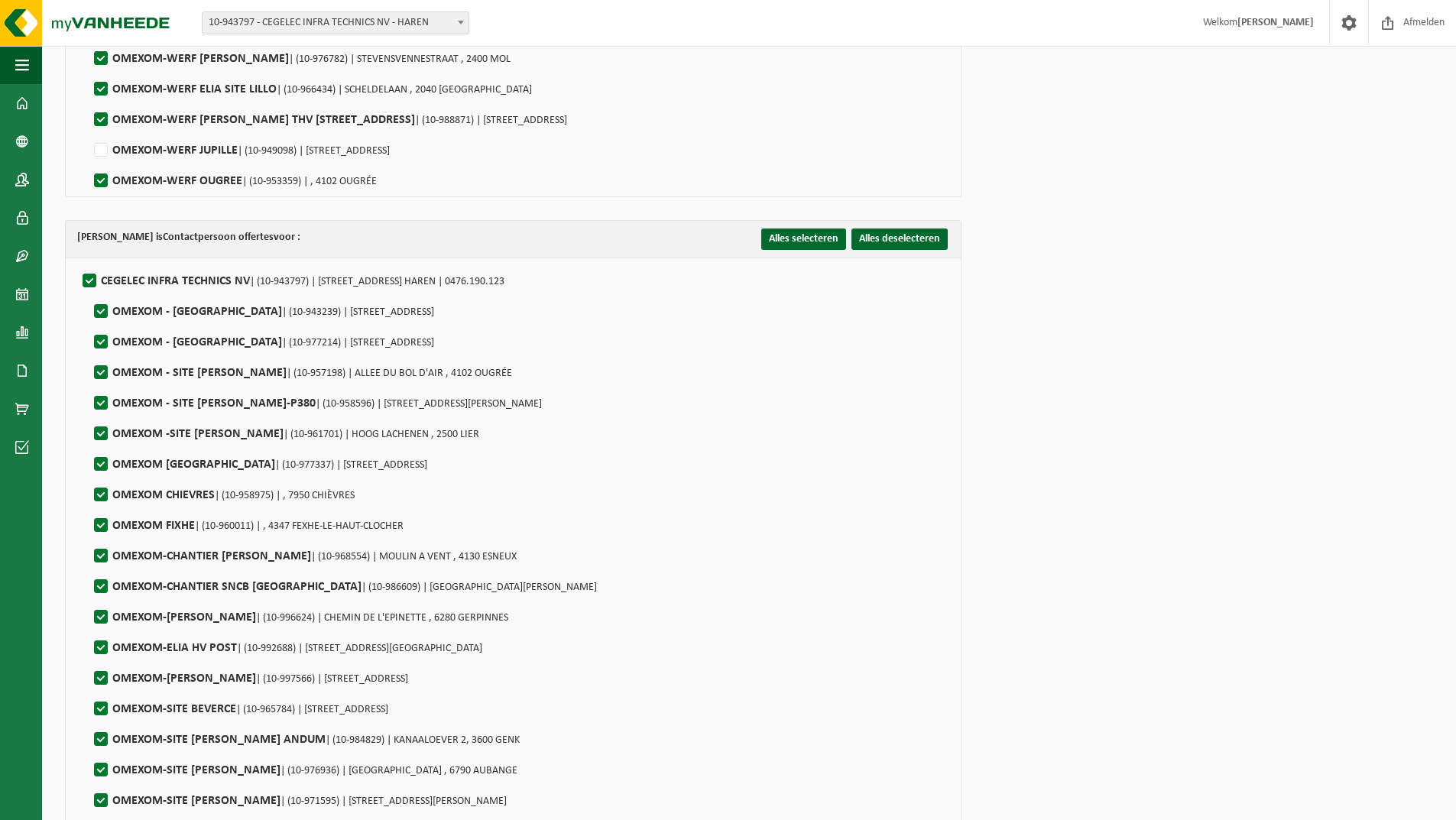
checkbox input "false"
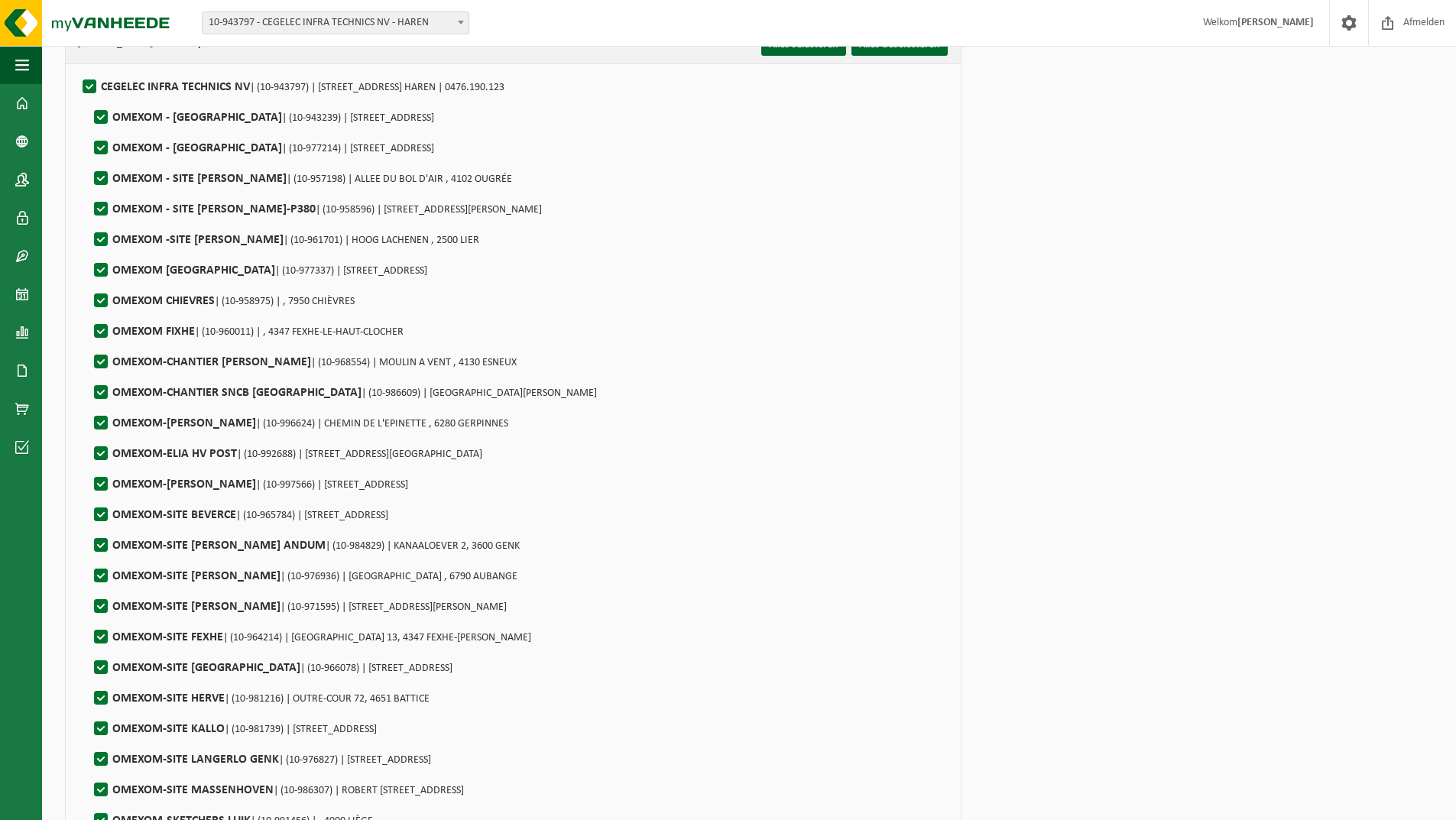
scroll to position [3286, 0]
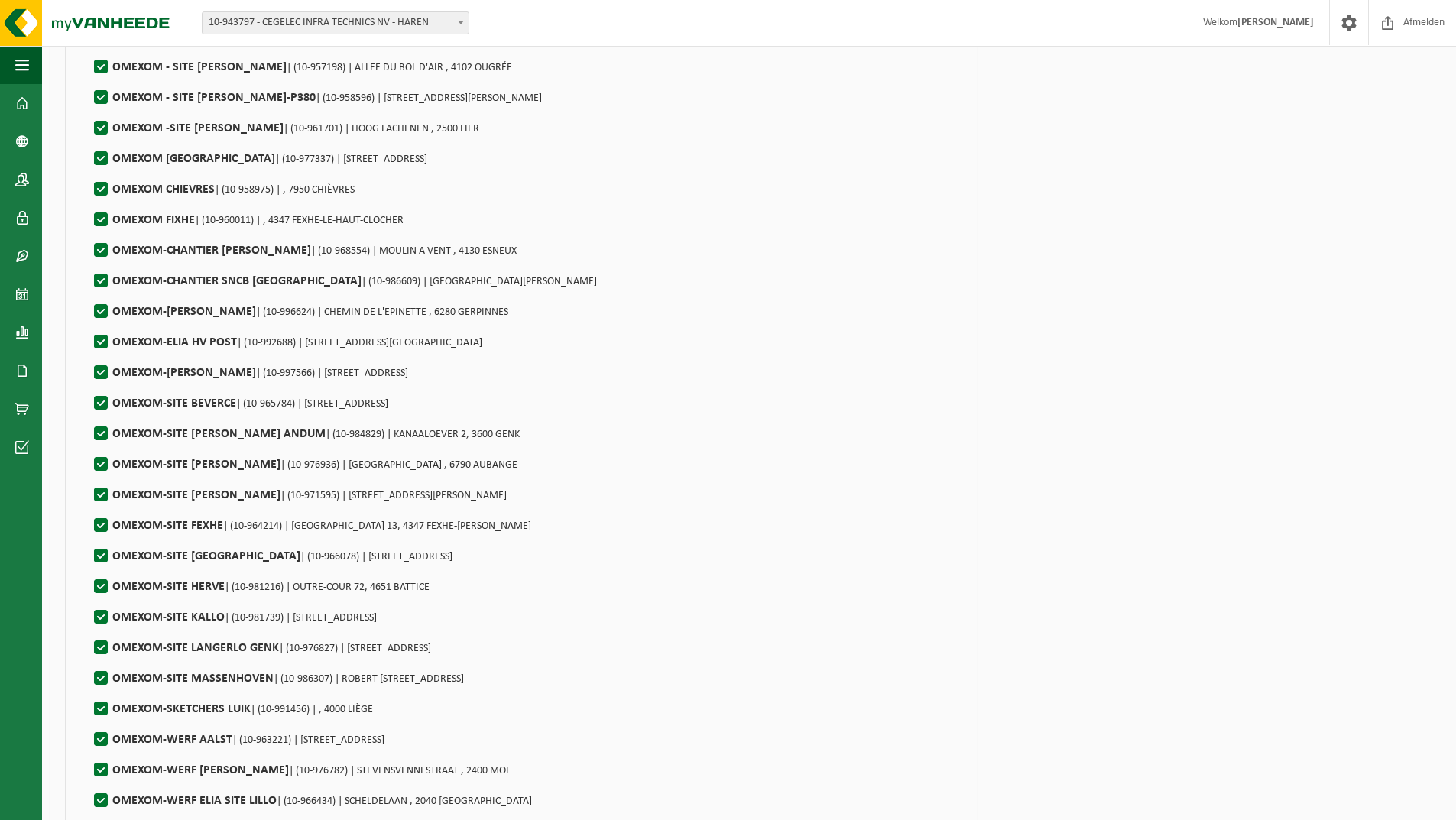
drag, startPoint x: 97, startPoint y: 66, endPoint x: 100, endPoint y: 74, distance: 8.5
click at [97, 66] on label"] "OMEXOM - SITE ELIA OUGREE | (10-957198) | ALLEE DU BOL D'AIR , 4102 OUGRÉE" at bounding box center [301, 67] width 421 height 23
click at [88, 48] on input "OMEXOM - SITE ELIA OUGREE | (10-957198) | ALLEE DU BOL D'AIR , 4102 OUGRÉE" at bounding box center [88, 48] width 1 height 1
checkbox input "false"
click at [102, 96] on label"] "OMEXOM - SITE ELIA RIMIERE-P380 | (10-958596) | RUE BONRY 4, 4121 NEUVILLE-EN-C…" at bounding box center [316, 97] width 451 height 23
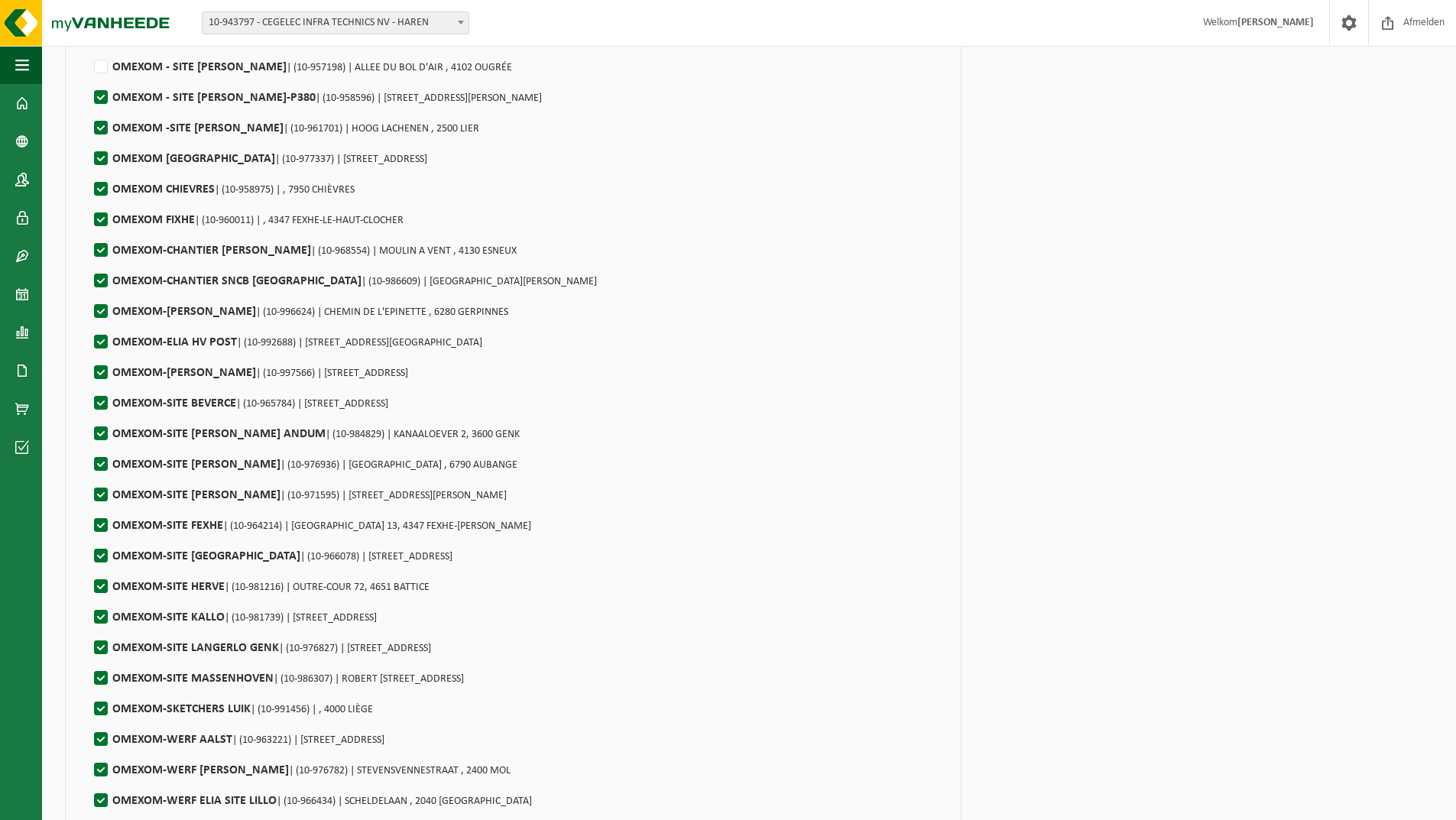
click at [88, 79] on input "OMEXOM - SITE ELIA RIMIERE-P380 | (10-958596) | RUE BONRY 4, 4121 NEUVILLE-EN-C…" at bounding box center [88, 78] width 1 height 1
checkbox input "false"
click at [97, 184] on label"] "OMEXOM CHIEVRES | (10-958975) | , 7950 CHIÈVRES" at bounding box center [222, 189] width 264 height 23
click at [88, 170] on input "OMEXOM CHIEVRES | (10-958975) | , 7950 CHIÈVRES" at bounding box center [88, 170] width 1 height 1
checkbox input "false"
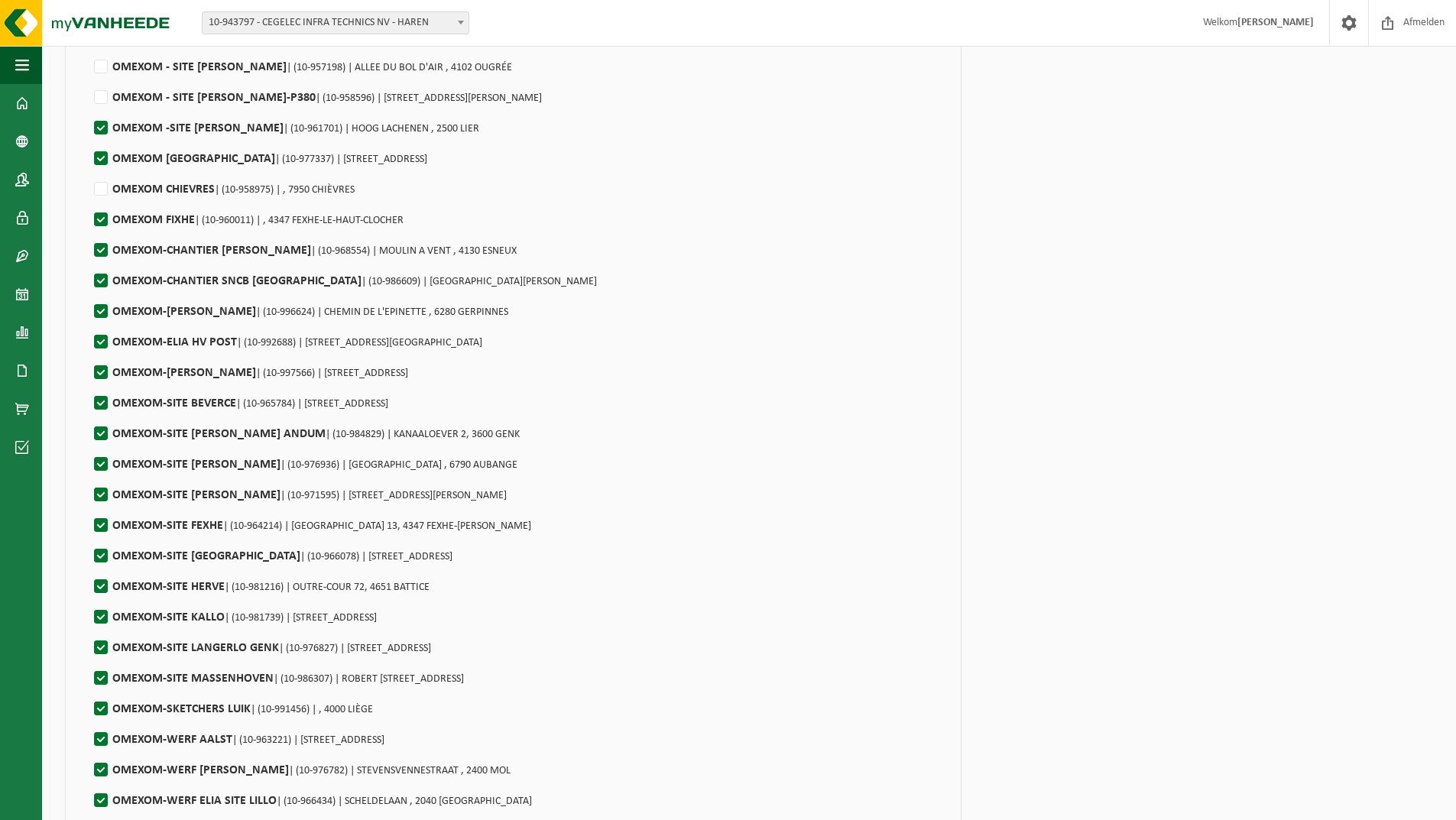
click at [98, 217] on label"] "OMEXOM FIXHE | (10-960011) | , 4347 FEXHE-LE-HAUT-CLOCHER" at bounding box center [247, 220] width 313 height 23
click at [88, 201] on input "OMEXOM FIXHE | (10-960011) | , 4347 FEXHE-LE-HAUT-CLOCHER" at bounding box center [88, 200] width 1 height 1
checkbox input "false"
click at [106, 246] on label"] "OMEXOM-CHANTIER ELIA ESNEU | (10-968554) | MOULIN A VENT , 4130 ESNEUX" at bounding box center [303, 250] width 426 height 23
click at [88, 232] on input "OMEXOM-CHANTIER ELIA ESNEU | (10-968554) | MOULIN A VENT , 4130 ESNEUX" at bounding box center [88, 231] width 1 height 1
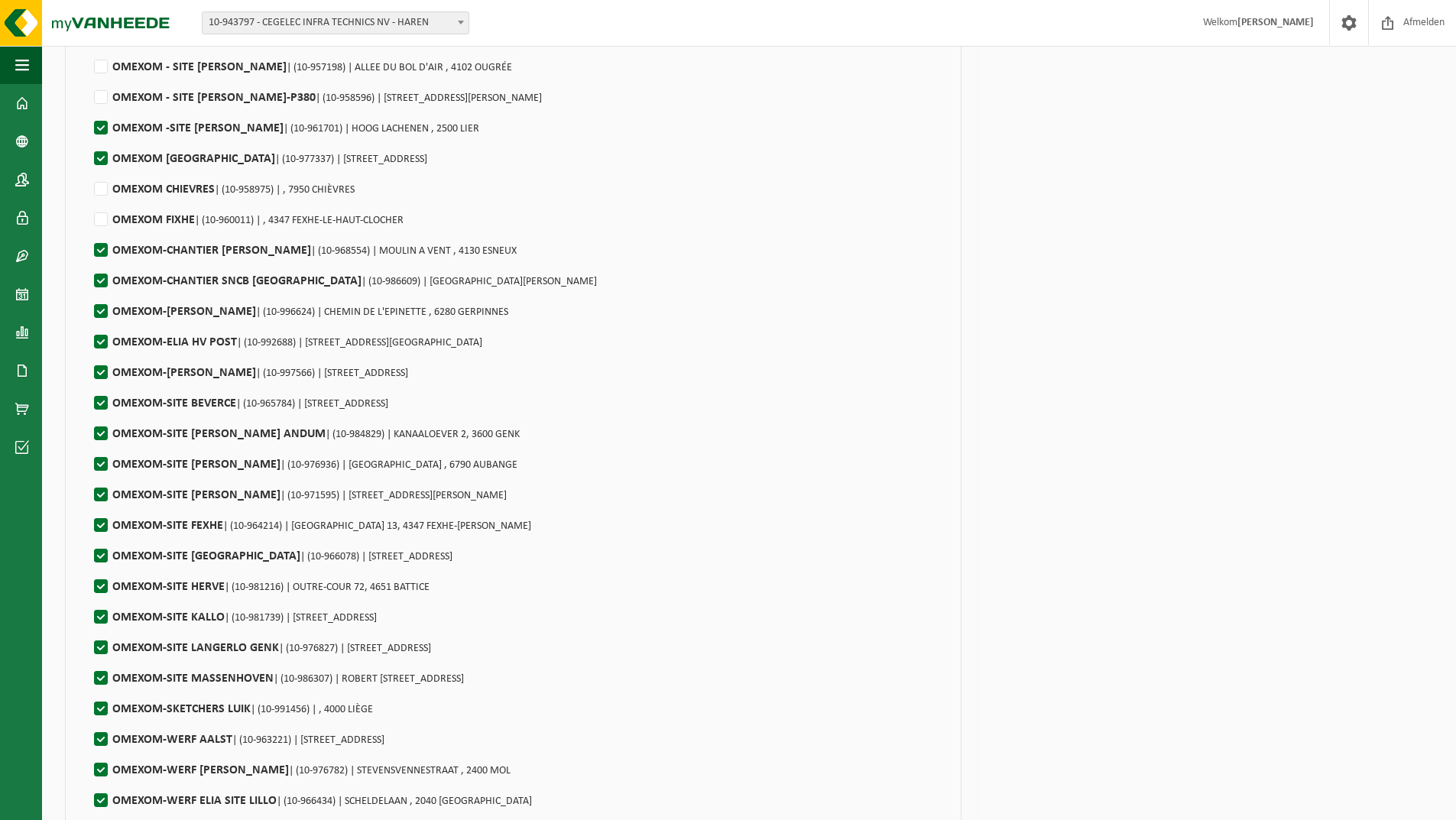
checkbox input "false"
click at [103, 273] on label"] "OMEXOM-CHANTIER SNCB NAMUR | (10-986609) | RUE HENRI BLES , 5000 NAMUR" at bounding box center [344, 280] width 506 height 23
click at [88, 262] on input "OMEXOM-CHANTIER SNCB NAMUR | (10-986609) | RUE HENRI BLES , 5000 NAMUR" at bounding box center [88, 261] width 1 height 1
checkbox input "false"
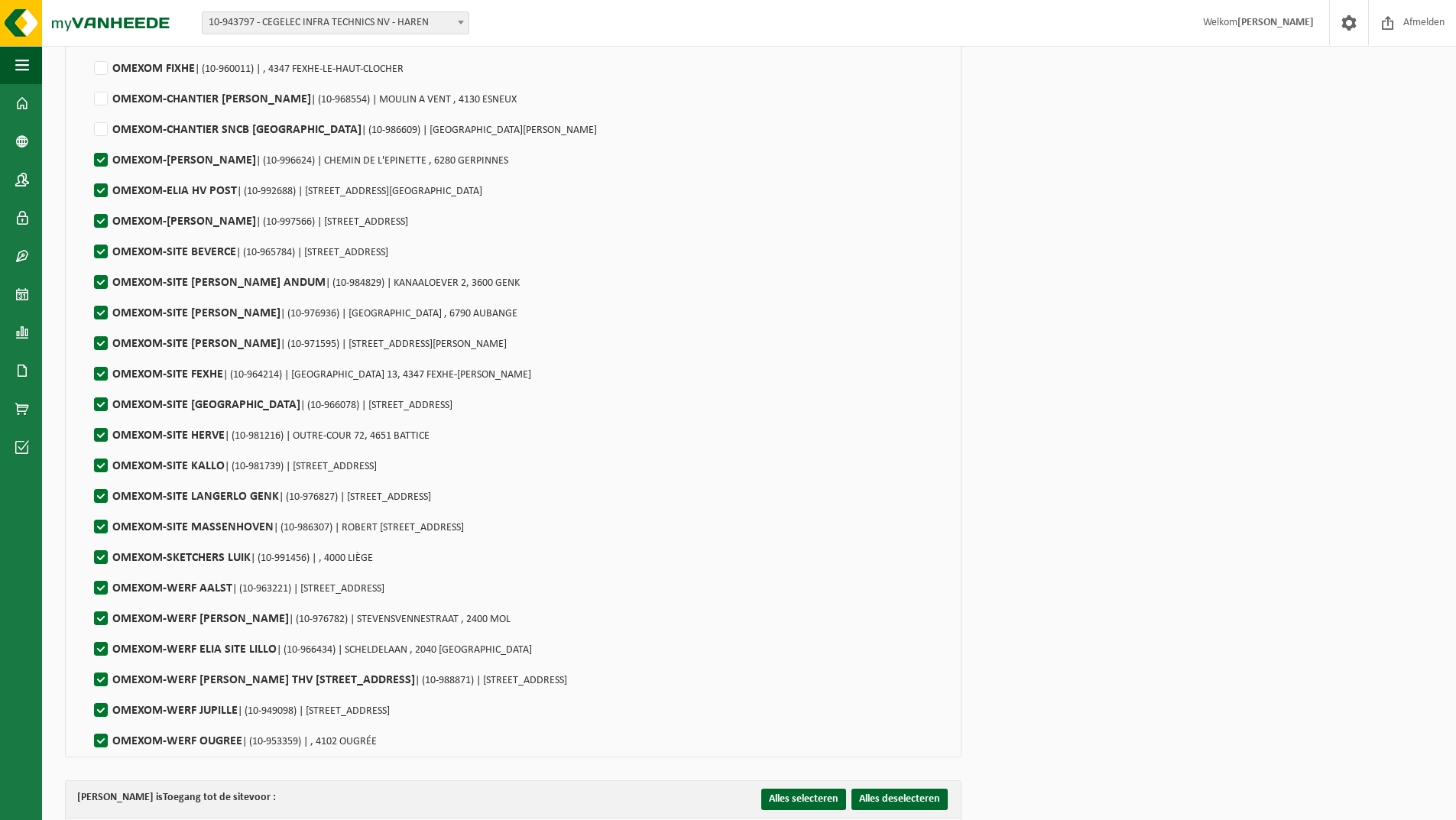
scroll to position [3439, 0]
click at [98, 156] on label"] "OMEXOM-ELIA GERPINNES | (10-996624) | CHEMIN DE L'EPINETTE , 6280 GERPINNES" at bounding box center [300, 158] width 417 height 23
click at [88, 140] on input "OMEXOM-ELIA GERPINNES | (10-996624) | CHEMIN DE L'EPINETTE , 6280 GERPINNES" at bounding box center [88, 139] width 1 height 1
checkbox input "false"
click at [102, 248] on label"] "OMEXOM-SITE BEVERCE | (10-965784) | ROUTE DE BEVERCE 24, 4960 BEVERCÉ" at bounding box center [239, 250] width 297 height 23
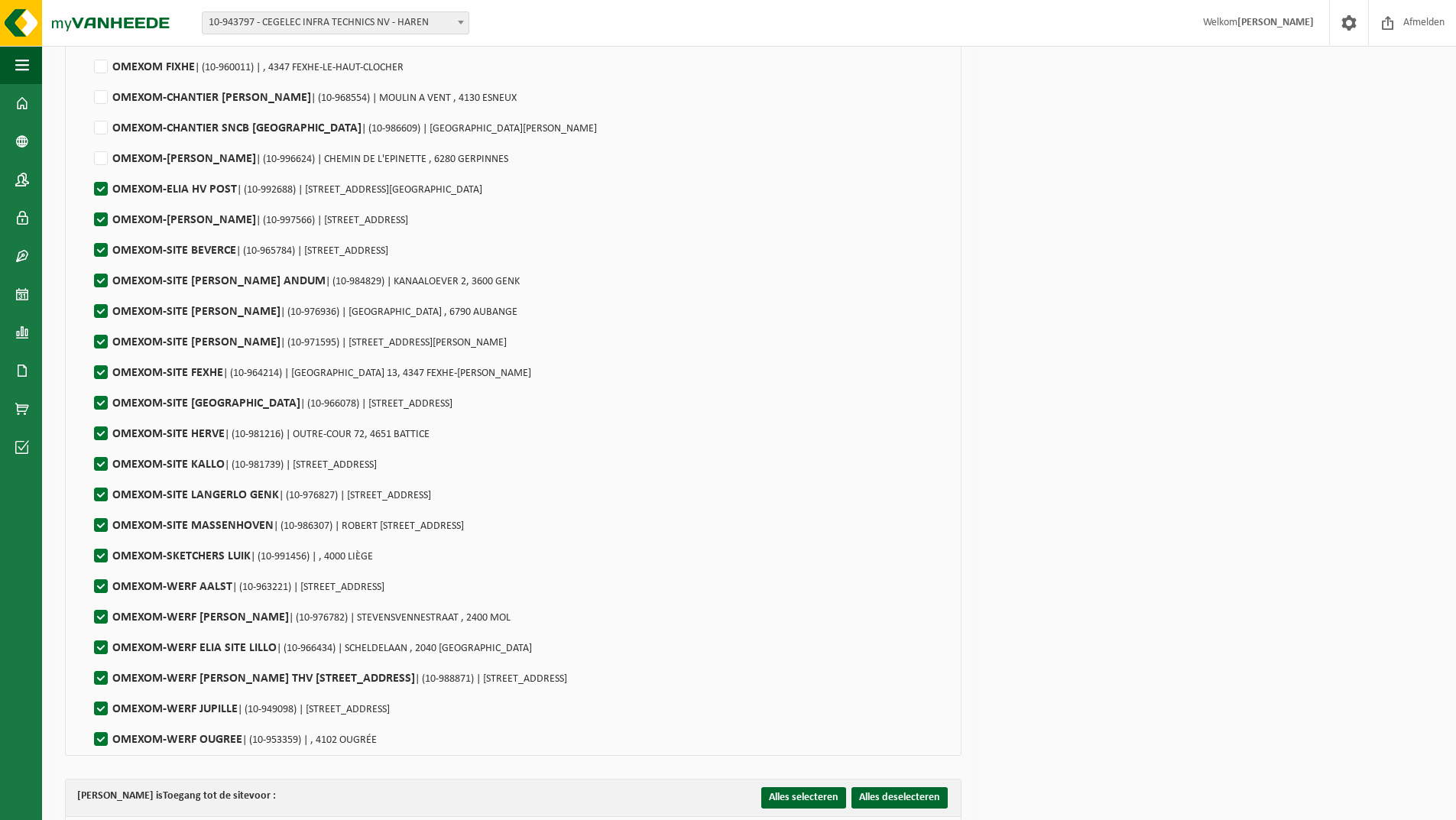
click at [88, 232] on input "OMEXOM-SITE BEVERCE | (10-965784) | ROUTE DE BEVERCE 24, 4960 BEVERCÉ" at bounding box center [88, 231] width 1 height 1
checkbox input "false"
click at [102, 278] on label"] "OMEXOM-SITE ELIA ANDUM | (10-984829) | KANAALOEVER 2, 3600 GENK" at bounding box center [305, 280] width 428 height 23
click at [88, 262] on input "OMEXOM-SITE ELIA ANDUM | (10-984829) | KANAALOEVER 2, 3600 GENK" at bounding box center [88, 261] width 1 height 1
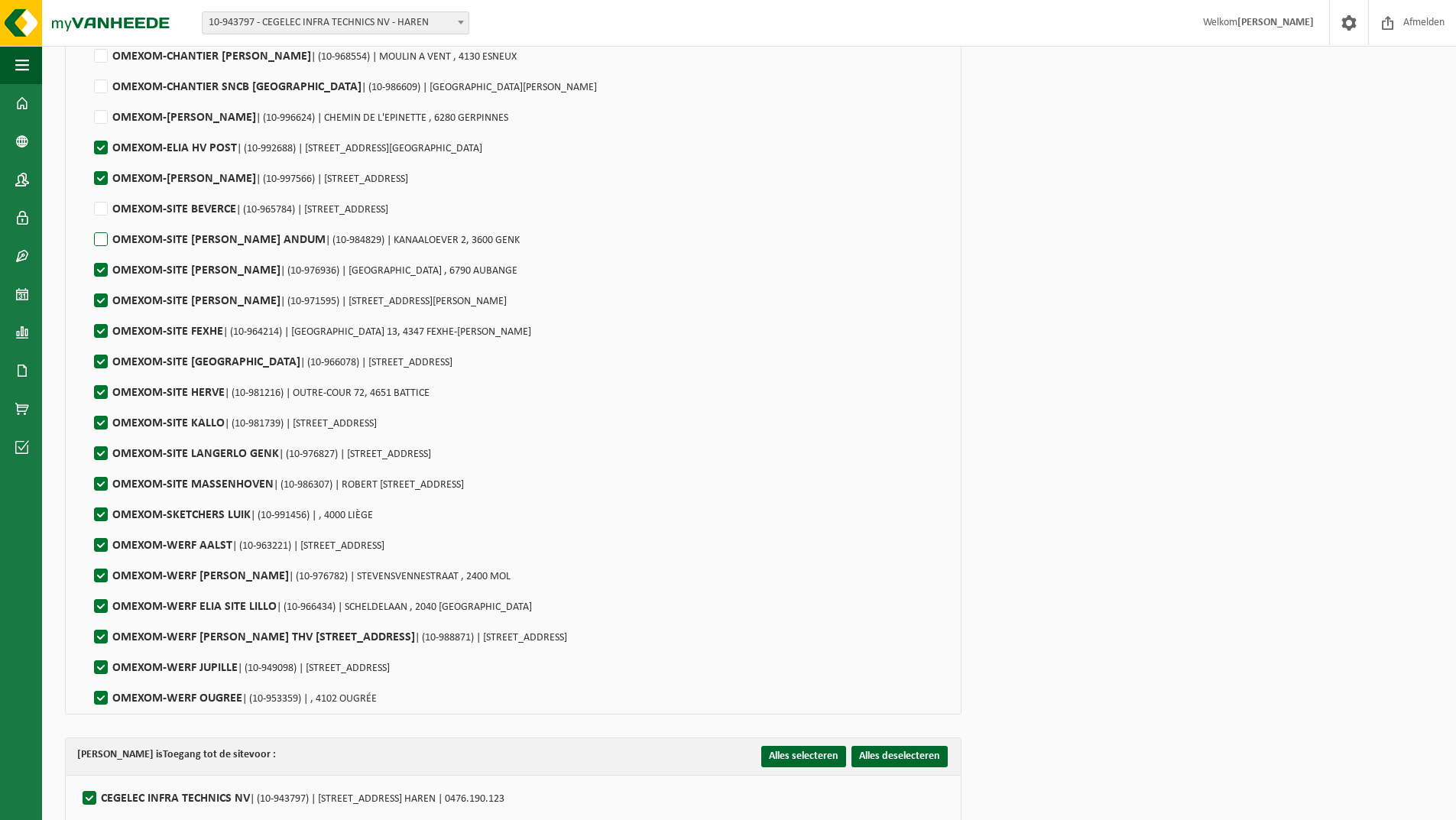
scroll to position [3516, 0]
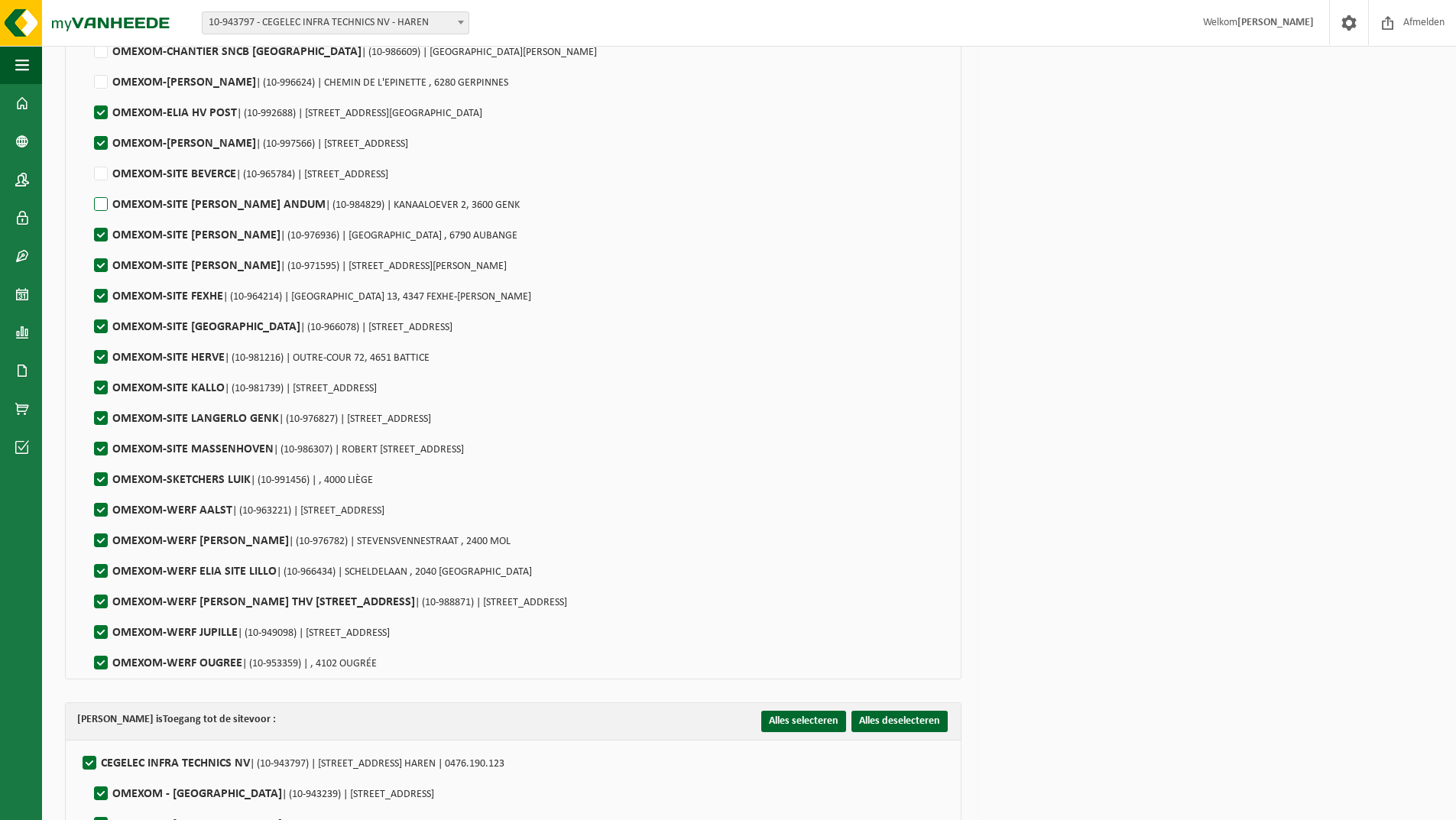
click at [105, 199] on label"] "OMEXOM-SITE ELIA ANDUM | (10-984829) | KANAALOEVER 2, 3600 GENK" at bounding box center [305, 204] width 428 height 23
click at [88, 186] on input "OMEXOM-SITE ELIA ANDUM | (10-984829) | KANAALOEVER 2, 3600 GENK" at bounding box center [88, 185] width 1 height 1
checkbox input "true"
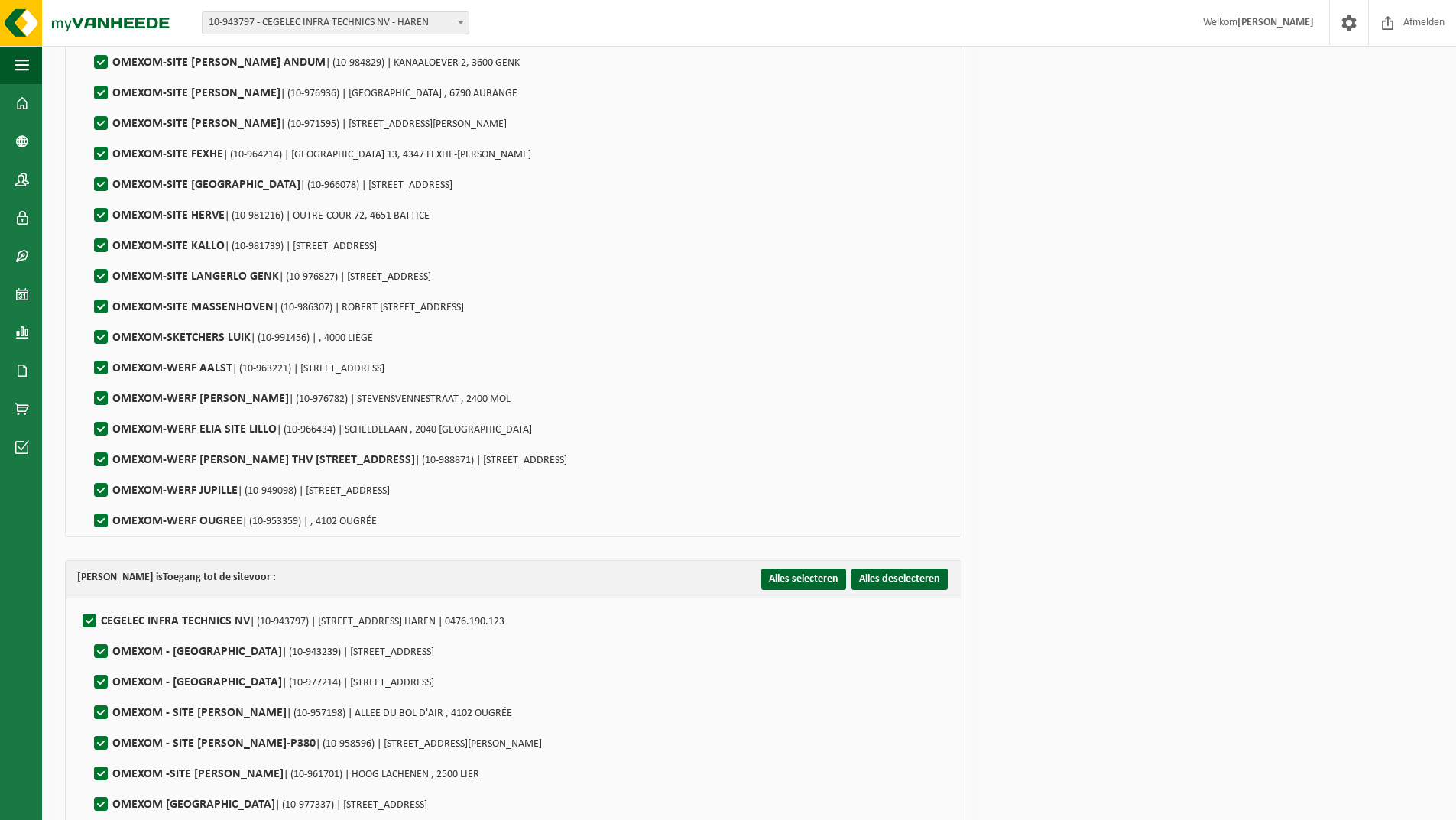
scroll to position [3669, 0]
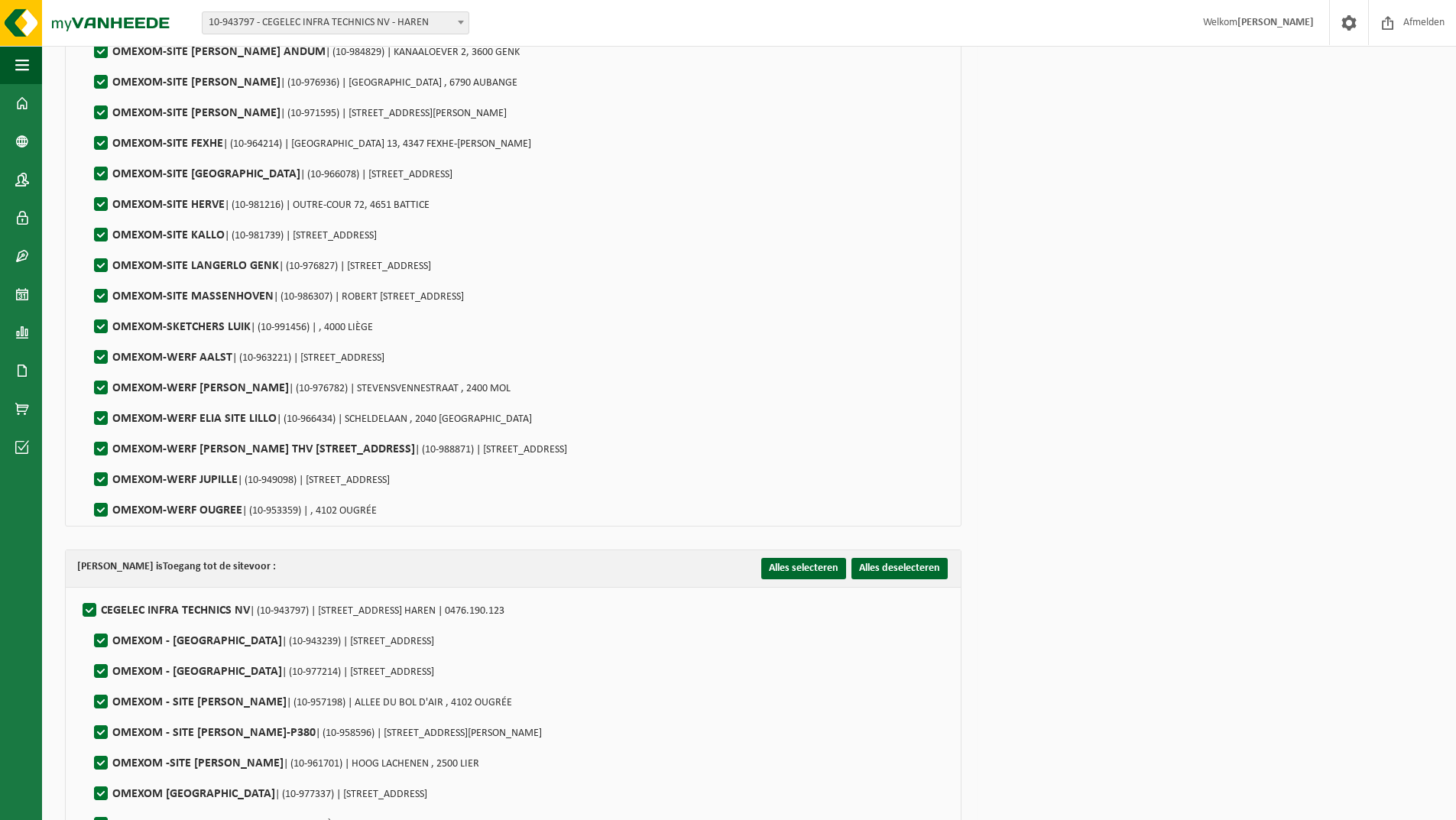
click at [102, 83] on label"] "OMEXOM-SITE ELIA AUBANGE | (10-976936) | RUE DE LA LINALUX , 6790 AUBANGE" at bounding box center [304, 82] width 427 height 23
click at [88, 63] on input "OMEXOM-SITE ELIA AUBANGE | (10-976936) | RUE DE LA LINALUX , 6790 AUBANGE" at bounding box center [88, 63] width 1 height 1
checkbox input "false"
click at [105, 111] on label"] "OMEXOM-SITE ELIA LEVAL SERAING | (10-971595) | RUE DE LA BARRIERE 42, 4100 SERA…" at bounding box center [299, 113] width 415 height 23
click at [88, 94] on input "OMEXOM-SITE ELIA LEVAL SERAING | (10-971595) | RUE DE LA BARRIERE 42, 4100 SERA…" at bounding box center [88, 93] width 1 height 1
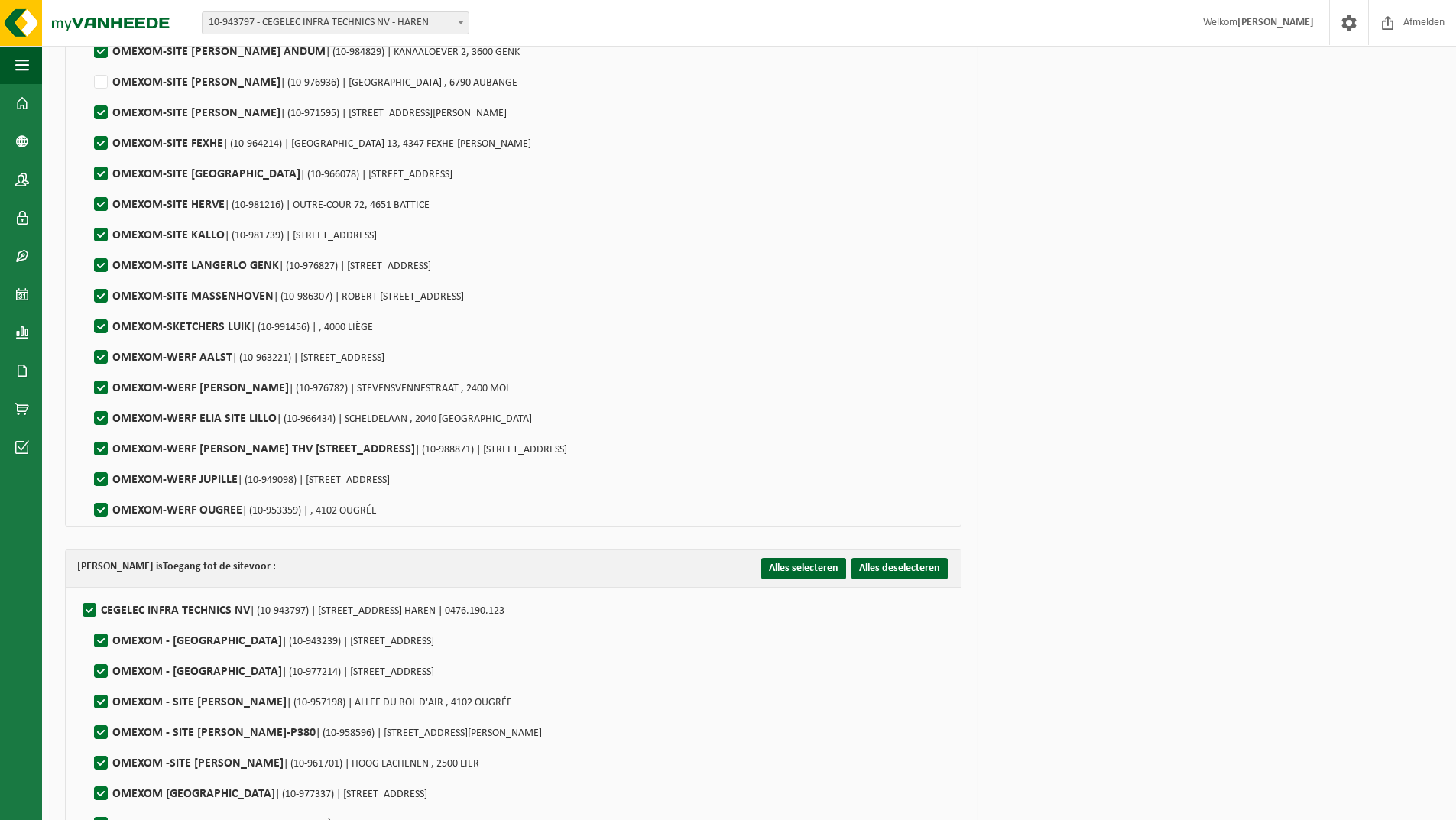
checkbox input "false"
click at [107, 143] on label"] "OMEXOM-SITE FEXHE | (10-964214) | RUE DU PERY 13, 4347 FEXHE-LE-HAUT-CLOCHER" at bounding box center [311, 143] width 440 height 23
click at [88, 125] on input "OMEXOM-SITE FEXHE | (10-964214) | RUE DU PERY 13, 4347 FEXHE-LE-HAUT-CLOCHER" at bounding box center [88, 124] width 1 height 1
checkbox input "false"
click at [97, 199] on label"] "OMEXOM-SITE HERVE | (10-981216) | OUTRE-COUR 72, 4651 BATTICE" at bounding box center [260, 204] width 338 height 23
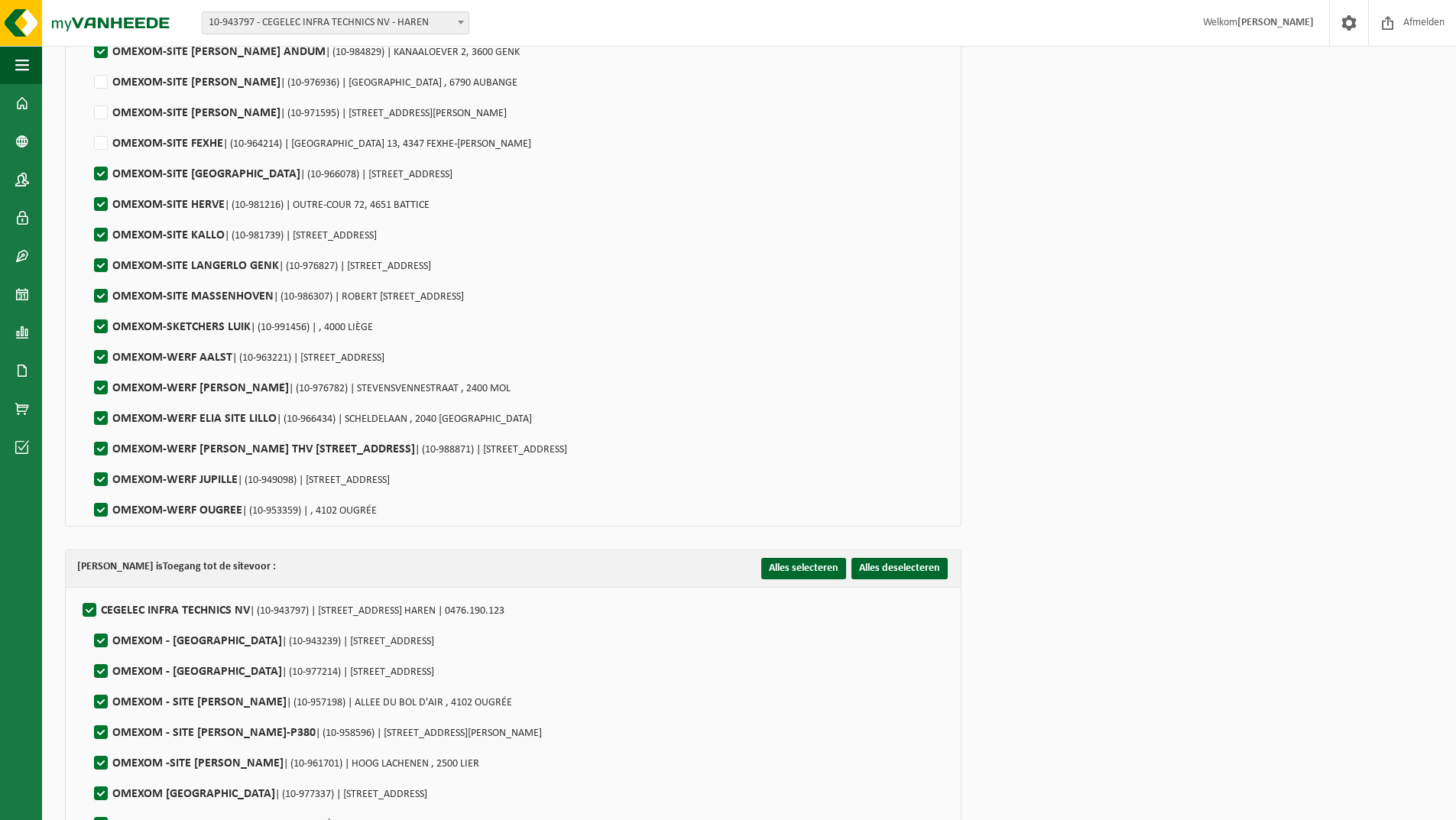
click at [88, 186] on input "OMEXOM-SITE HERVE | (10-981216) | OUTRE-COUR 72, 4651 BATTICE" at bounding box center [88, 185] width 1 height 1
checkbox input "false"
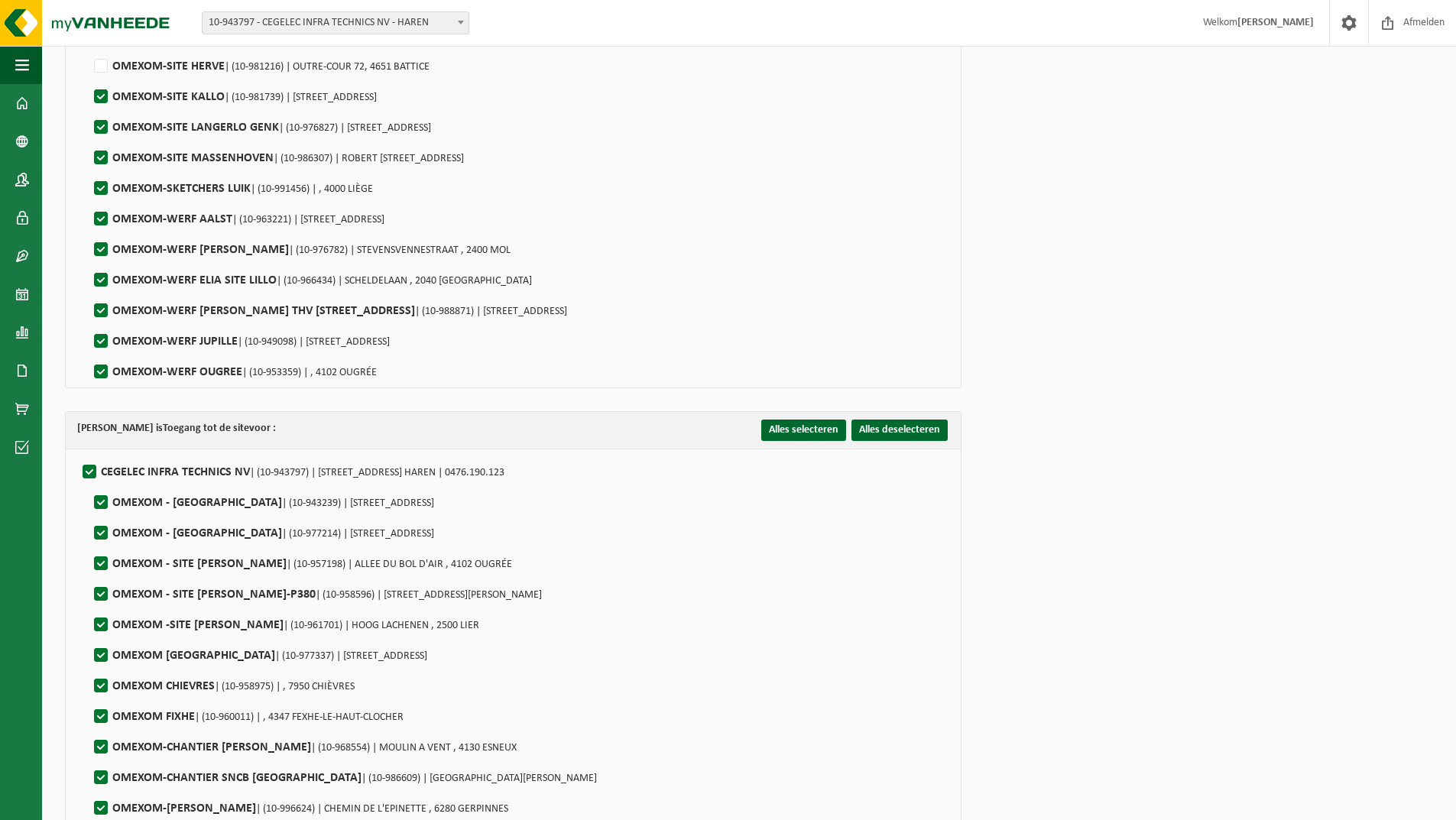
scroll to position [3821, 0]
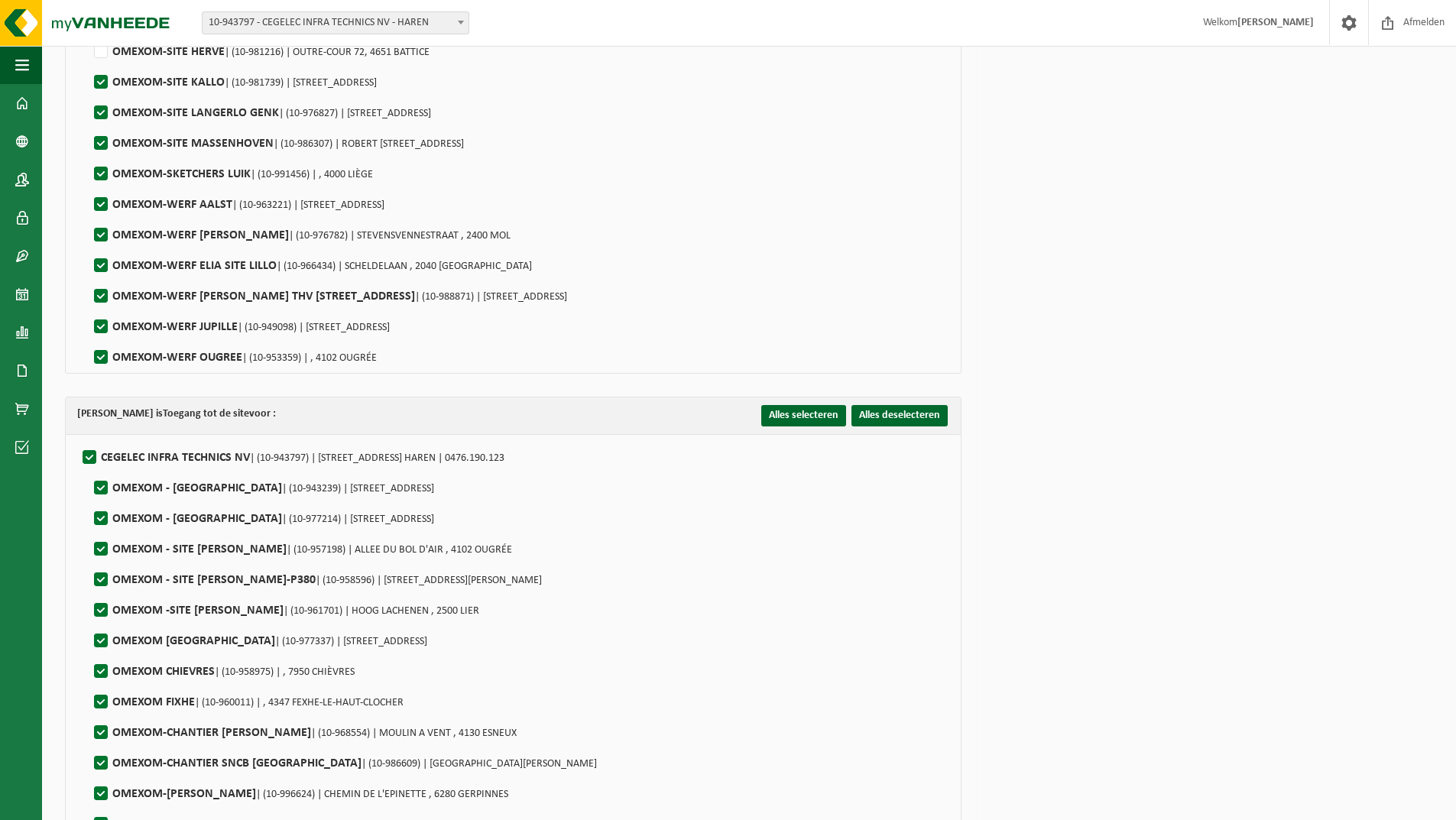
click at [99, 172] on label"] "OMEXOM-SKETCHERS LUIK | (10-991456) | , 4000 LIÈGE" at bounding box center [232, 174] width 282 height 23
click at [88, 155] on input "OMEXOM-SKETCHERS LUIK | (10-991456) | , 4000 LIÈGE" at bounding box center [88, 154] width 1 height 1
checkbox input "false"
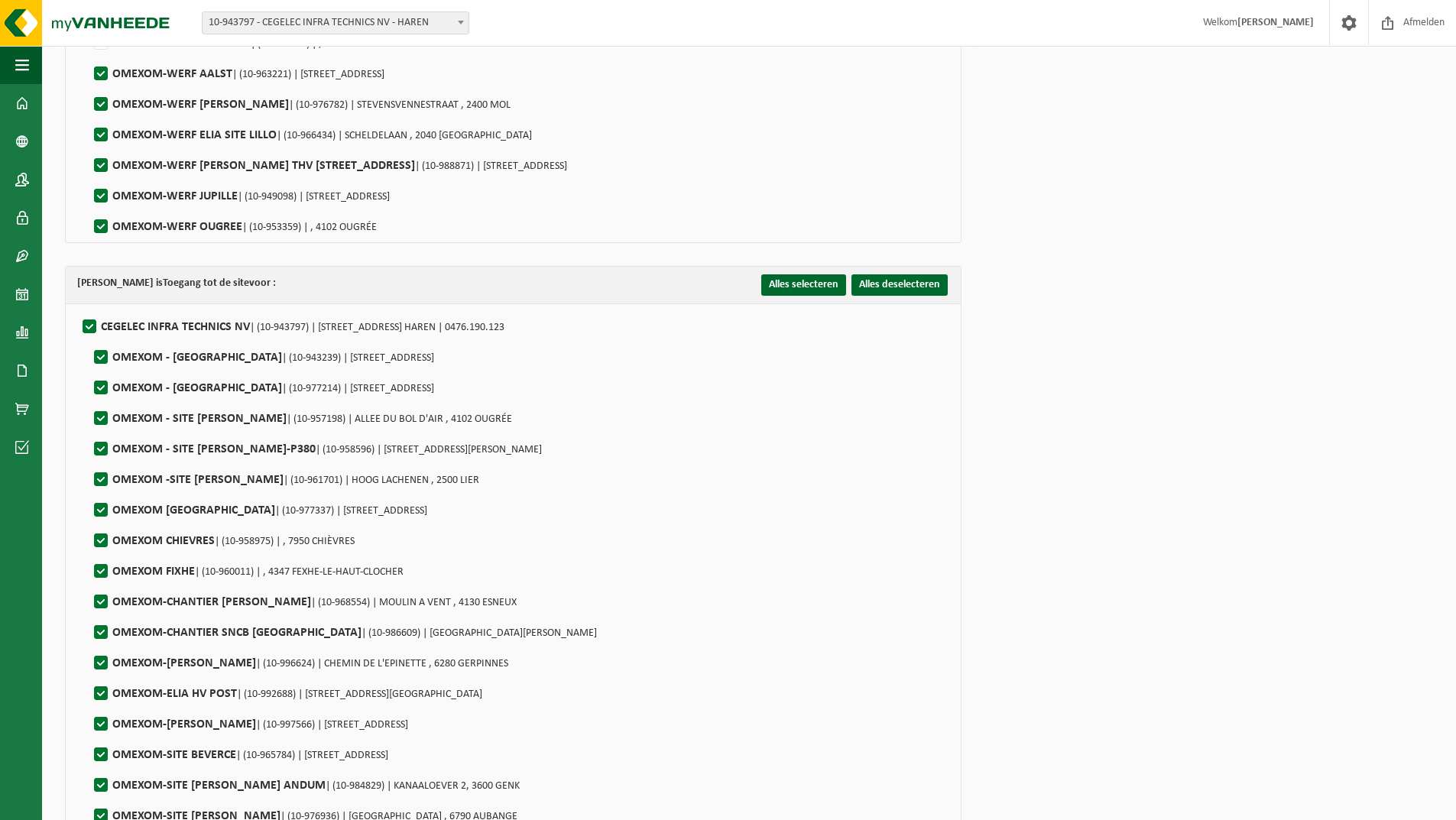
scroll to position [3974, 0]
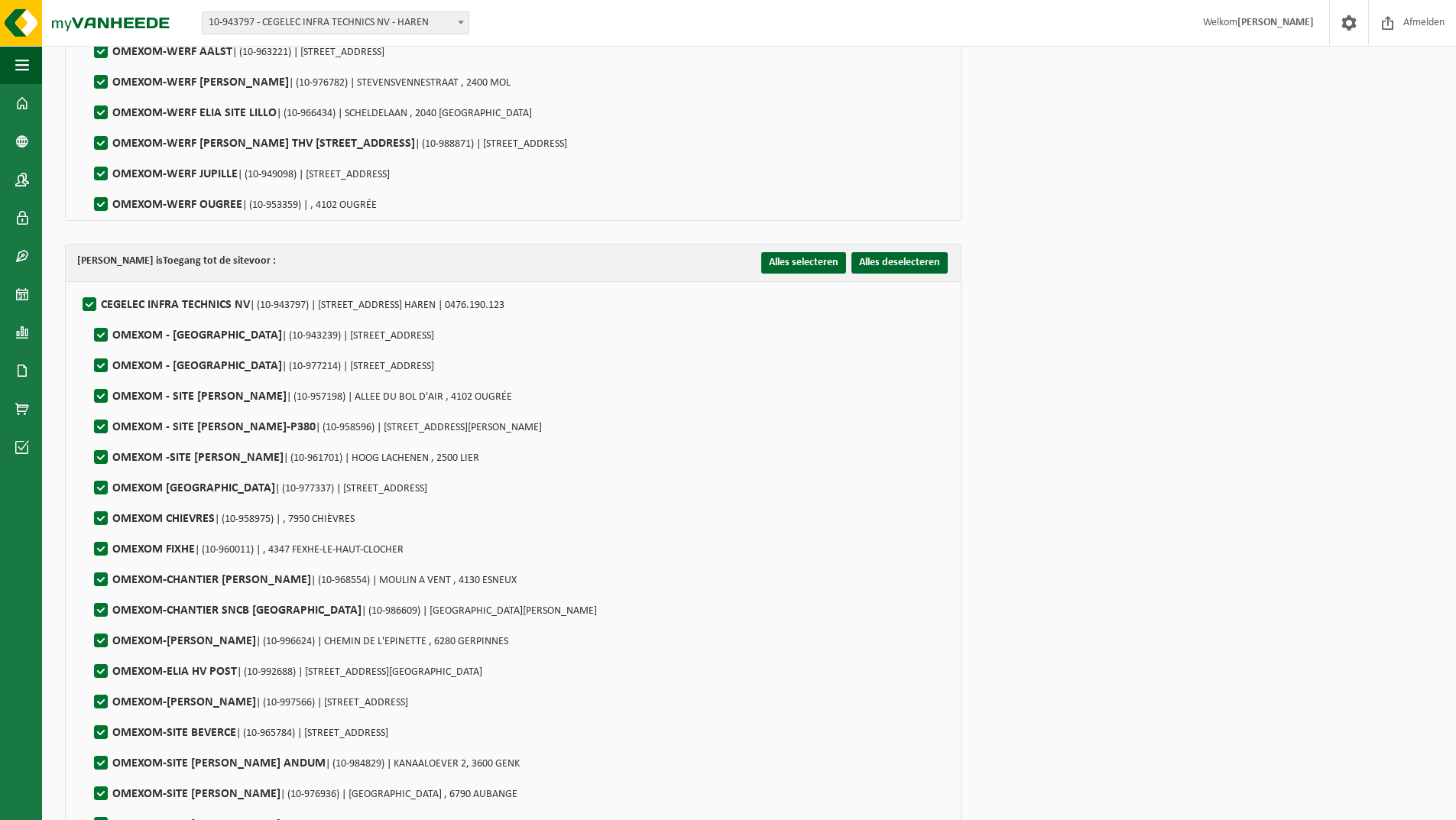
click at [97, 172] on label"] "OMEXOM-WERF JUPILLE | (10-949098) | RUE DE LIEGE 22, 4020 JUPILLE-SUR-MEUSE" at bounding box center [240, 174] width 299 height 23
click at [88, 155] on input "OMEXOM-WERF JUPILLE | (10-949098) | RUE DE LIEGE 22, 4020 JUPILLE-SUR-MEUSE" at bounding box center [88, 154] width 1 height 1
checkbox input "false"
click at [97, 198] on label"] "OMEXOM-WERF OUGREE | (10-953359) | , 4102 OUGRÉE" at bounding box center [233, 204] width 286 height 23
click at [88, 186] on input "OMEXOM-WERF OUGREE | (10-953359) | , 4102 OUGRÉE" at bounding box center [88, 185] width 1 height 1
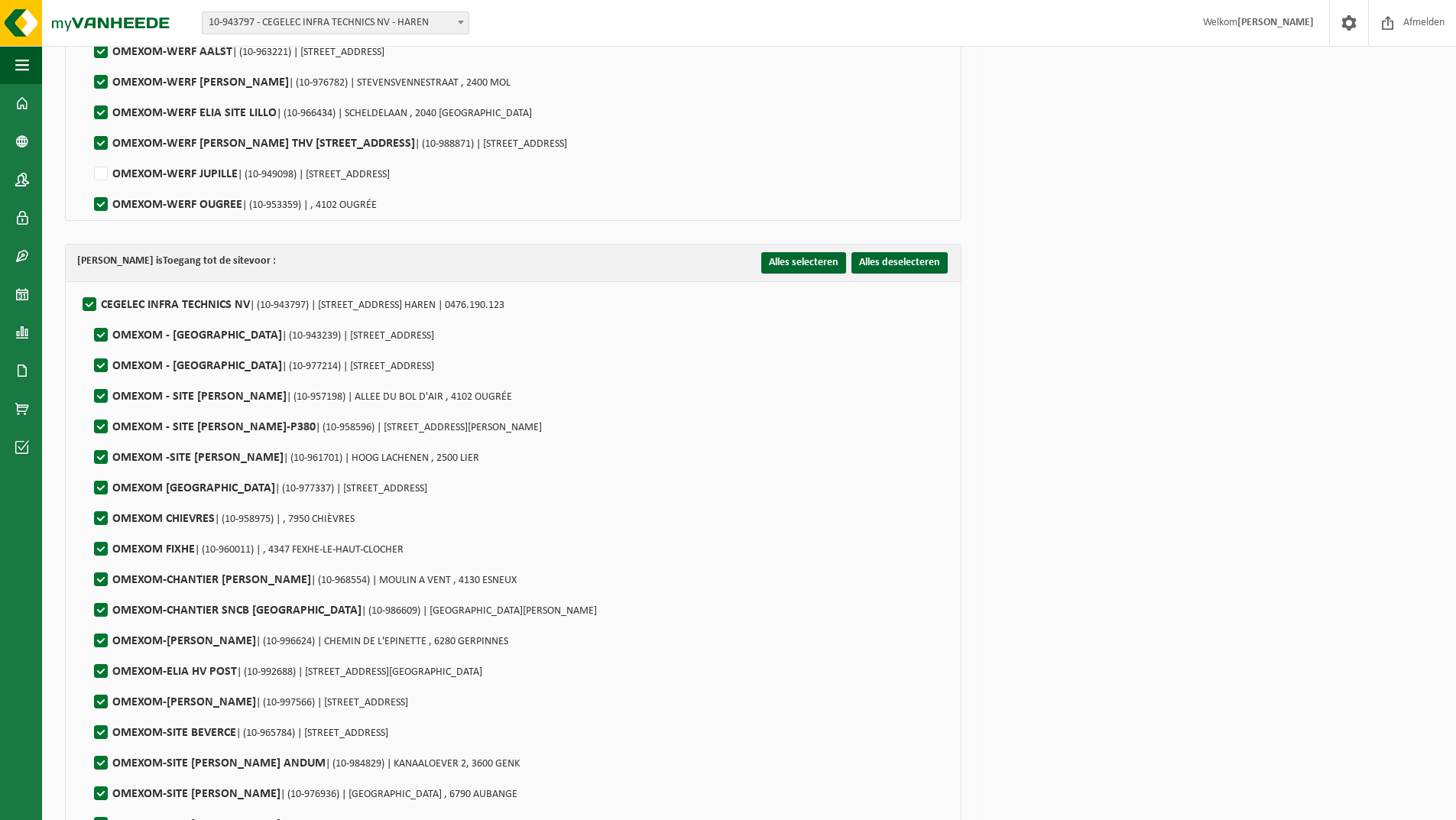
checkbox input "false"
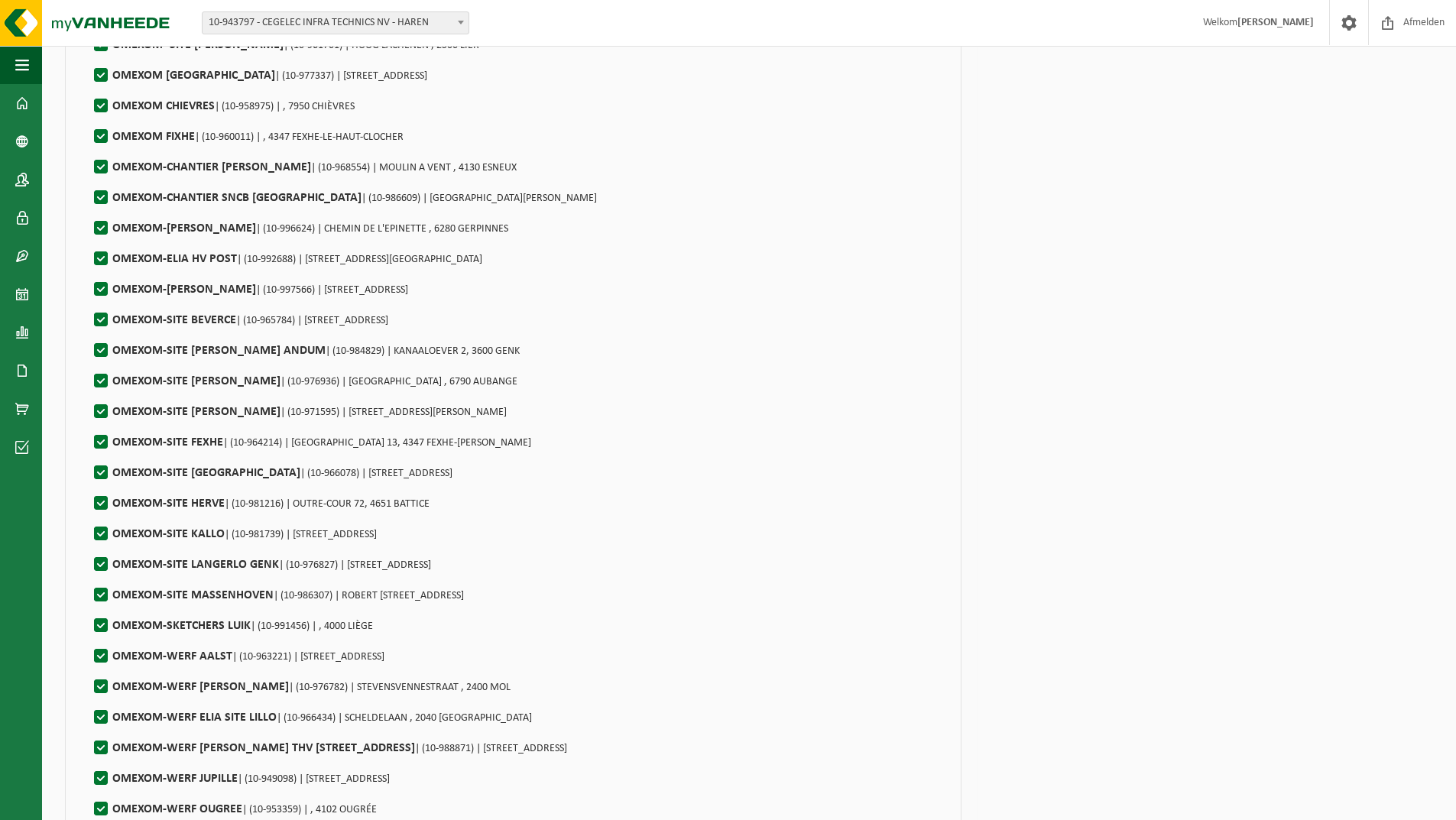
scroll to position [6491, 0]
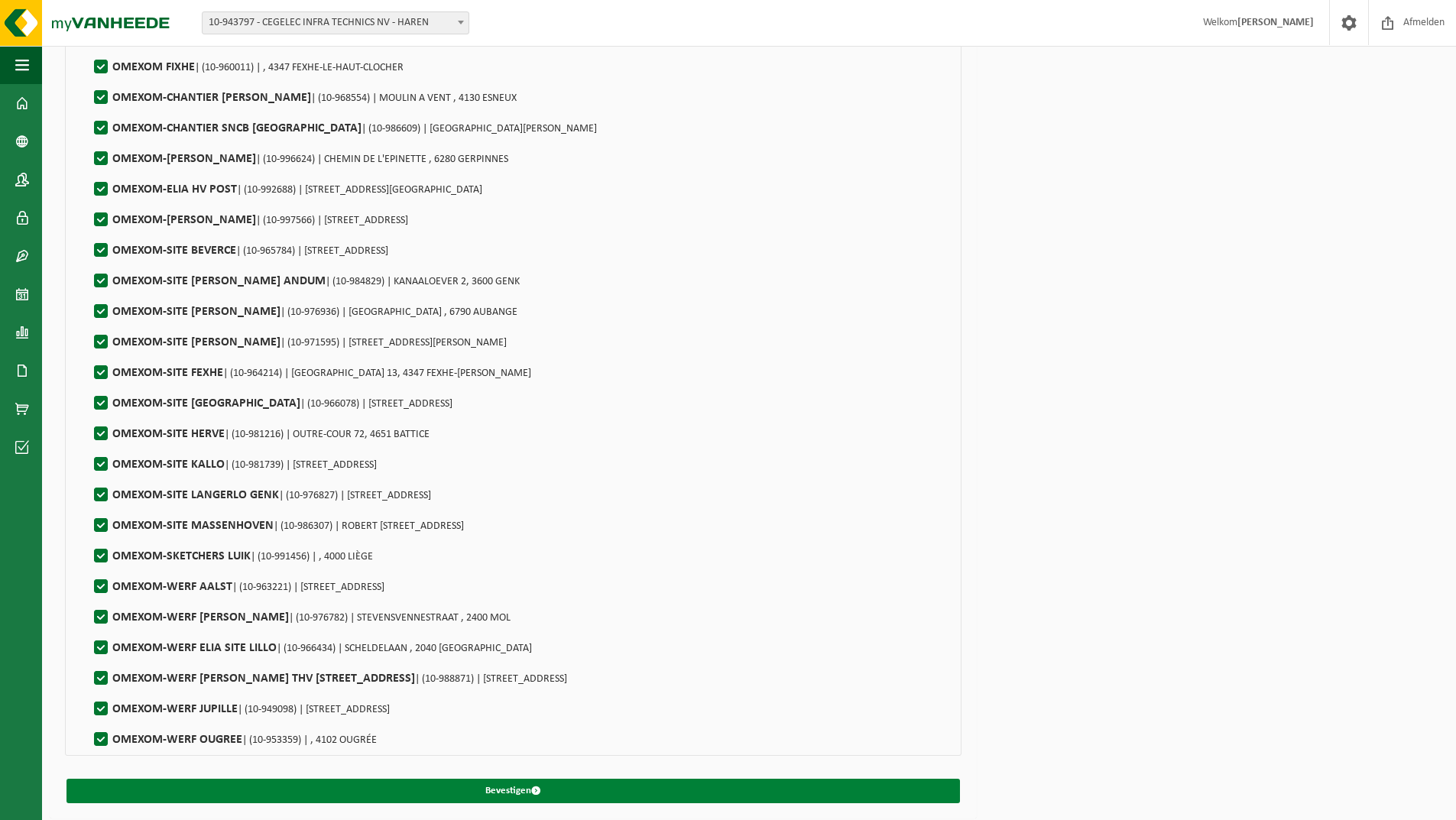
click at [591, 779] on button "Bevestigen" at bounding box center [513, 791] width 893 height 25
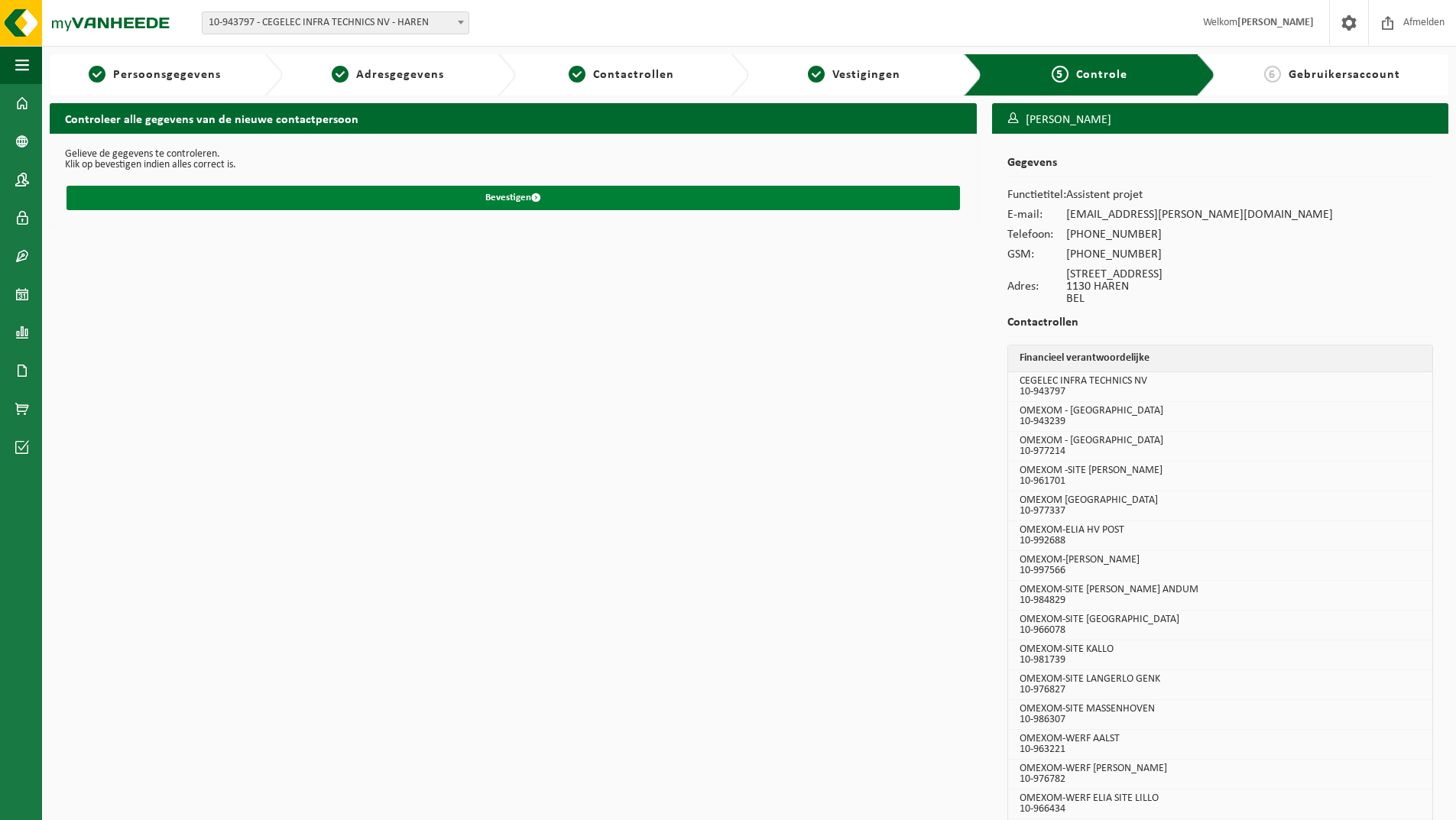
click at [604, 197] on button "Bevestigen" at bounding box center [513, 198] width 893 height 25
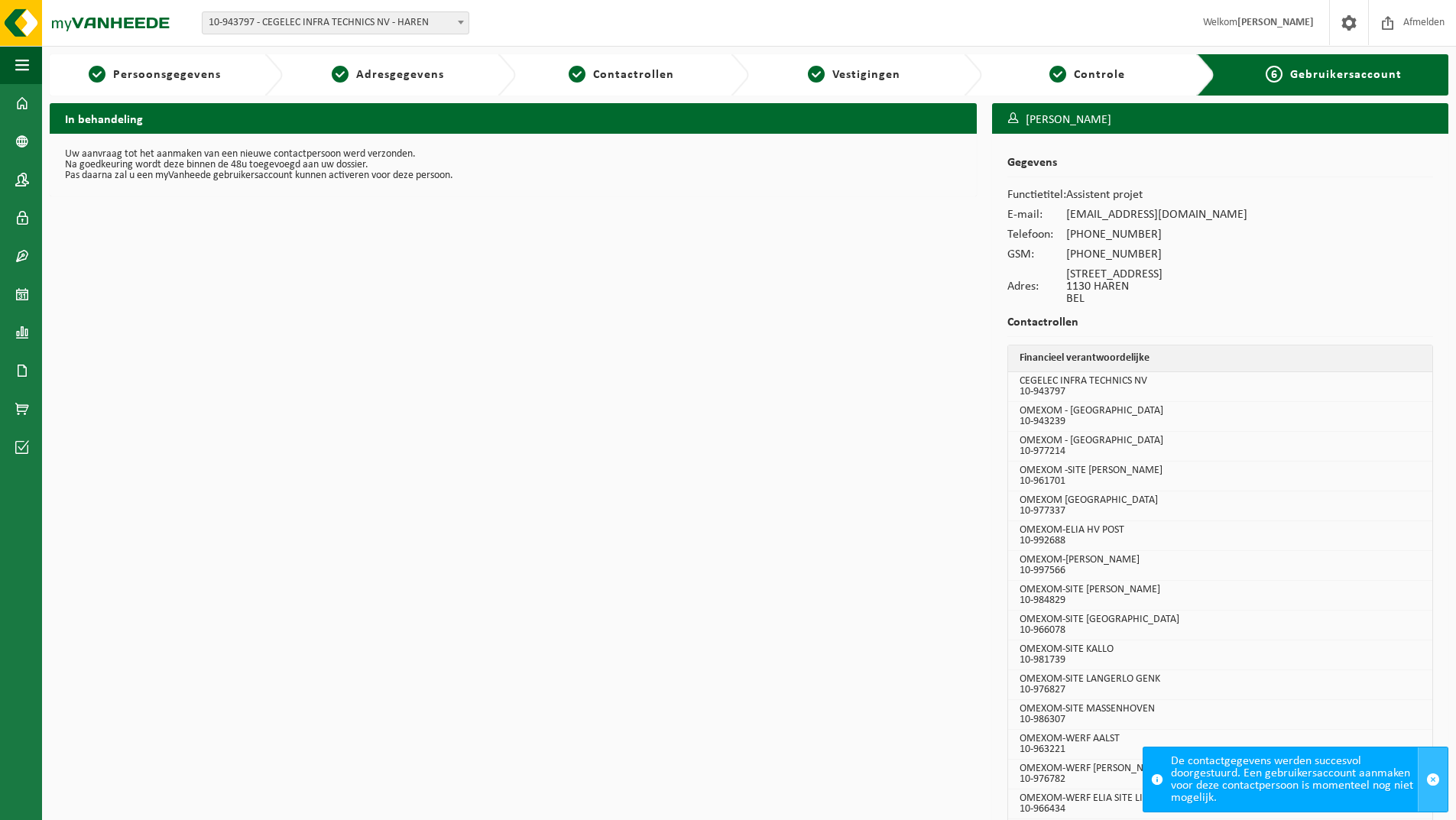
click at [1433, 782] on span "button" at bounding box center [1432, 780] width 14 height 14
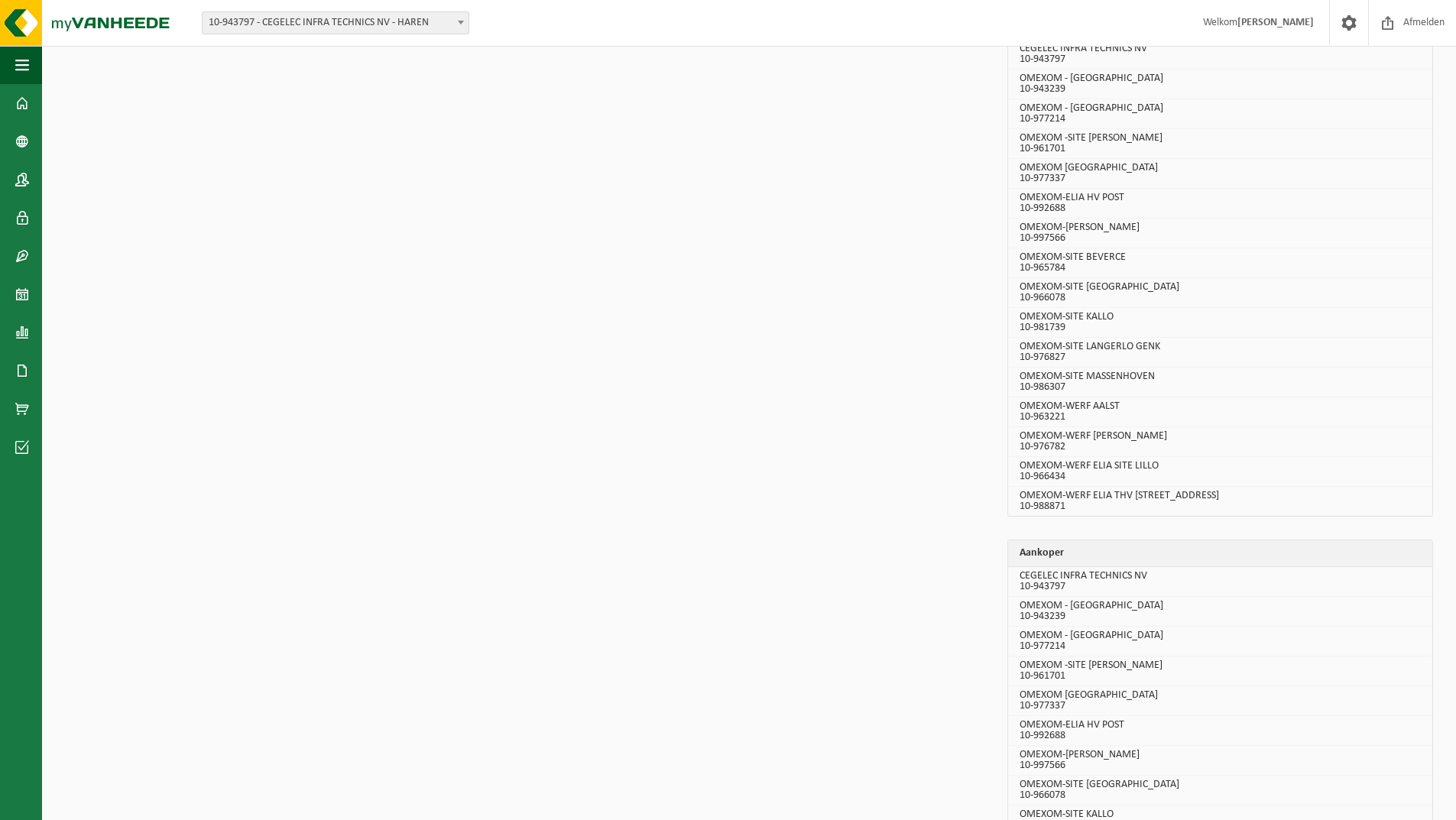
scroll to position [379, 0]
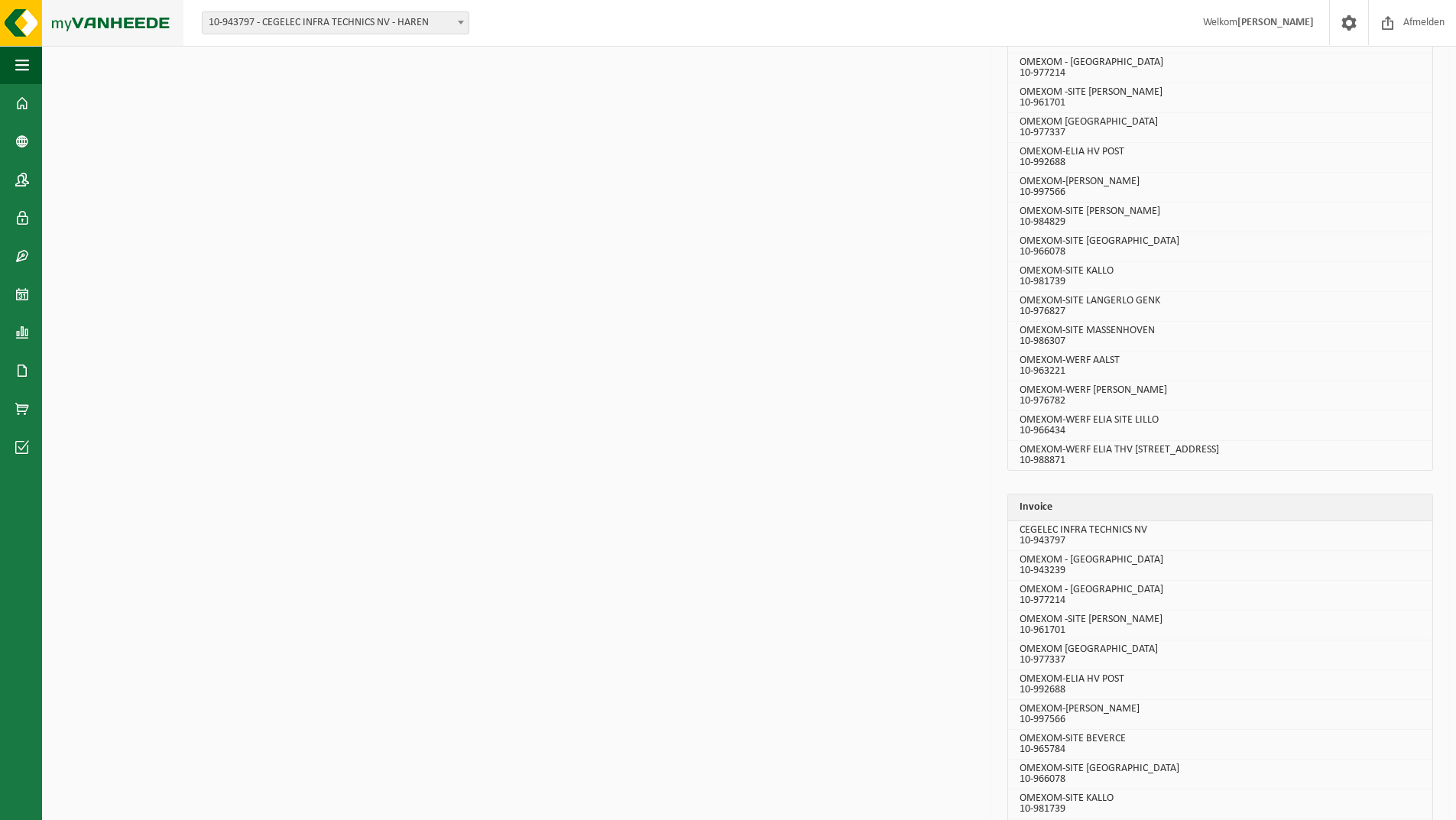
click at [83, 18] on img at bounding box center [92, 23] width 184 height 46
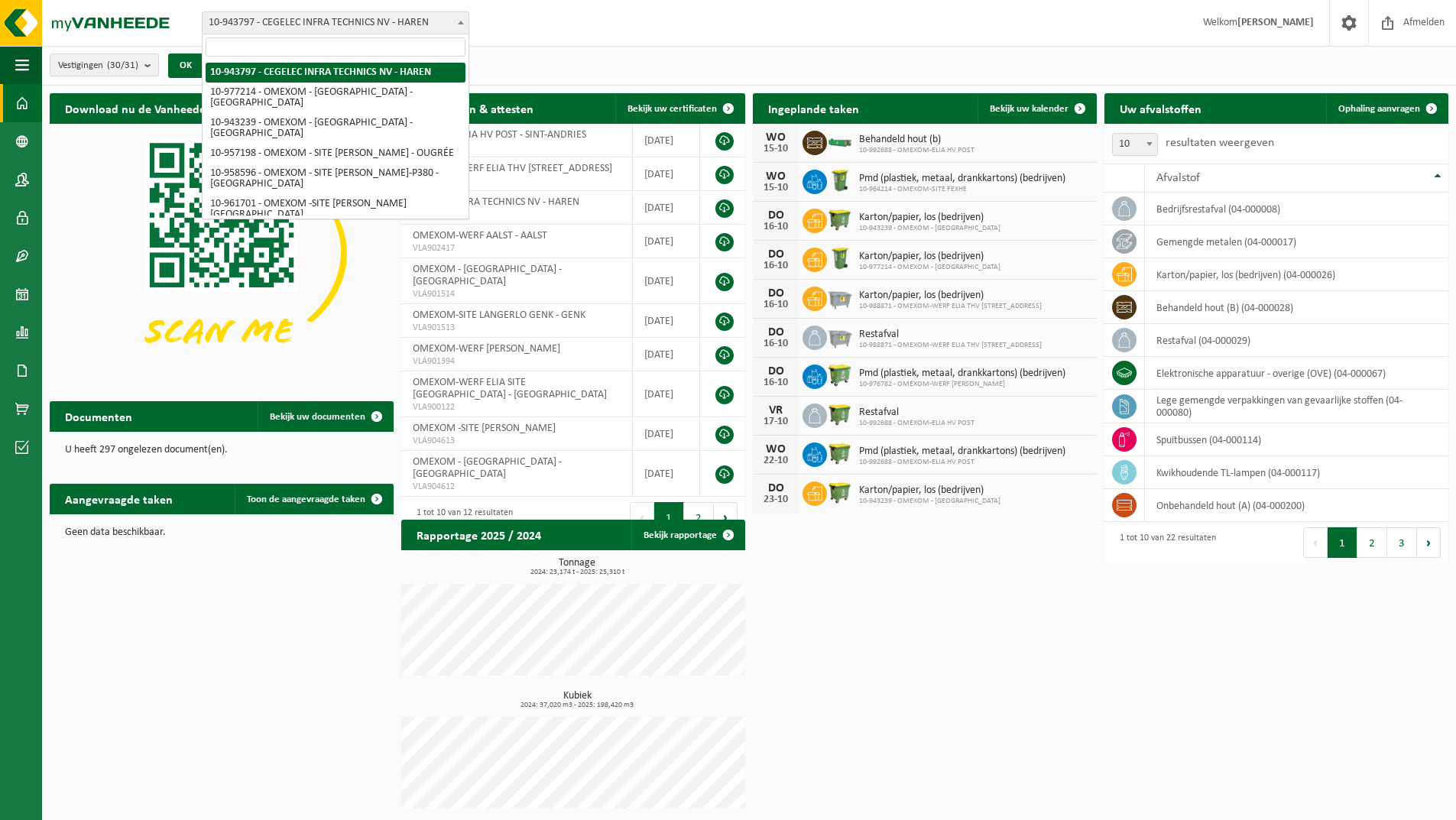
click at [323, 19] on span "10-943797 - CEGELEC INFRA TECHNICS NV - HAREN" at bounding box center [335, 22] width 266 height 21
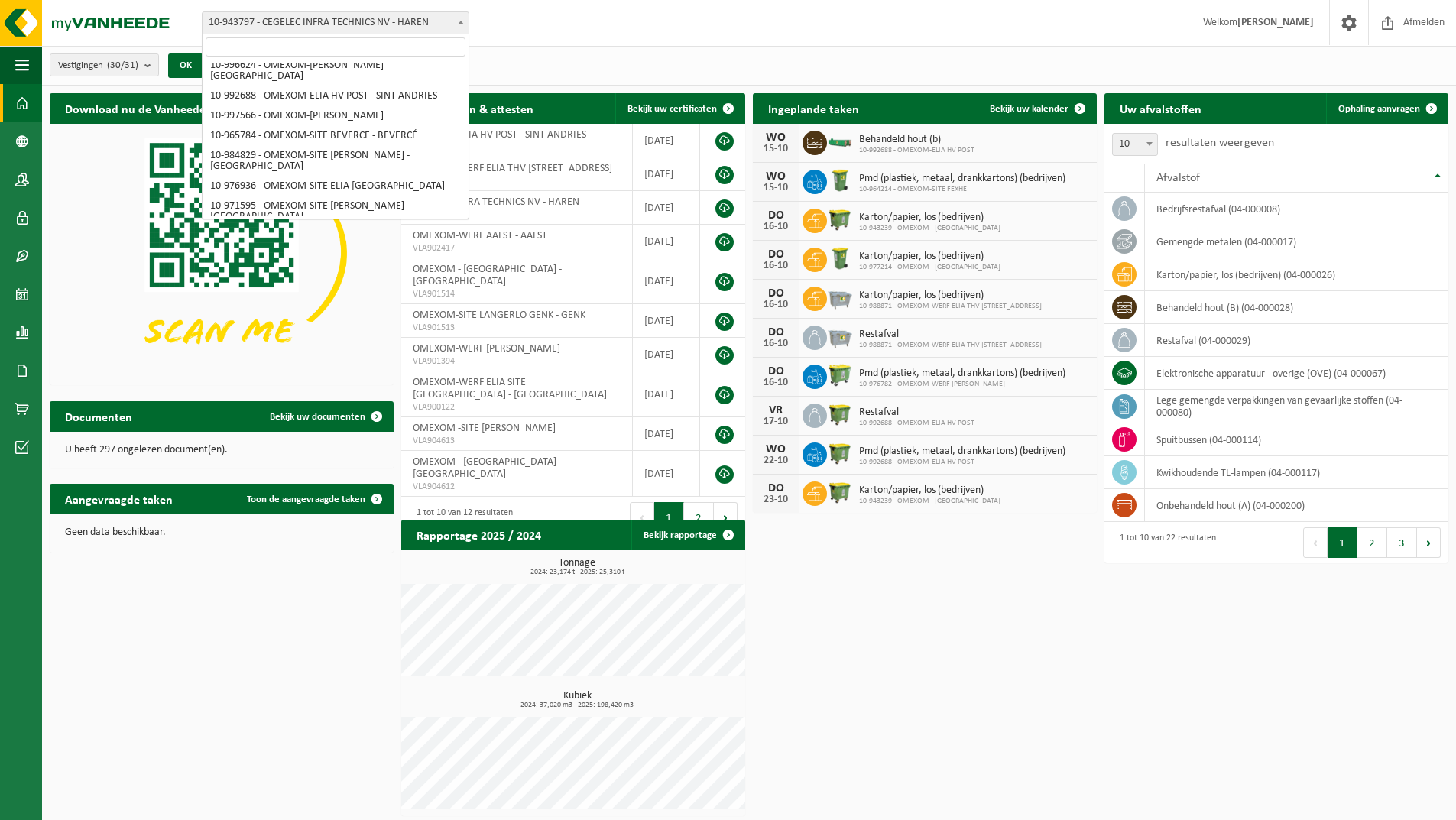
scroll to position [306, 0]
select select "159171"
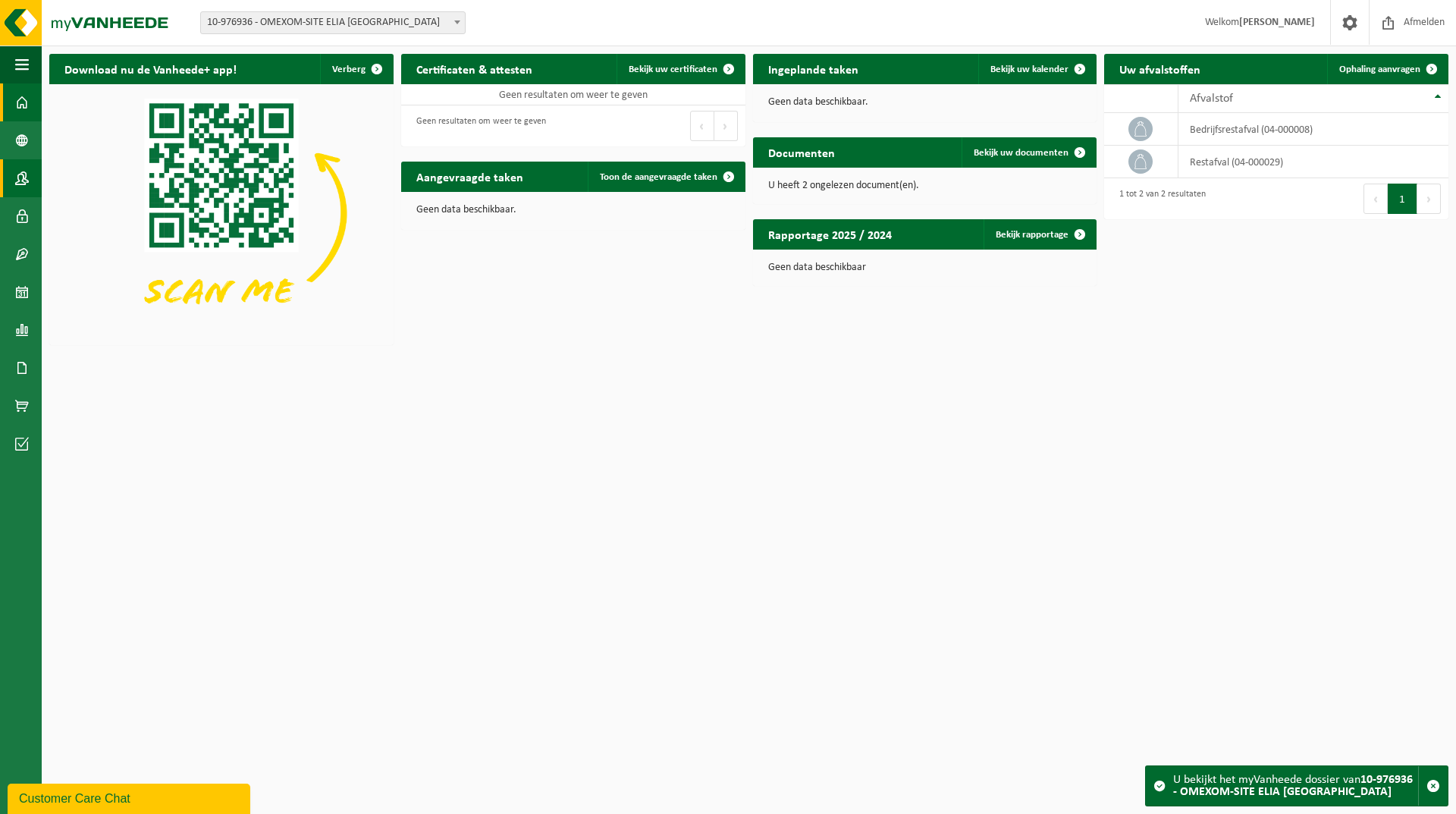
click at [18, 180] on span at bounding box center [22, 179] width 14 height 38
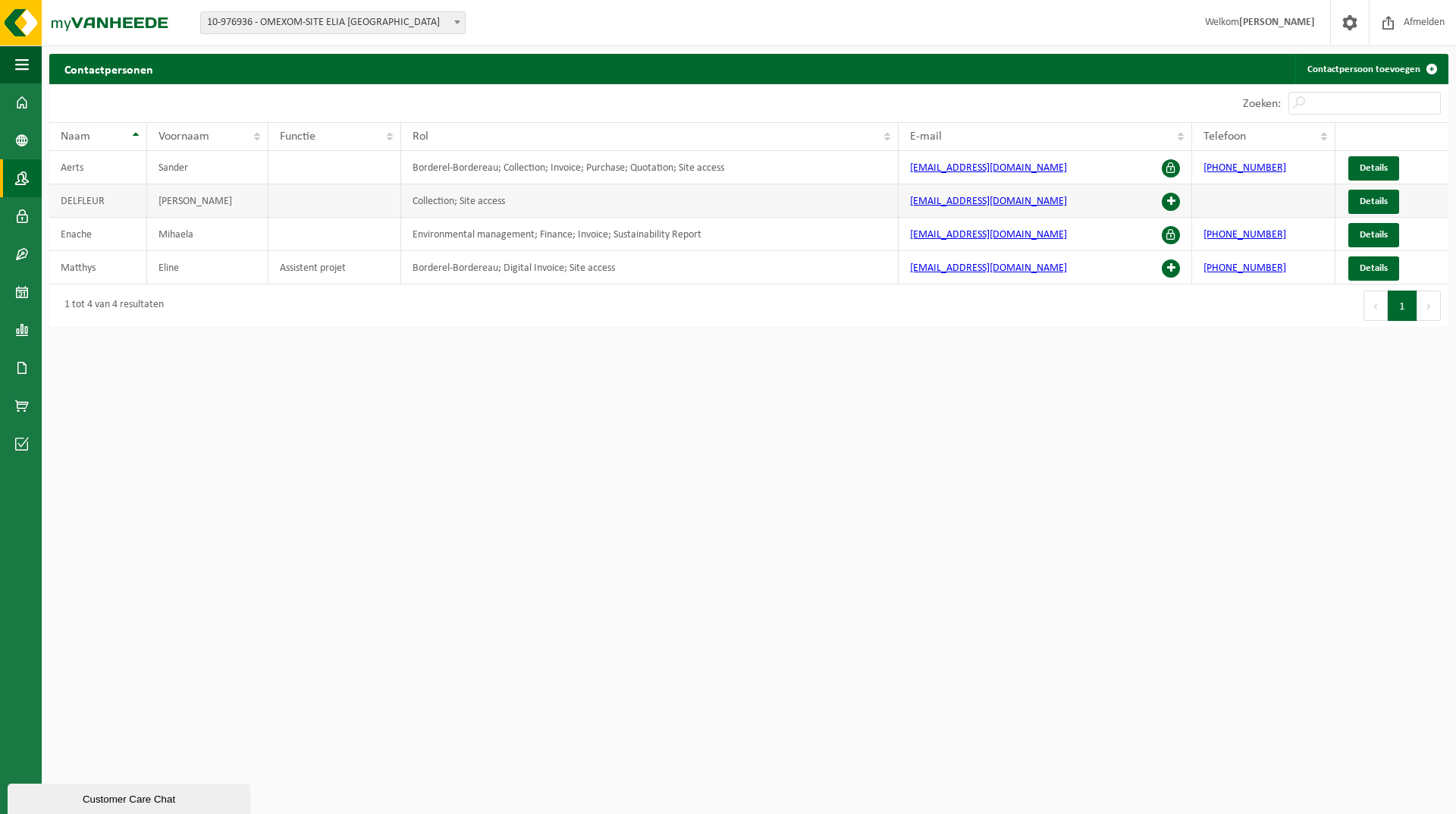
click at [1175, 203] on span at bounding box center [1171, 202] width 18 height 18
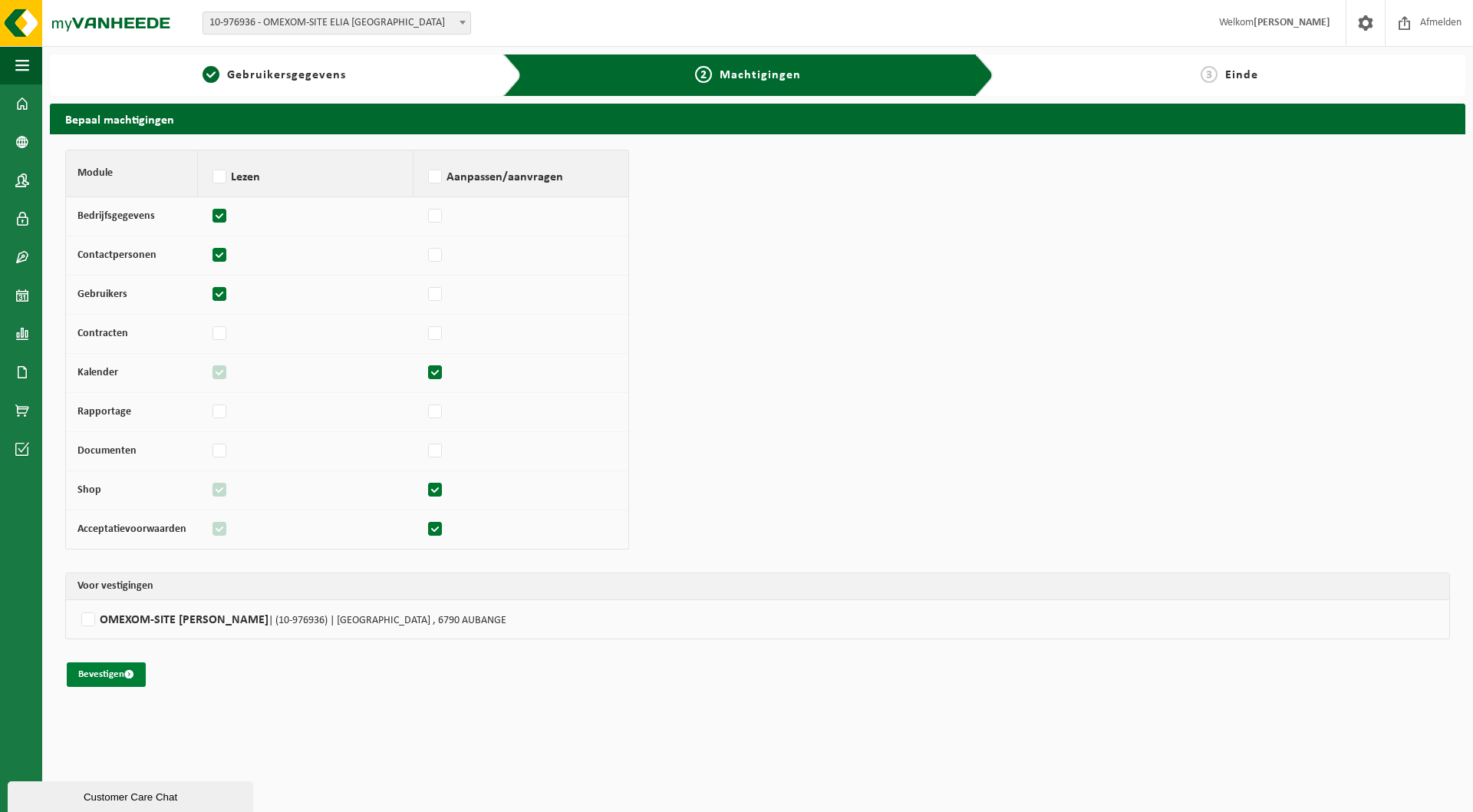
click at [98, 675] on button "Bevestigen" at bounding box center [106, 675] width 79 height 25
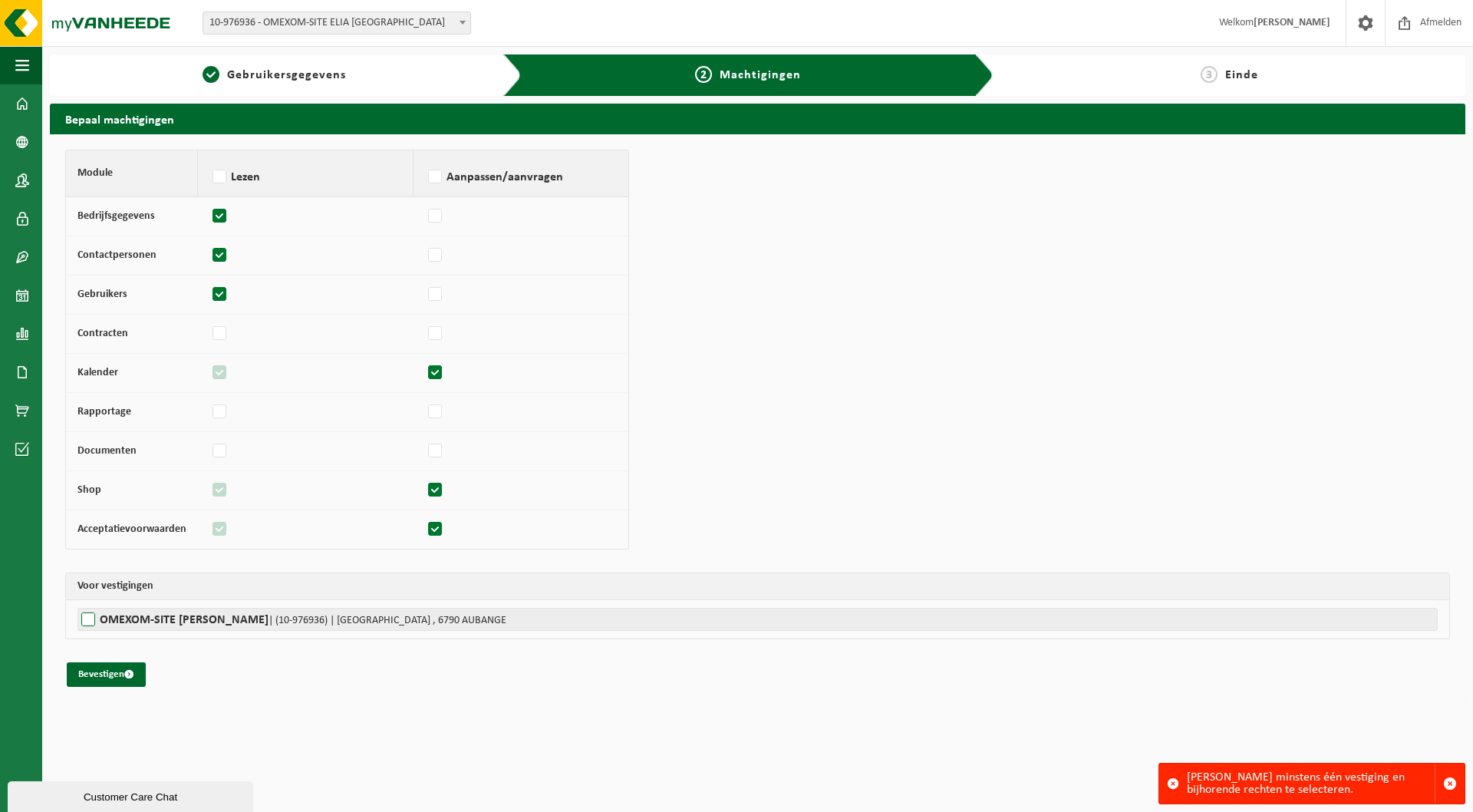
click at [89, 621] on label"] "OMEXOM-SITE ELIA AUBANGE | (10-976936) | RUE DE LA LINALUX , 6790 AUBANGE" at bounding box center [758, 618] width 1360 height 23
click at [89, 621] on input "OMEXOM-SITE ELIA AUBANGE | (10-976936) | RUE DE LA LINALUX , 6790 AUBANGE" at bounding box center [814, 618] width 1473 height 23
checkbox input "true"
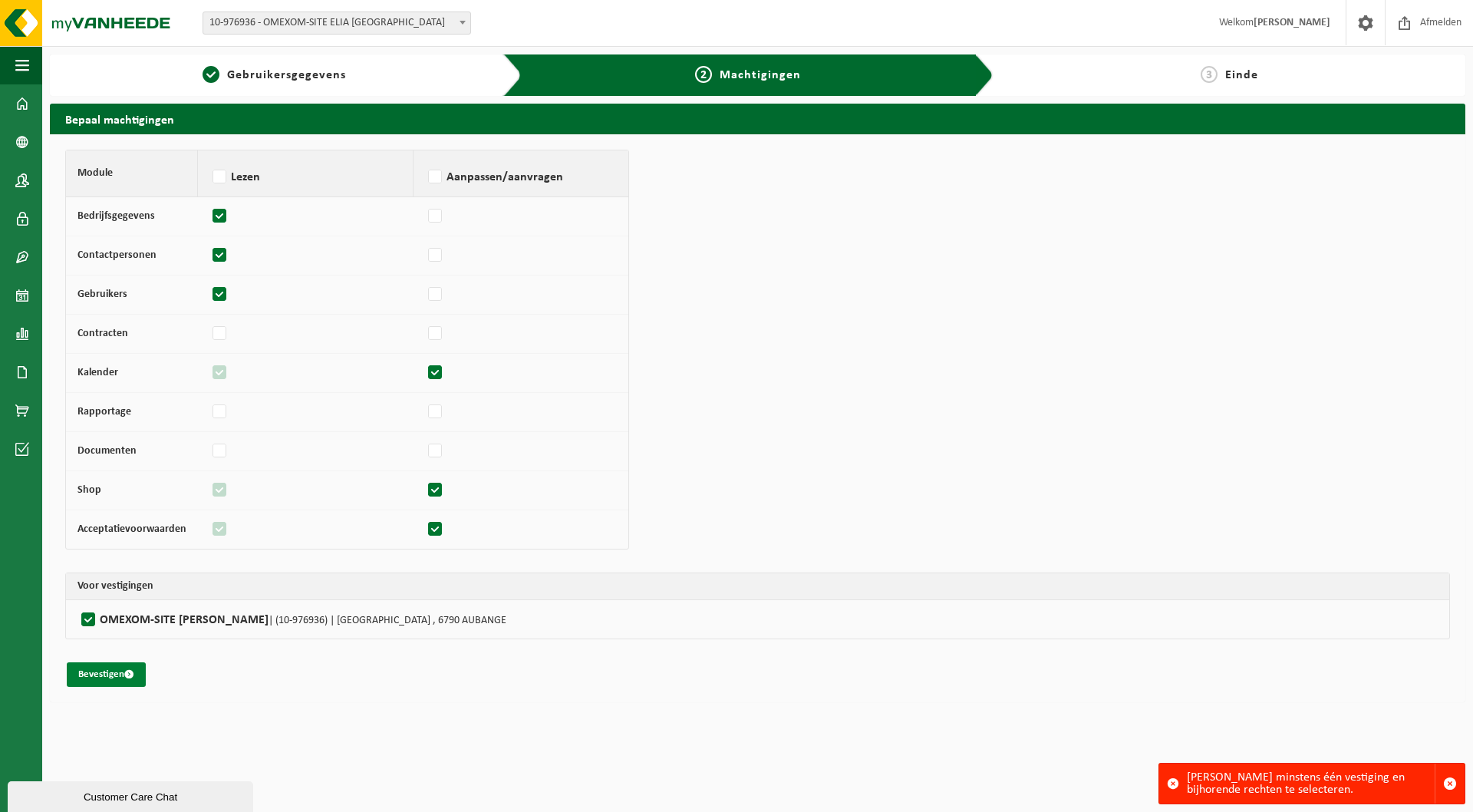
click at [107, 675] on button "Bevestigen" at bounding box center [106, 675] width 79 height 25
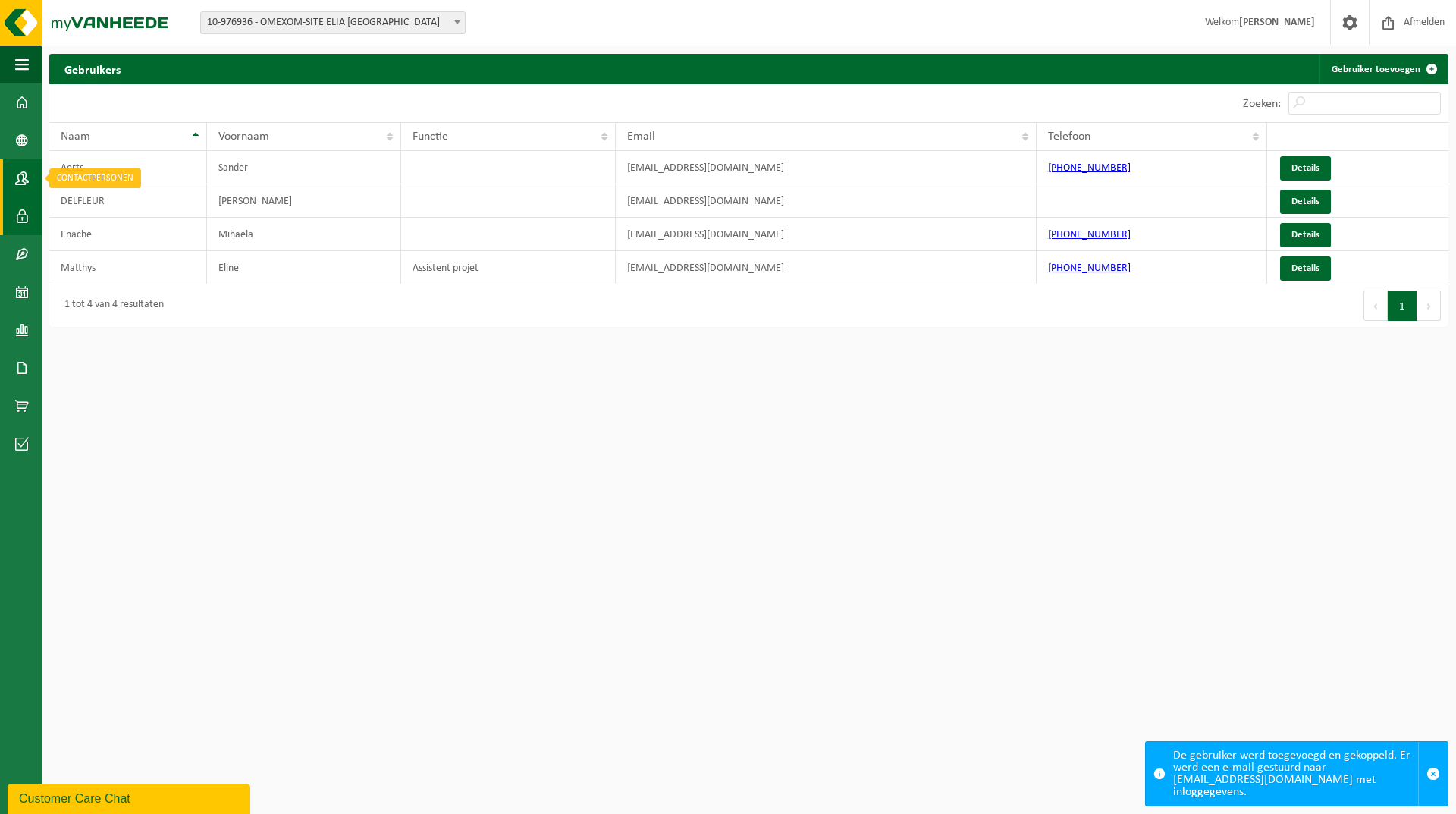
click at [20, 183] on span at bounding box center [22, 179] width 14 height 38
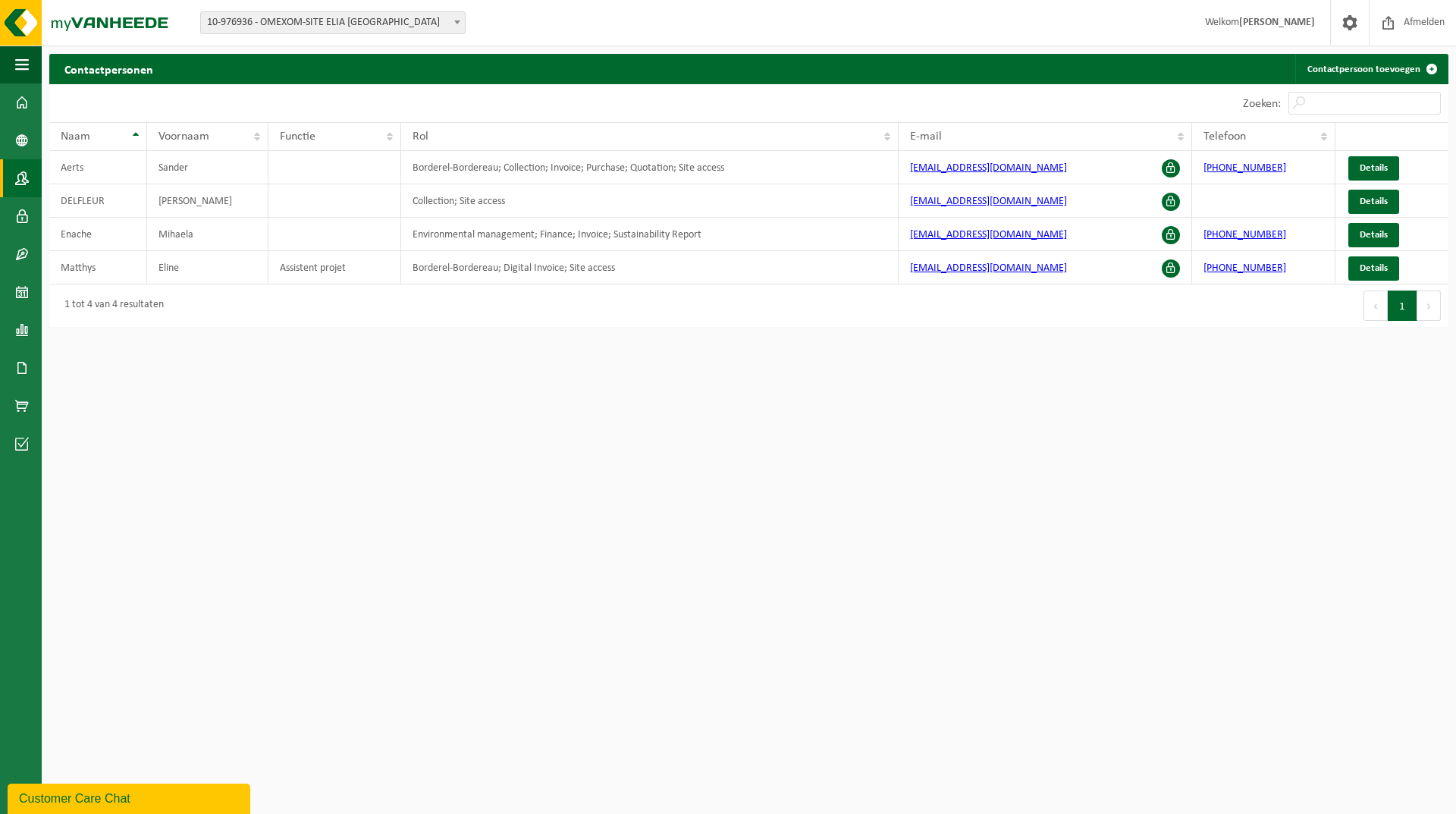
click at [242, 25] on span "10-976936 - OMEXOM-SITE ELIA [GEOGRAPHIC_DATA]" at bounding box center [332, 22] width 264 height 21
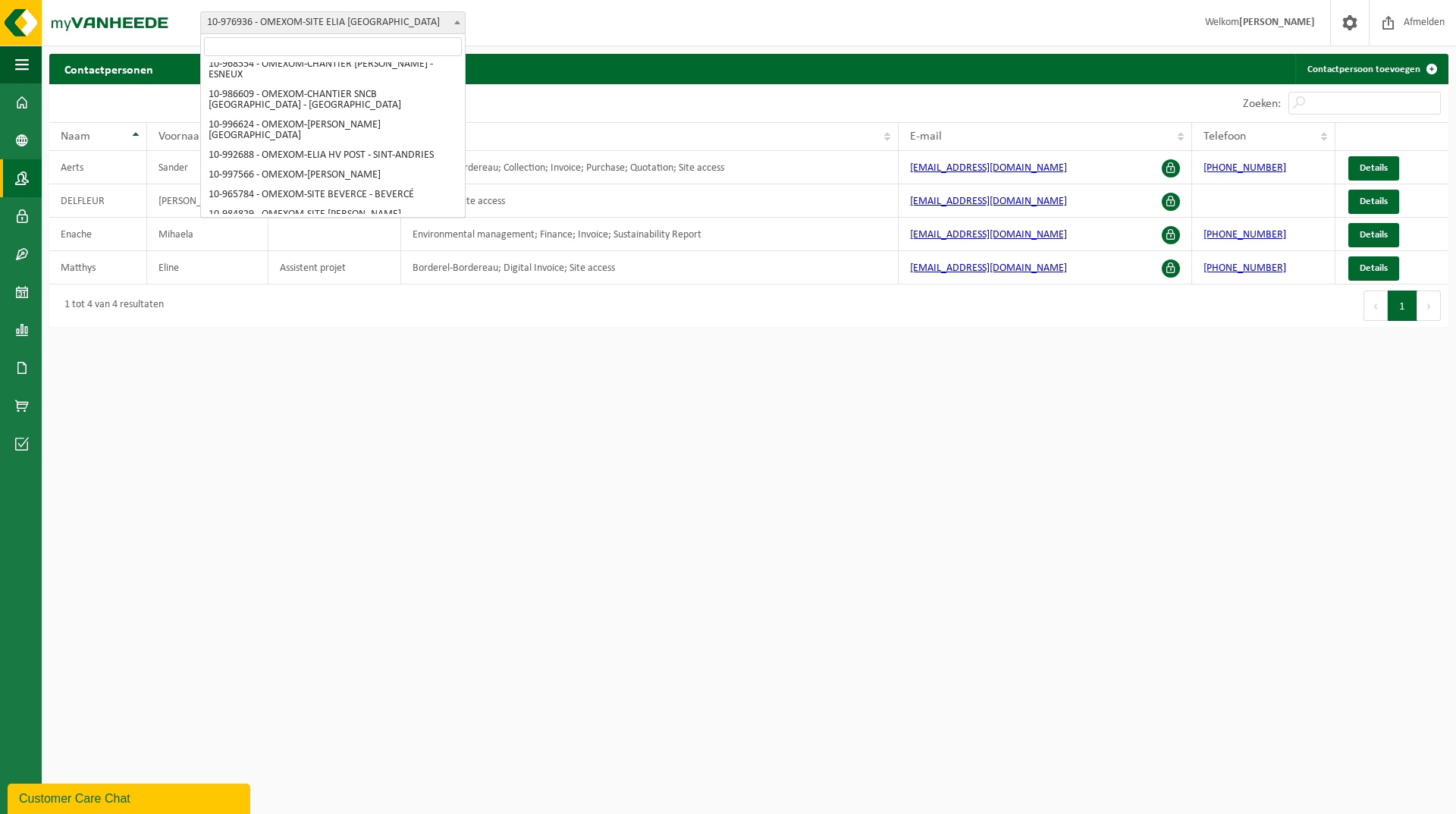
scroll to position [304, 0]
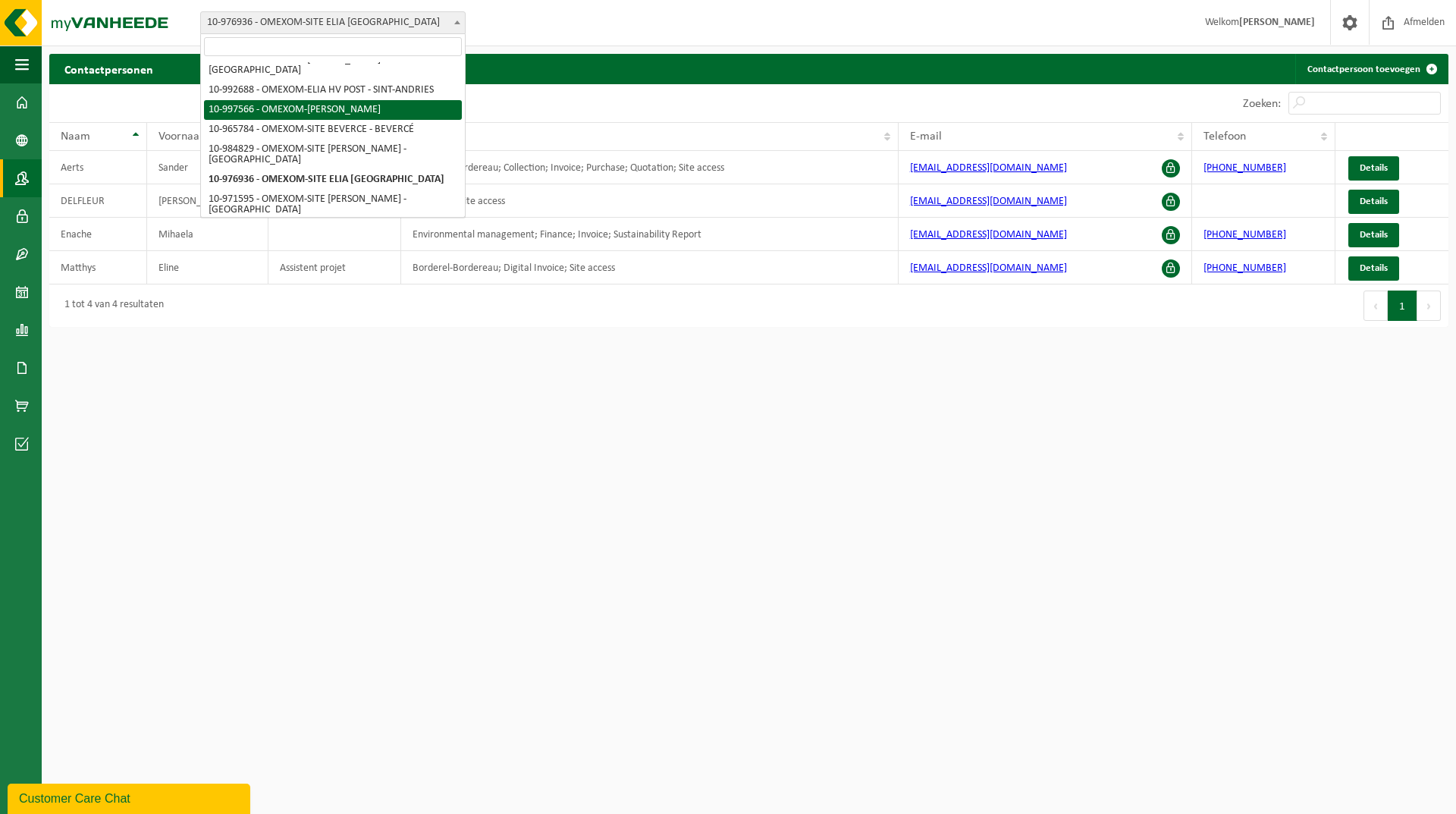
select select "173505"
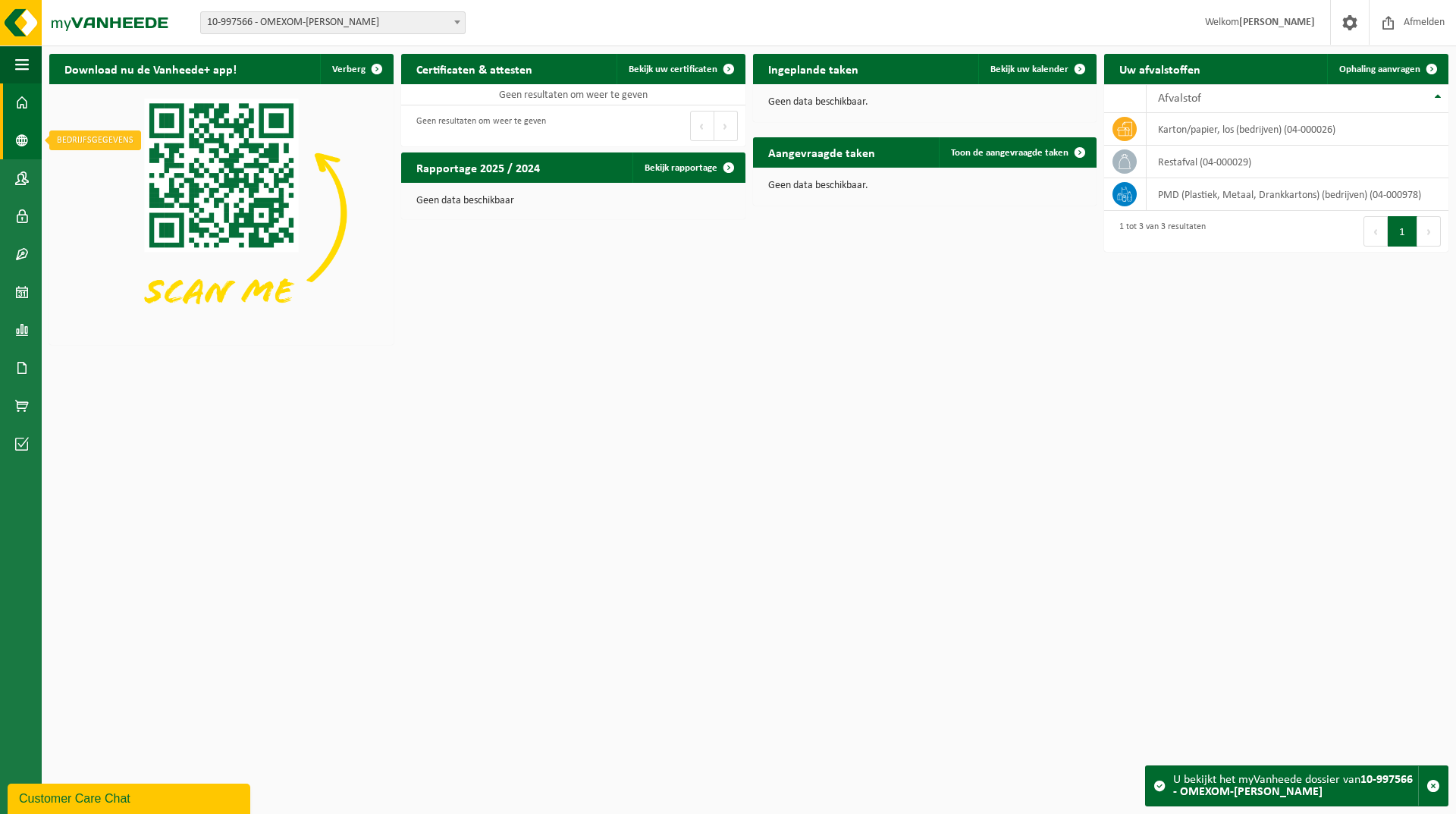
click at [34, 145] on link "Bedrijfsgegevens" at bounding box center [21, 141] width 42 height 38
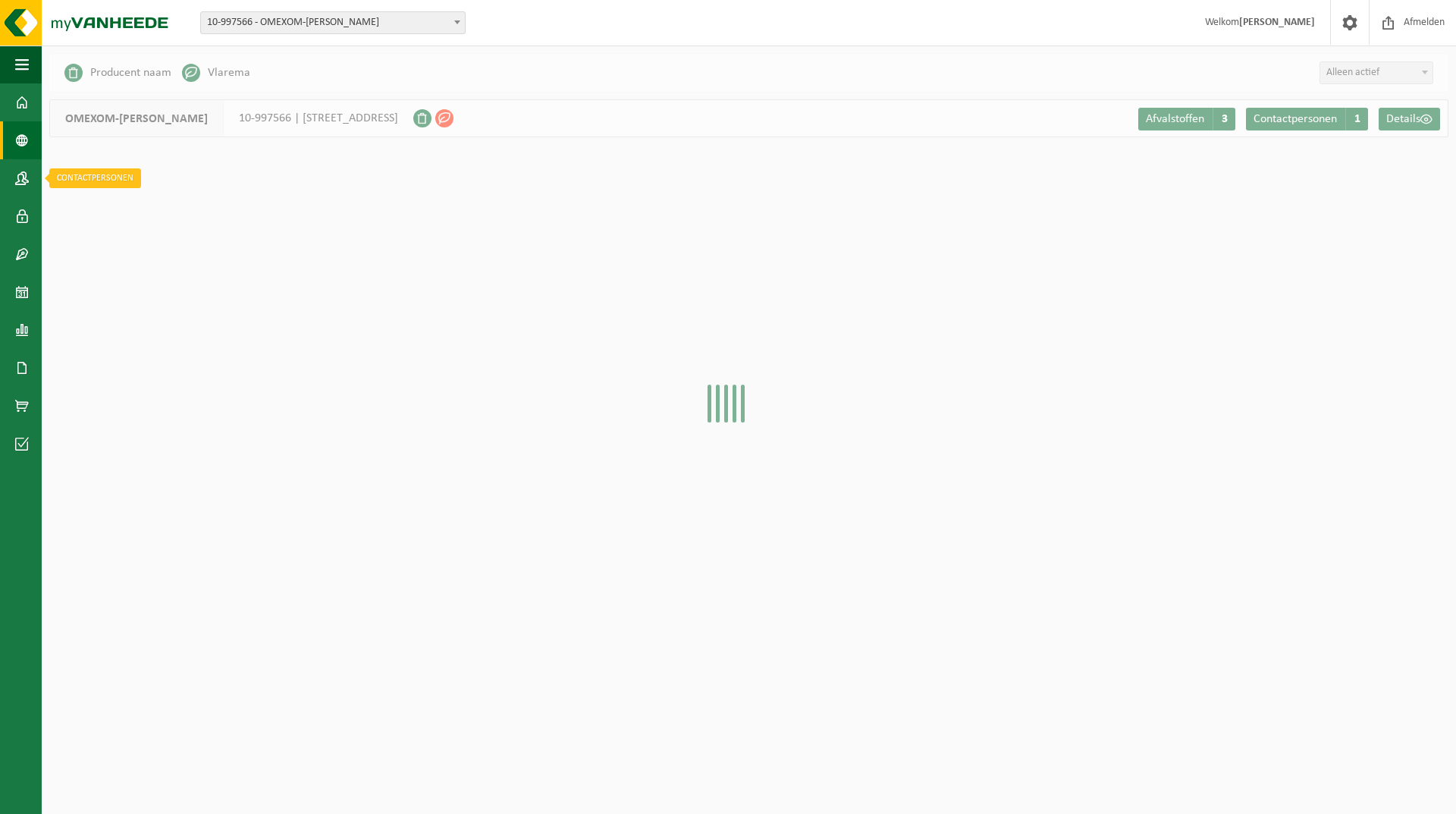
click at [32, 180] on link "Contactpersonen" at bounding box center [21, 179] width 42 height 38
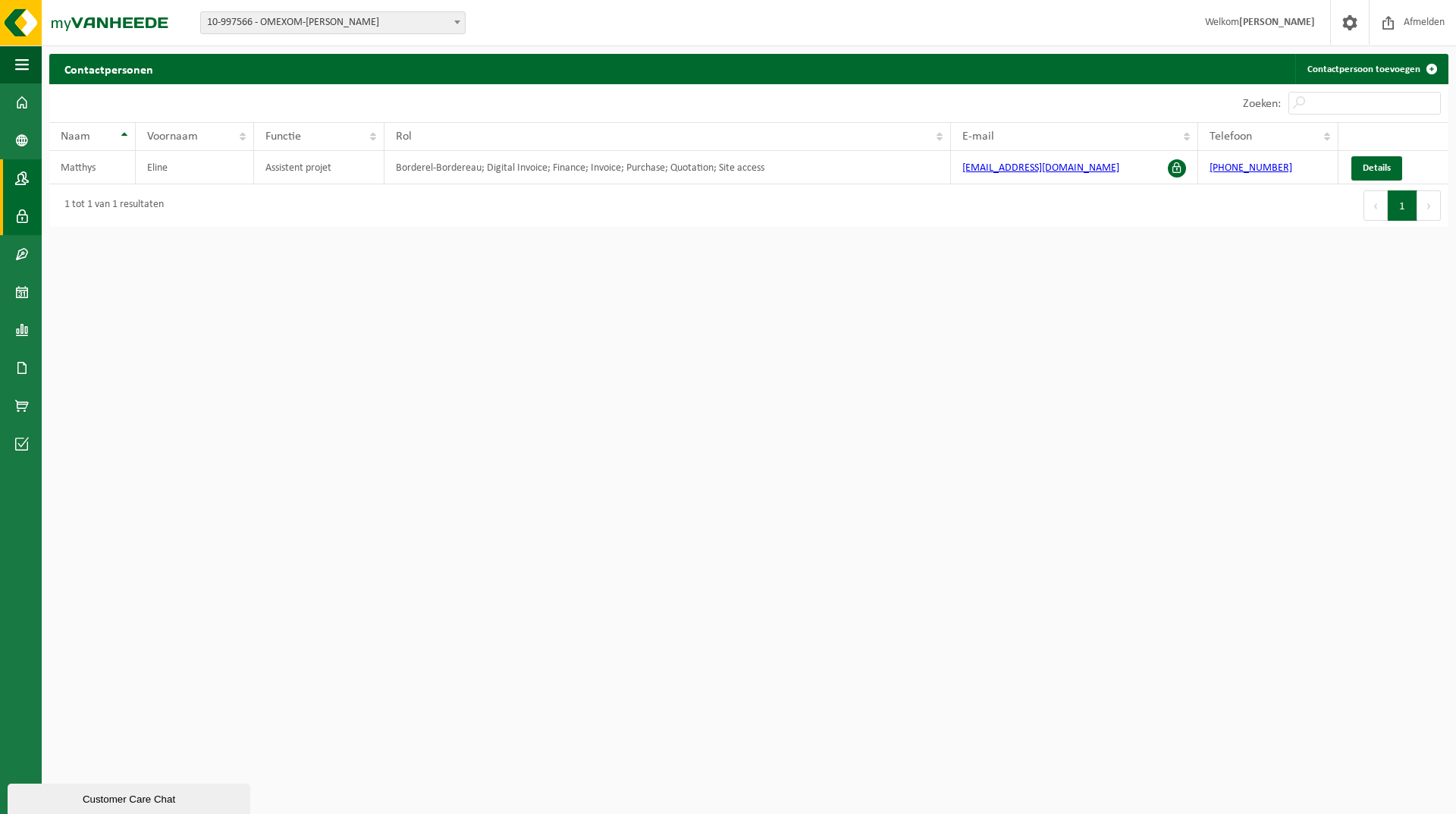
click at [29, 222] on link "Gebruikers" at bounding box center [21, 216] width 42 height 38
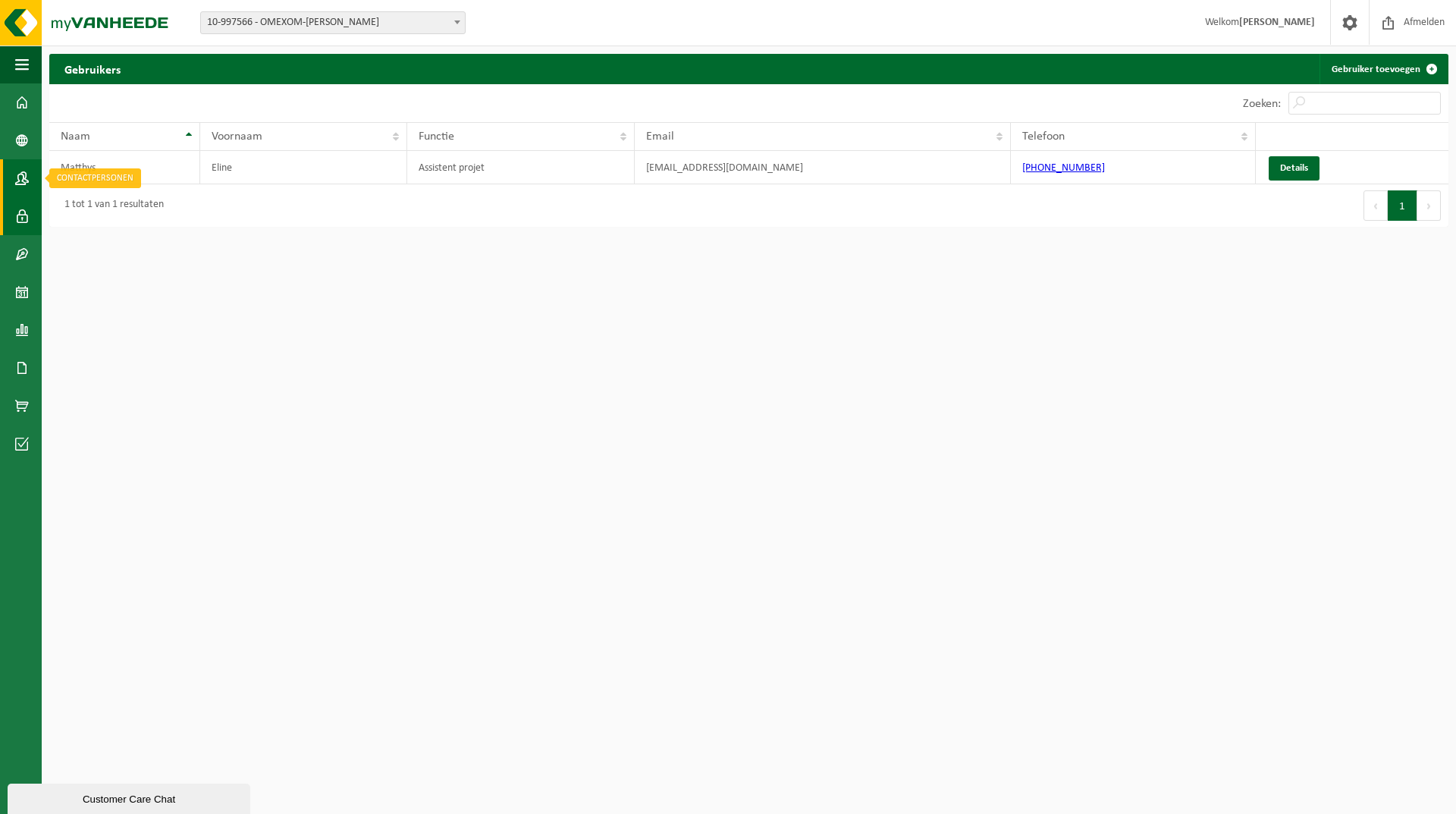
click at [20, 182] on span at bounding box center [22, 179] width 14 height 38
